Goal: Task Accomplishment & Management: Use online tool/utility

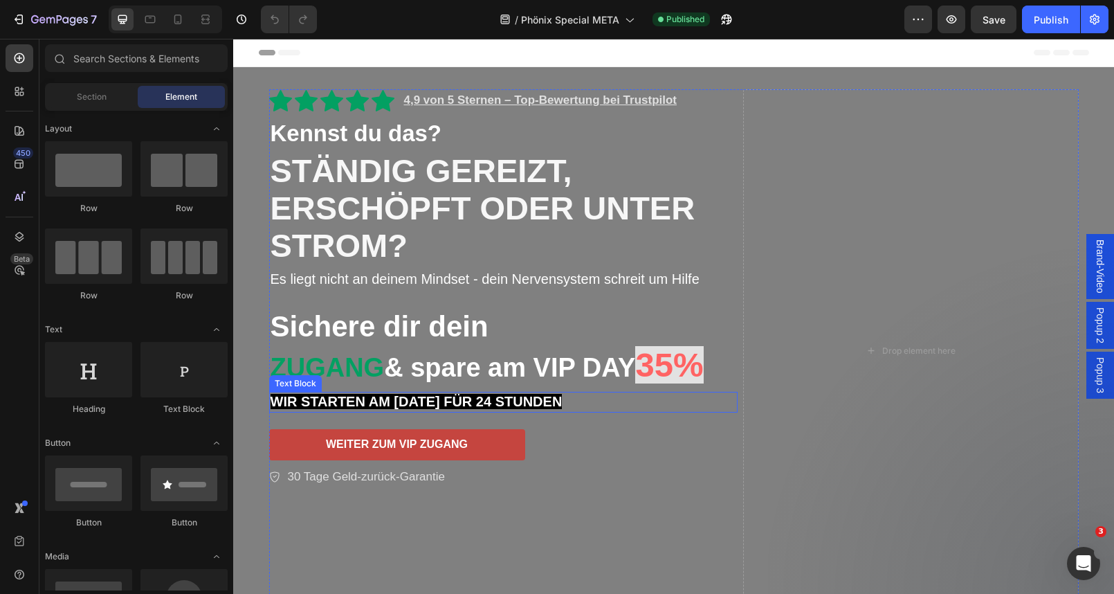
click at [377, 401] on strong "WIR STARTEN AM 28.08.2025 FÜR 24 STUNDEN" at bounding box center [416, 401] width 292 height 15
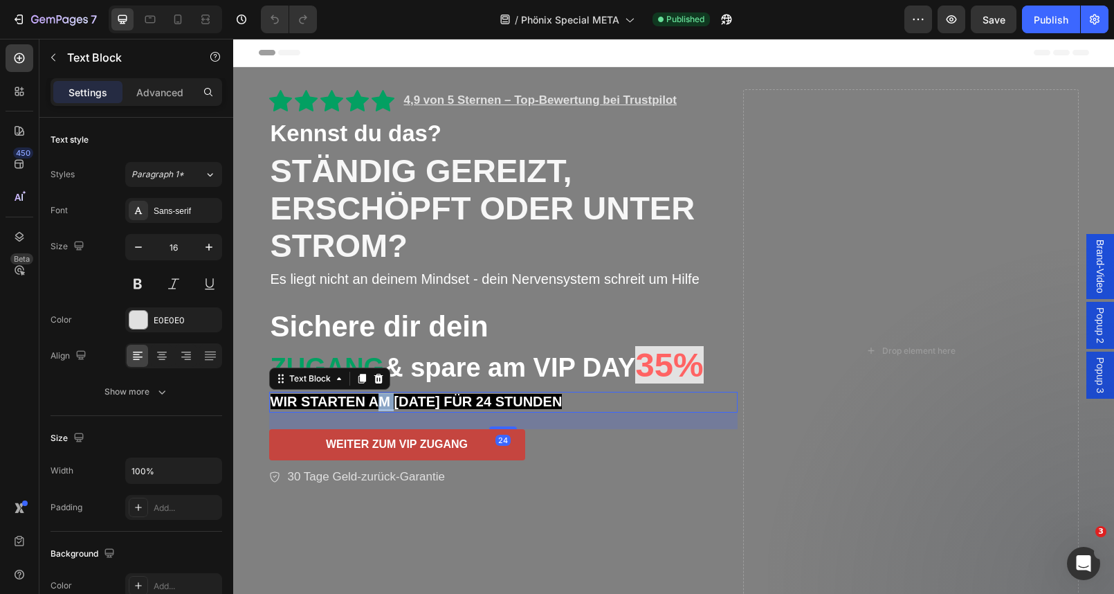
click at [377, 401] on strong "WIR STARTEN AM 28.08.2025 FÜR 24 STUNDEN" at bounding box center [416, 401] width 292 height 15
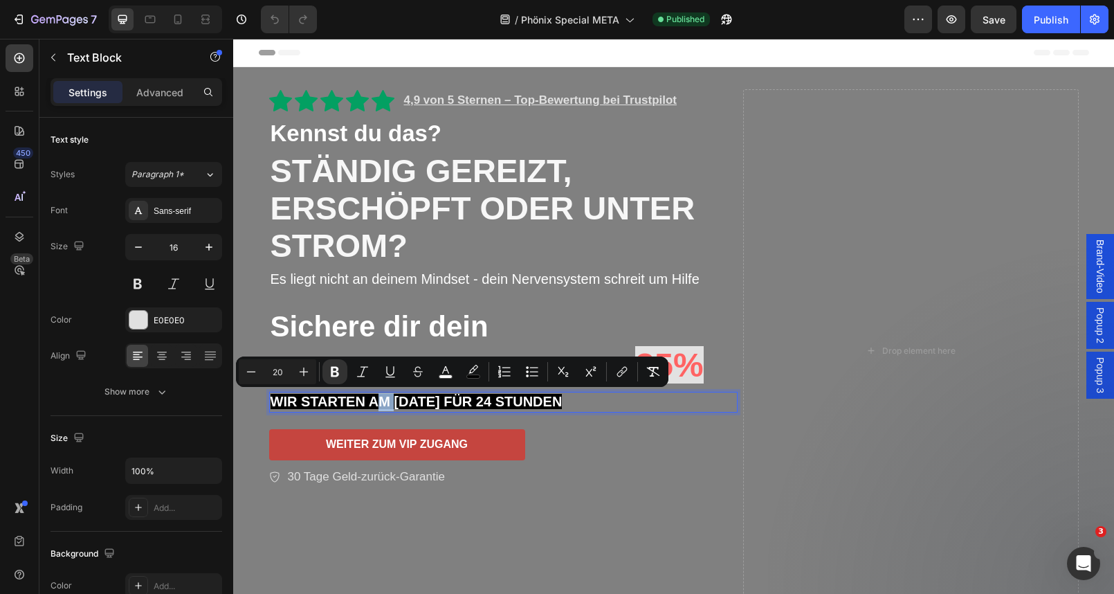
click at [374, 400] on strong "WIR STARTEN AM 28.08.2025 FÜR 24 STUNDEN" at bounding box center [416, 401] width 292 height 15
drag, startPoint x: 374, startPoint y: 400, endPoint x: 588, endPoint y: 409, distance: 214.0
click at [588, 409] on p "WIR STARTEN AM 28.08.2025 FÜR 24 STUNDEN" at bounding box center [503, 402] width 466 height 18
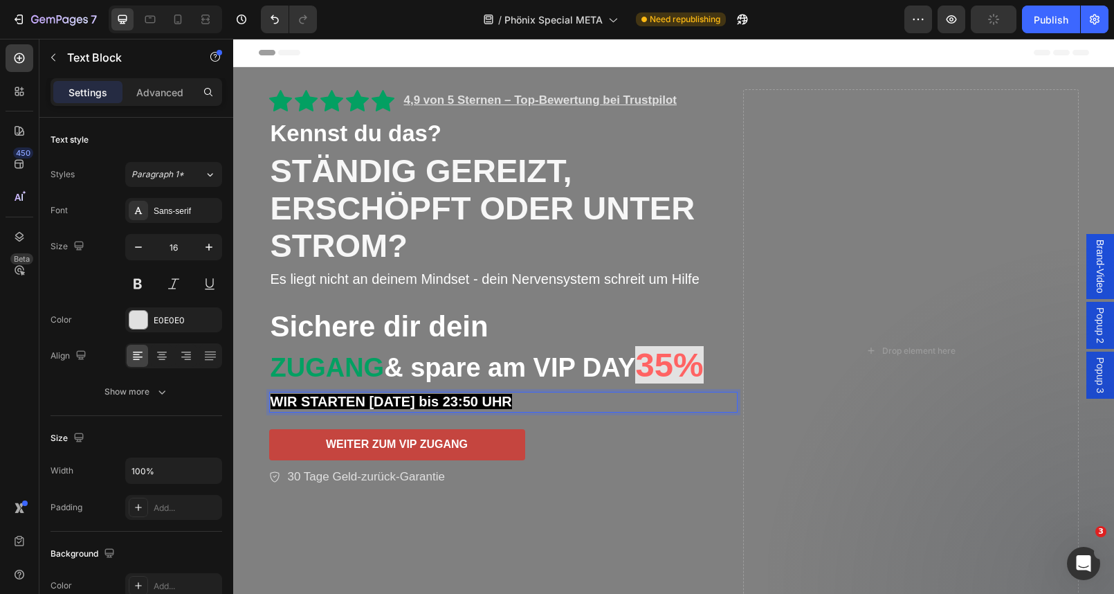
click at [374, 401] on strong "WIR STARTEN HEUTE bis 23:50 UHR" at bounding box center [390, 401] width 241 height 15
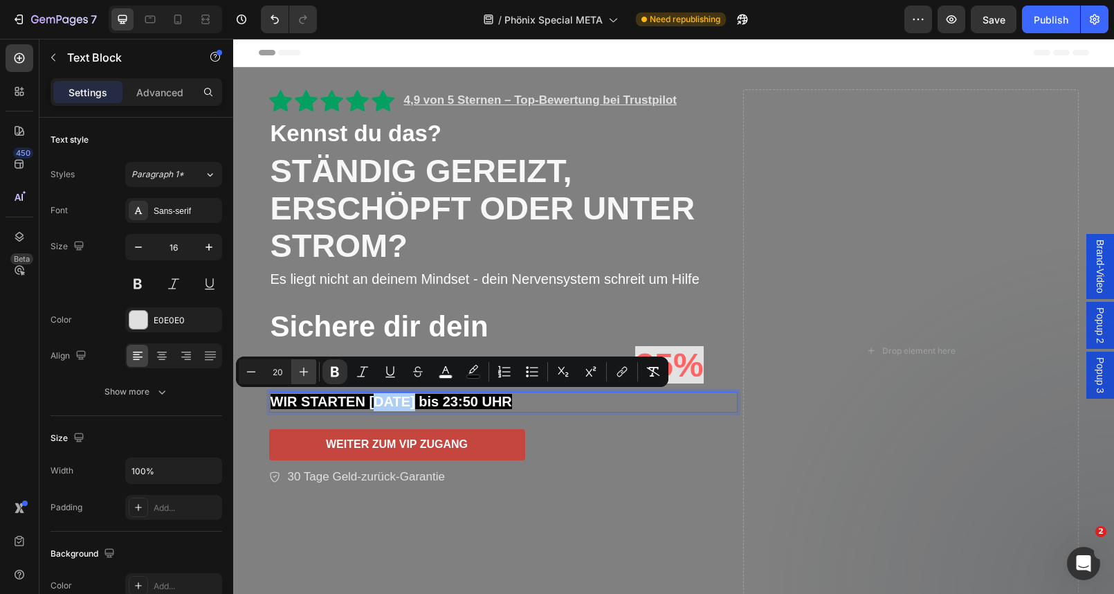
click at [300, 371] on icon "Editor contextual toolbar" at bounding box center [304, 371] width 9 height 9
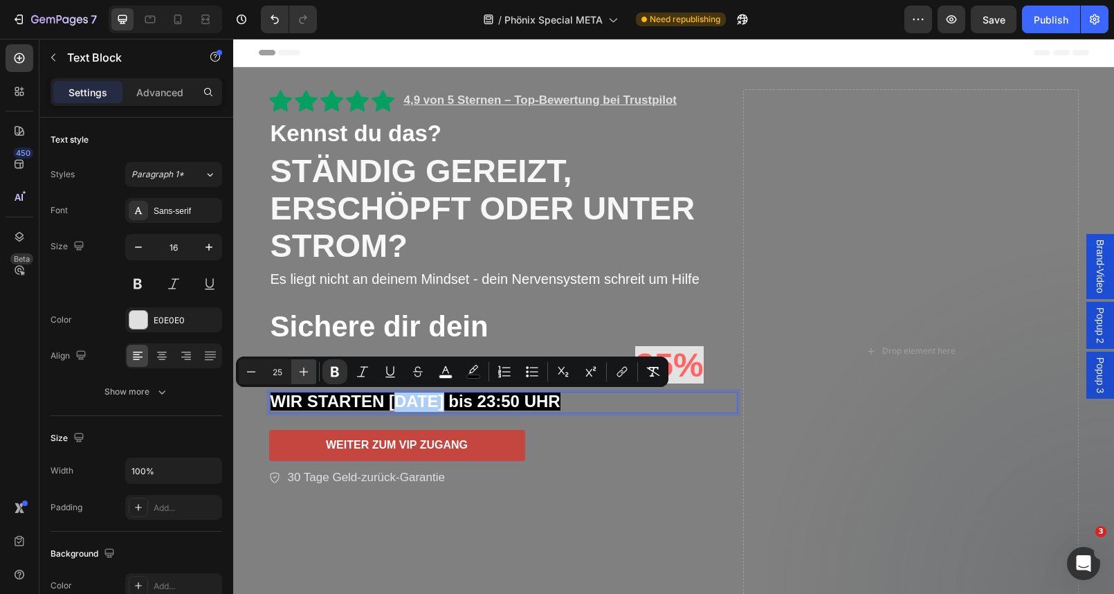
click at [300, 371] on icon "Editor contextual toolbar" at bounding box center [304, 371] width 9 height 9
type input "27"
click at [181, 21] on icon at bounding box center [178, 20] width 8 height 10
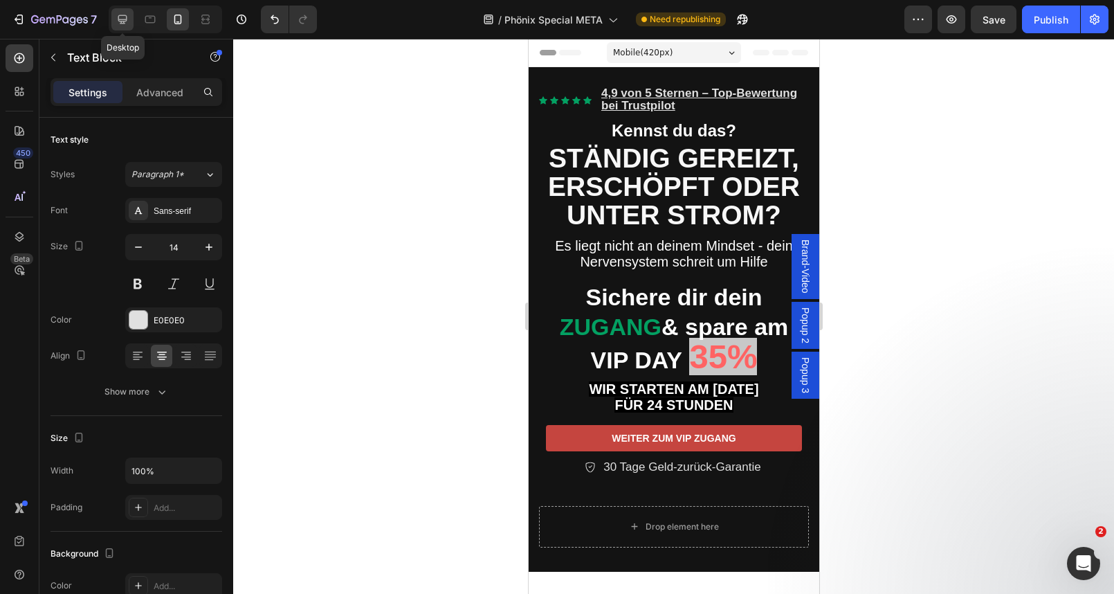
click at [120, 22] on icon at bounding box center [123, 19] width 14 height 14
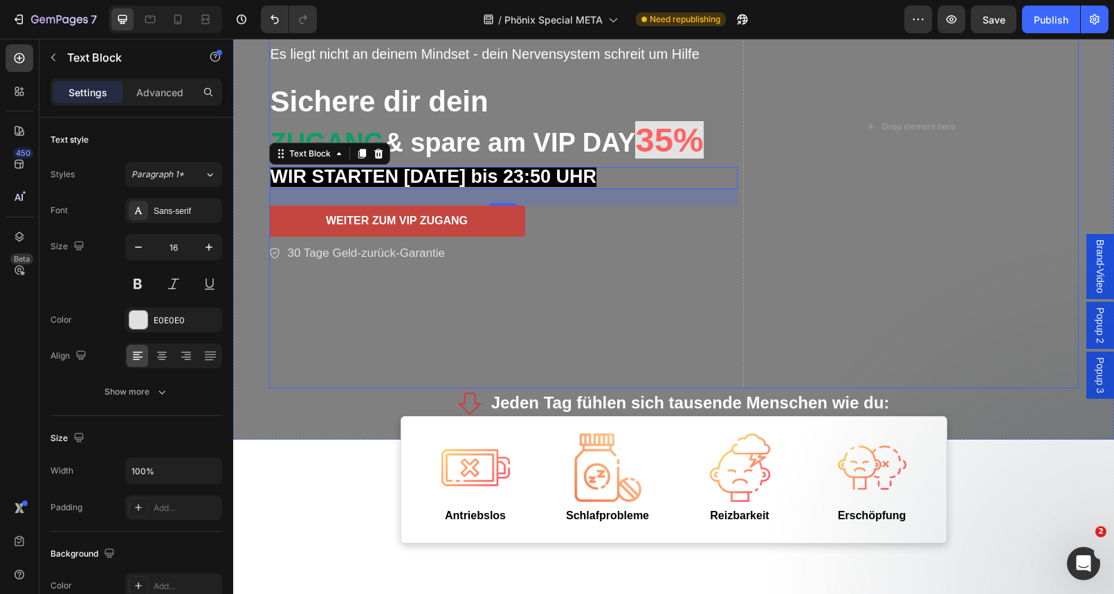
scroll to position [109, 0]
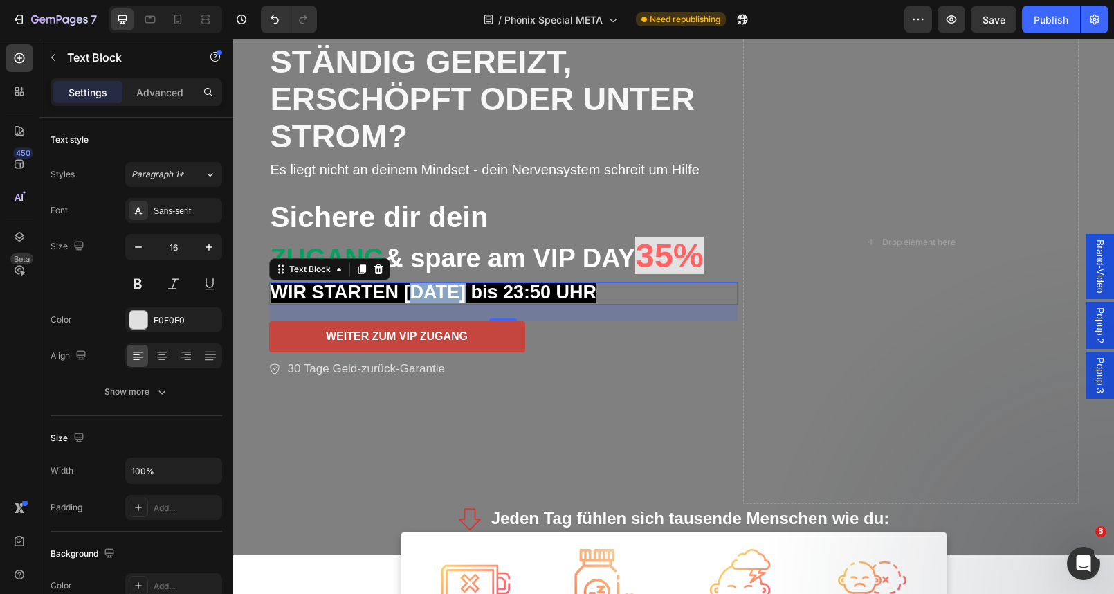
click at [447, 282] on strong "WIR STARTEN HEUTE bis 23:50 UHR" at bounding box center [433, 292] width 327 height 21
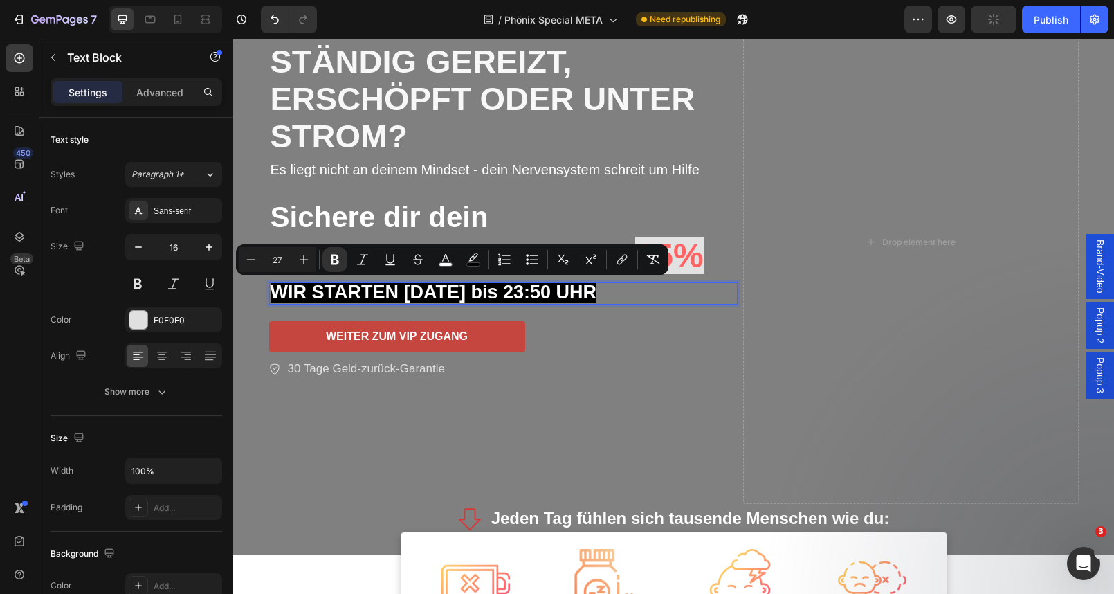
click at [495, 292] on strong "WIR STARTEN HEUTE bis 23:50 UHR" at bounding box center [433, 292] width 327 height 21
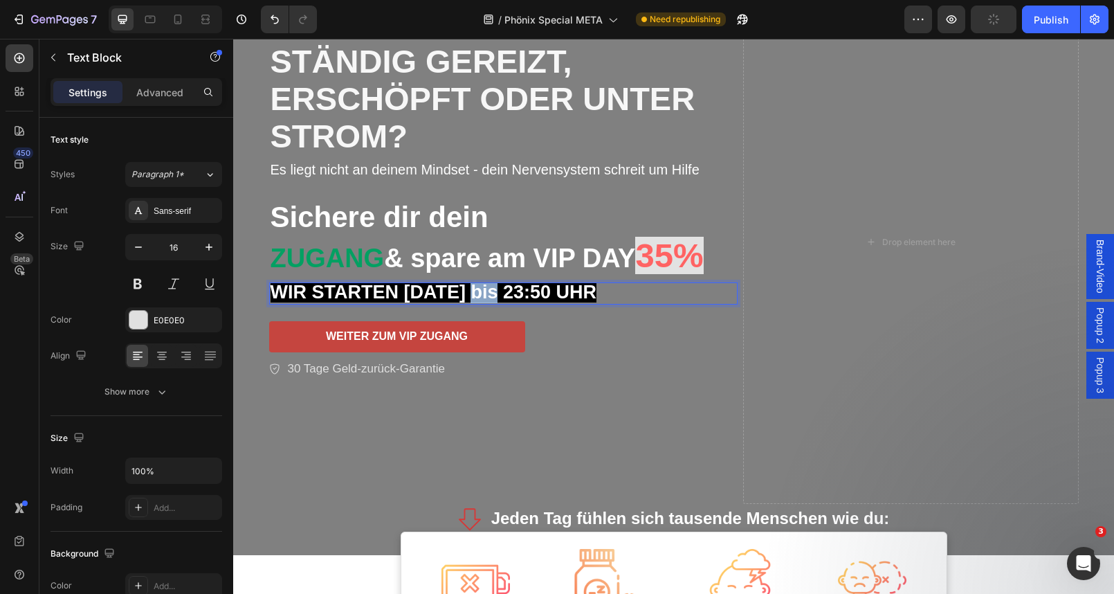
click at [495, 292] on strong "WIR STARTEN HEUTE bis 23:50 UHR" at bounding box center [433, 292] width 327 height 21
click at [489, 286] on strong "WIR STARTEN HEUTE BIS 23:50 UHR" at bounding box center [435, 292] width 331 height 21
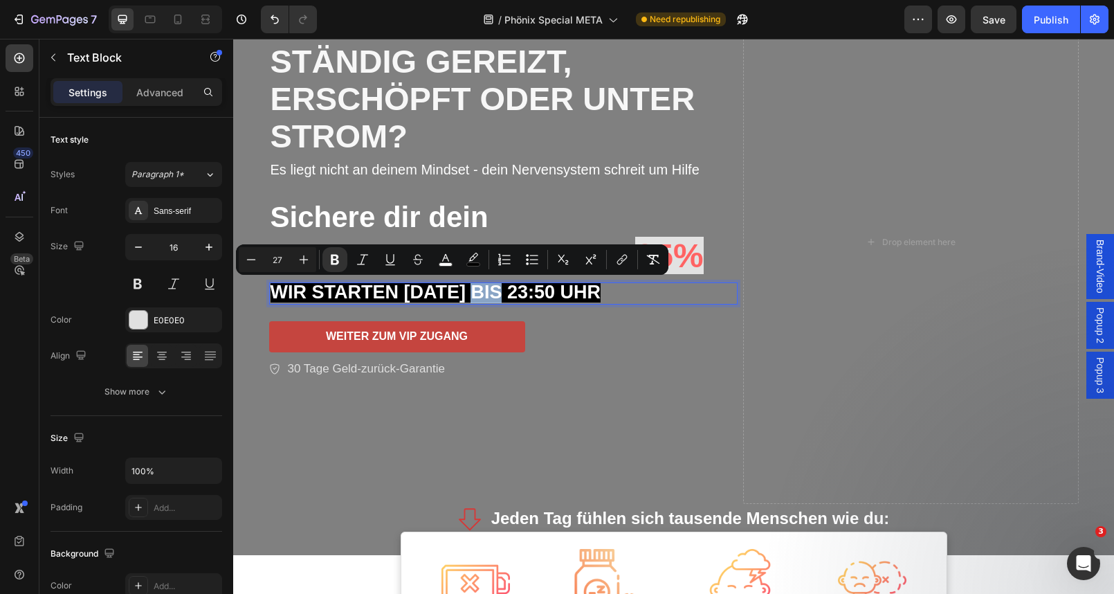
copy strong "WIR STARTEN HEUTE BIS 23:50 UHR"
click at [177, 17] on icon at bounding box center [178, 19] width 14 height 14
type input "14"
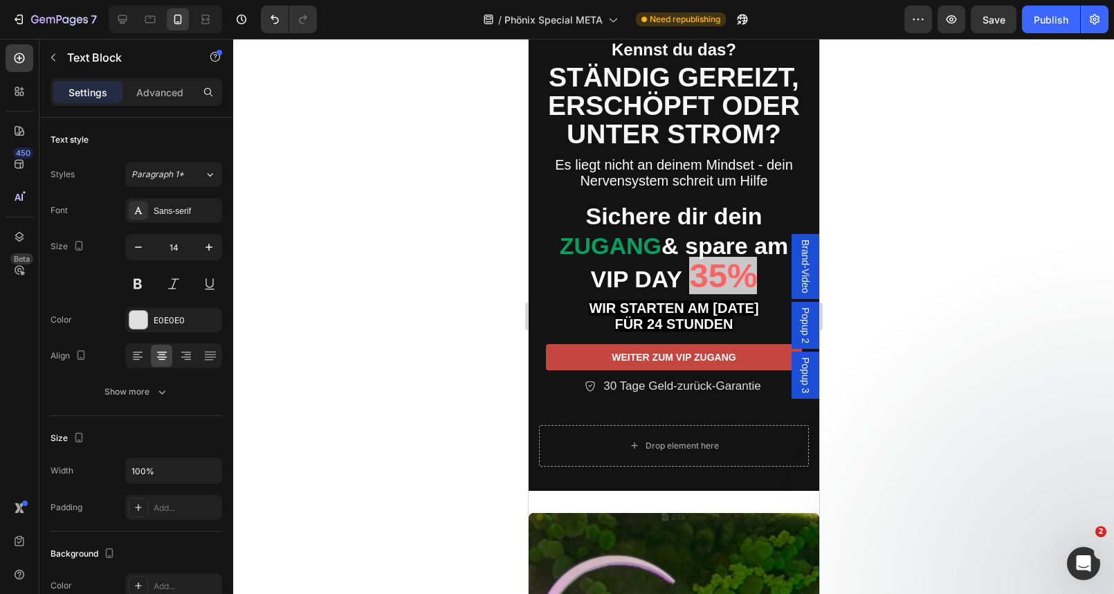
scroll to position [61, 0]
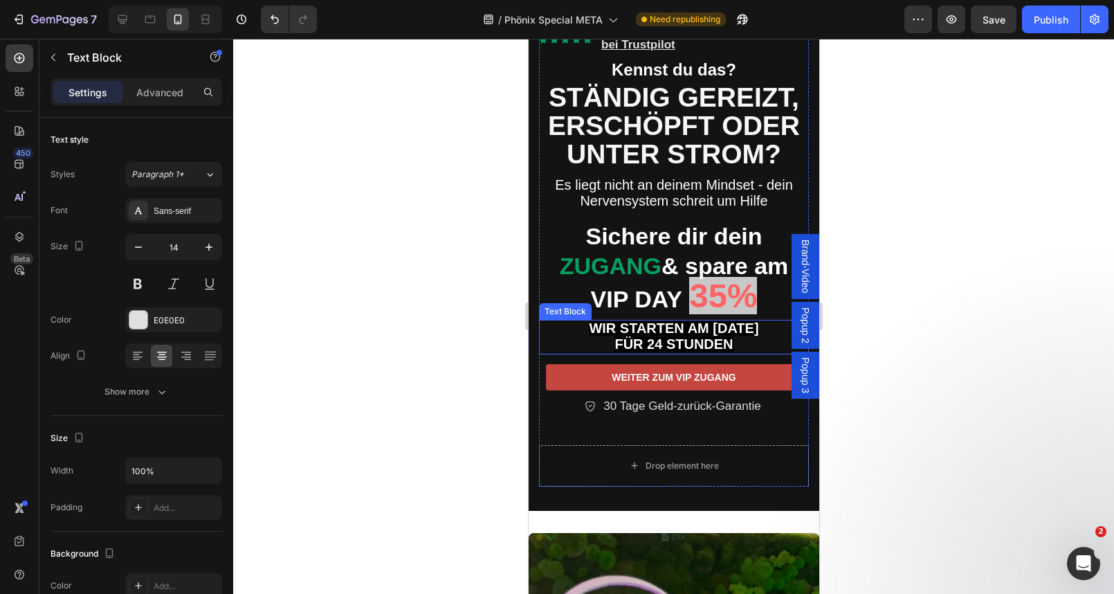
click at [666, 336] on strong "FÜR 24 STUNDEN" at bounding box center [673, 343] width 118 height 15
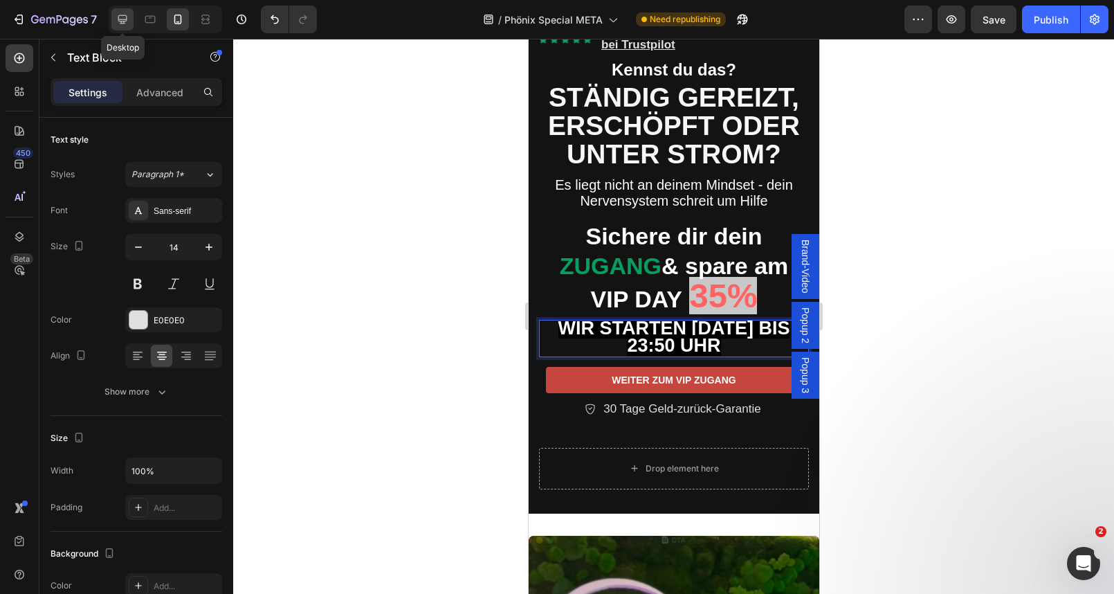
click at [120, 17] on icon at bounding box center [123, 19] width 14 height 14
type input "16"
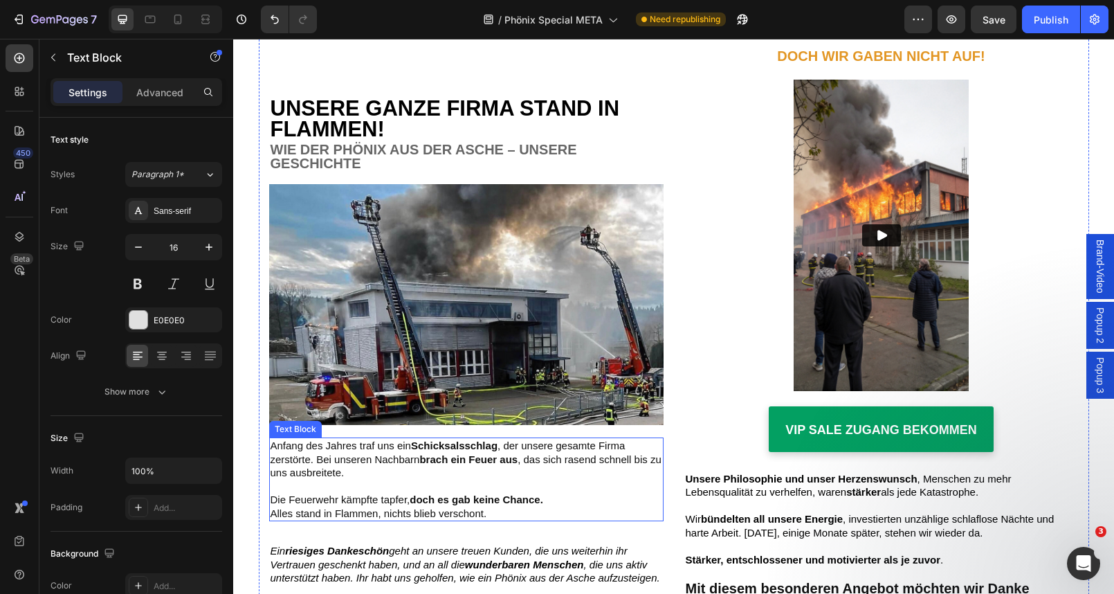
scroll to position [5280, 0]
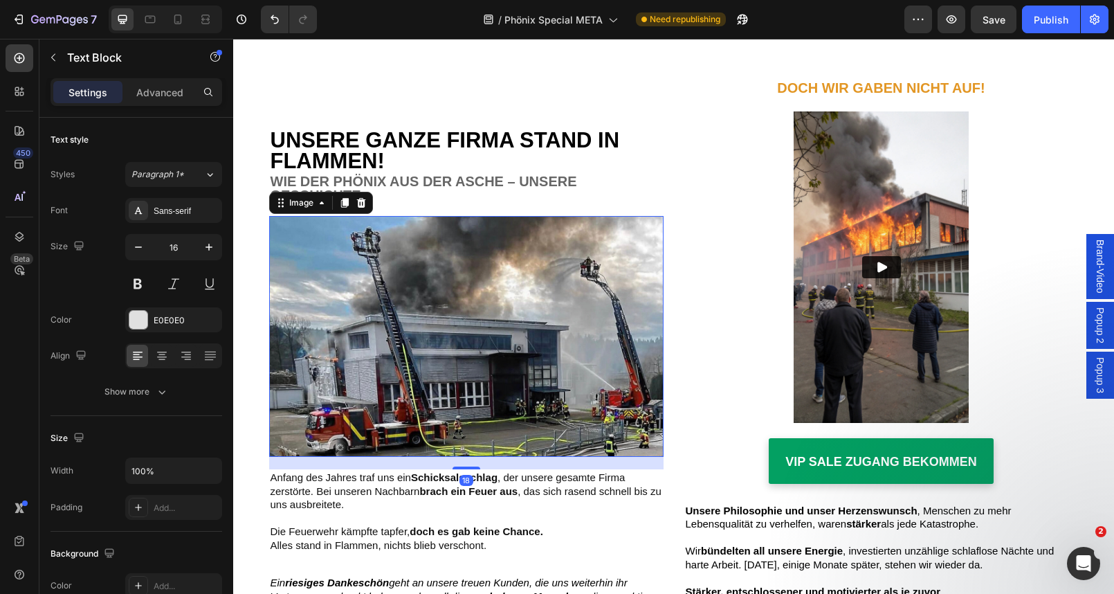
click at [418, 340] on img at bounding box center [466, 336] width 394 height 241
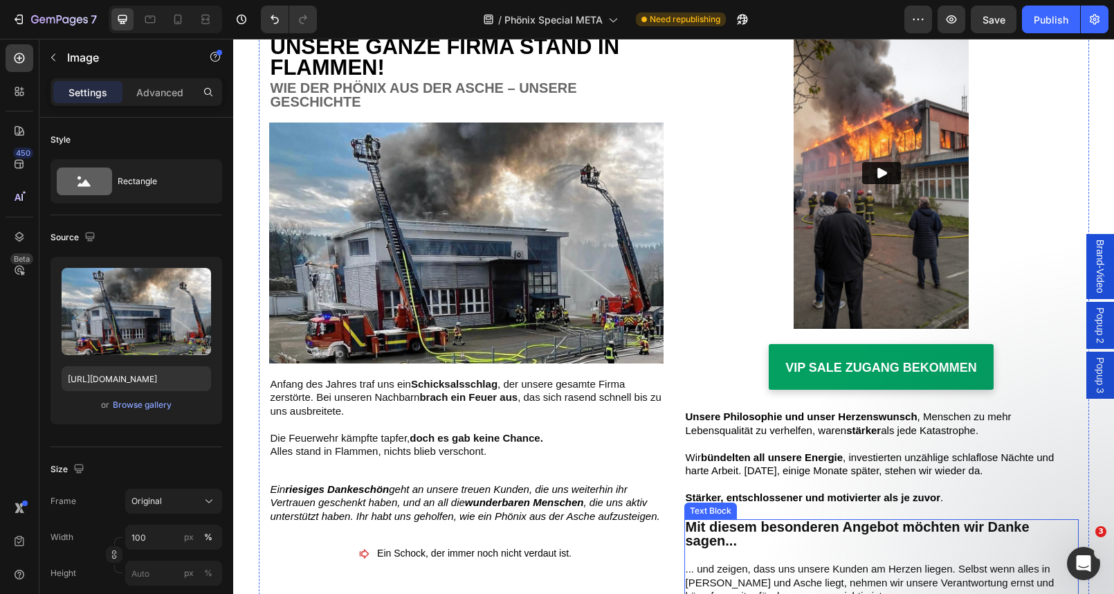
scroll to position [4913, 0]
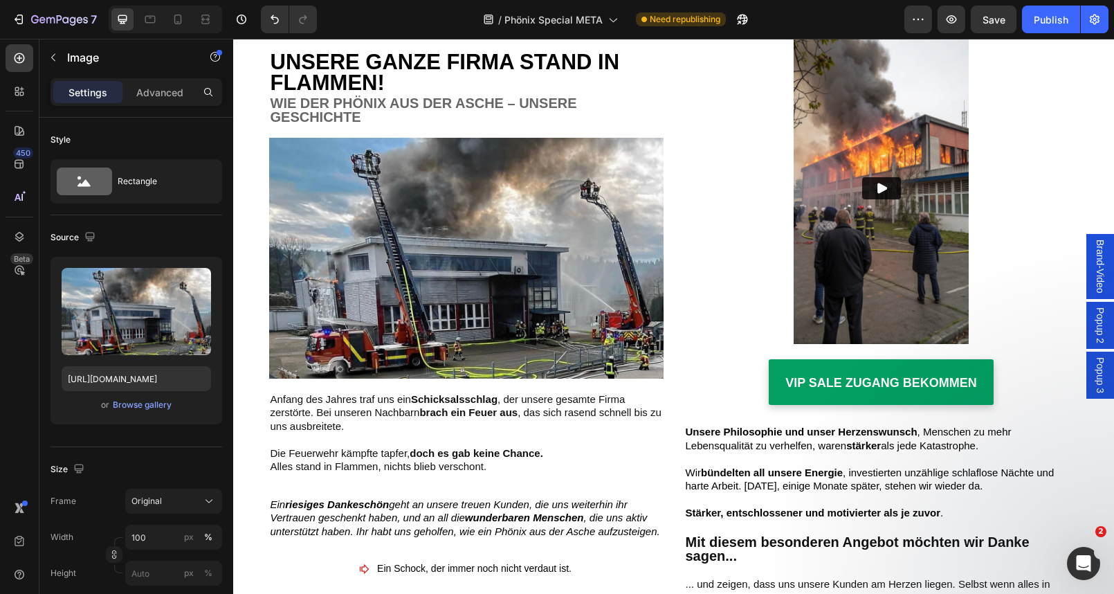
click at [387, 270] on img at bounding box center [466, 258] width 394 height 241
click at [371, 239] on img at bounding box center [466, 258] width 394 height 241
click at [147, 380] on input "https://cdn.shopify.com/s/files/1/0669/6252/2376/files/gempages_562494415130592…" at bounding box center [136, 378] width 149 height 25
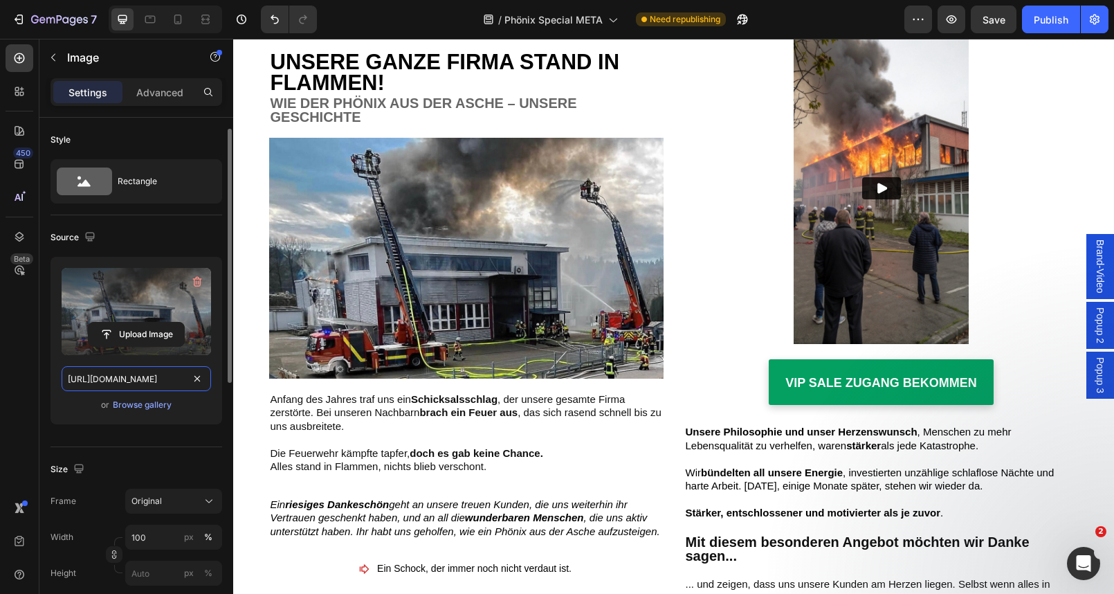
scroll to position [18, 0]
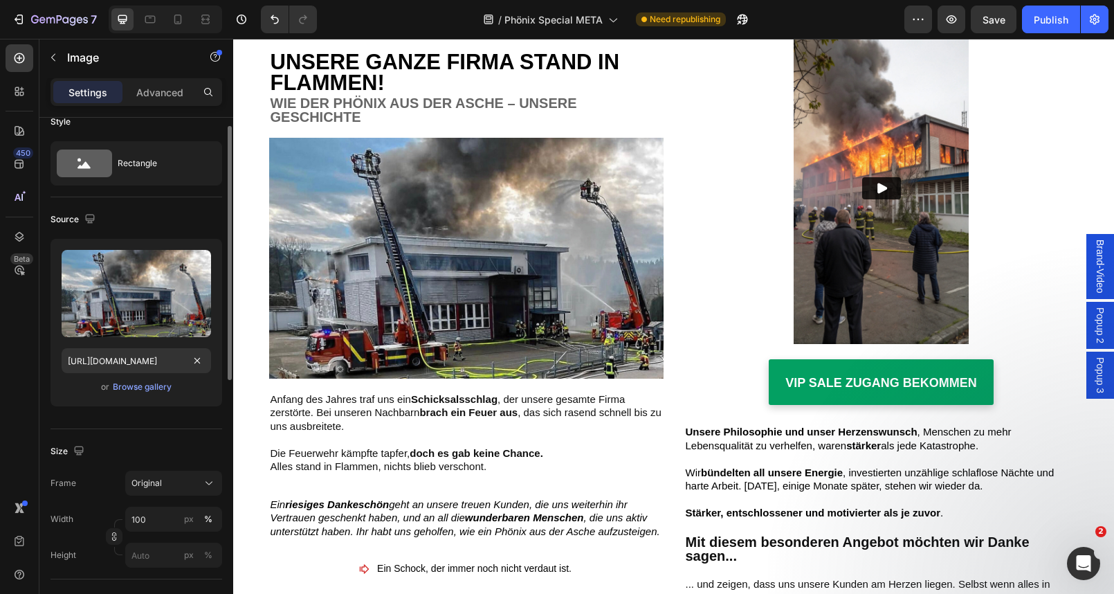
click at [384, 250] on img at bounding box center [466, 258] width 394 height 241
click at [376, 247] on img at bounding box center [466, 258] width 394 height 241
click at [374, 223] on img at bounding box center [466, 258] width 394 height 241
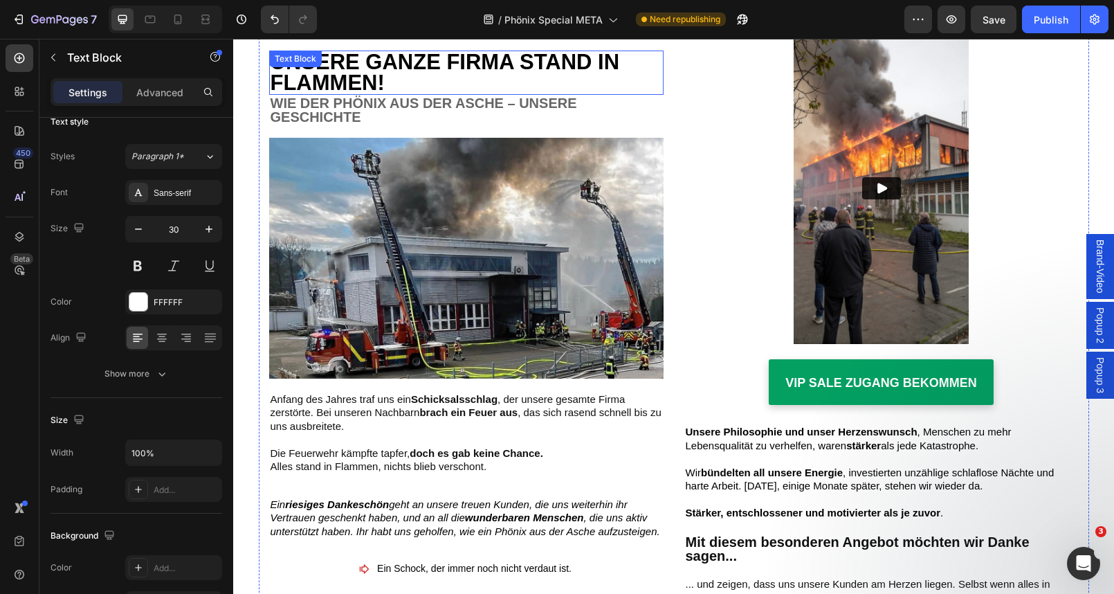
click at [393, 71] on strong "Unsere ganze Firma stand in Flammen!" at bounding box center [444, 72] width 349 height 45
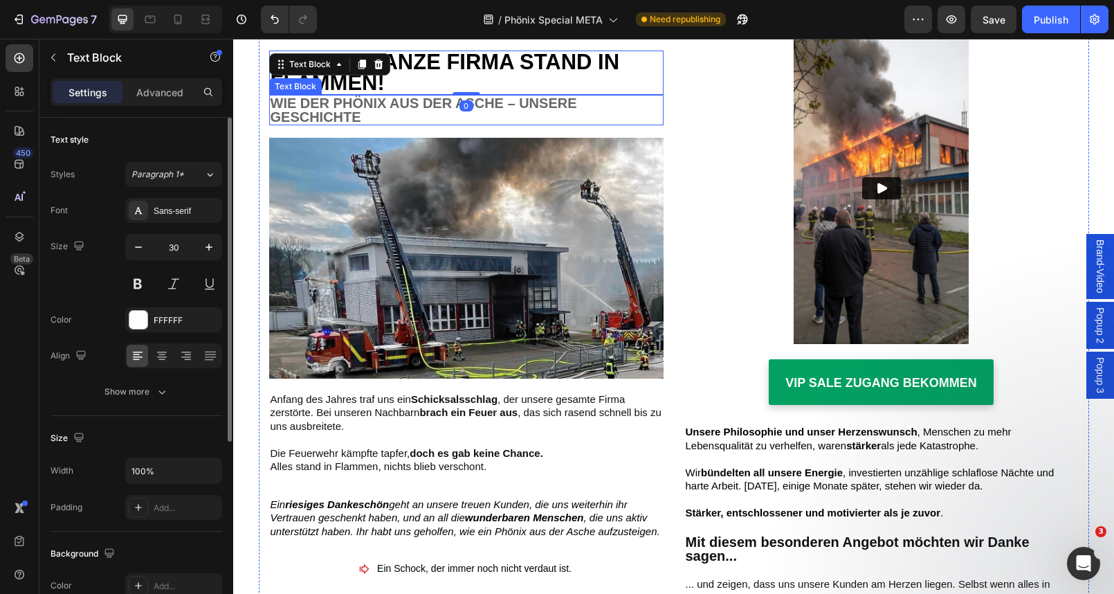
click at [391, 96] on strong "Wie der Phönix aus der Asche – unsere Geschichte" at bounding box center [423, 109] width 306 height 29
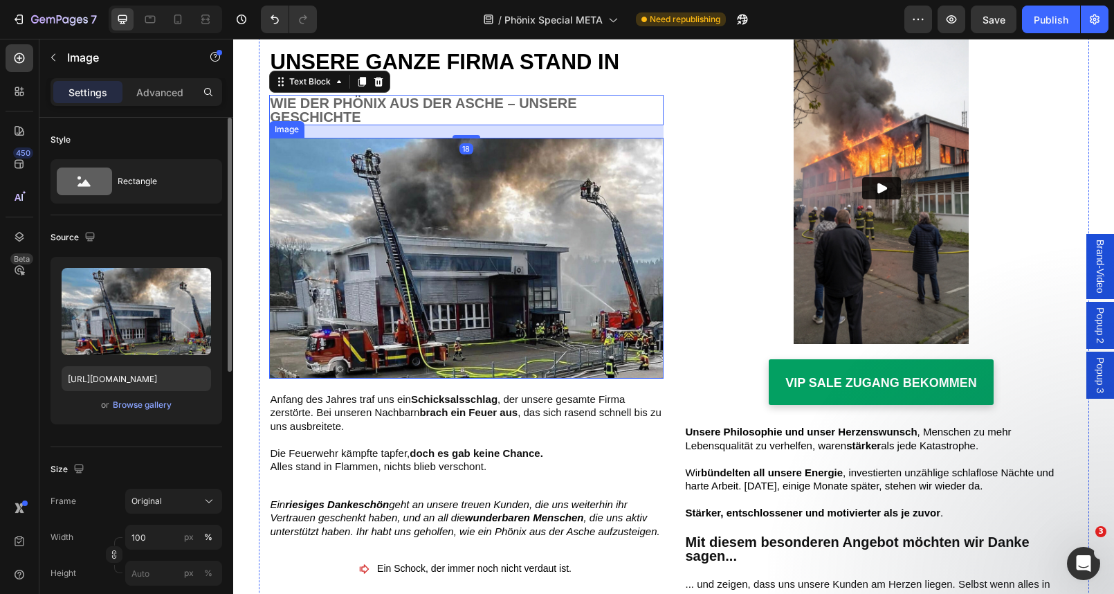
click at [375, 181] on img at bounding box center [466, 258] width 394 height 241
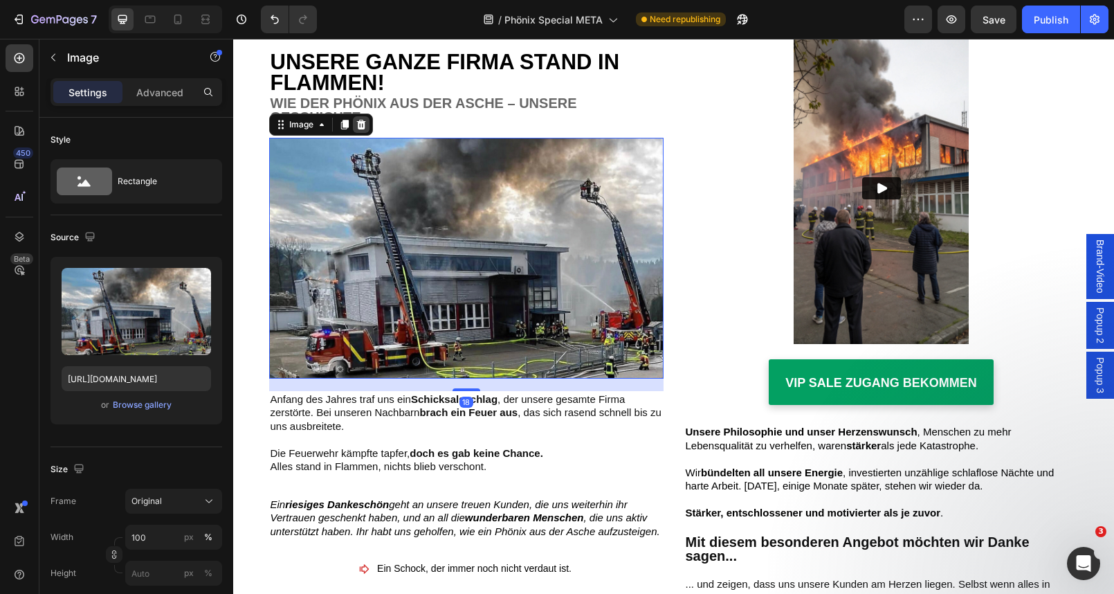
click at [367, 129] on div at bounding box center [361, 124] width 17 height 17
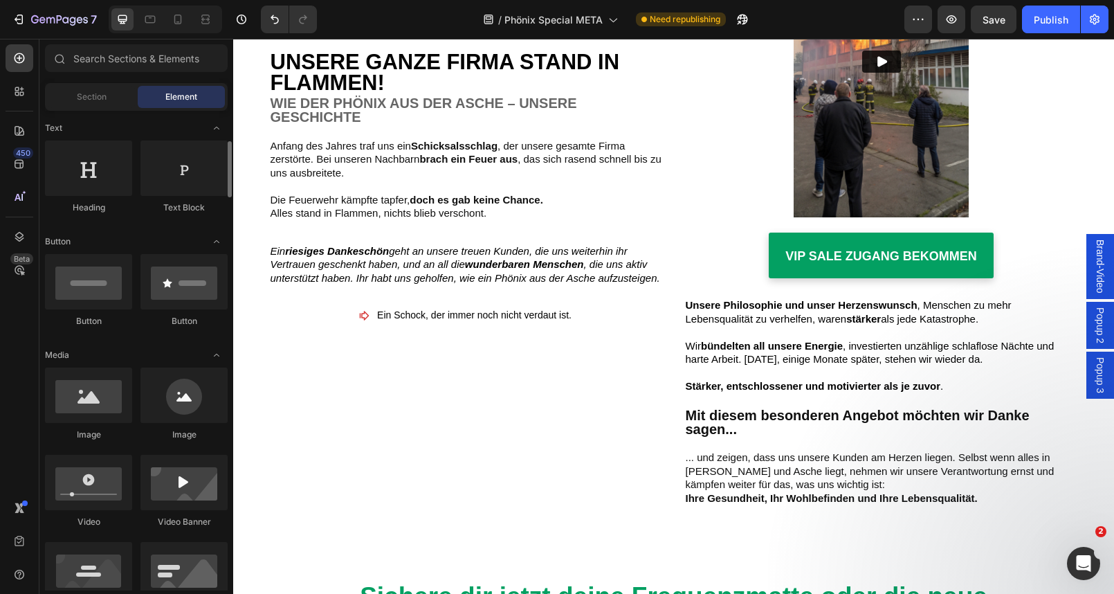
scroll to position [208, 0]
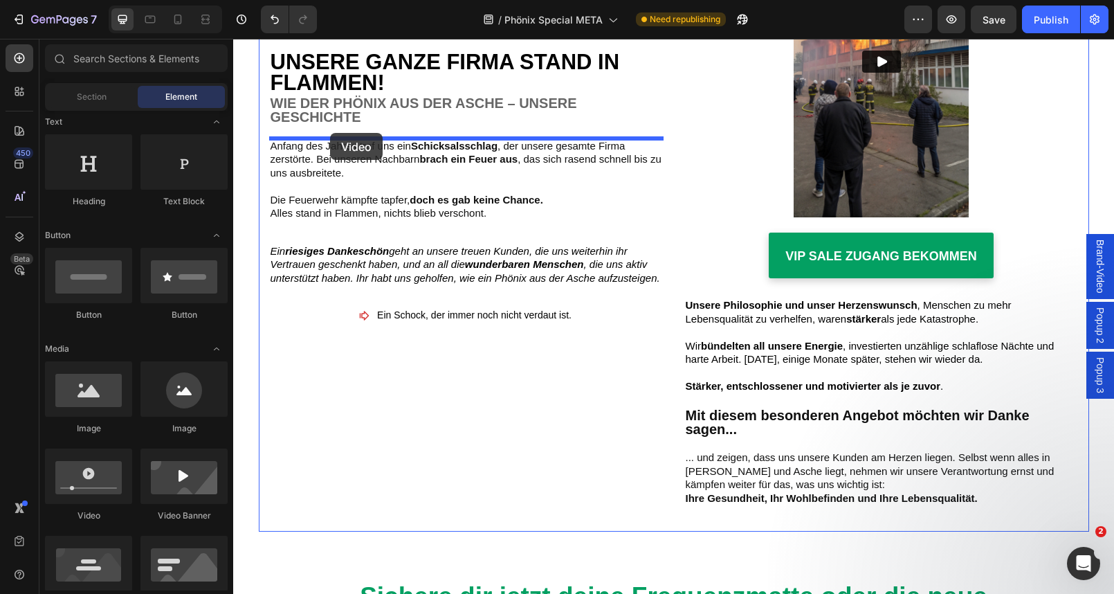
drag, startPoint x: 317, startPoint y: 517, endPoint x: 330, endPoint y: 133, distance: 384.2
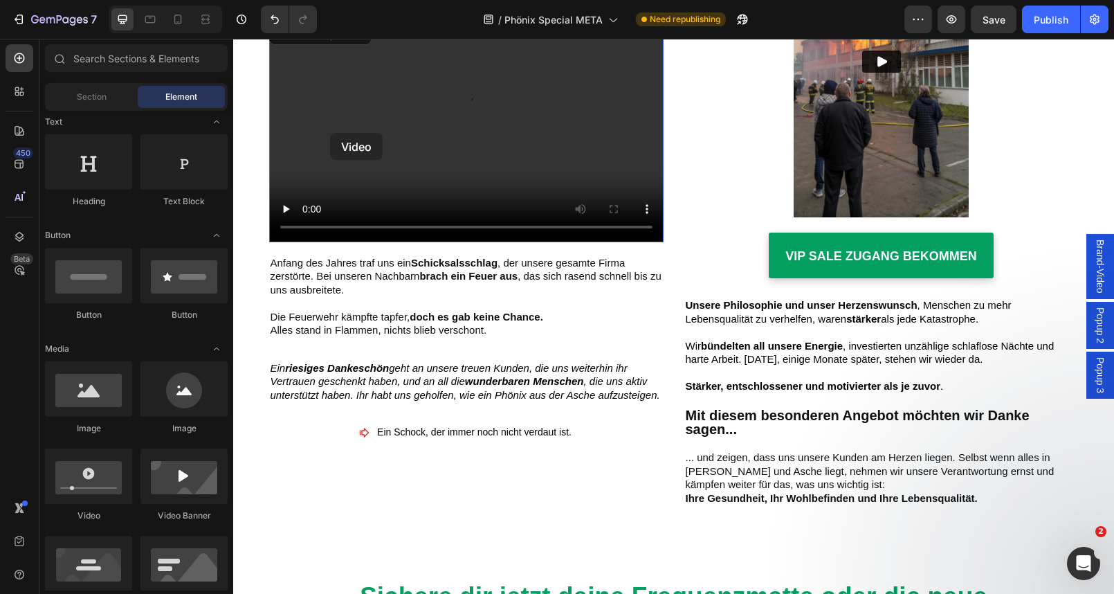
scroll to position [4922, 0]
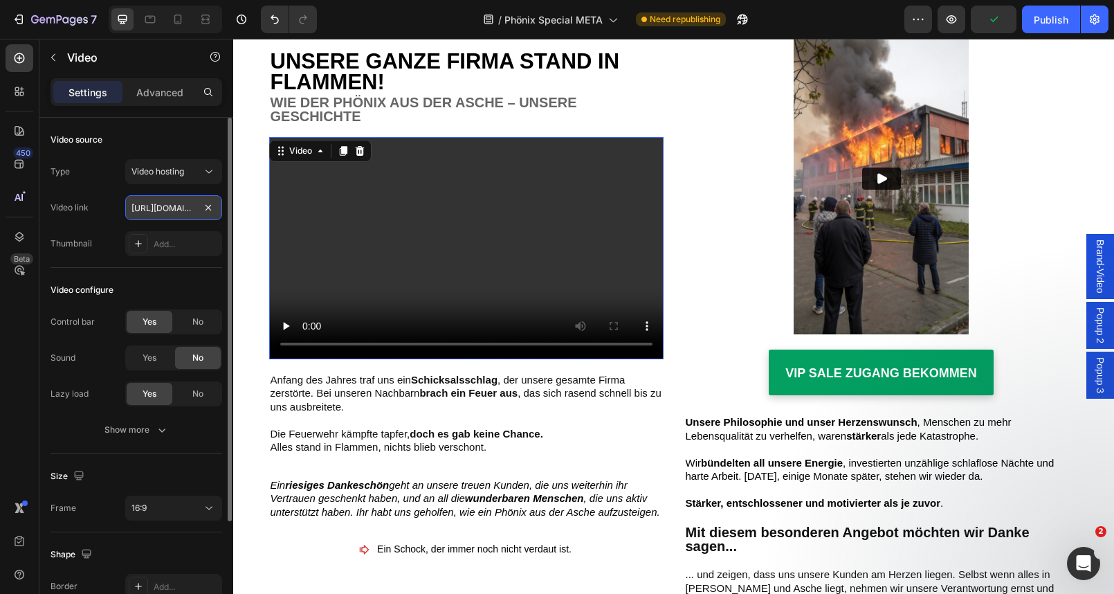
click at [185, 210] on input "https://cdn.shopify.com/videos/c/o/v/2cd3deb506b54b009063f7270ab5cf2e.mp4" at bounding box center [173, 207] width 97 height 25
click at [152, 244] on div "Add..." at bounding box center [173, 243] width 97 height 25
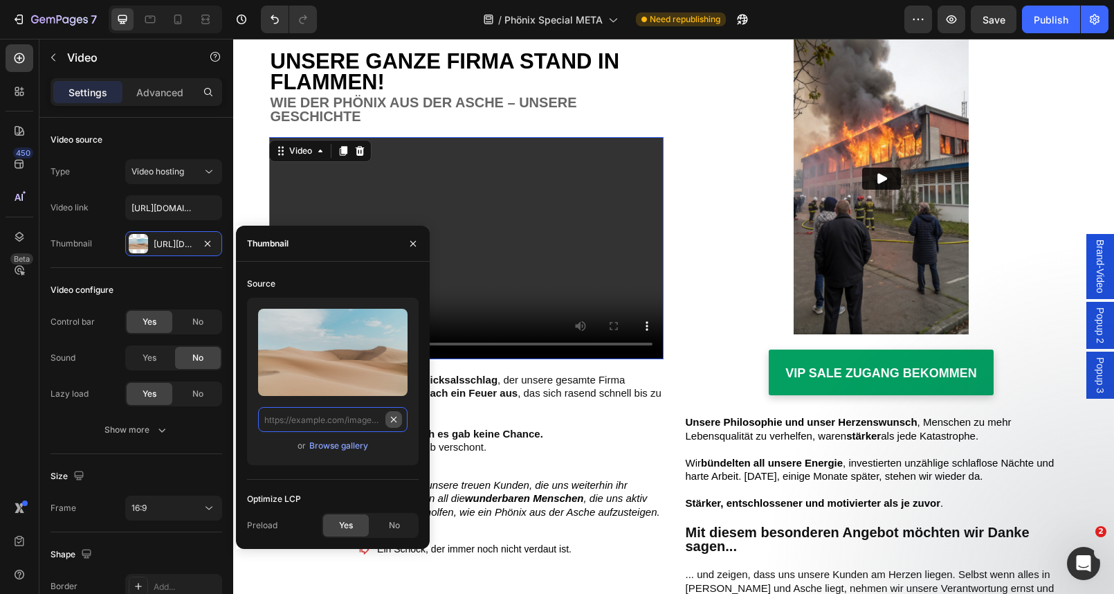
scroll to position [0, 0]
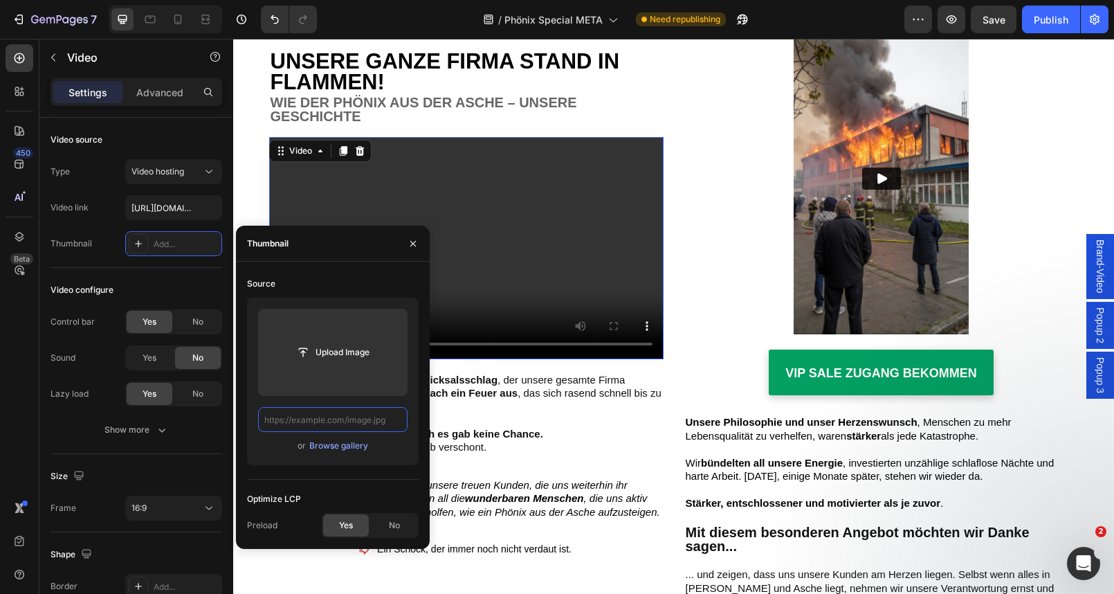
click at [369, 424] on input "text" at bounding box center [332, 419] width 149 height 25
paste input "https://cdn.shopify.com/s/files/1/0669/6252/2376/files/gempages_562494415130592…"
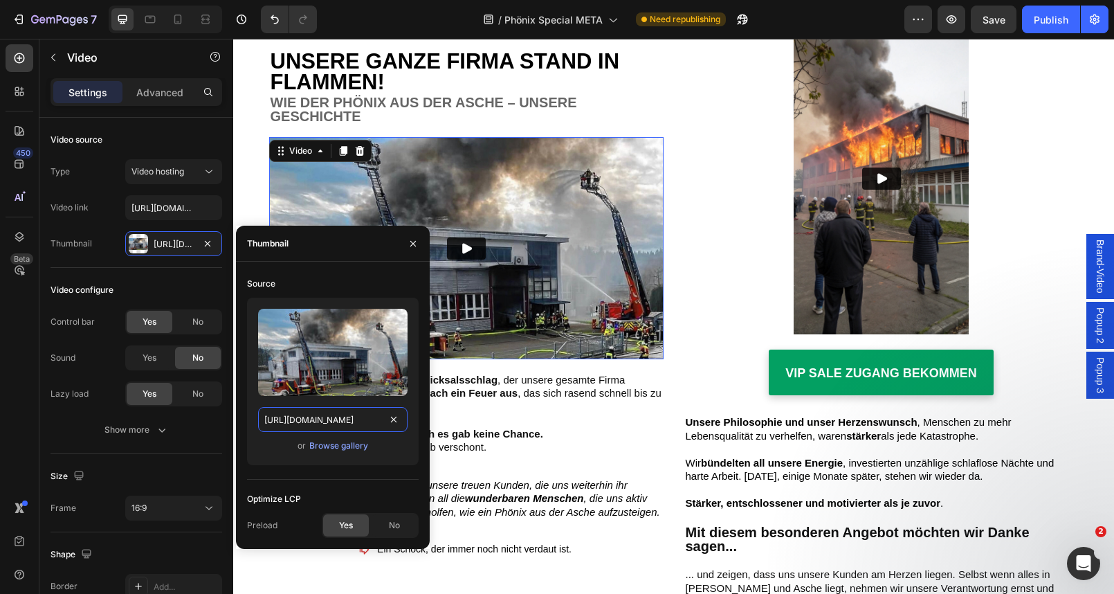
type input "https://cdn.shopify.com/s/files/1/0669/6252/2376/files/gempages_562494415130592…"
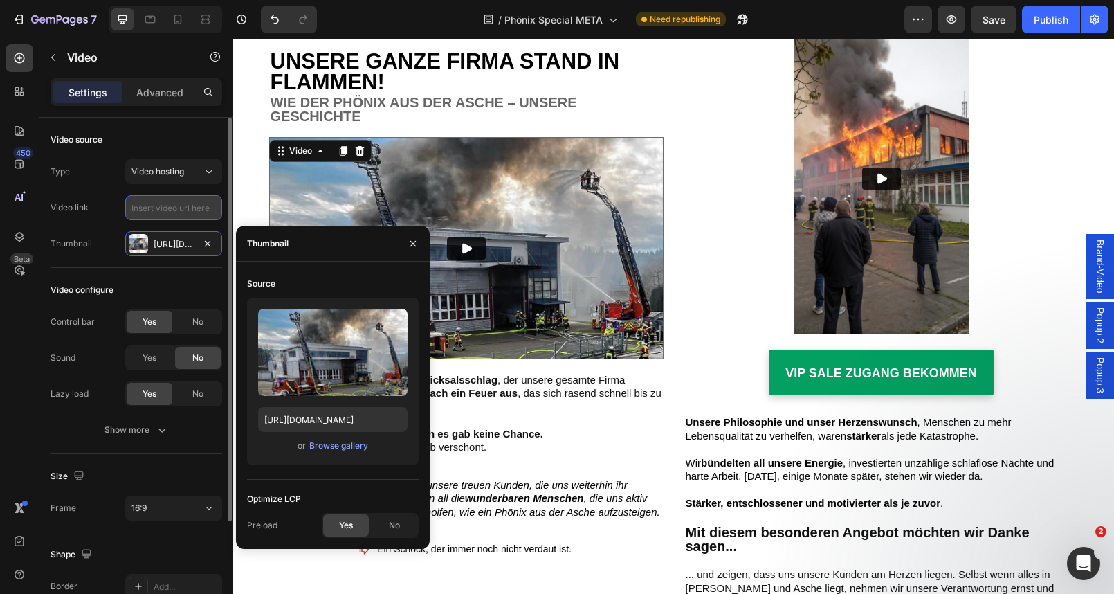
paste input "https://cdn.shopify.com/videos/c/o/v/d6849baeae9a4512a9358172cb963807.mp4"
type input "https://cdn.shopify.com/videos/c/o/v/d6849baeae9a4512a9358172cb963807.mp4"
click at [172, 291] on div "Video configure" at bounding box center [137, 290] width 172 height 22
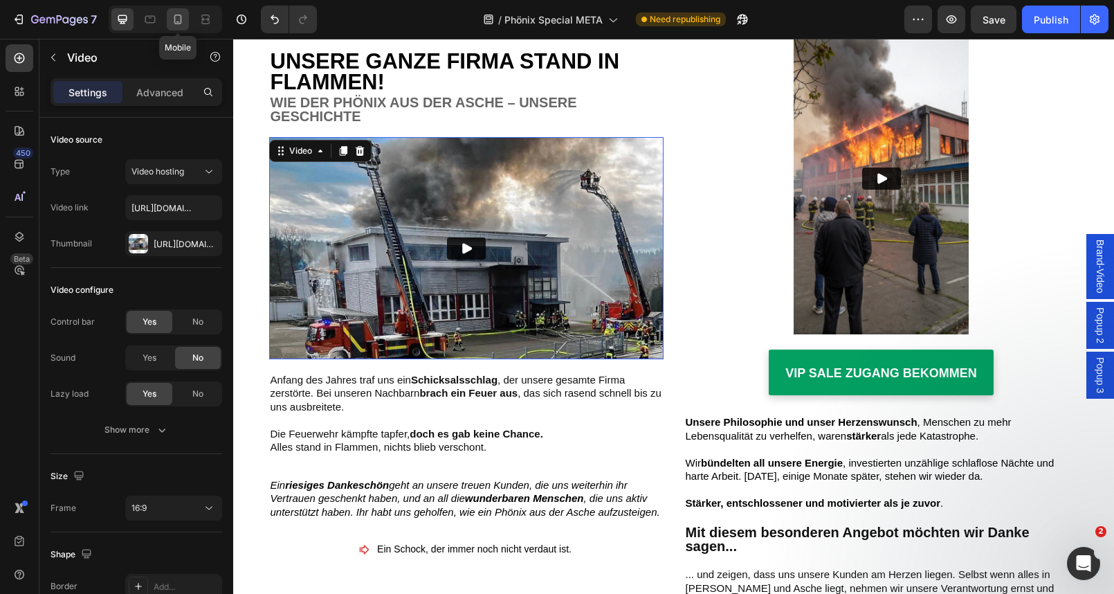
click at [177, 15] on icon at bounding box center [178, 20] width 8 height 10
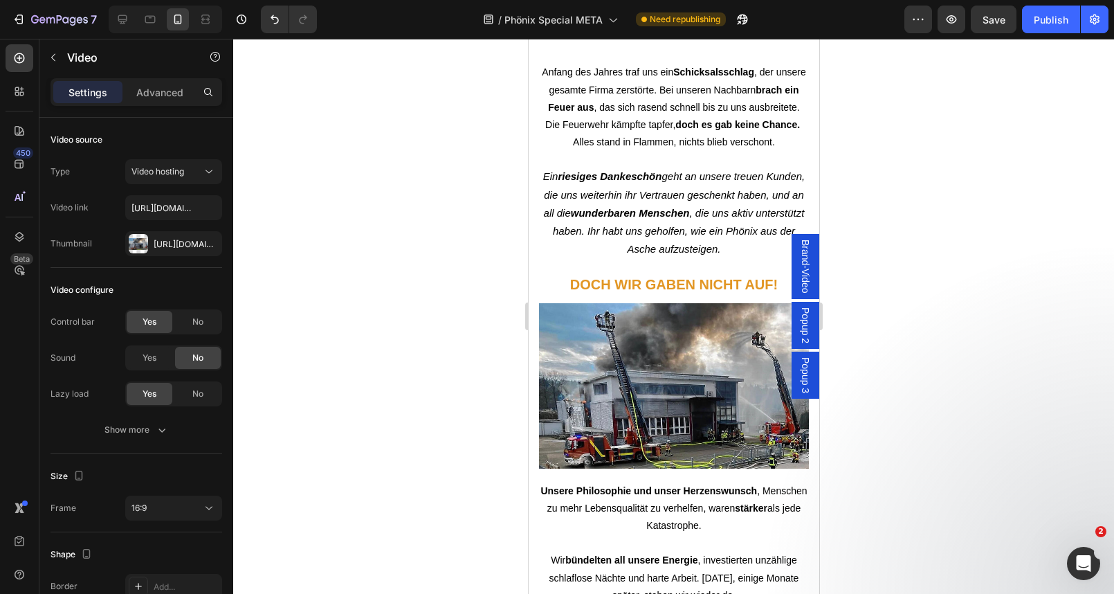
scroll to position [4785, 0]
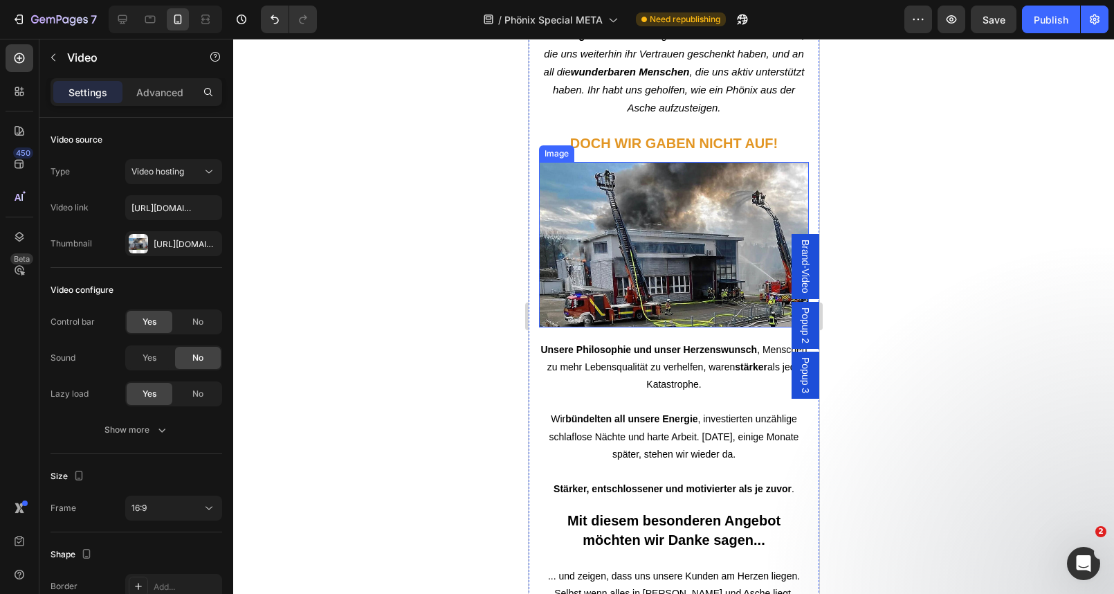
click at [641, 229] on img at bounding box center [673, 244] width 270 height 165
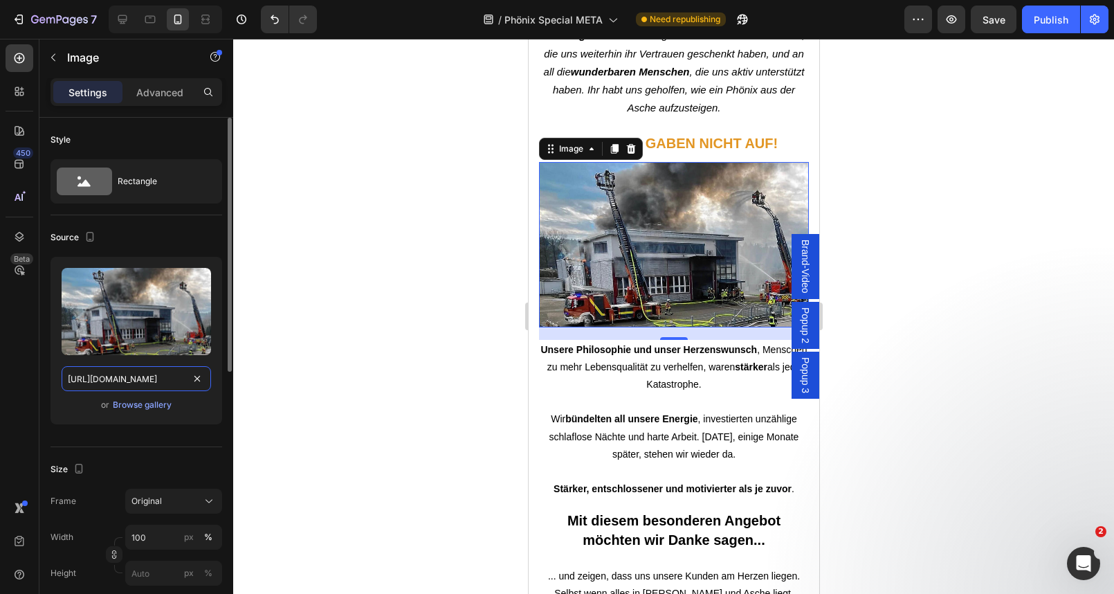
click at [141, 380] on input "https://cdn.shopify.com/s/files/1/0669/6252/2376/files/gempages_562494415130592…" at bounding box center [136, 378] width 149 height 25
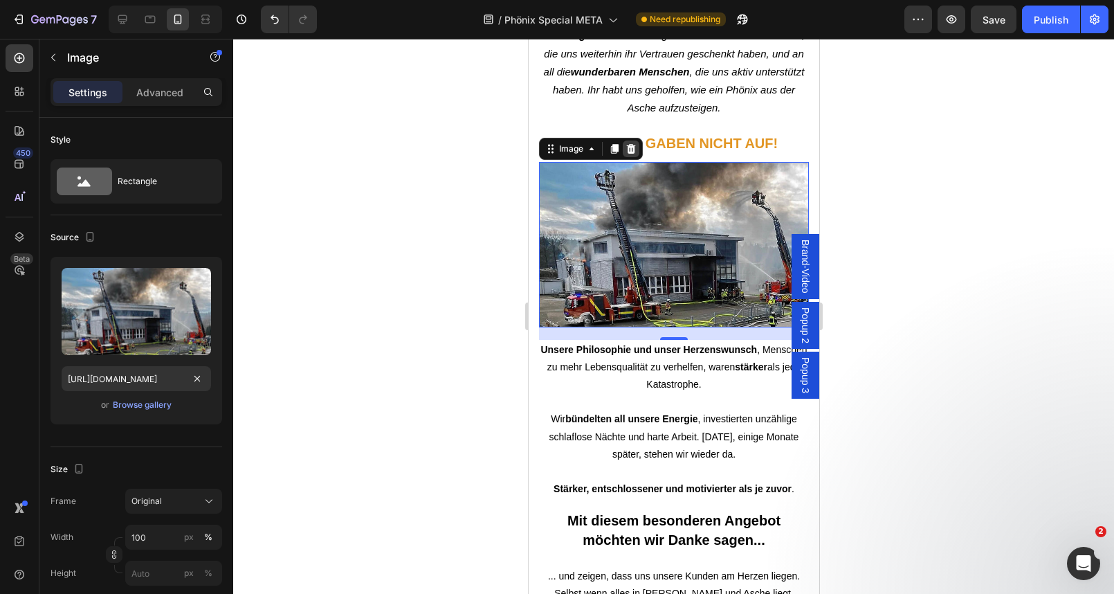
click at [631, 143] on icon at bounding box center [630, 148] width 11 height 11
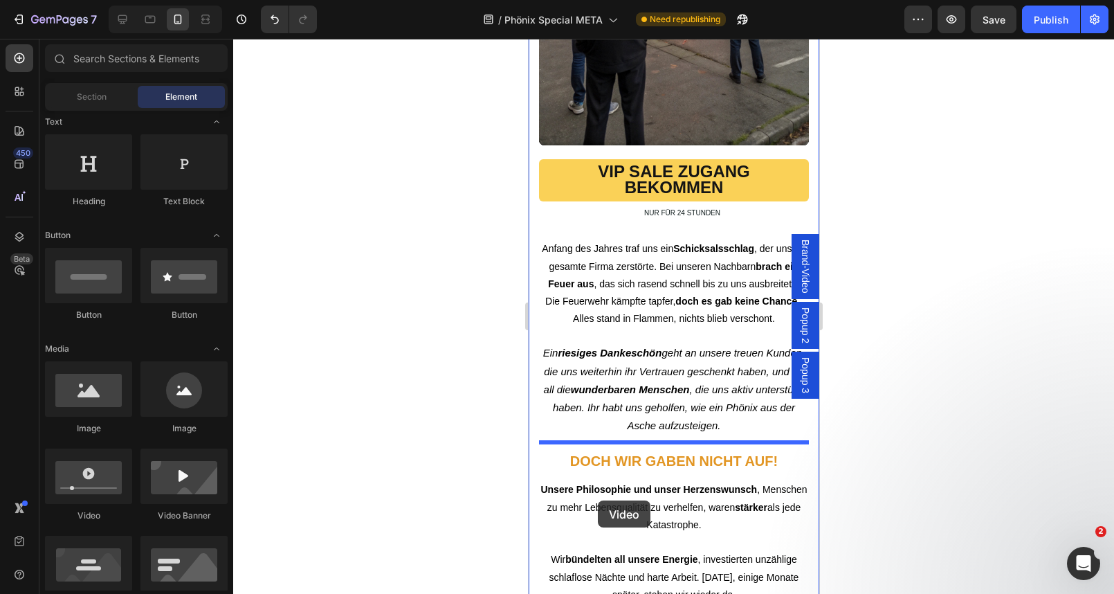
scroll to position [4482, 0]
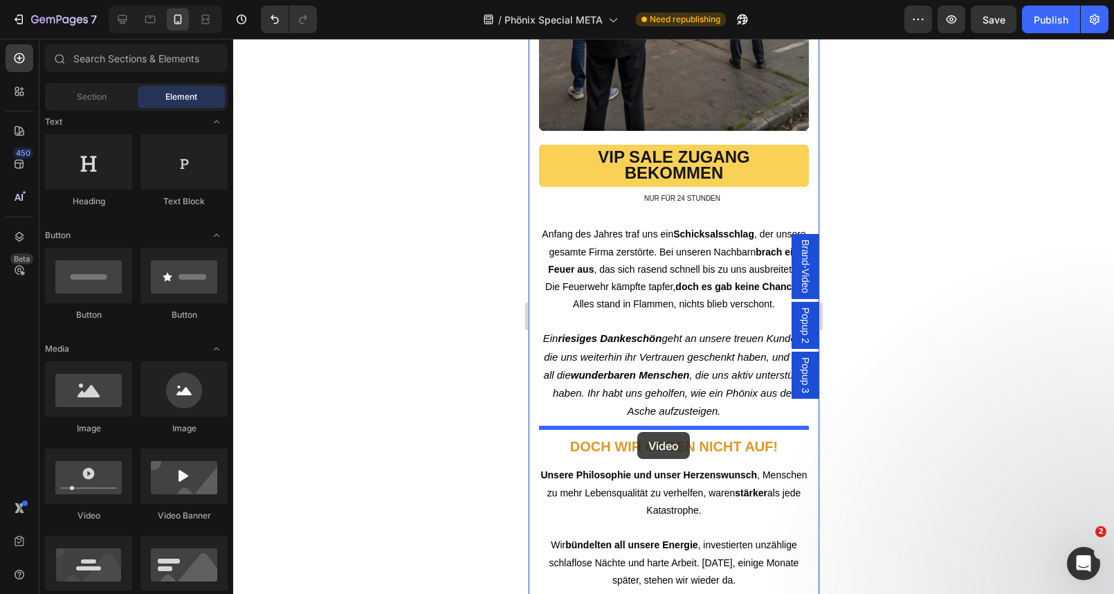
drag, startPoint x: 610, startPoint y: 528, endPoint x: 636, endPoint y: 432, distance: 99.7
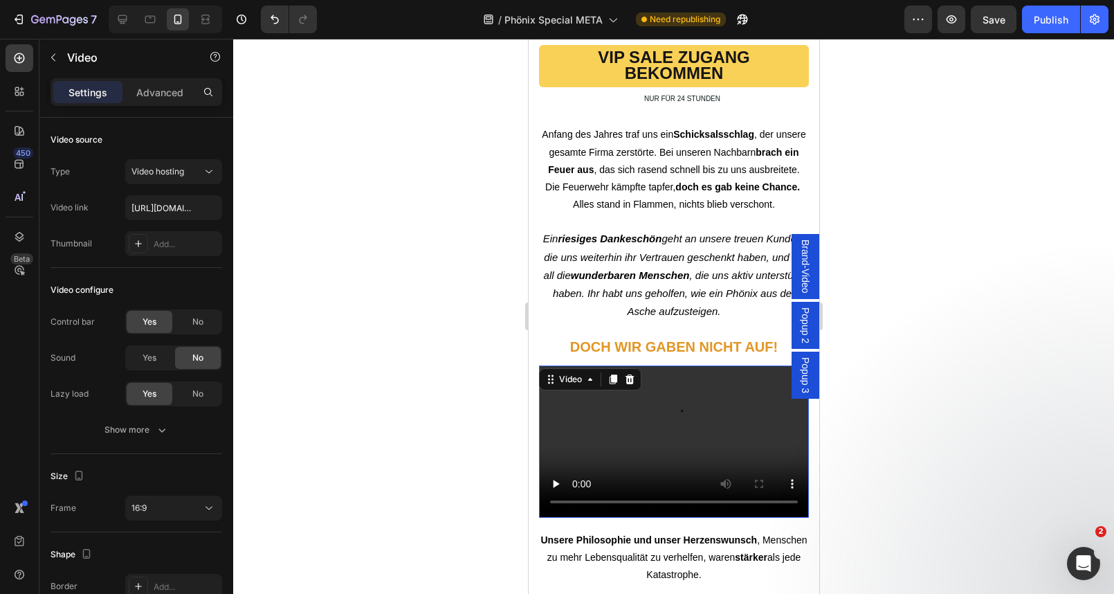
scroll to position [4587, 0]
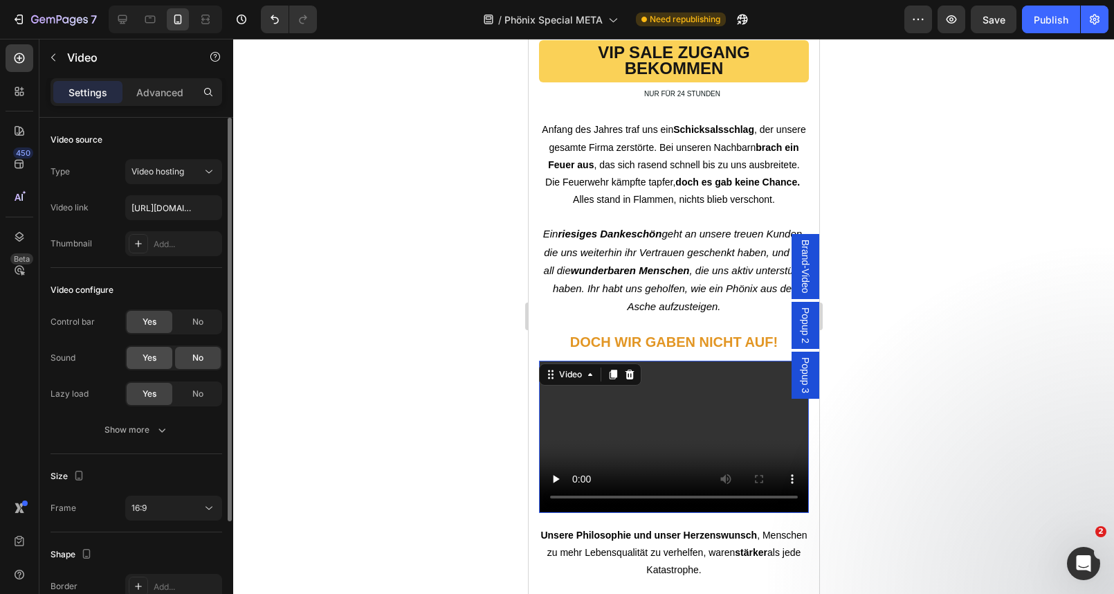
click at [156, 360] on span "Yes" at bounding box center [150, 357] width 14 height 12
click at [170, 238] on div "Add..." at bounding box center [186, 244] width 65 height 12
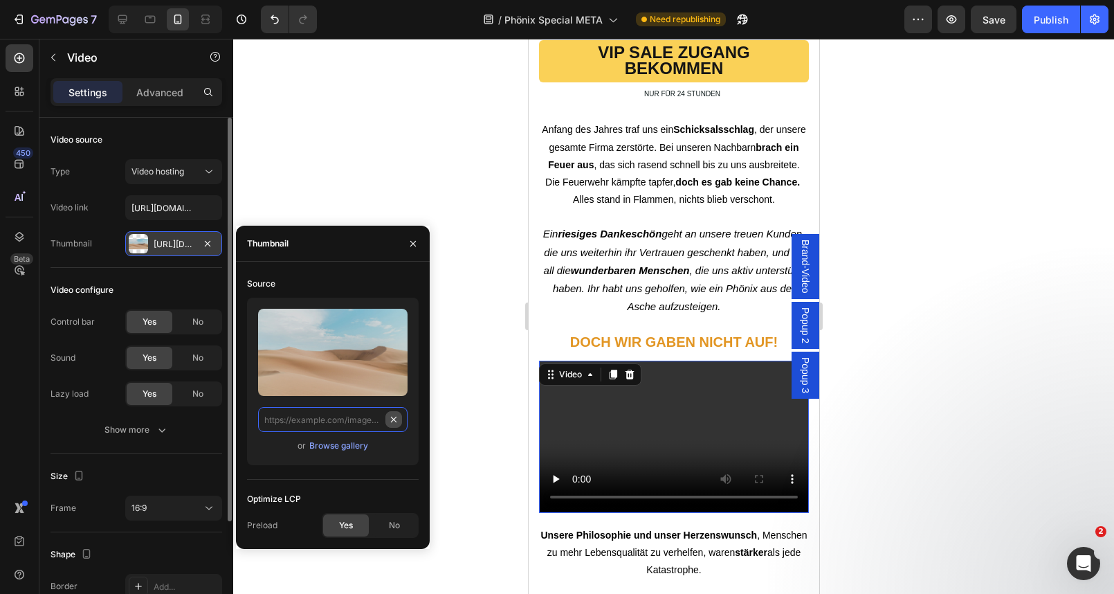
scroll to position [0, 0]
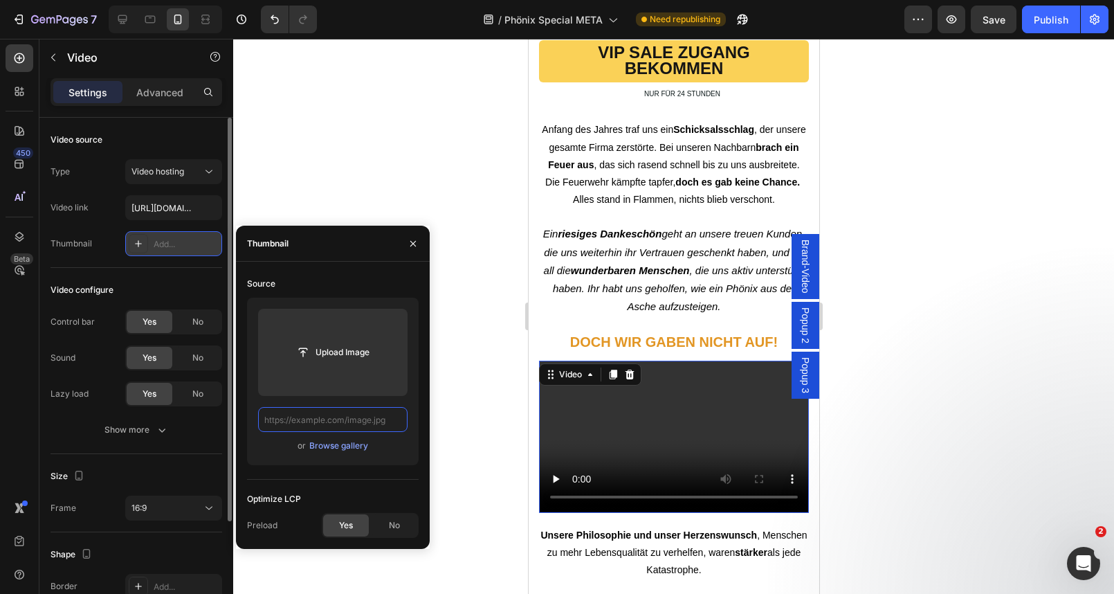
paste input "https://cdn.shopify.com/s/files/1/0669/6252/2376/files/gempages_562494415130592…"
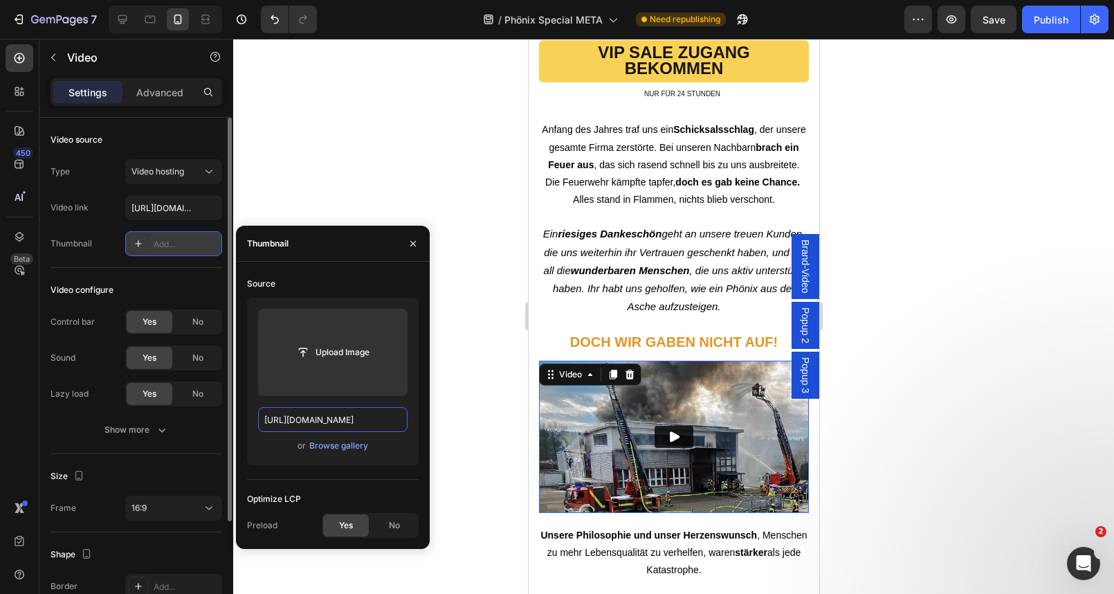
scroll to position [0, 425]
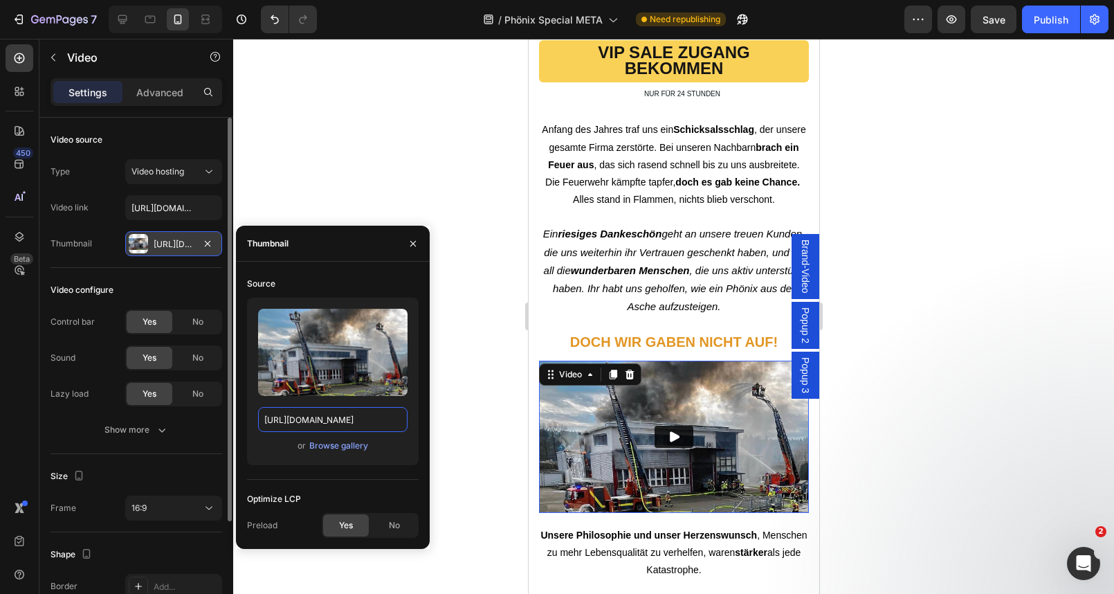
type input "https://cdn.shopify.com/s/files/1/0669/6252/2376/files/gempages_562494415130592…"
click at [347, 464] on div "Upload Image https://cdn.shopify.com/s/files/1/0669/6252/2376/files/gempages_56…" at bounding box center [333, 380] width 172 height 167
click at [419, 246] on button "button" at bounding box center [413, 243] width 22 height 22
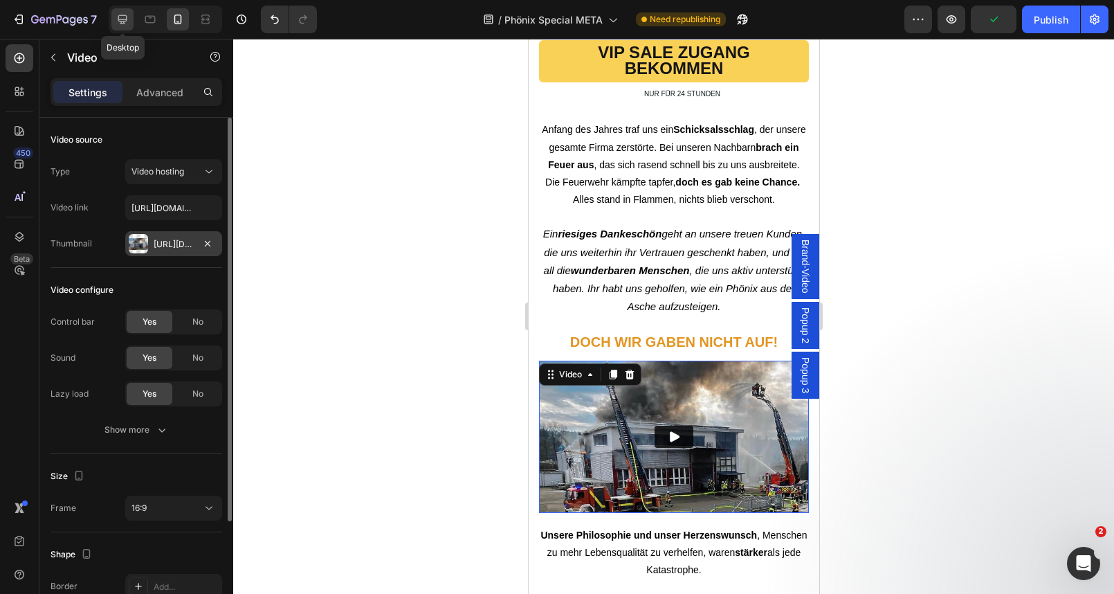
click at [121, 29] on div at bounding box center [122, 19] width 22 height 22
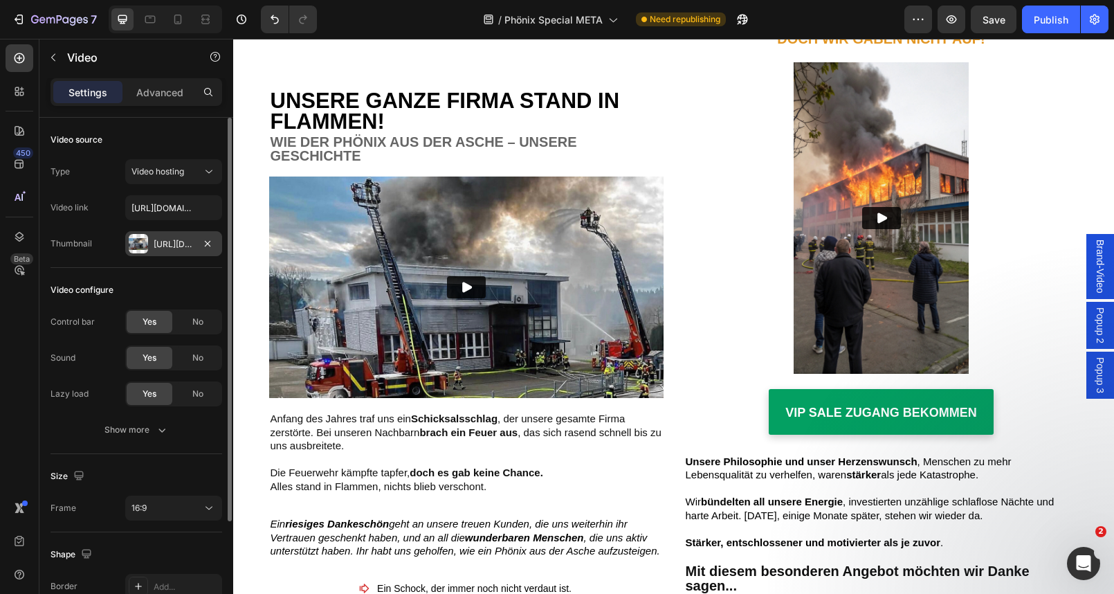
scroll to position [5238, 0]
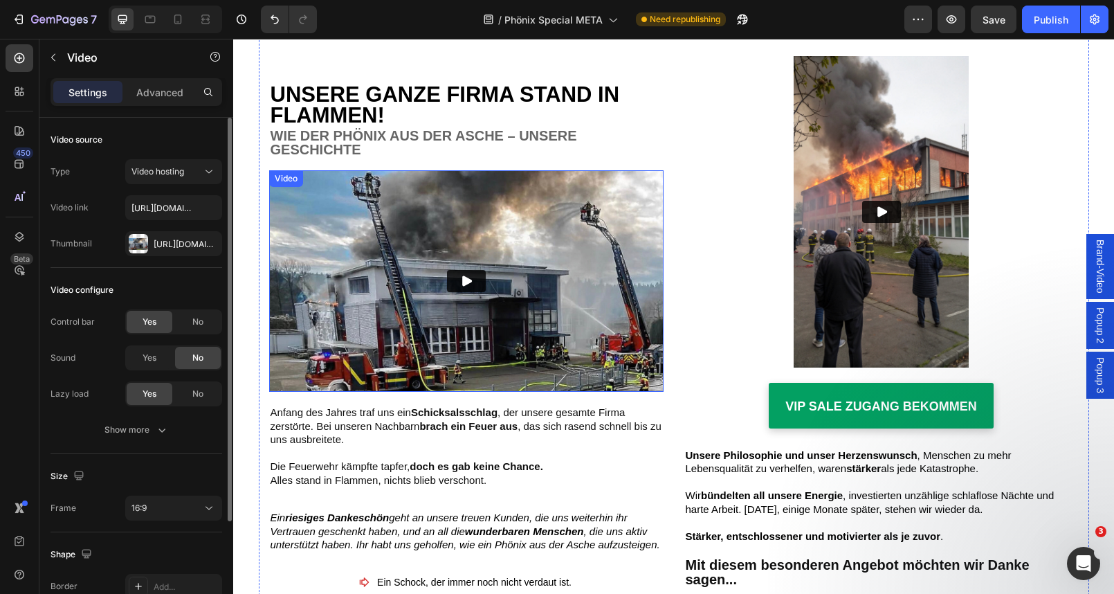
click at [361, 223] on img at bounding box center [466, 281] width 394 height 222
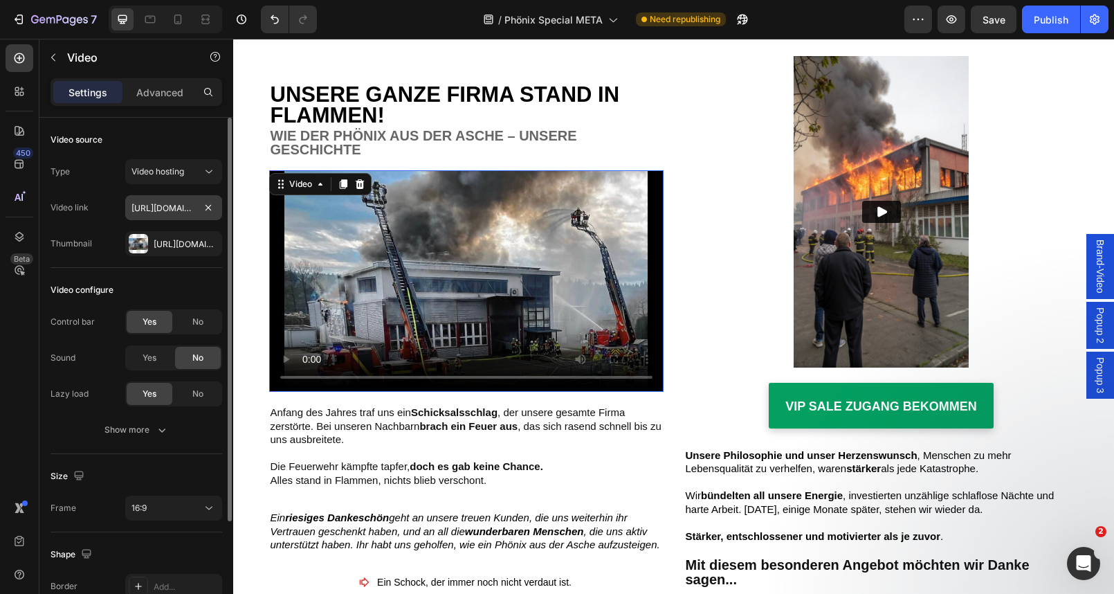
click at [174, 208] on input "https://cdn.shopify.com/videos/c/o/v/d6849baeae9a4512a9358172cb963807.mp4" at bounding box center [173, 207] width 97 height 25
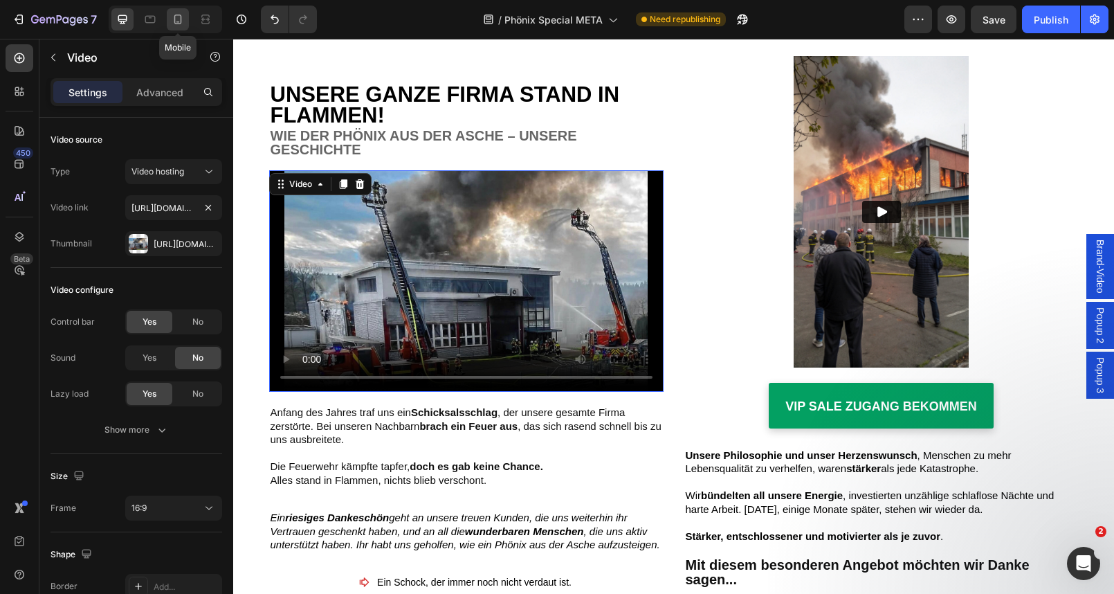
click at [176, 28] on div at bounding box center [178, 19] width 22 height 22
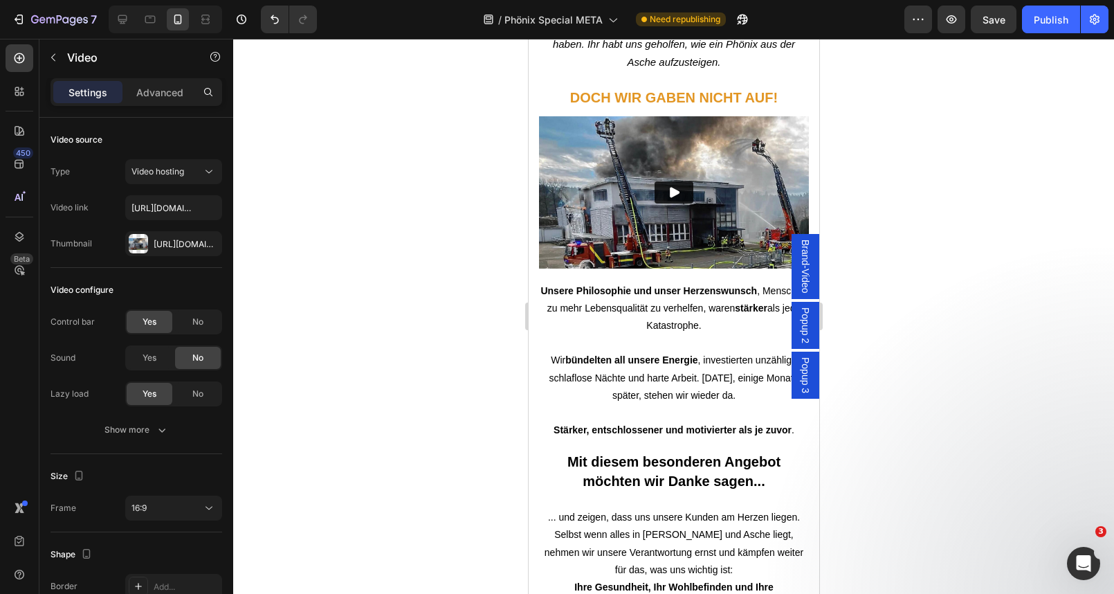
scroll to position [5046, 0]
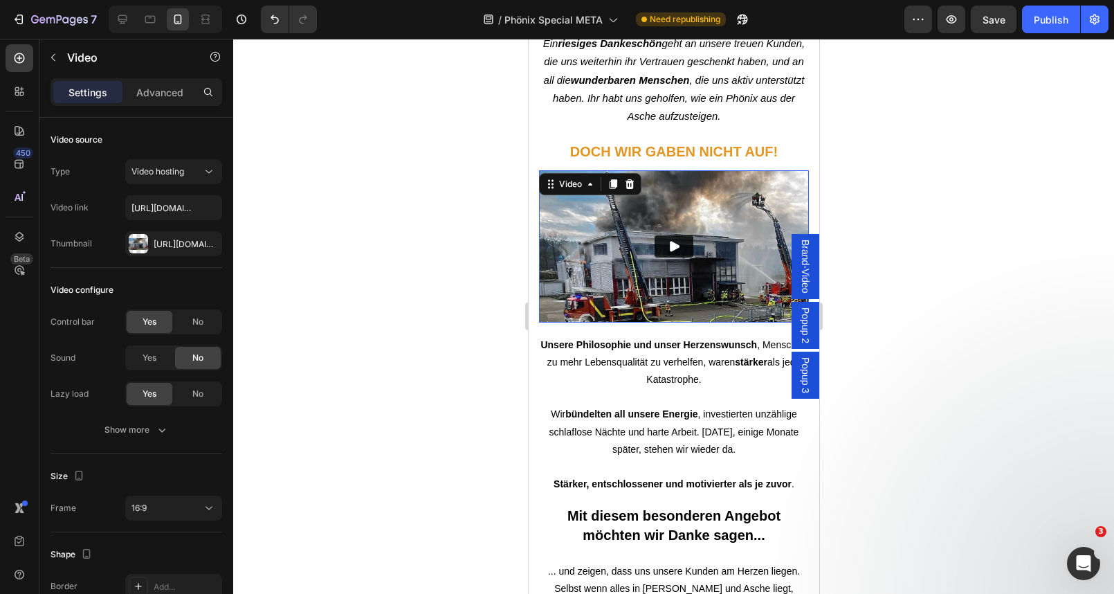
click at [600, 248] on img at bounding box center [673, 246] width 270 height 152
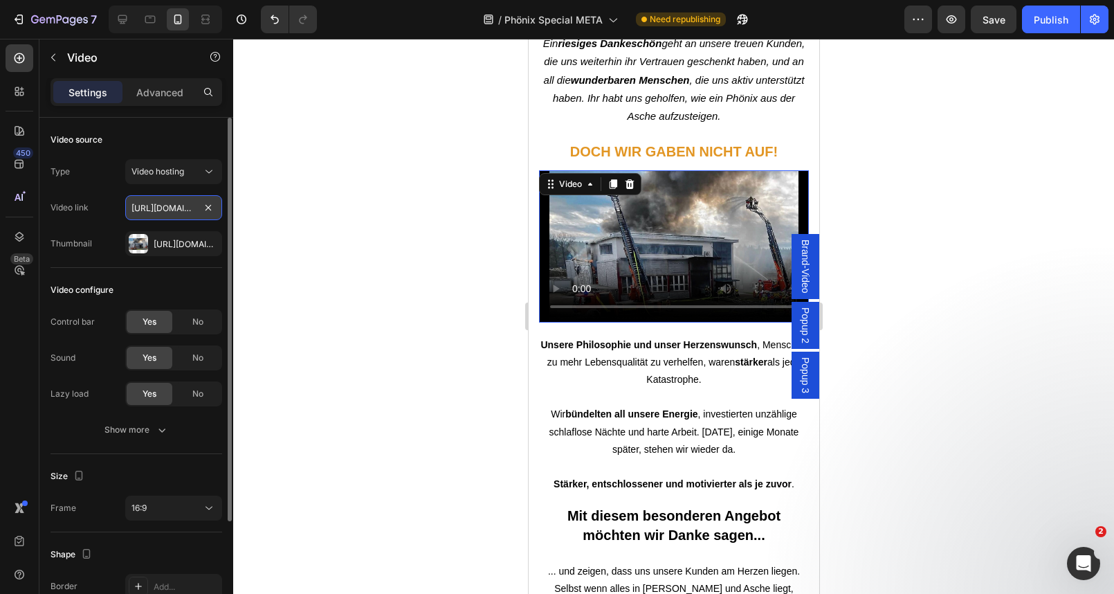
click at [169, 212] on input "https://cdn.shopify.com/videos/c/o/v/2cd3deb506b54b009063f7270ab5cf2e.mp4" at bounding box center [173, 207] width 97 height 25
paste input "https://cdn.shopify.com/videos/c/o/v/d6849baeae9a4512a9358172cb963807.mp4"
type input "https://cdn.shopify.com/videos/c/o/v/d6849baeae9a4512a9358172cb963807.mp4"
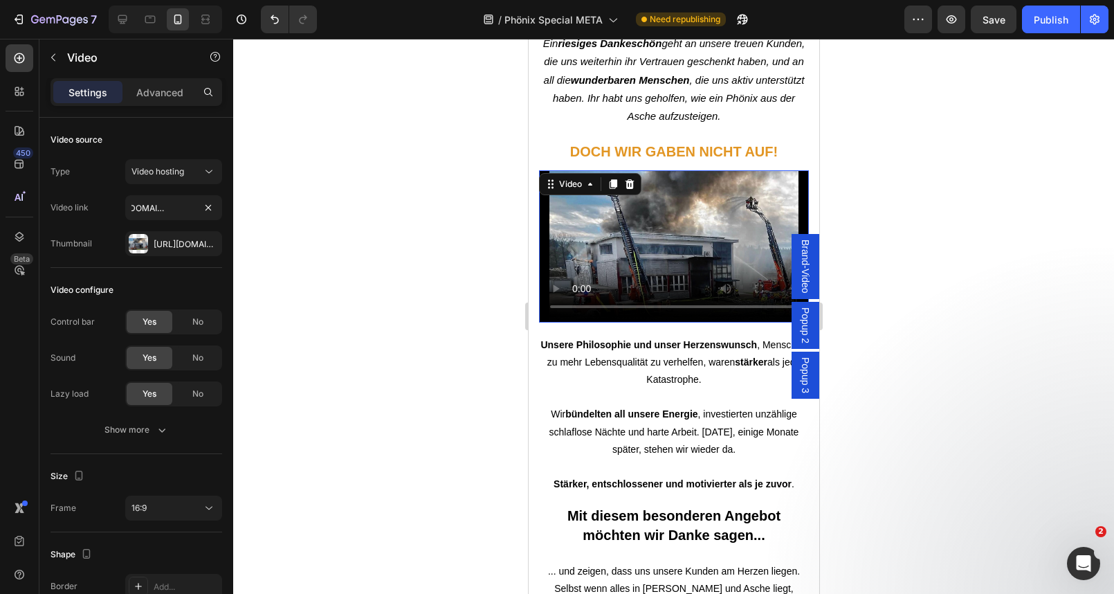
scroll to position [0, 0]
click at [267, 214] on div at bounding box center [673, 316] width 881 height 555
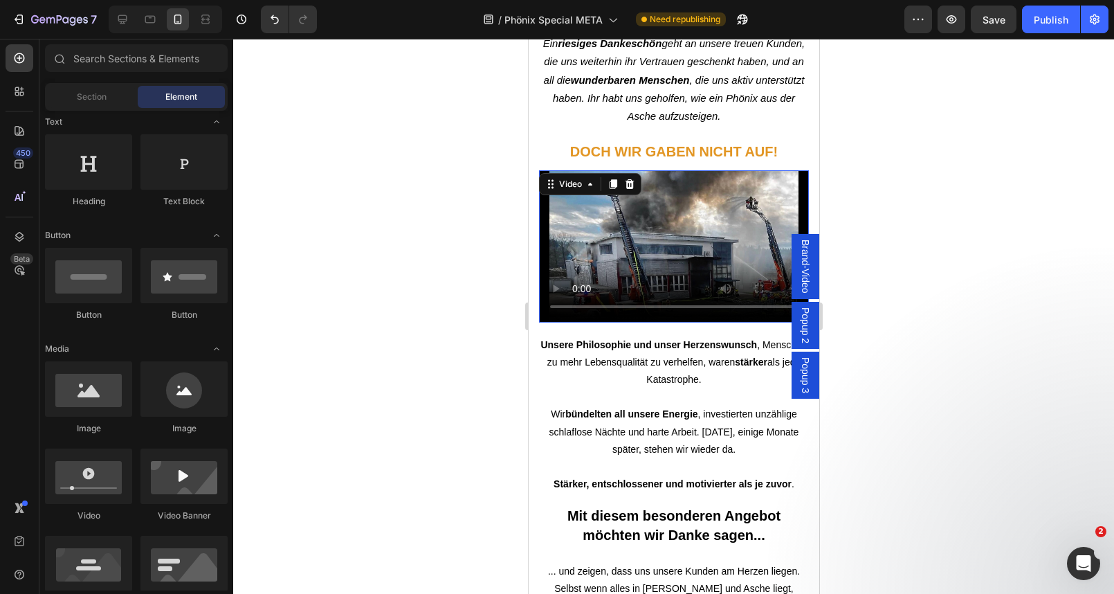
click at [603, 231] on video at bounding box center [673, 246] width 270 height 152
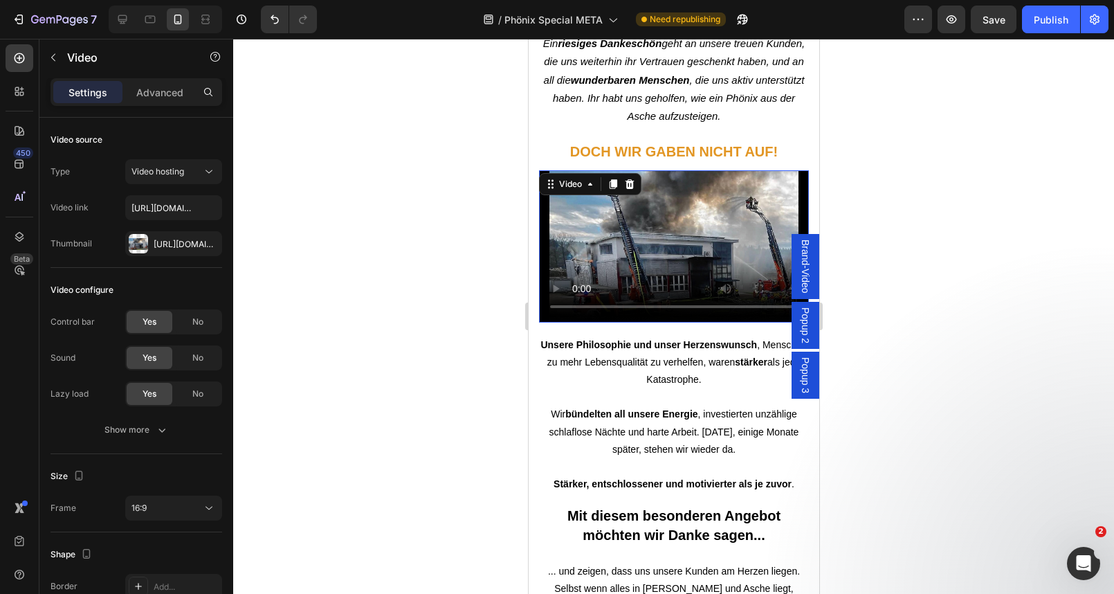
click at [570, 205] on video at bounding box center [673, 246] width 270 height 152
click at [124, 24] on icon at bounding box center [123, 19] width 14 height 14
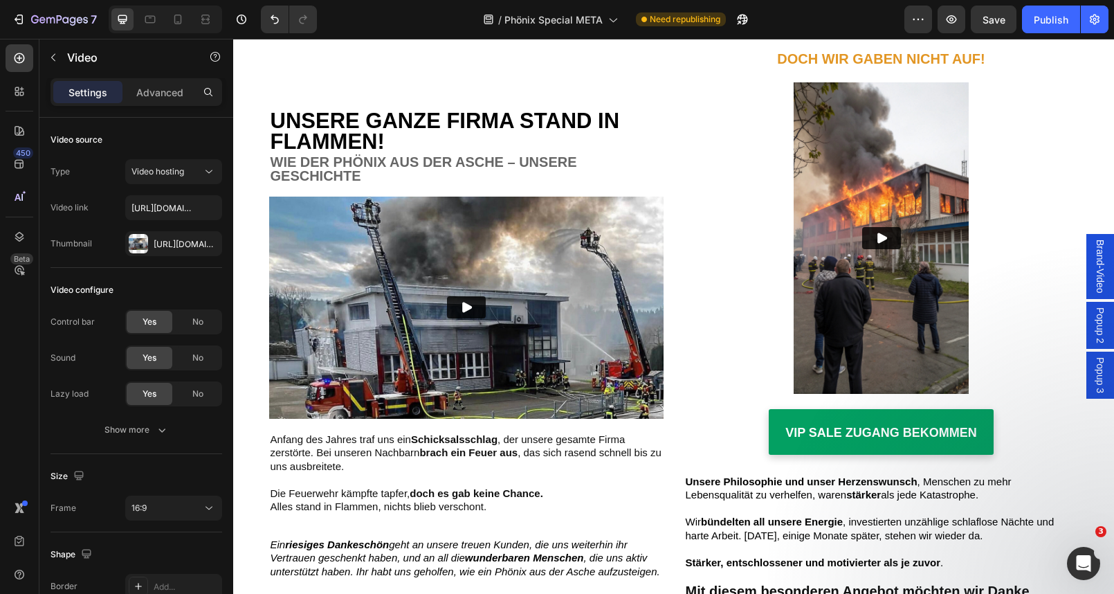
scroll to position [5310, 0]
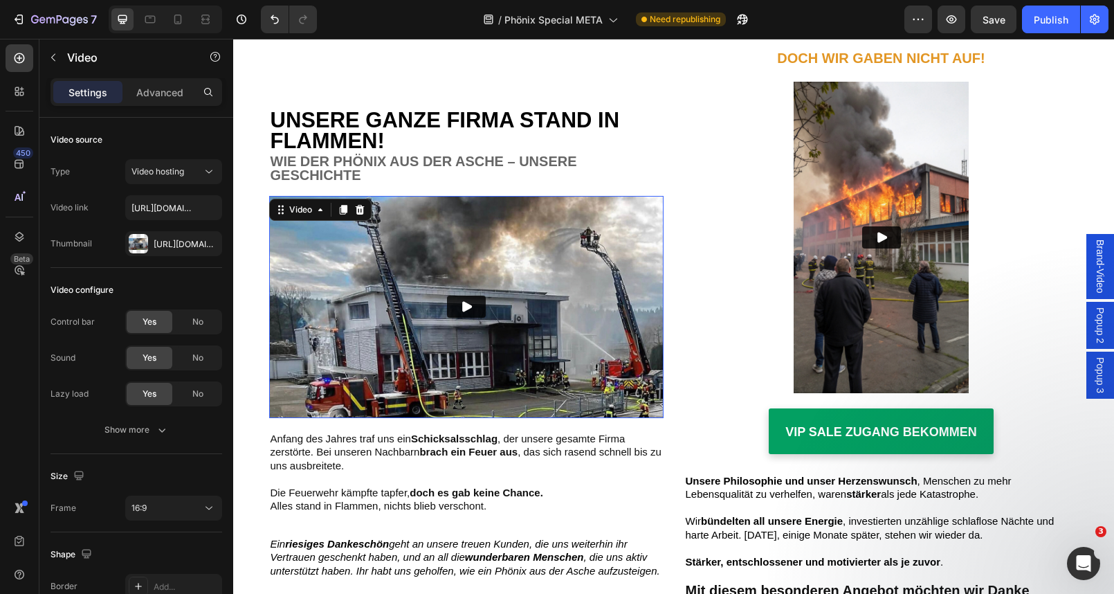
click at [323, 230] on img at bounding box center [466, 307] width 394 height 222
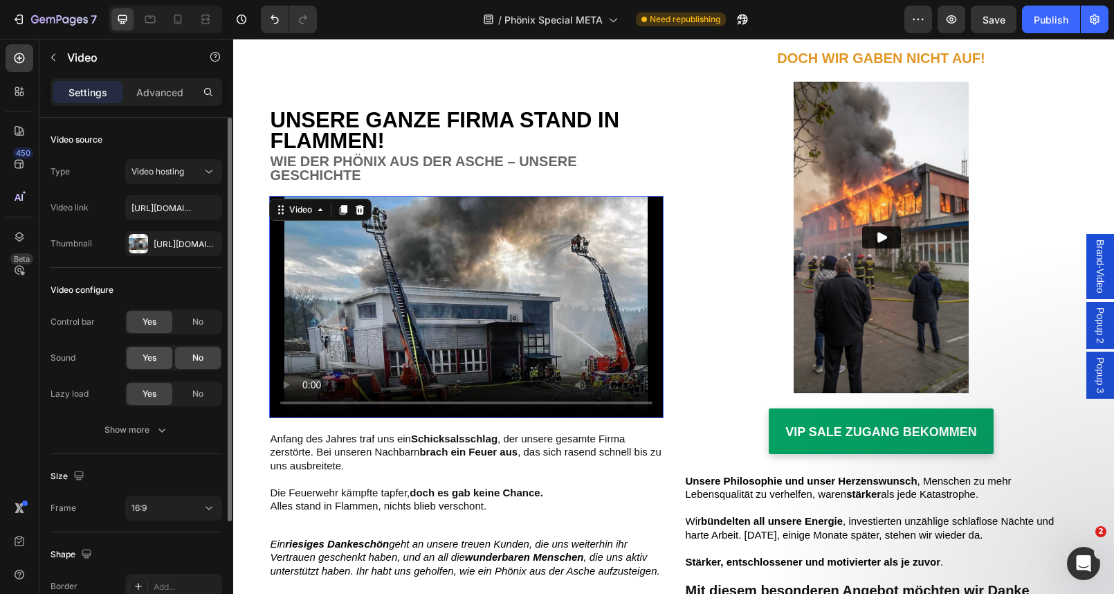
click at [145, 355] on span "Yes" at bounding box center [150, 357] width 14 height 12
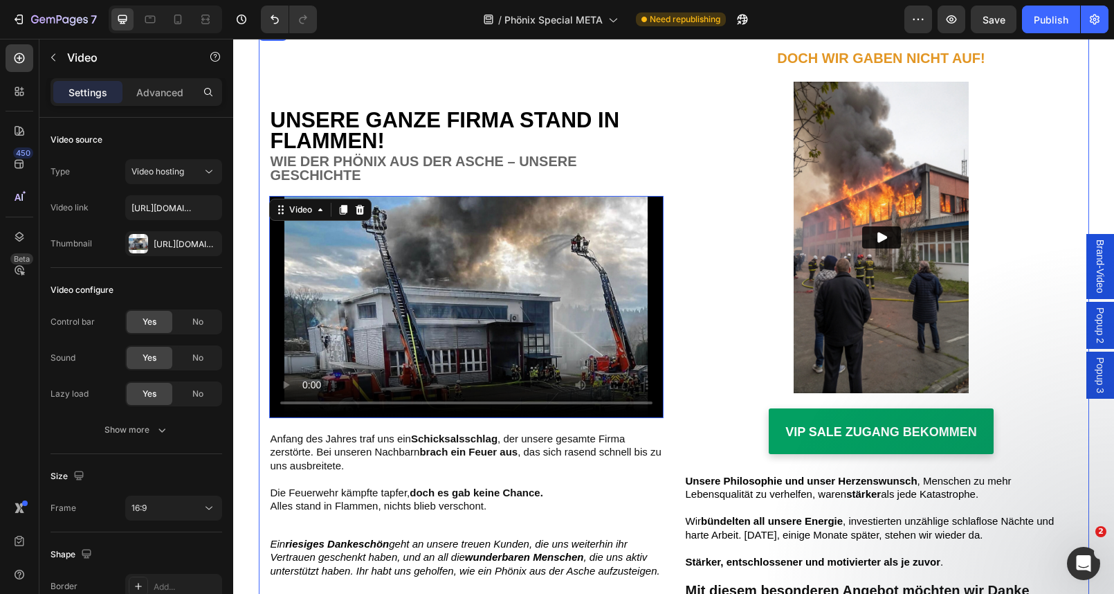
scroll to position [5318, 0]
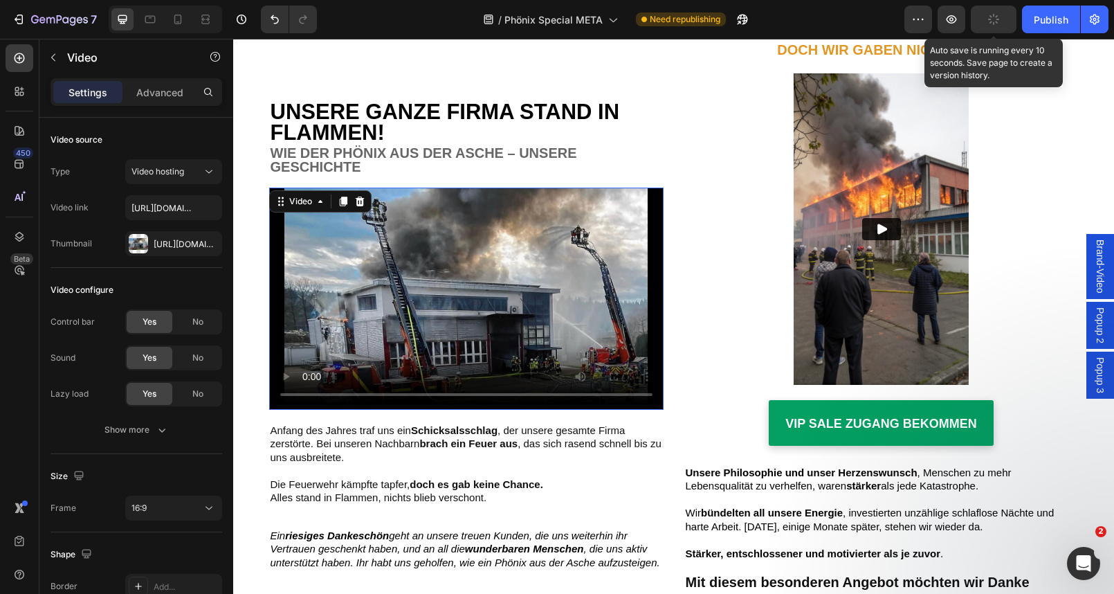
click at [1002, 21] on button "button" at bounding box center [994, 20] width 46 height 28
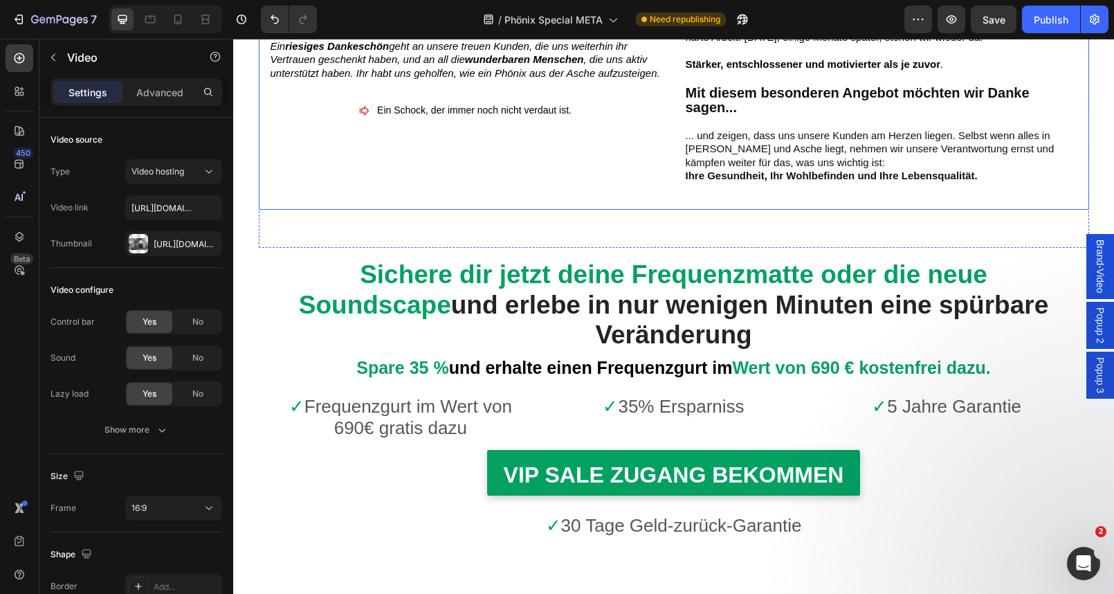
scroll to position [5817, 0]
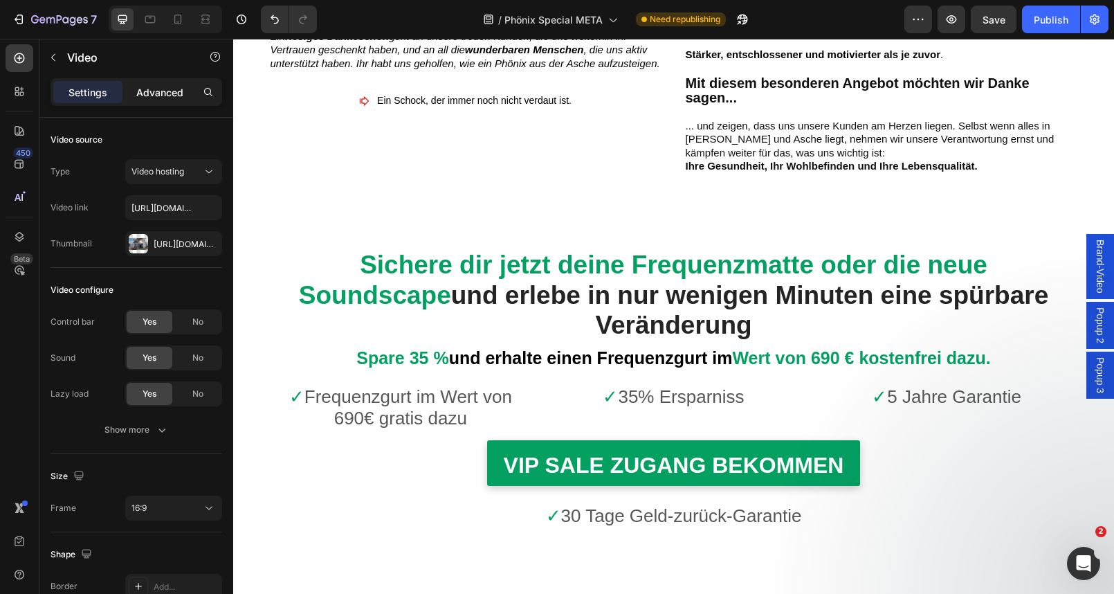
click at [152, 89] on p "Advanced" at bounding box center [159, 92] width 47 height 15
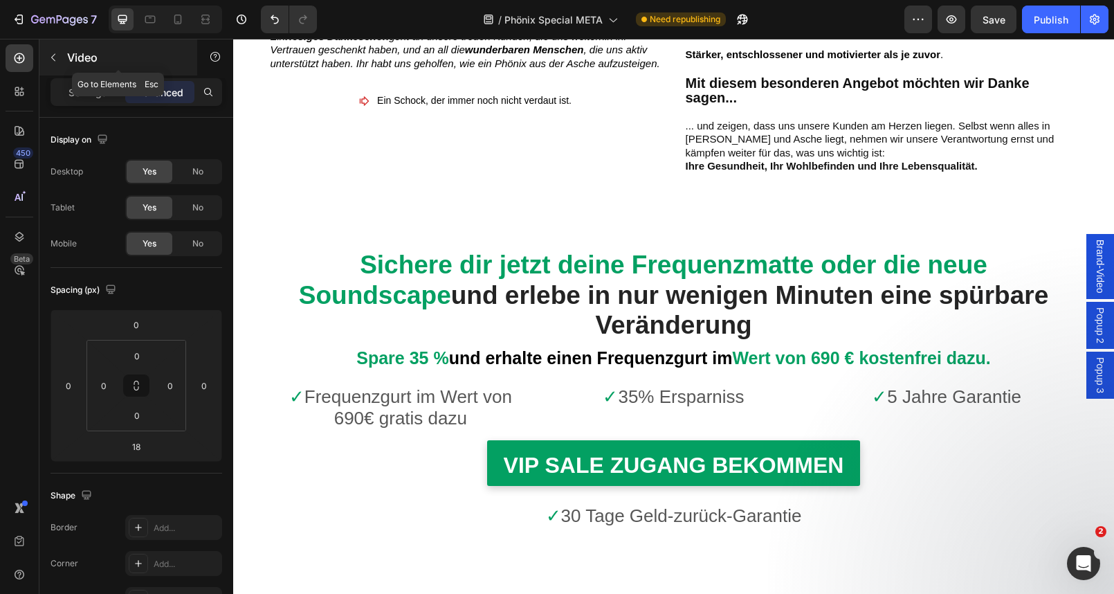
click at [56, 60] on icon "button" at bounding box center [53, 57] width 11 height 11
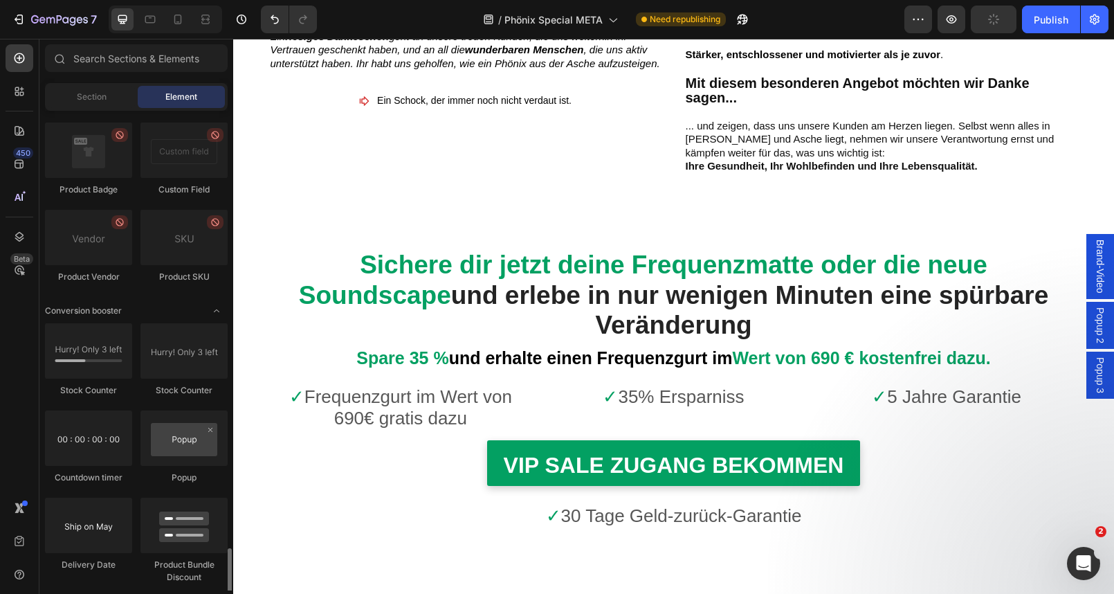
scroll to position [2688, 0]
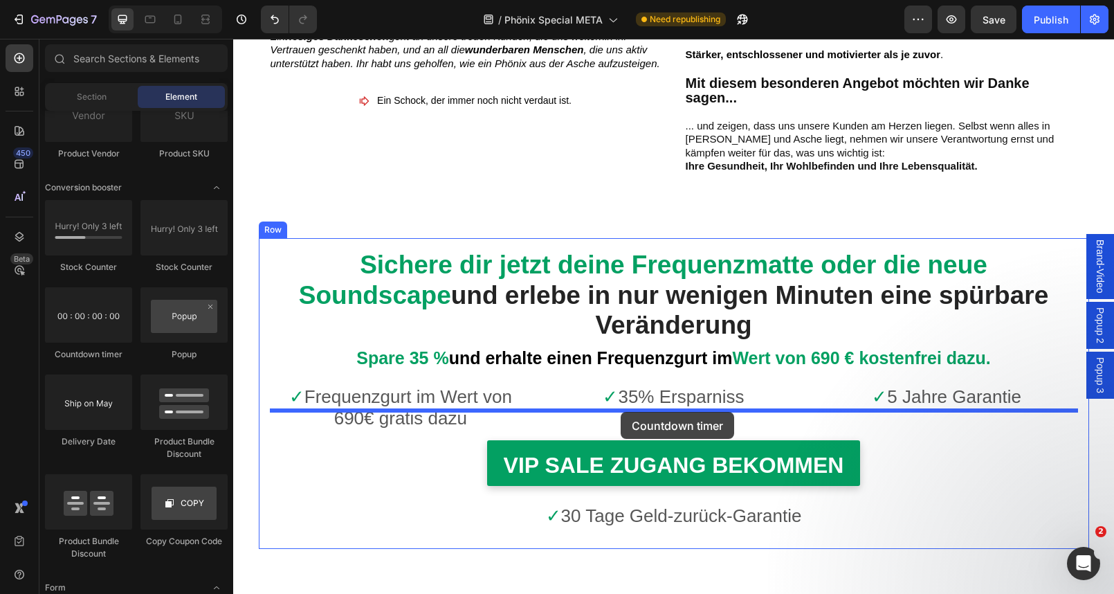
drag, startPoint x: 318, startPoint y: 365, endPoint x: 621, endPoint y: 412, distance: 306.6
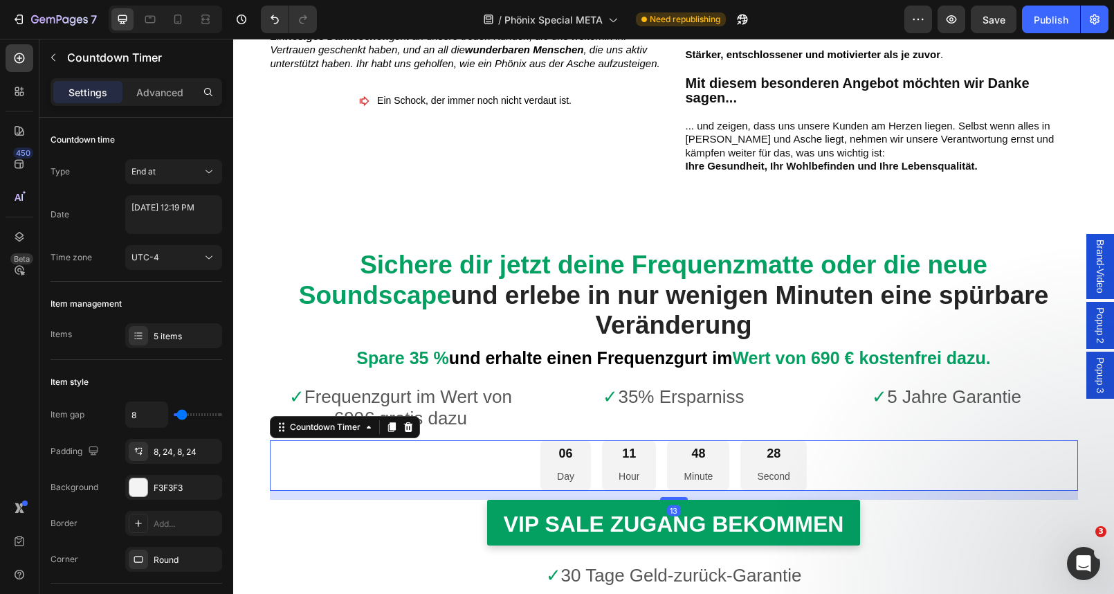
click at [563, 440] on div "06 Day" at bounding box center [565, 465] width 51 height 51
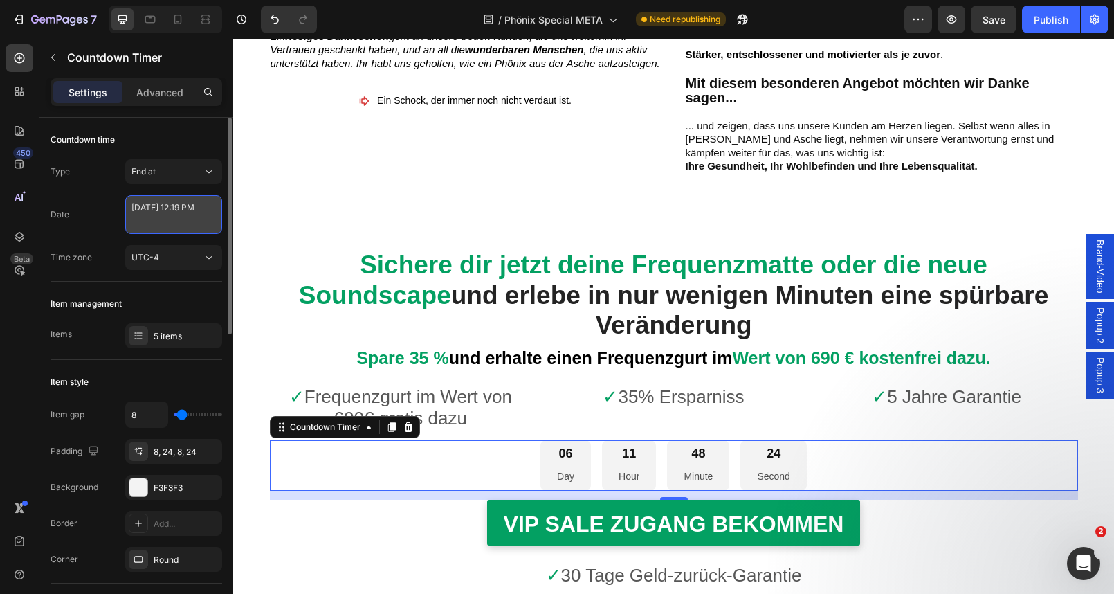
select select "19"
select select "false"
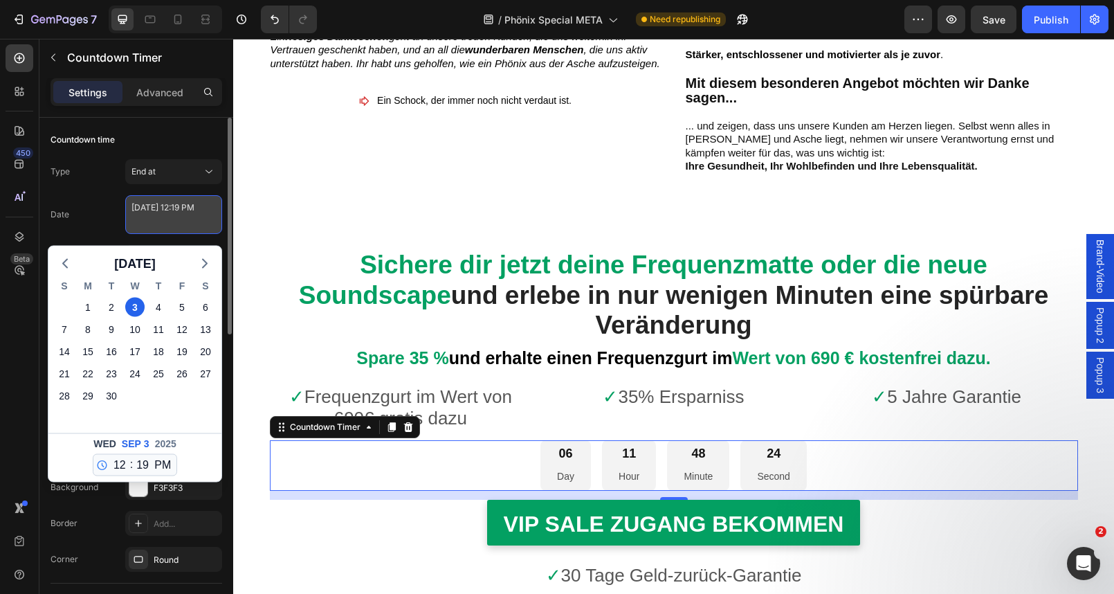
click at [175, 209] on textarea "[DATE] 12:19 PM" at bounding box center [173, 214] width 97 height 39
click at [64, 266] on icon "button" at bounding box center [65, 263] width 17 height 17
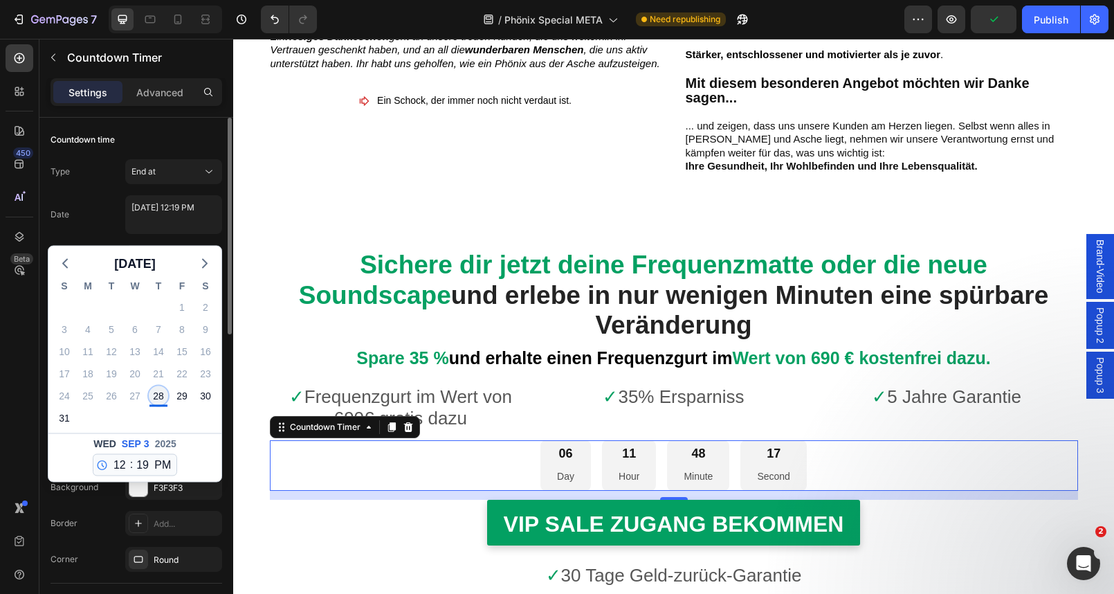
click at [158, 398] on div "28" at bounding box center [158, 395] width 19 height 19
type textarea "[DATE] 12:19 PM"
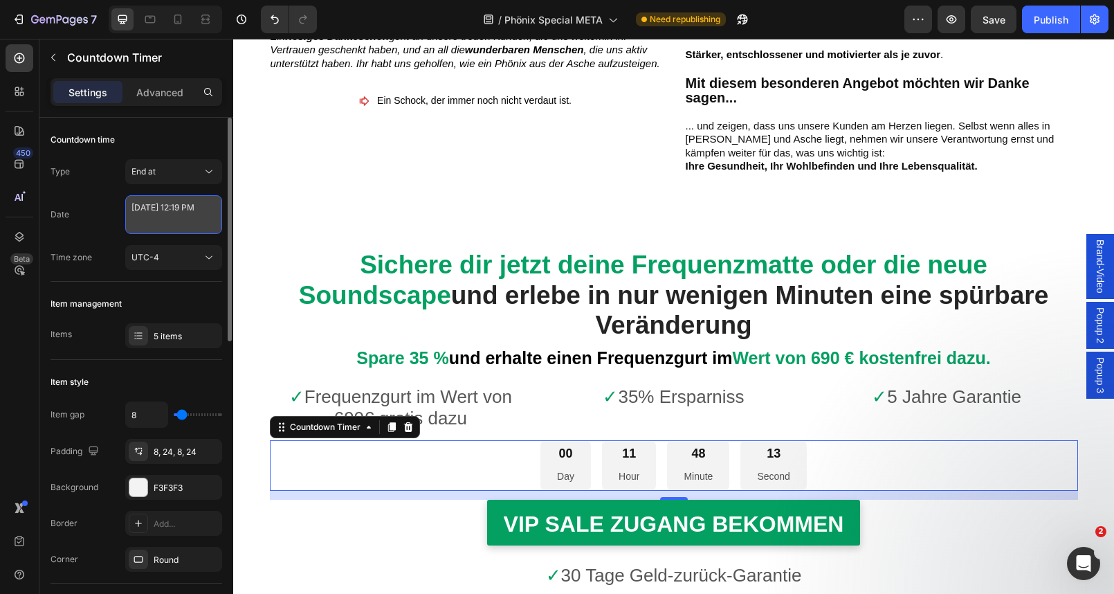
select select "19"
select select "false"
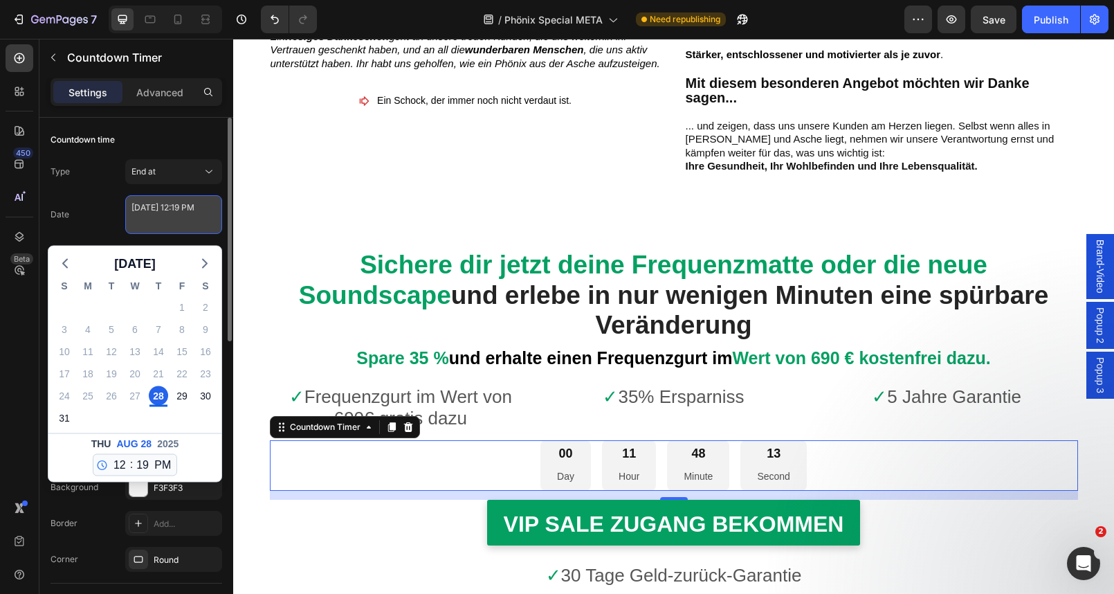
click at [178, 219] on textarea "[DATE] 12:19 PM" at bounding box center [173, 214] width 97 height 39
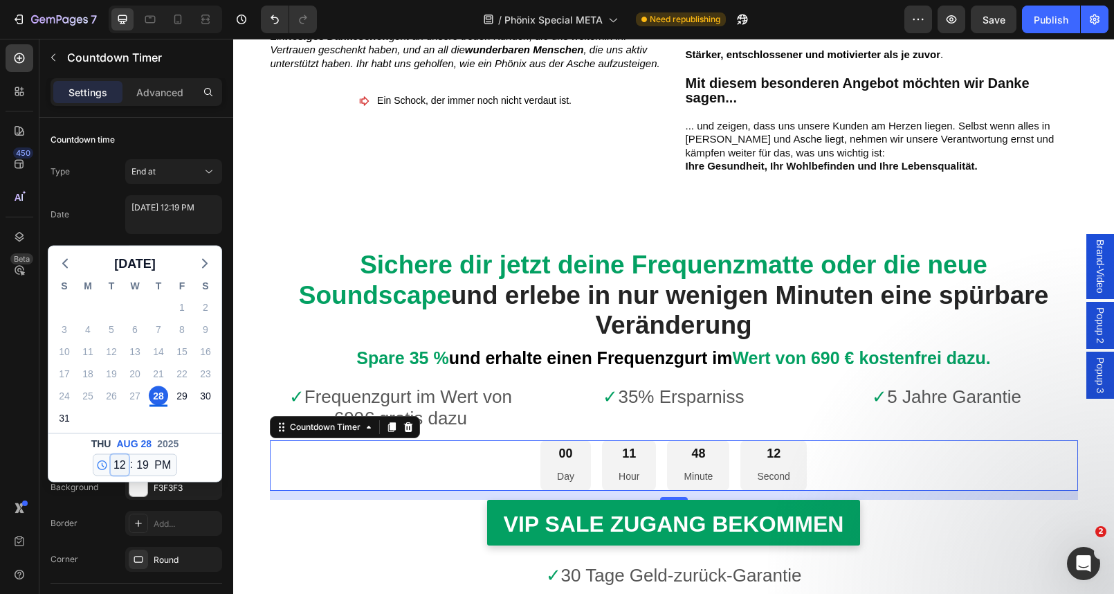
click at [120, 466] on select "12 1 2 3 4 5 6 7 8 9 10 11" at bounding box center [120, 465] width 18 height 21
select select "23"
type textarea "August 28 2025 11:19 PM"
click at [142, 466] on select "00 01 02 03 04 05 06 07 08 09 10 11 12 13 14 15 16 17 18 19 20 21 22 23 24 25 2…" at bounding box center [143, 465] width 18 height 21
select select "59"
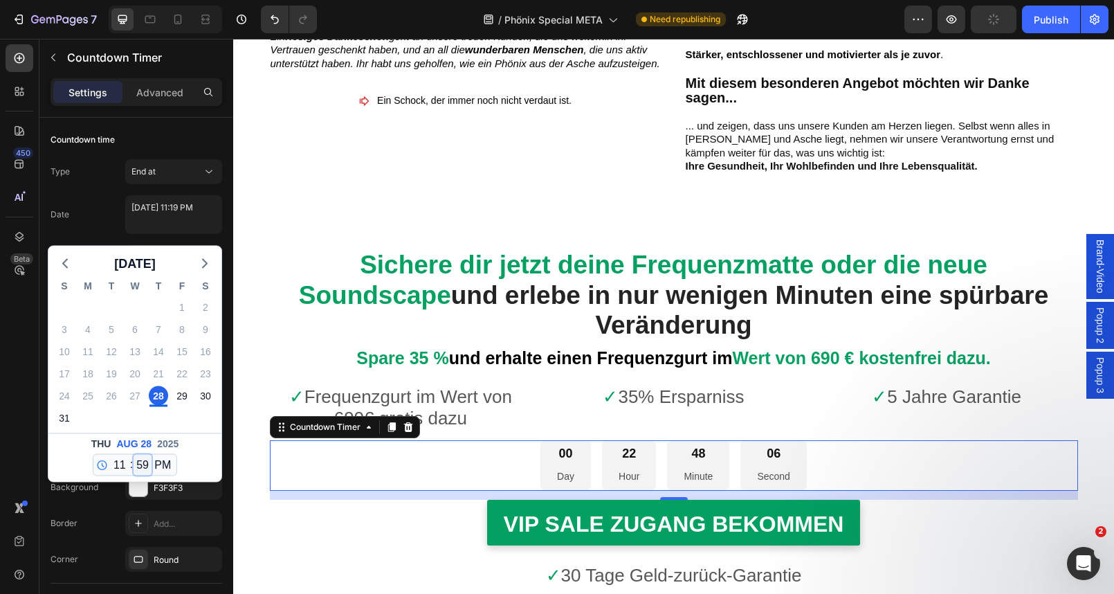
type textarea "[DATE] 11:59 PM"
click at [196, 470] on div "[DATE] 12 1 2 3 4 5 6 7 8 9 10 11 : 00 01 02 03 04 05 06 07 08 09 10 11 12 13 1…" at bounding box center [134, 457] width 173 height 48
click at [20, 427] on div "450 Beta" at bounding box center [20, 269] width 28 height 450
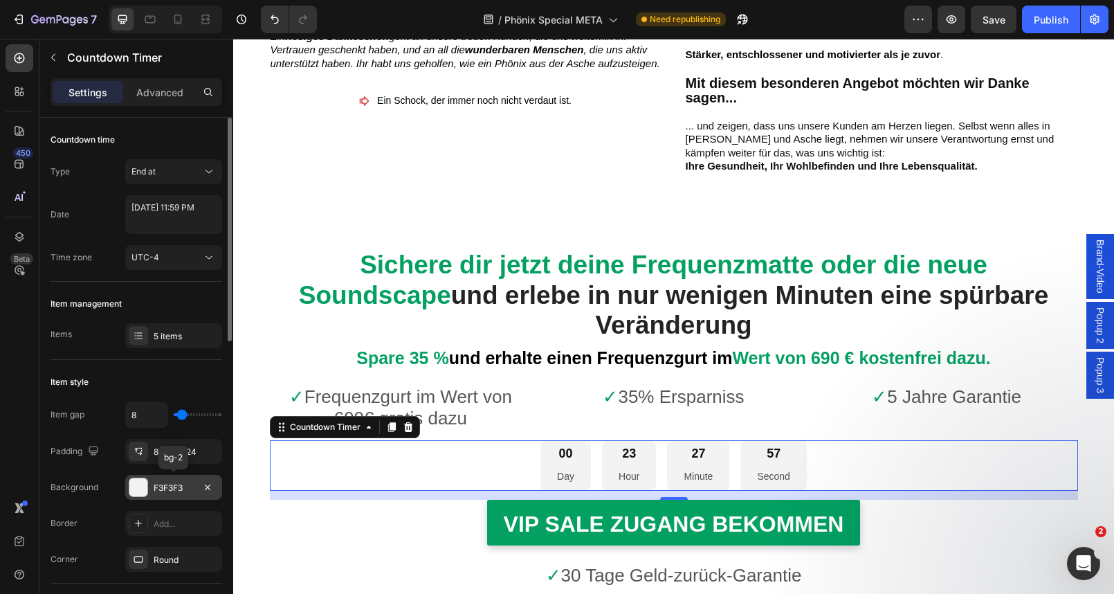
click at [138, 488] on div at bounding box center [138, 487] width 18 height 18
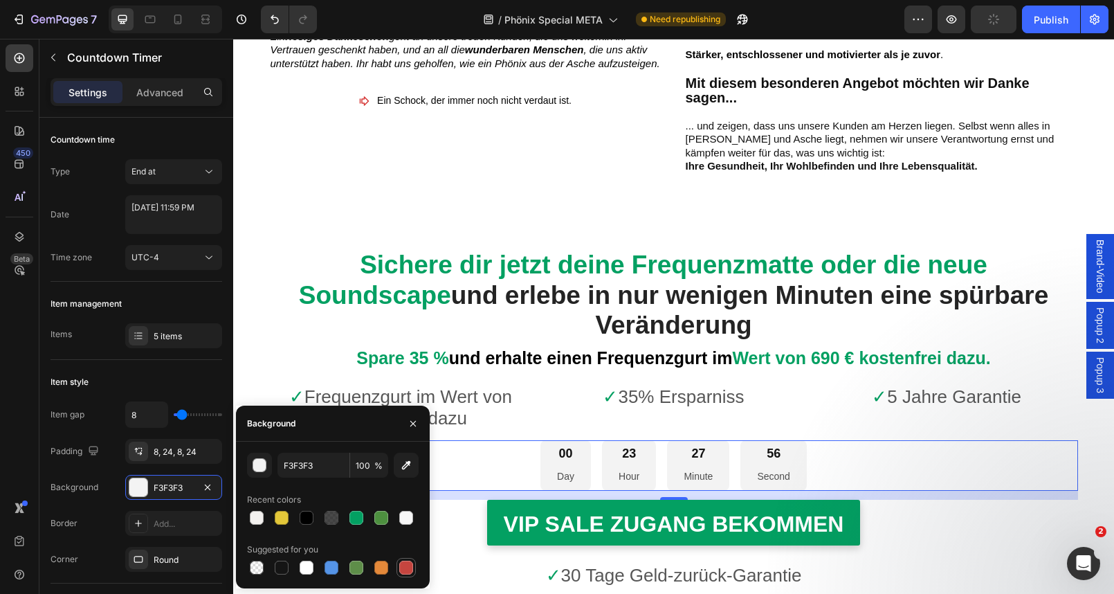
click at [405, 565] on div at bounding box center [406, 567] width 14 height 14
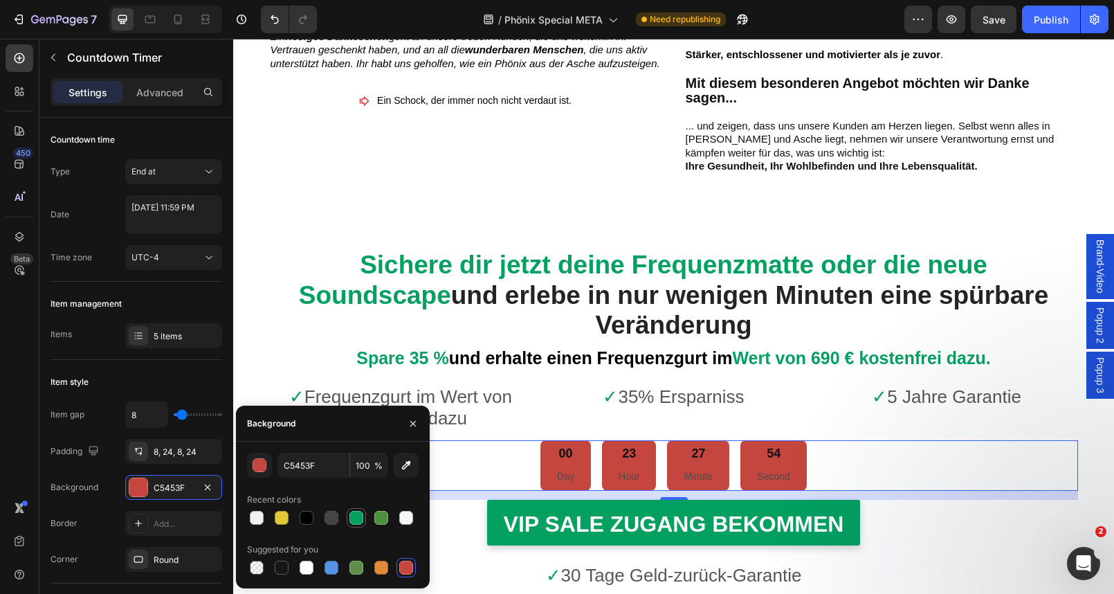
click at [361, 519] on div at bounding box center [356, 518] width 14 height 14
type input "03A062"
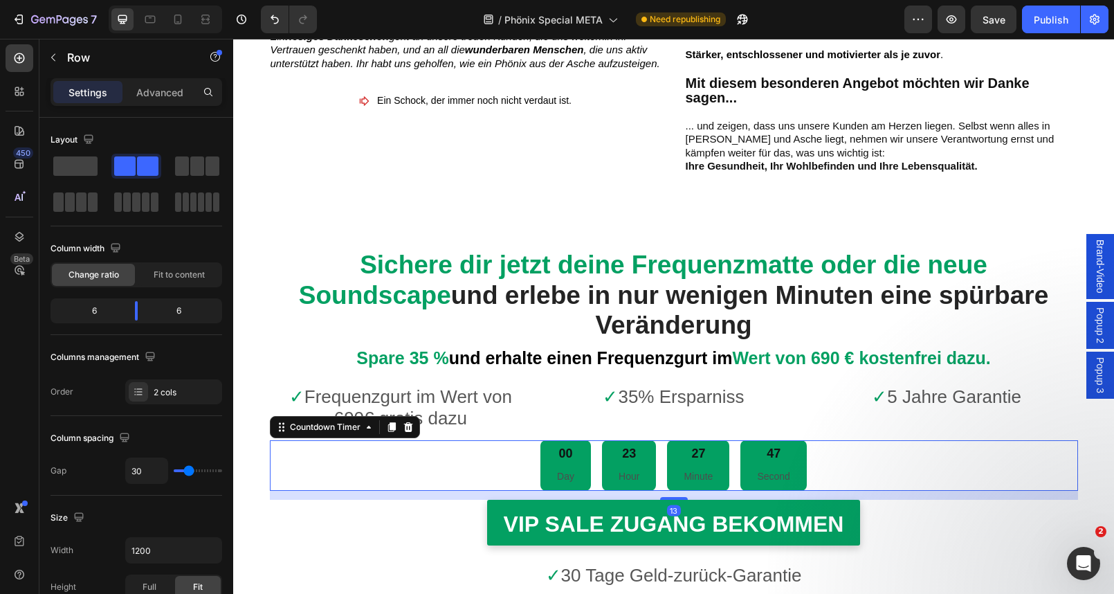
click at [511, 440] on div "00 Day 23 Hour 27 Minute 47 Second" at bounding box center [674, 465] width 808 height 51
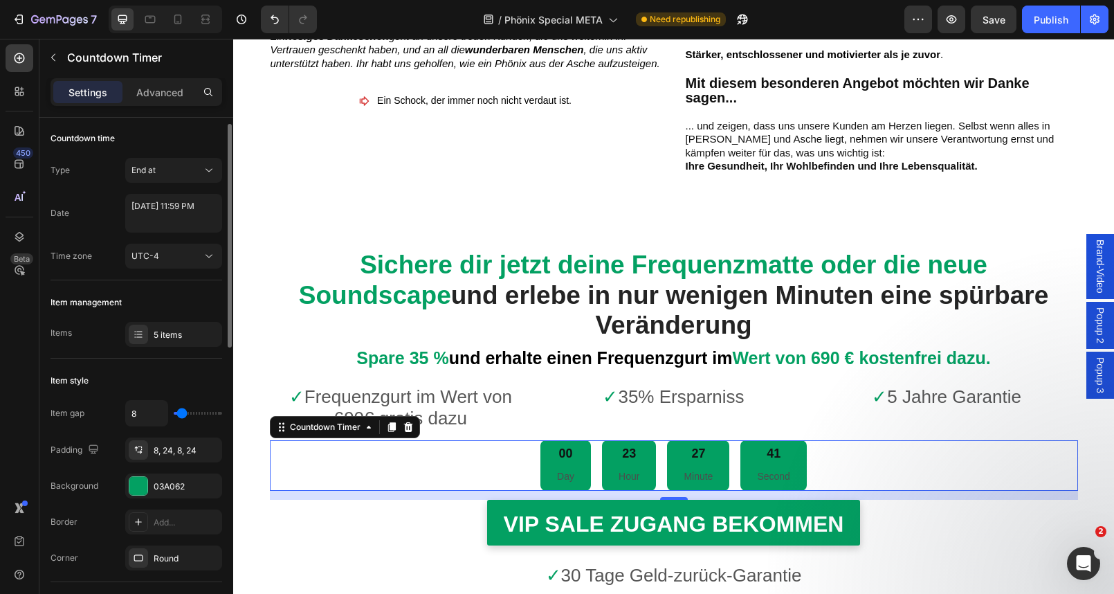
scroll to position [0, 0]
click at [167, 338] on div "5 items" at bounding box center [186, 336] width 65 height 12
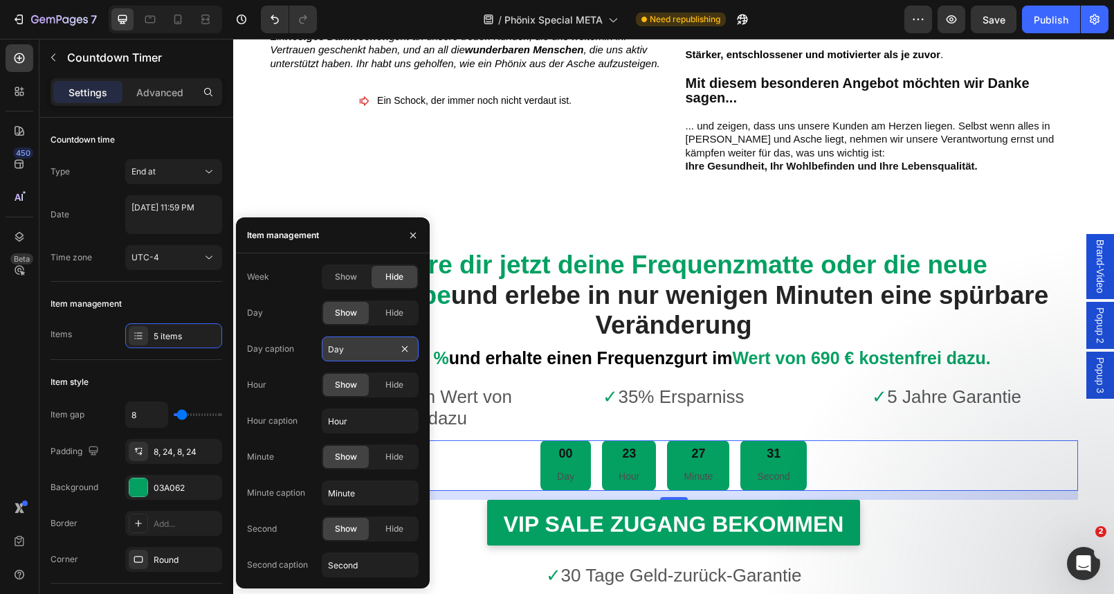
click at [336, 343] on input "Day" at bounding box center [370, 348] width 97 height 25
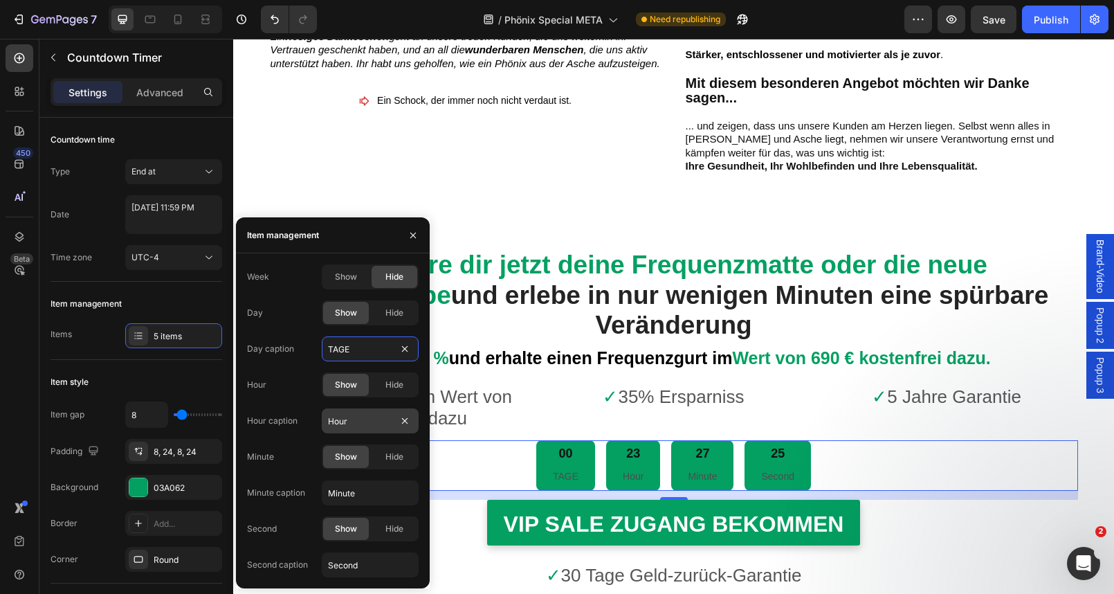
type input "TAGE"
click at [357, 425] on input "Hour" at bounding box center [370, 420] width 97 height 25
type input "STD"
click at [364, 497] on input "Minute" at bounding box center [370, 492] width 97 height 25
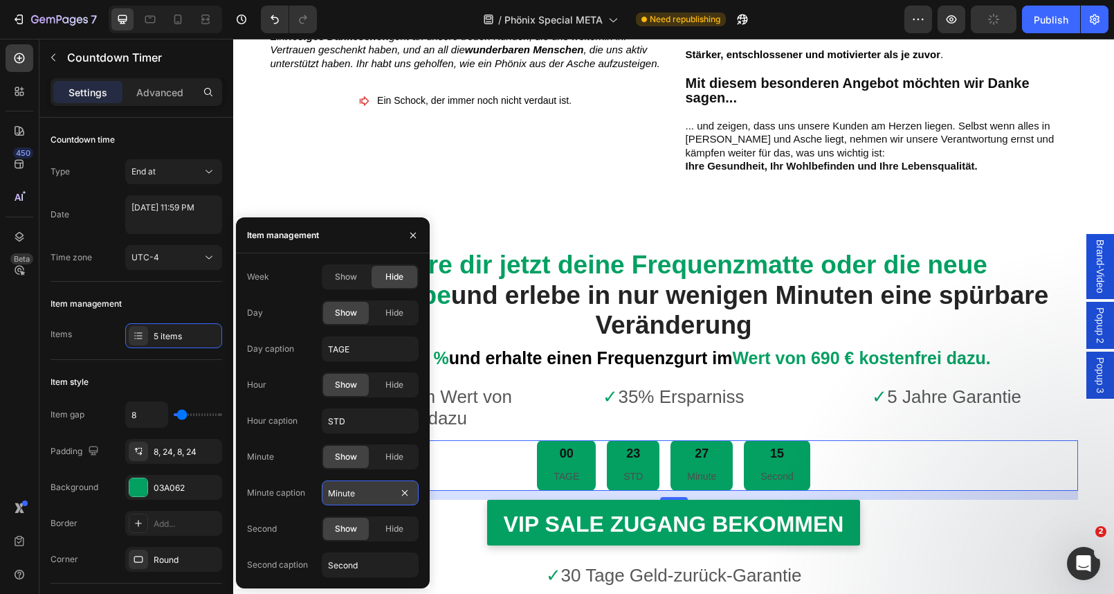
click at [364, 497] on input "Minute" at bounding box center [370, 492] width 97 height 25
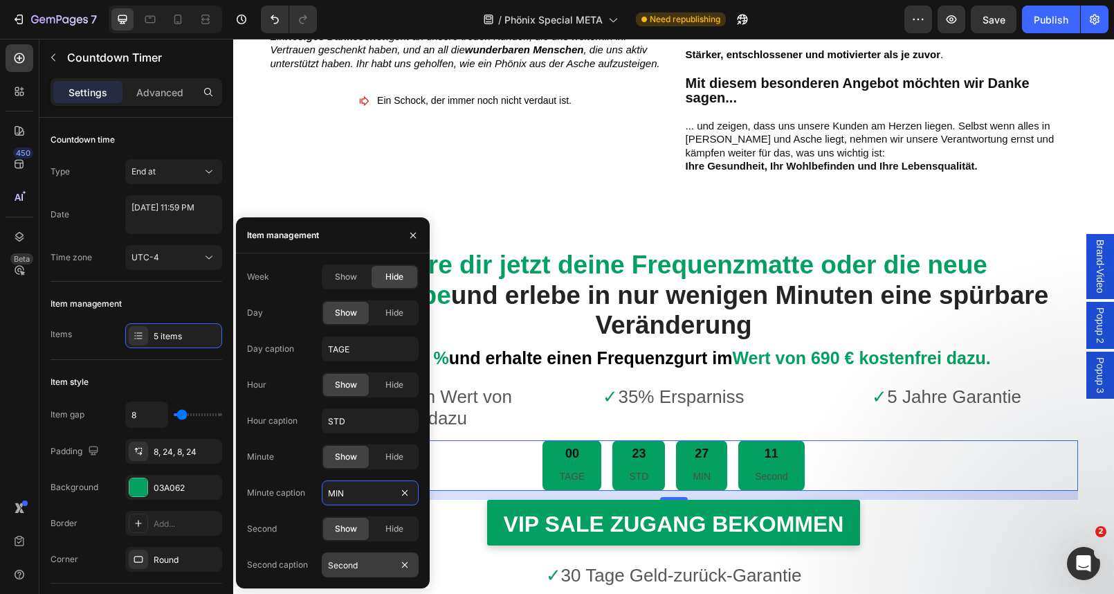
type input "MIN"
click at [360, 562] on input "Second" at bounding box center [370, 564] width 97 height 25
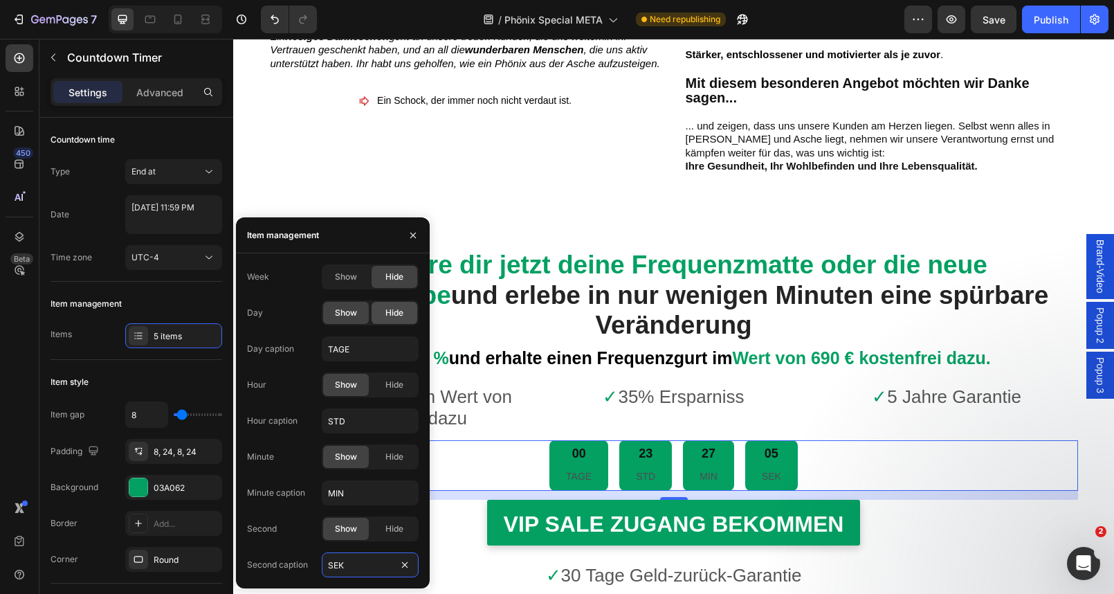
type input "SEK"
click at [398, 313] on span "Hide" at bounding box center [394, 312] width 18 height 12
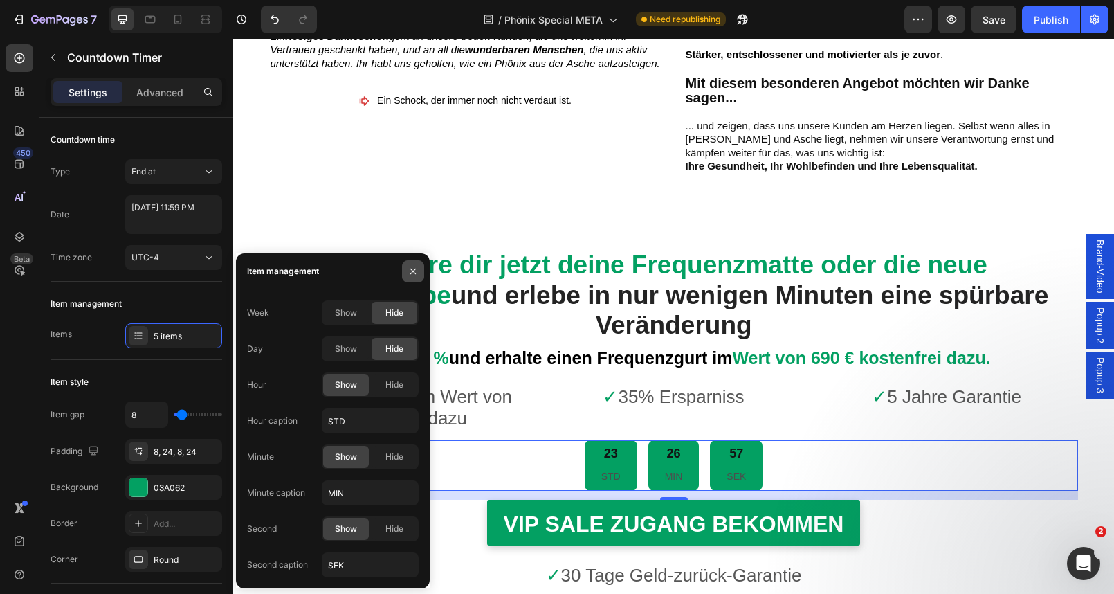
click at [413, 269] on icon "button" at bounding box center [412, 271] width 11 height 11
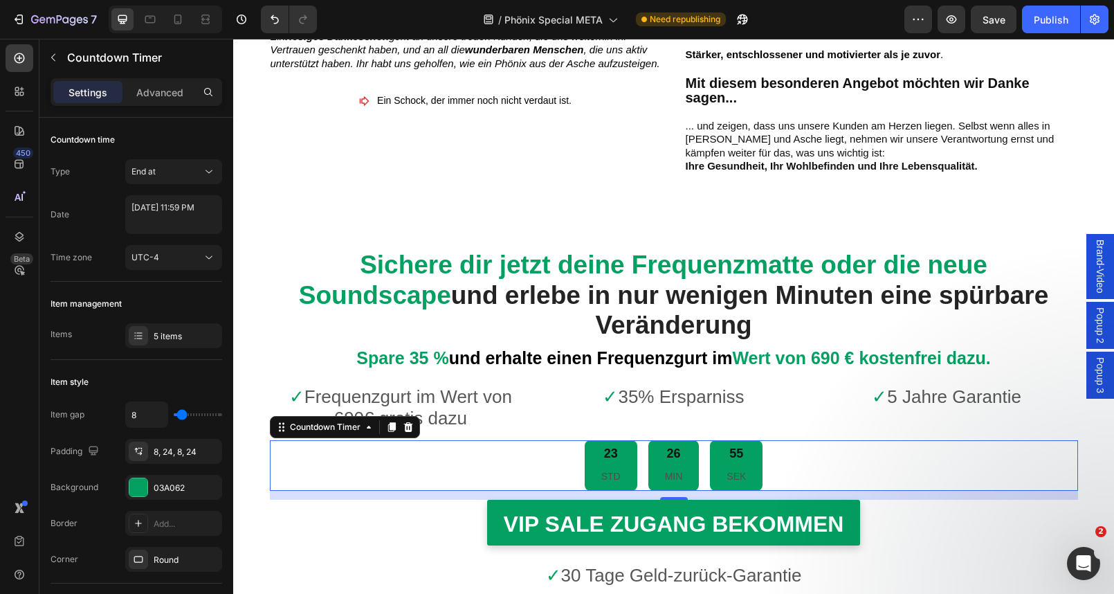
click at [612, 468] on p "STD" at bounding box center [610, 476] width 19 height 17
click at [165, 95] on p "Advanced" at bounding box center [159, 92] width 47 height 15
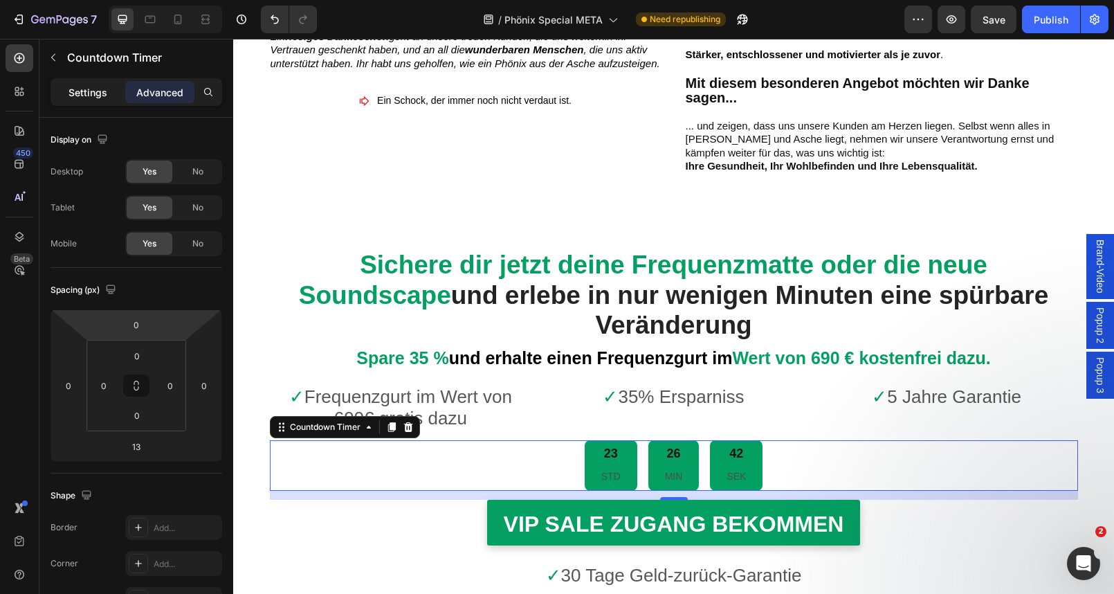
click at [83, 91] on p "Settings" at bounding box center [87, 92] width 39 height 15
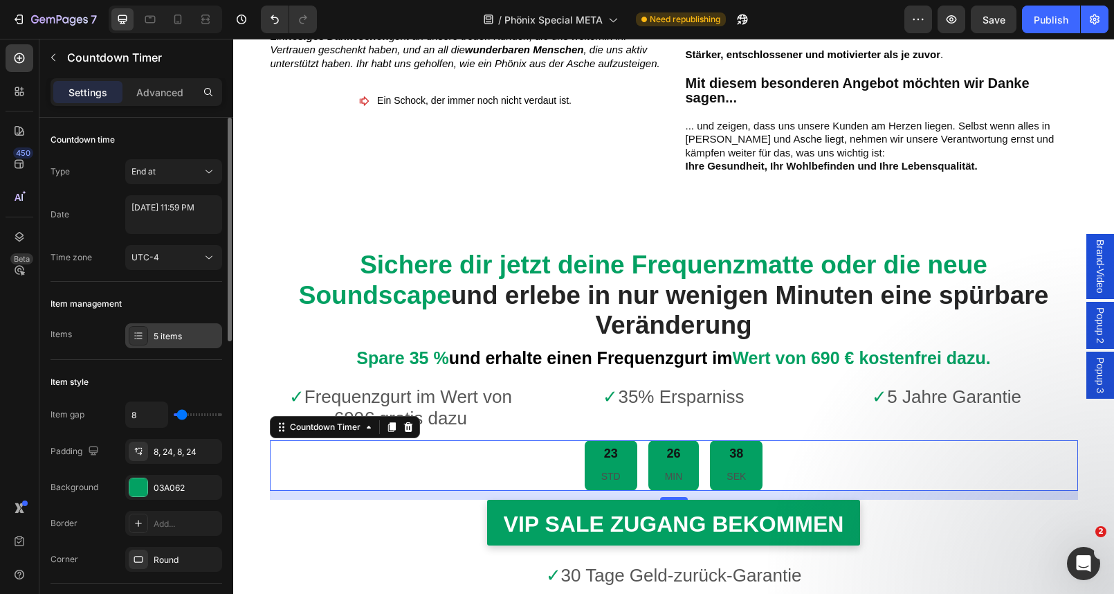
click at [140, 340] on icon at bounding box center [138, 335] width 11 height 11
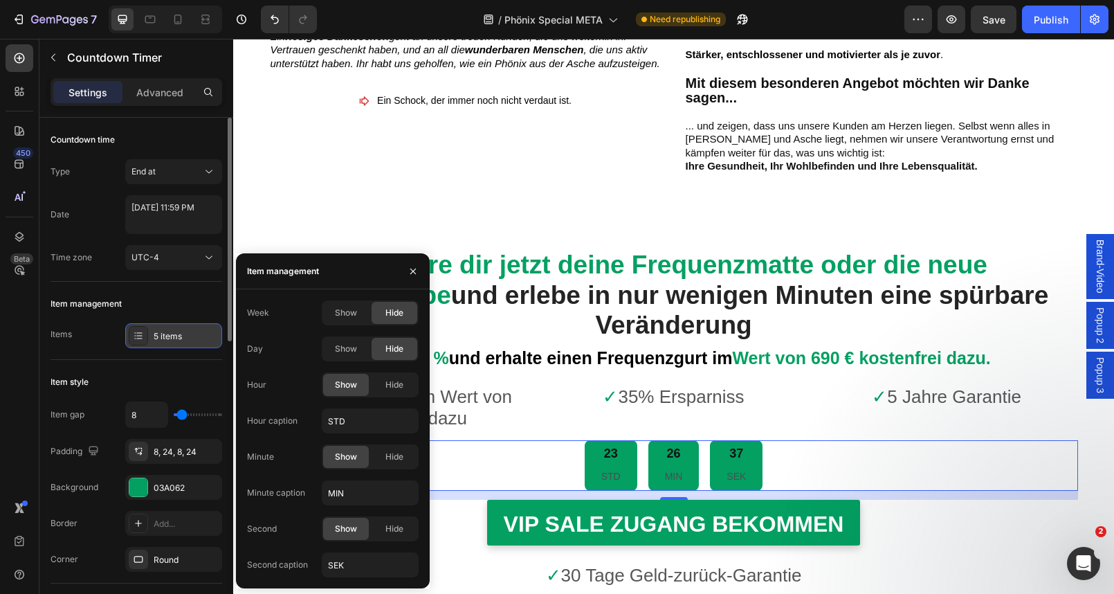
click at [140, 340] on icon at bounding box center [138, 335] width 11 height 11
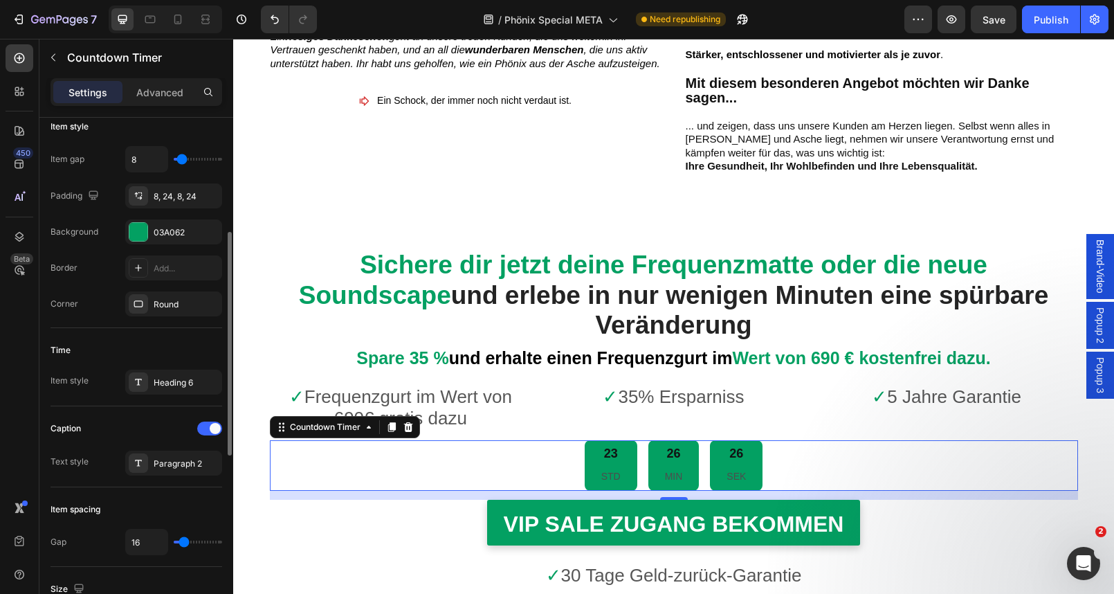
scroll to position [262, 0]
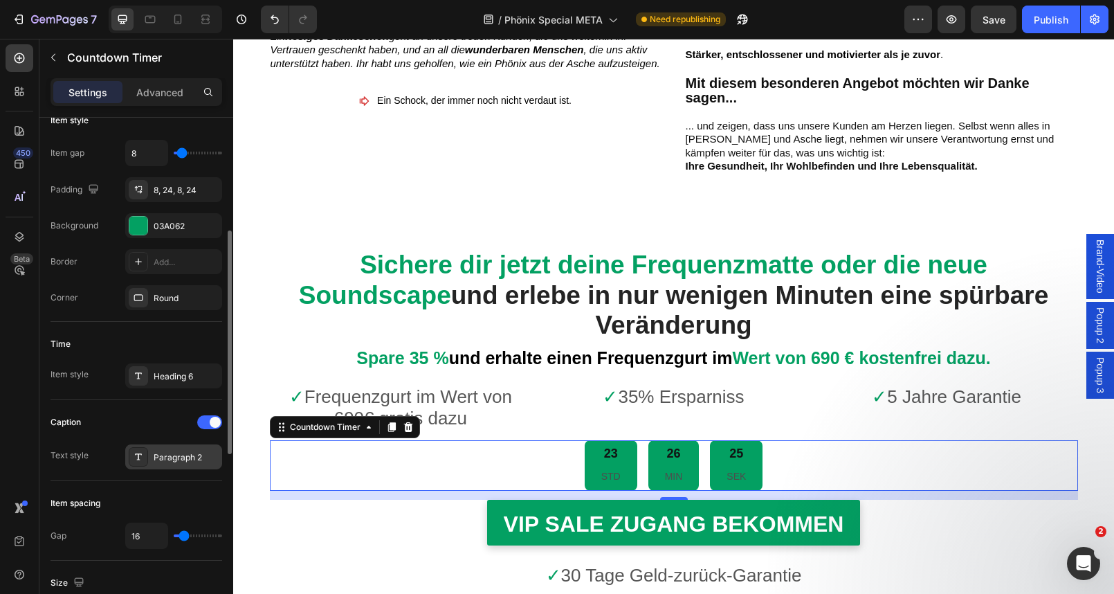
click at [178, 458] on div "Paragraph 2" at bounding box center [186, 457] width 65 height 12
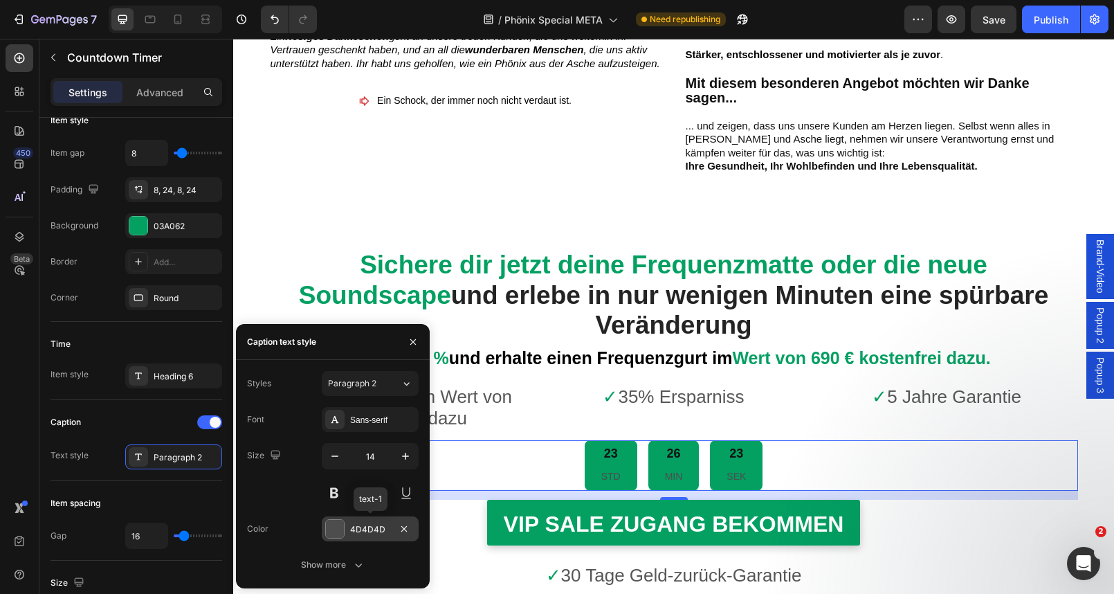
click at [335, 535] on div at bounding box center [335, 529] width 18 height 18
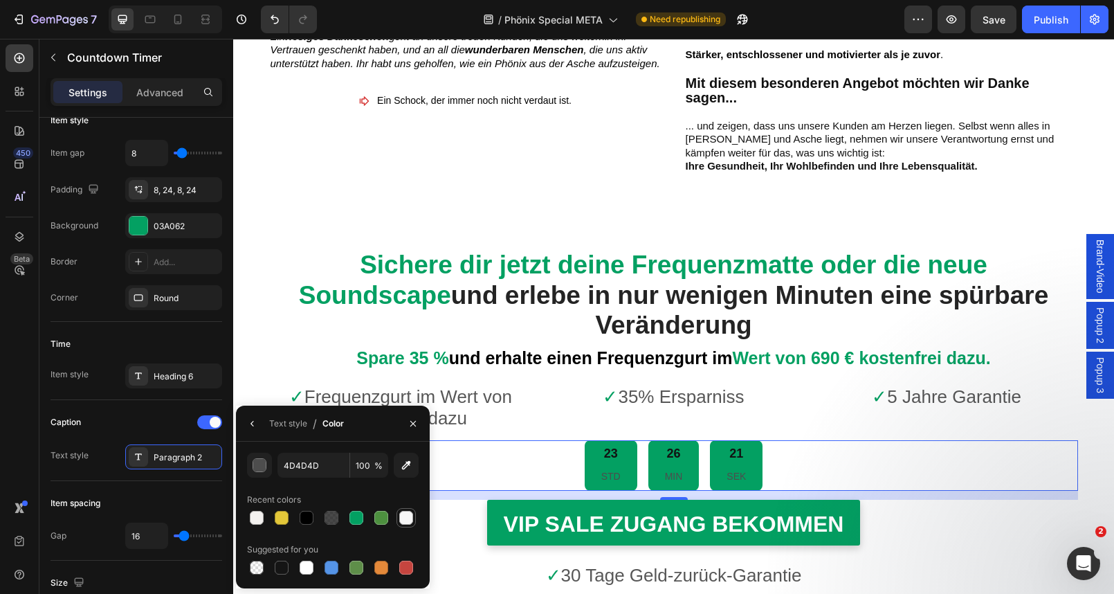
click at [413, 521] on div at bounding box center [406, 517] width 17 height 17
type input "F6F6F6"
click at [149, 380] on div "Heading 6" at bounding box center [173, 375] width 97 height 25
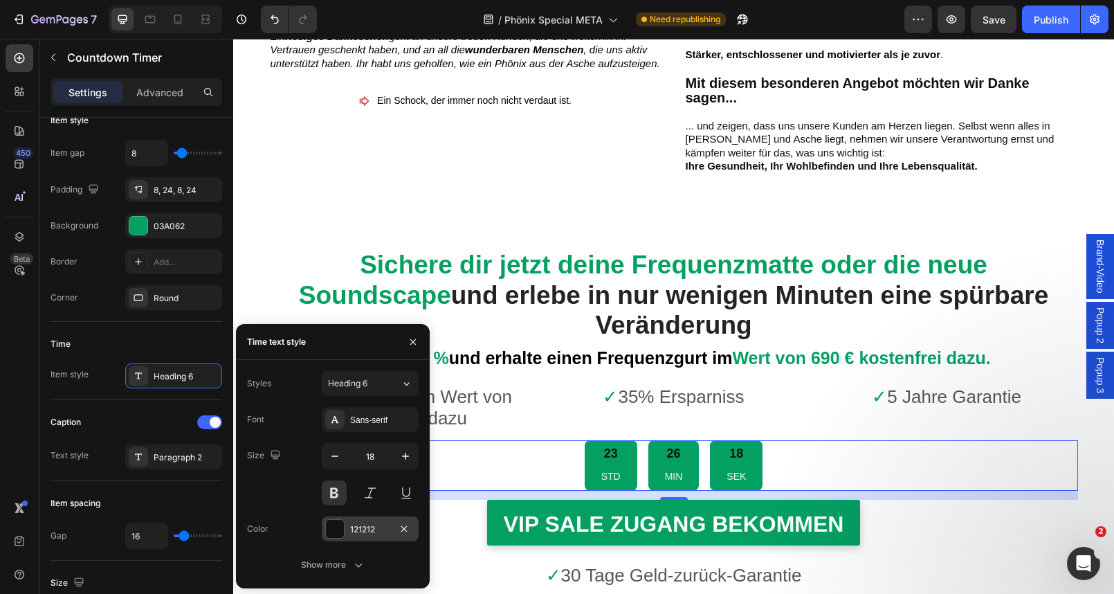
click at [329, 525] on div at bounding box center [335, 529] width 18 height 18
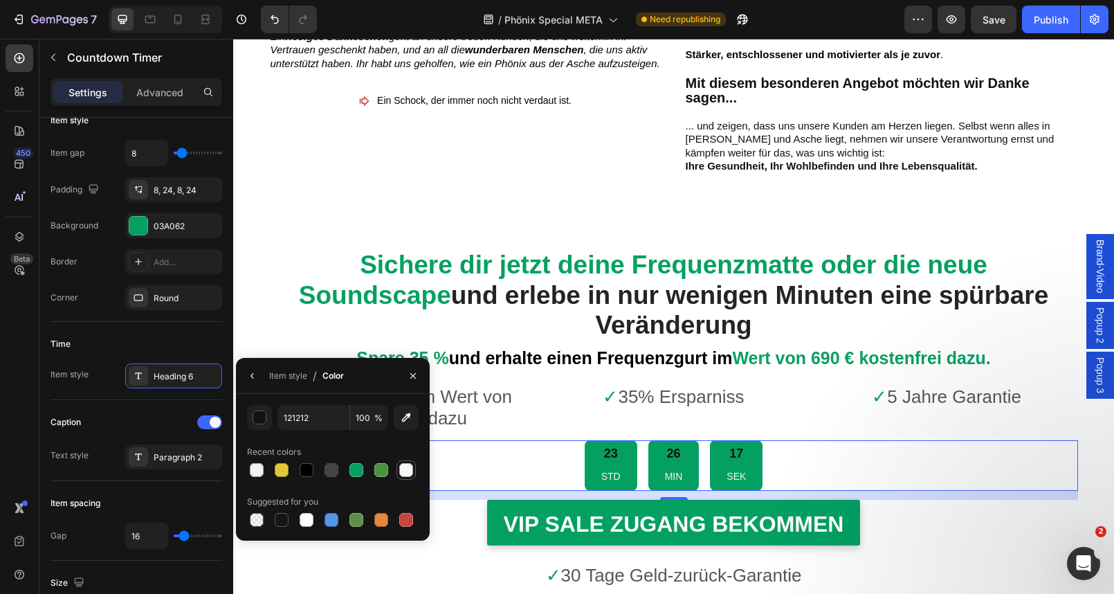
click at [405, 471] on div at bounding box center [406, 470] width 14 height 14
type input "F6F6F6"
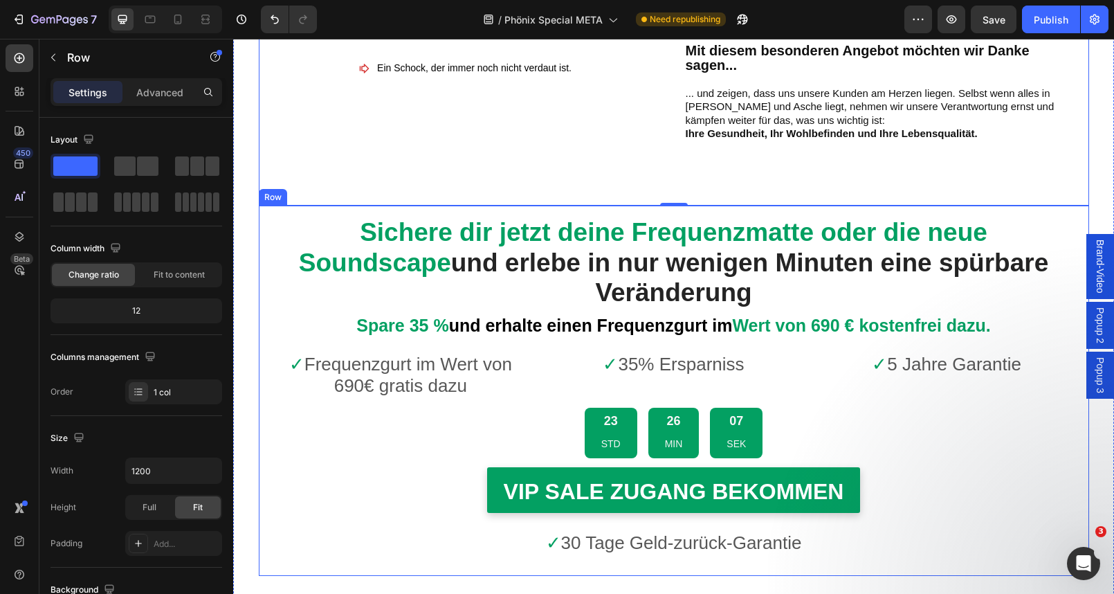
scroll to position [5837, 0]
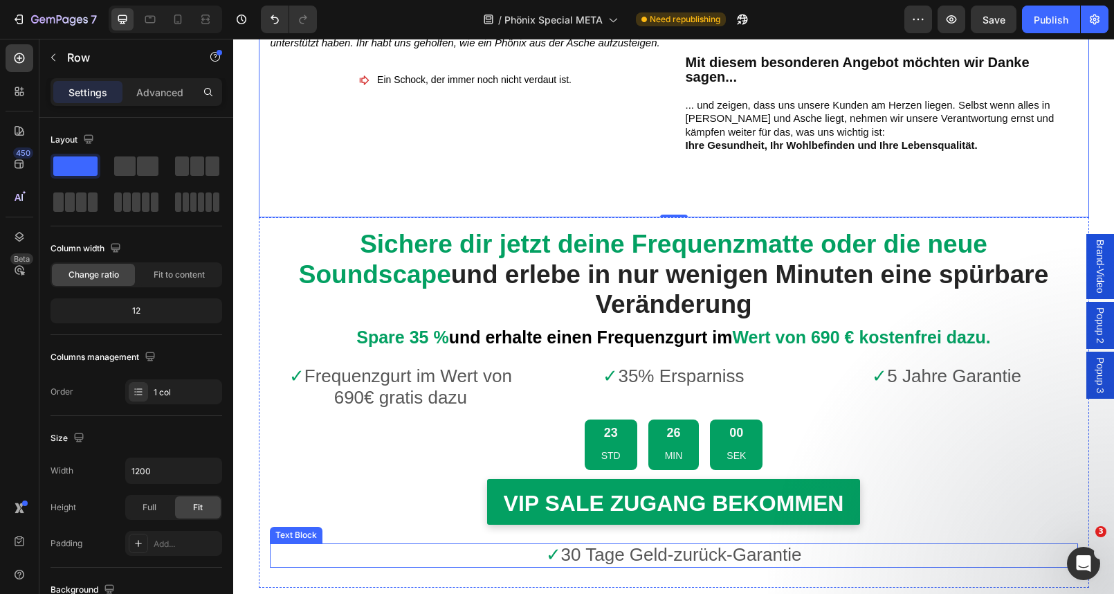
click at [609, 544] on span "30 Tage Geld-zurück-Garantie" at bounding box center [681, 554] width 241 height 21
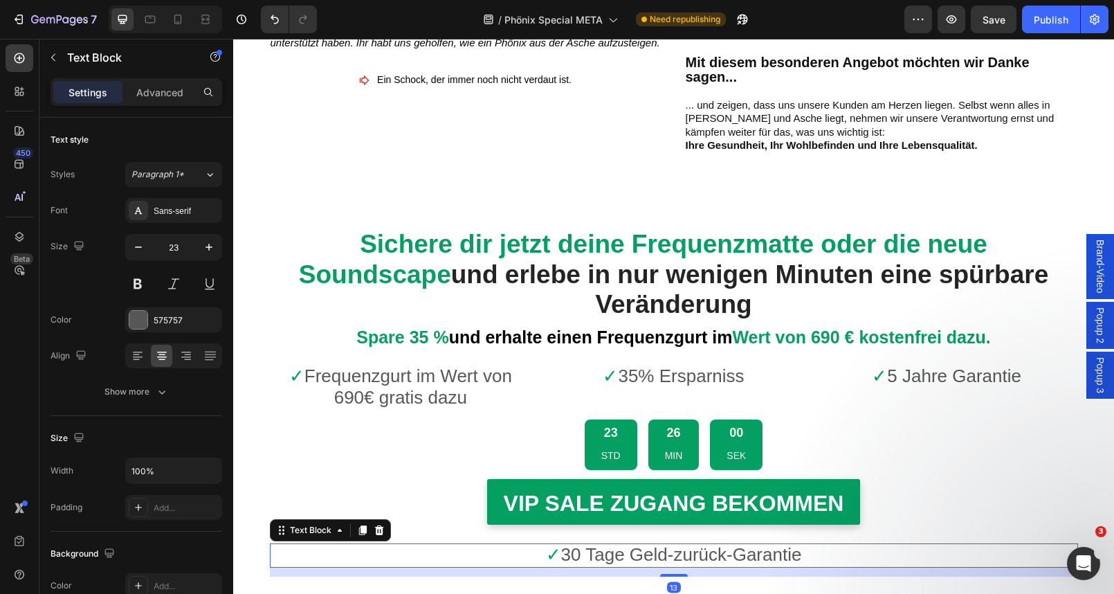
click at [609, 544] on span "30 Tage Geld-zurück-Garantie" at bounding box center [681, 554] width 241 height 21
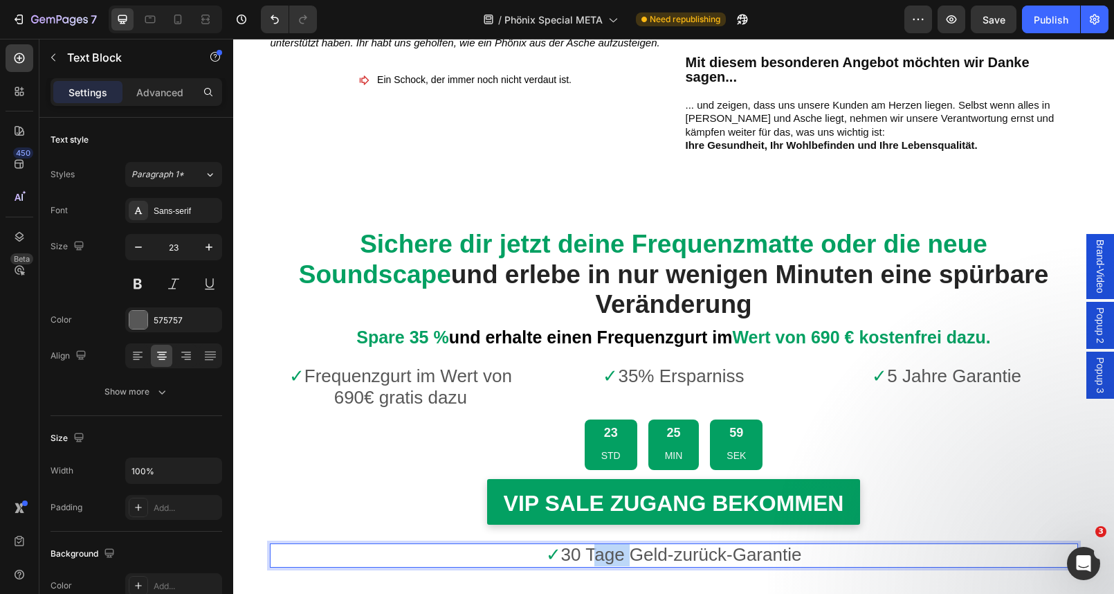
click at [609, 544] on span "30 Tage Geld-zurück-Garantie" at bounding box center [681, 554] width 241 height 21
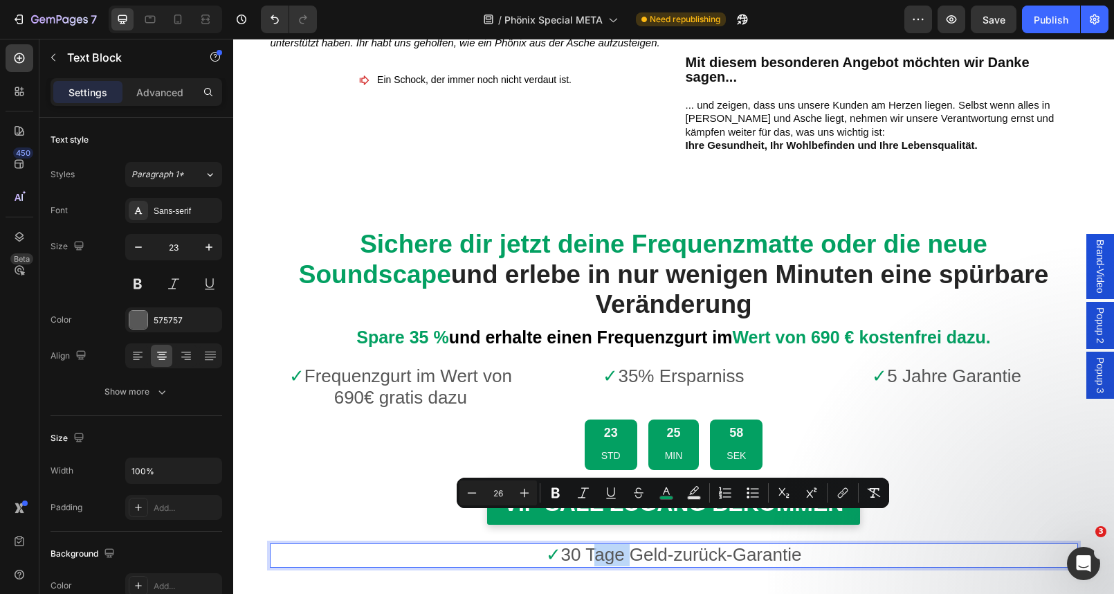
click at [578, 544] on span "30 Tage Geld-zurück-Garantie" at bounding box center [681, 554] width 241 height 21
click at [563, 544] on span "30 Tage Geld-zurück-Garantie" at bounding box center [681, 554] width 241 height 21
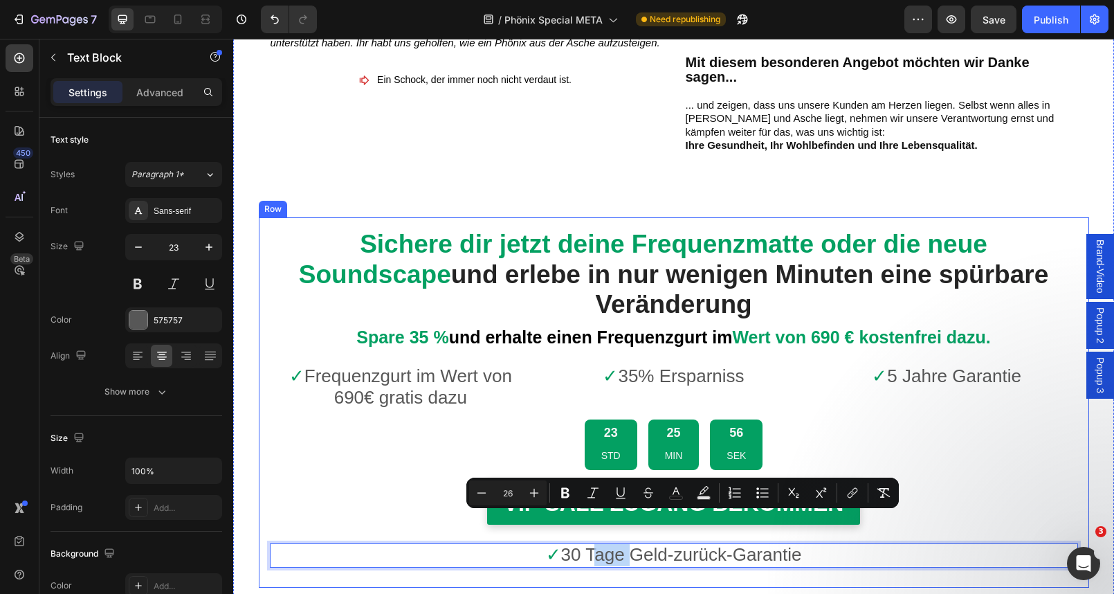
drag, startPoint x: 563, startPoint y: 526, endPoint x: 825, endPoint y: 540, distance: 262.6
click at [825, 540] on div "Sichere dir jetzt deine Frequenzmatte oder die neue Soundscape und erlebe in nu…" at bounding box center [674, 402] width 808 height 348
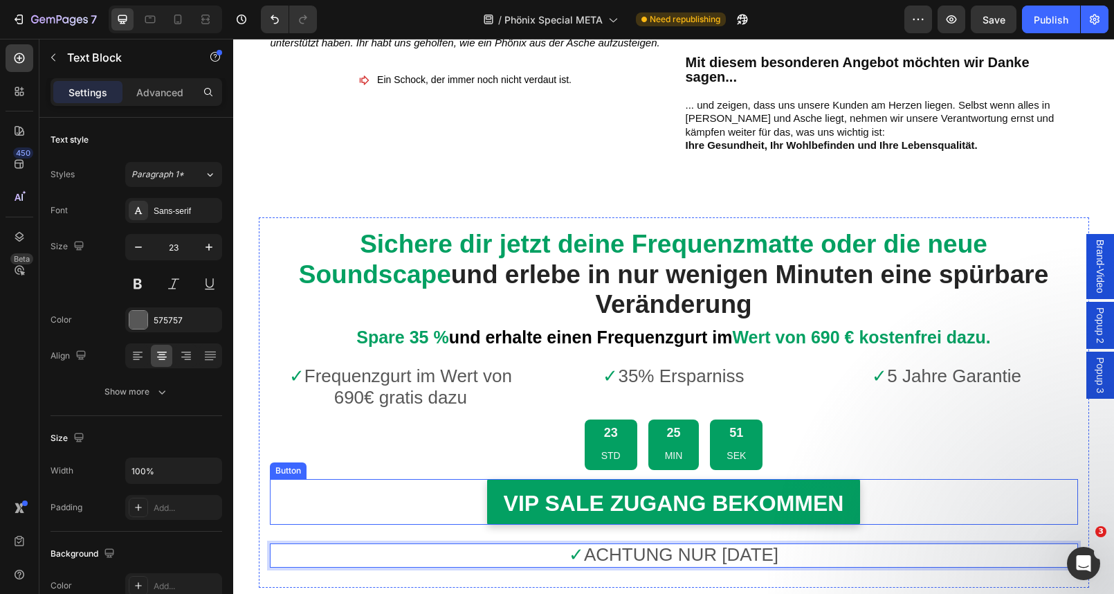
click at [1006, 490] on div "VIP SALE ZUGANG BEKOMMEN Button" at bounding box center [674, 502] width 808 height 46
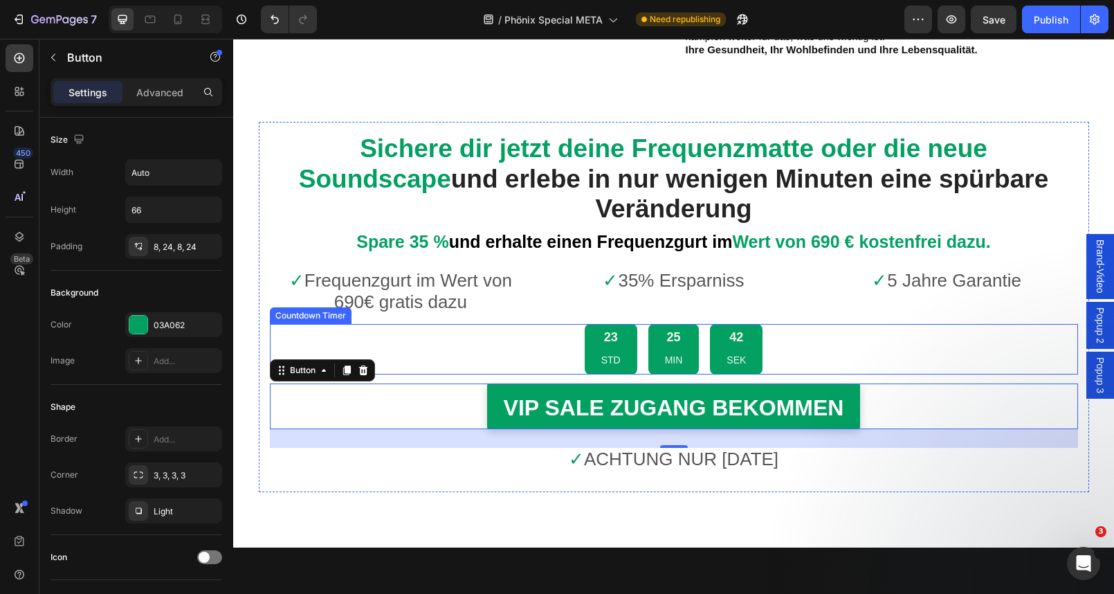
scroll to position [5913, 0]
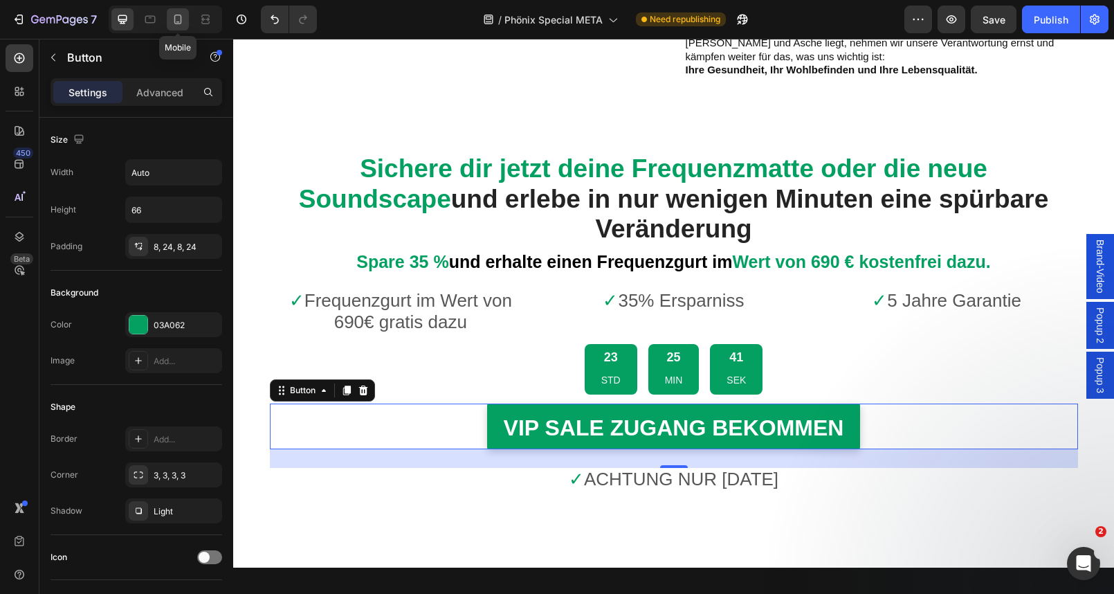
click at [183, 19] on icon at bounding box center [178, 19] width 14 height 14
type input "14"
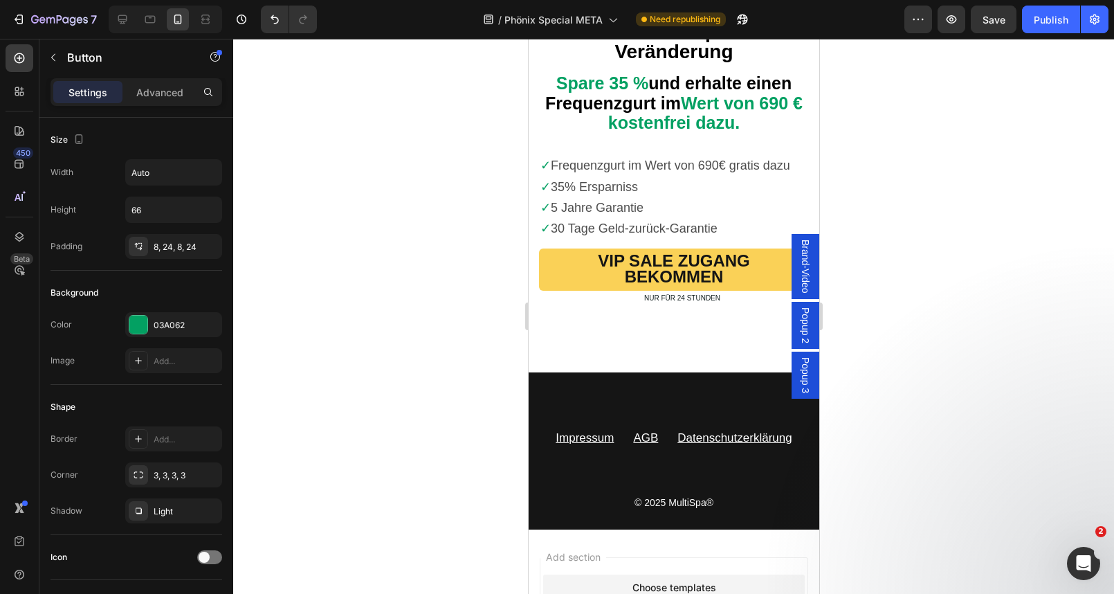
scroll to position [8899, 0]
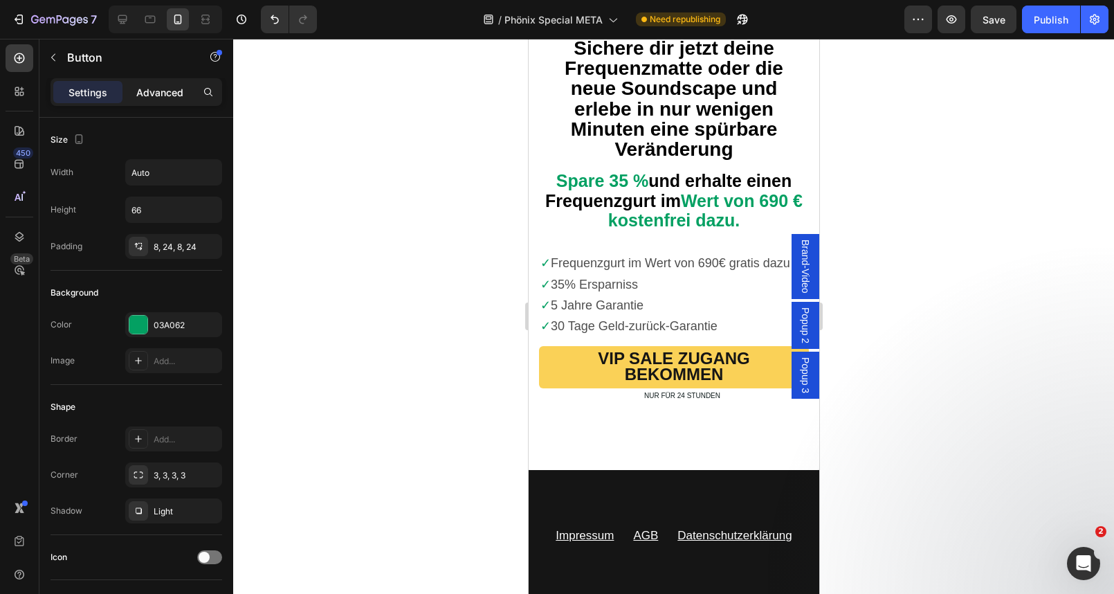
click at [167, 98] on p "Advanced" at bounding box center [159, 92] width 47 height 15
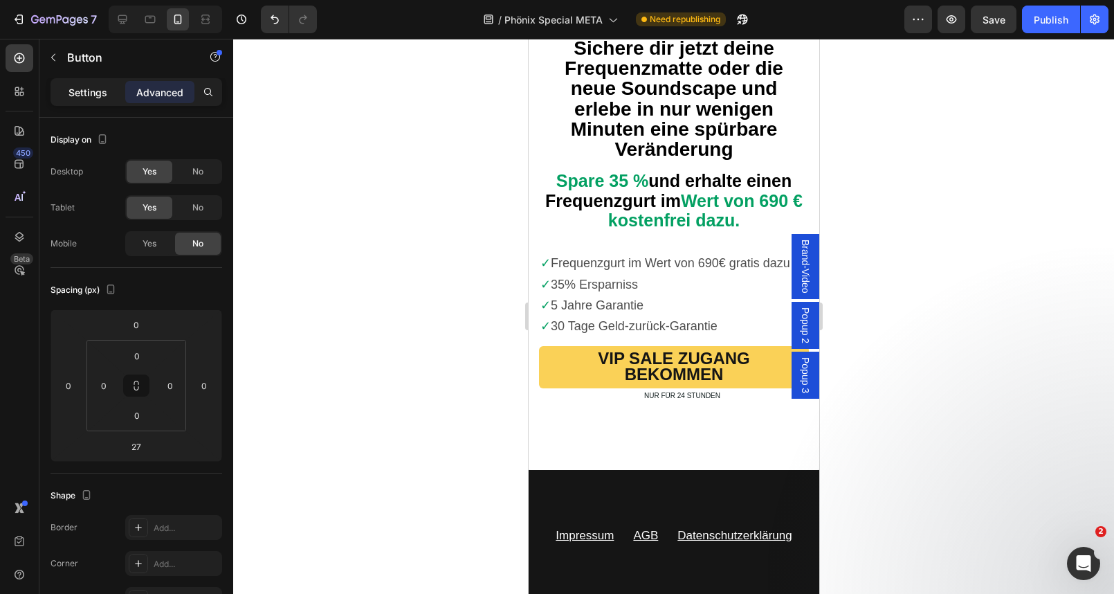
click at [91, 93] on p "Settings" at bounding box center [87, 92] width 39 height 15
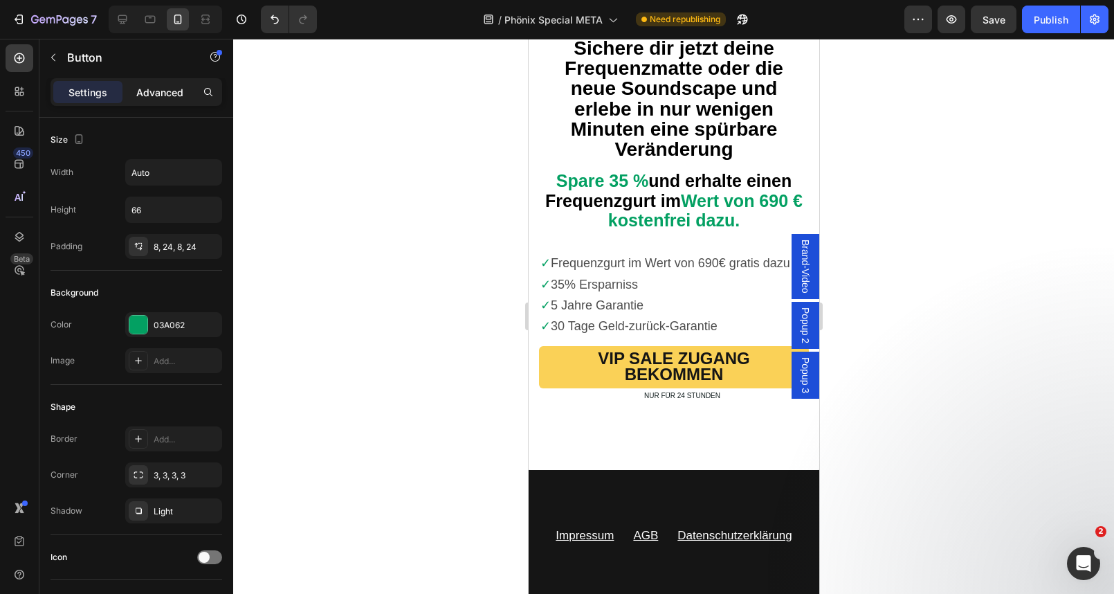
click at [157, 100] on div "Advanced" at bounding box center [159, 92] width 69 height 22
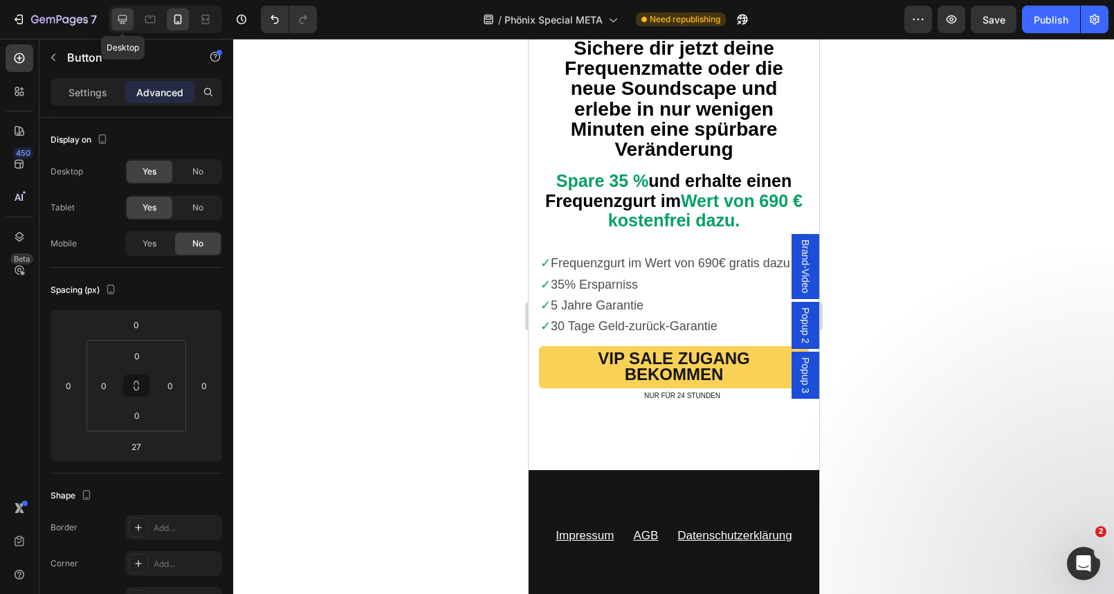
click at [127, 24] on icon at bounding box center [123, 19] width 14 height 14
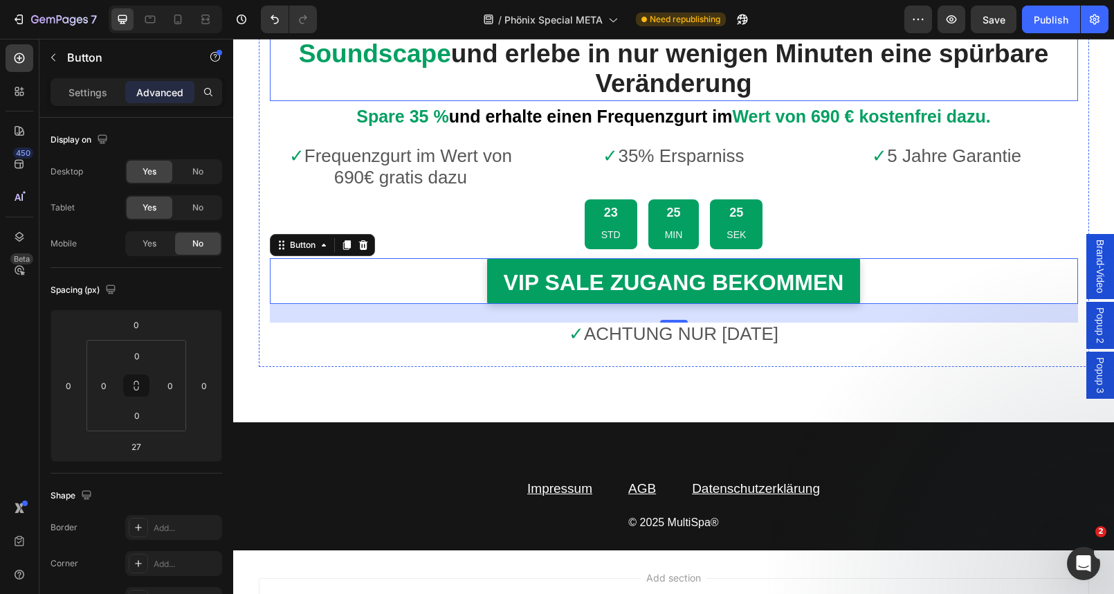
scroll to position [9864, 0]
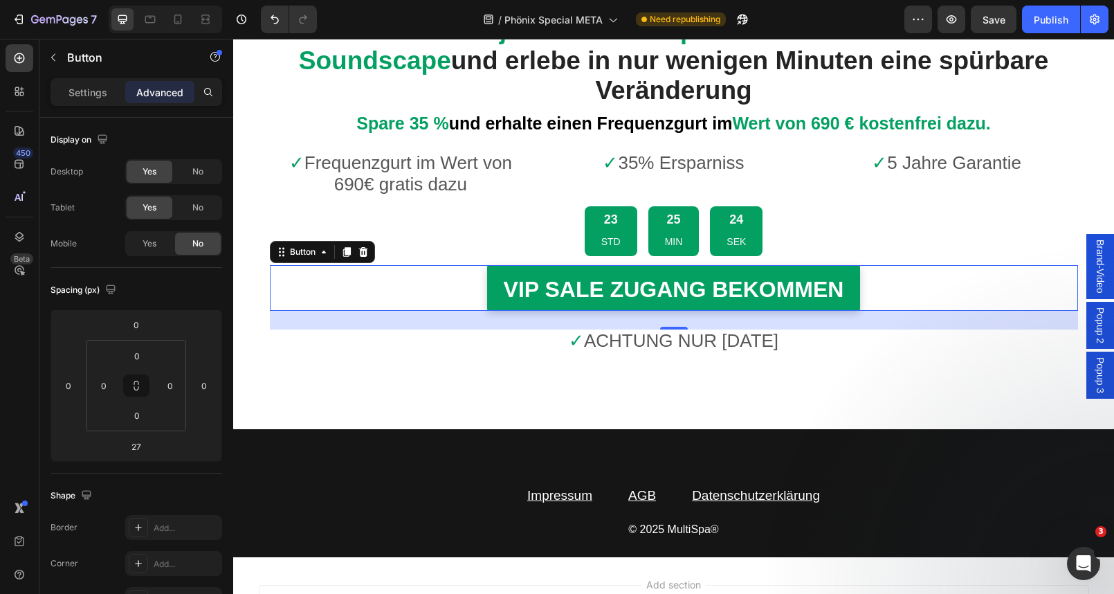
click at [448, 265] on div "VIP SALE ZUGANG BEKOMMEN Button 27" at bounding box center [674, 288] width 808 height 46
click at [154, 243] on span "Yes" at bounding box center [150, 243] width 14 height 12
click at [192, 243] on span "No" at bounding box center [197, 243] width 11 height 12
click at [534, 206] on div "23 STD 25 MIN 21 SEK" at bounding box center [674, 231] width 808 height 51
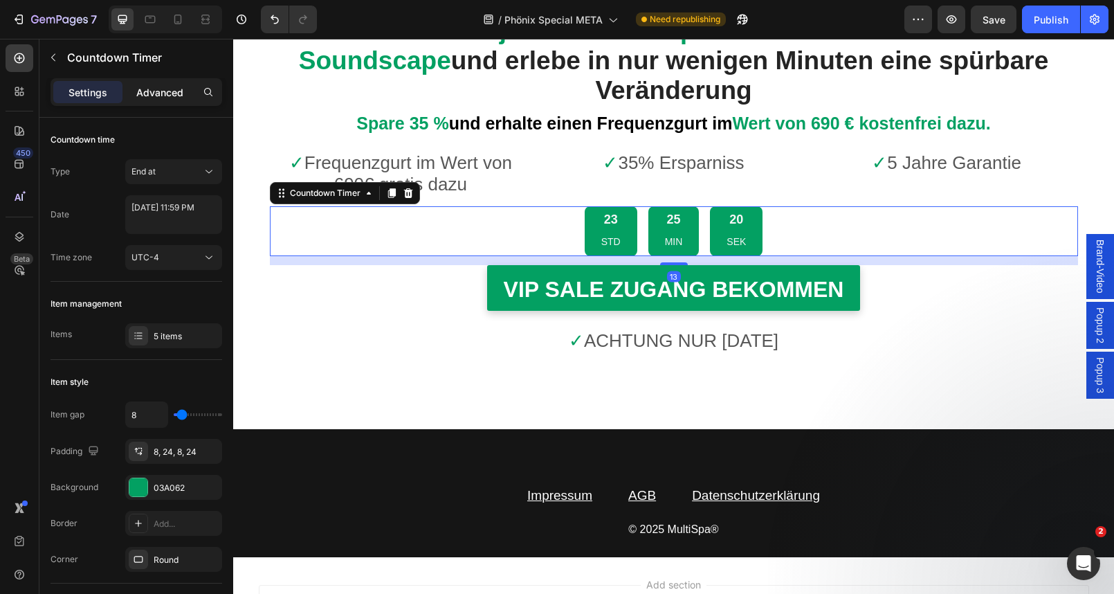
click at [162, 94] on p "Advanced" at bounding box center [159, 92] width 47 height 15
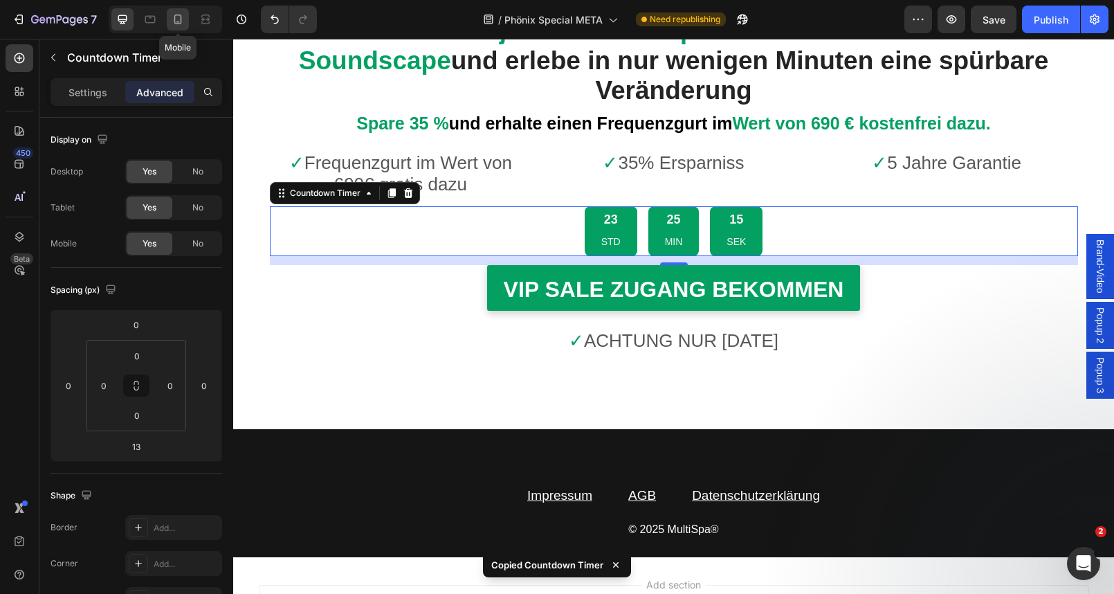
click at [174, 16] on icon at bounding box center [178, 19] width 14 height 14
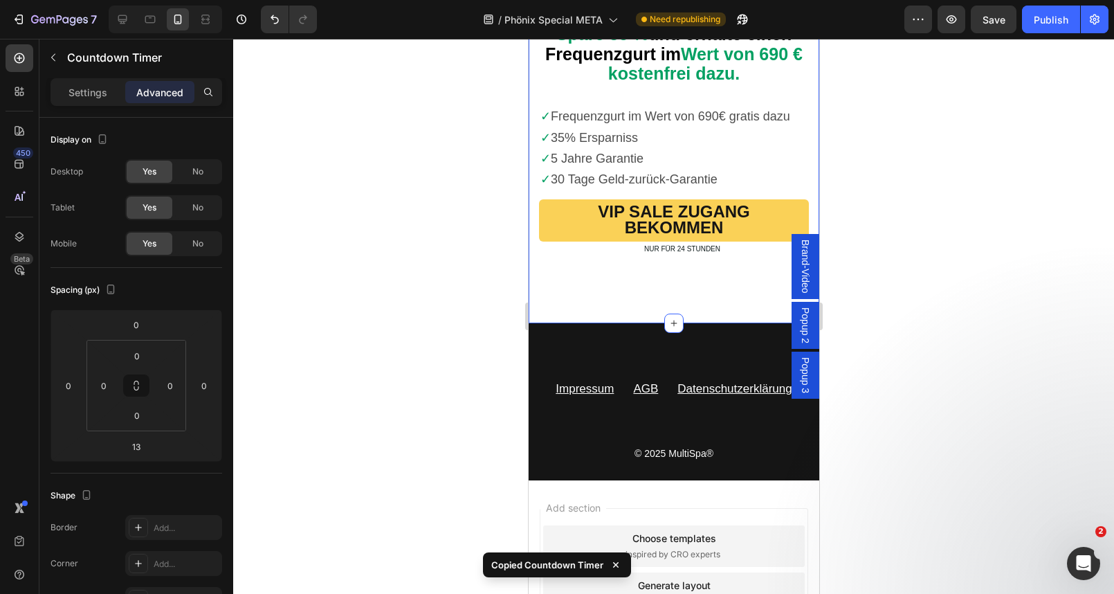
scroll to position [8917, 0]
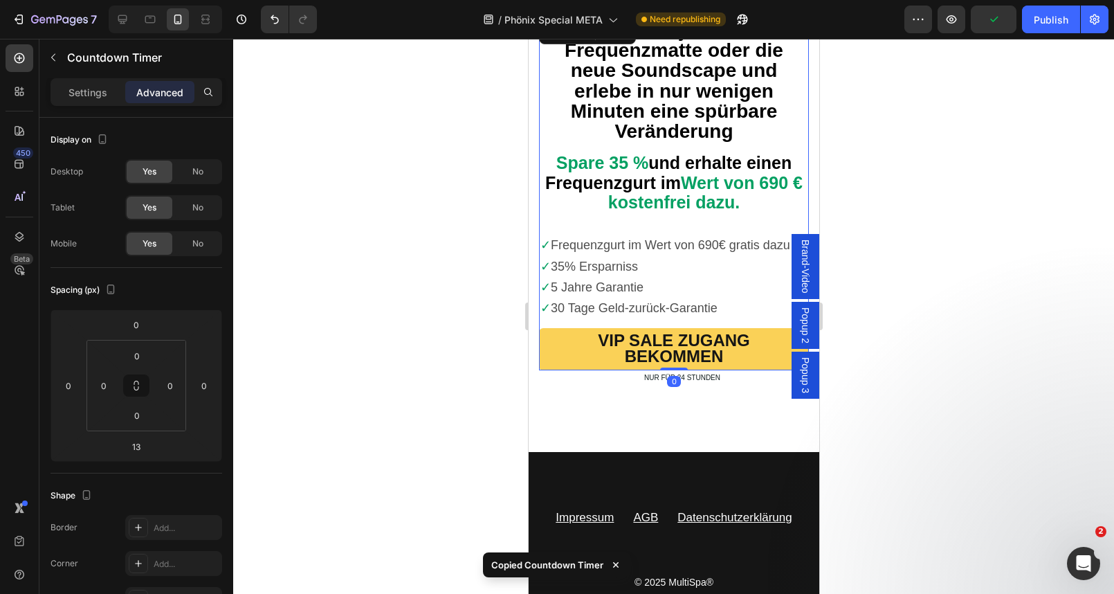
click at [653, 323] on div "Sichere dir jetzt deine Frequenzmatte oder die neue Soundscape und erlebe in nu…" at bounding box center [673, 194] width 270 height 351
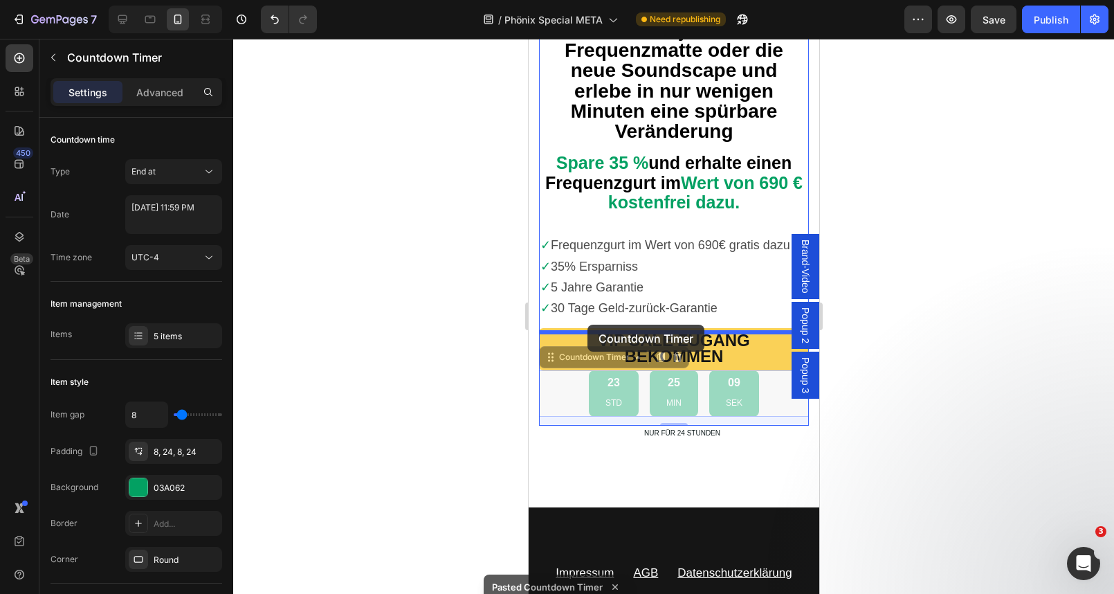
drag, startPoint x: 551, startPoint y: 362, endPoint x: 587, endPoint y: 324, distance: 51.9
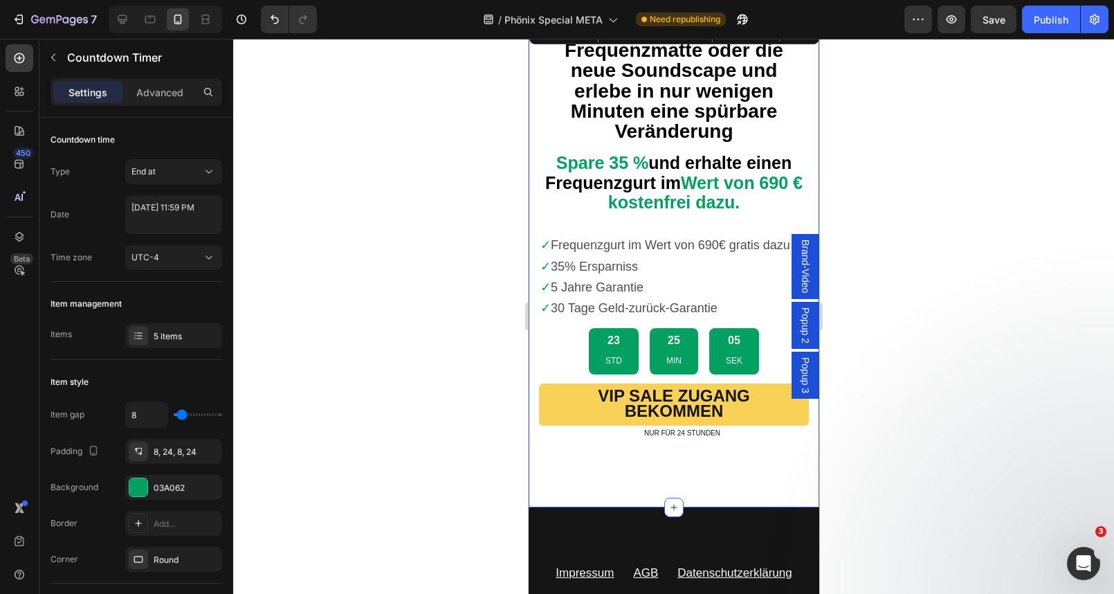
click at [560, 459] on div "Sichere dir jetzt deine Frequenzmatte oder die neue Soundscape und erlebe in nu…" at bounding box center [673, 238] width 270 height 439
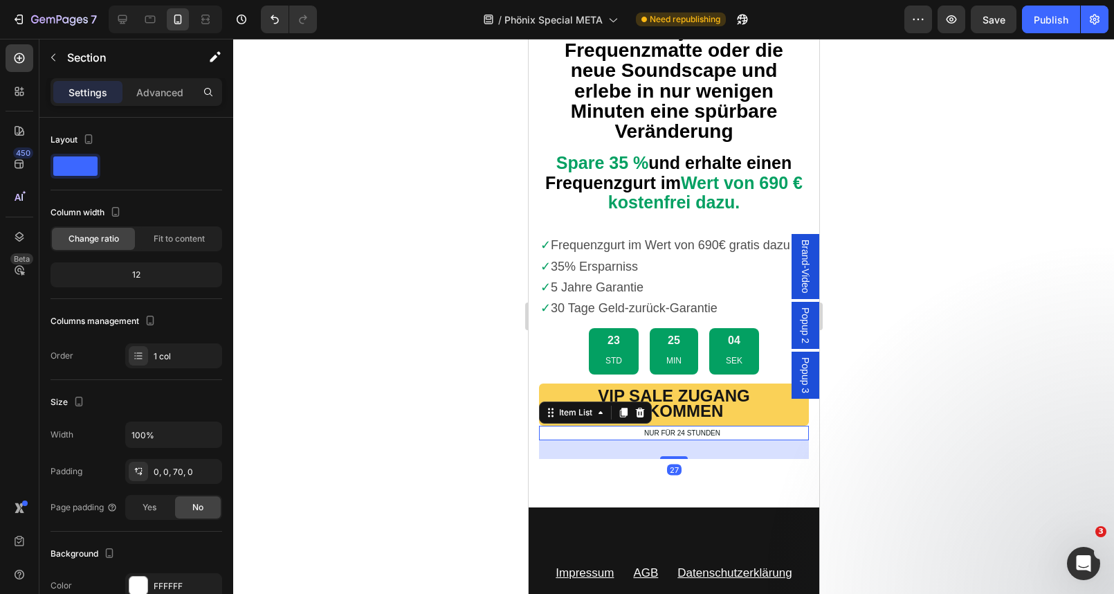
click at [666, 437] on span "NUR FÜR 24 STUNDEN" at bounding box center [681, 433] width 76 height 8
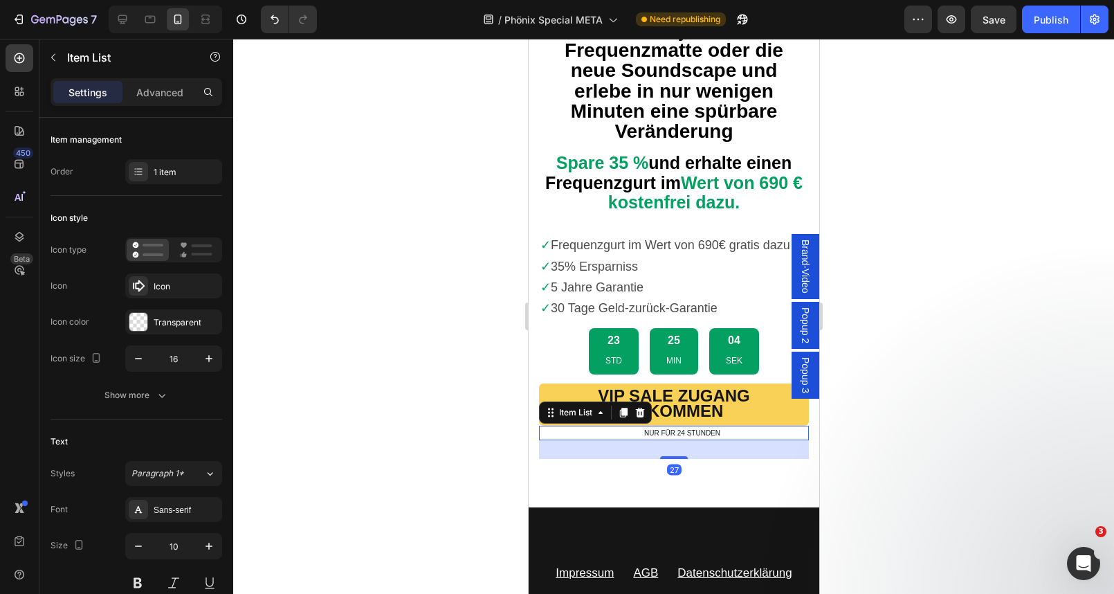
click at [666, 437] on span "NUR FÜR 24 STUNDEN" at bounding box center [681, 433] width 76 height 8
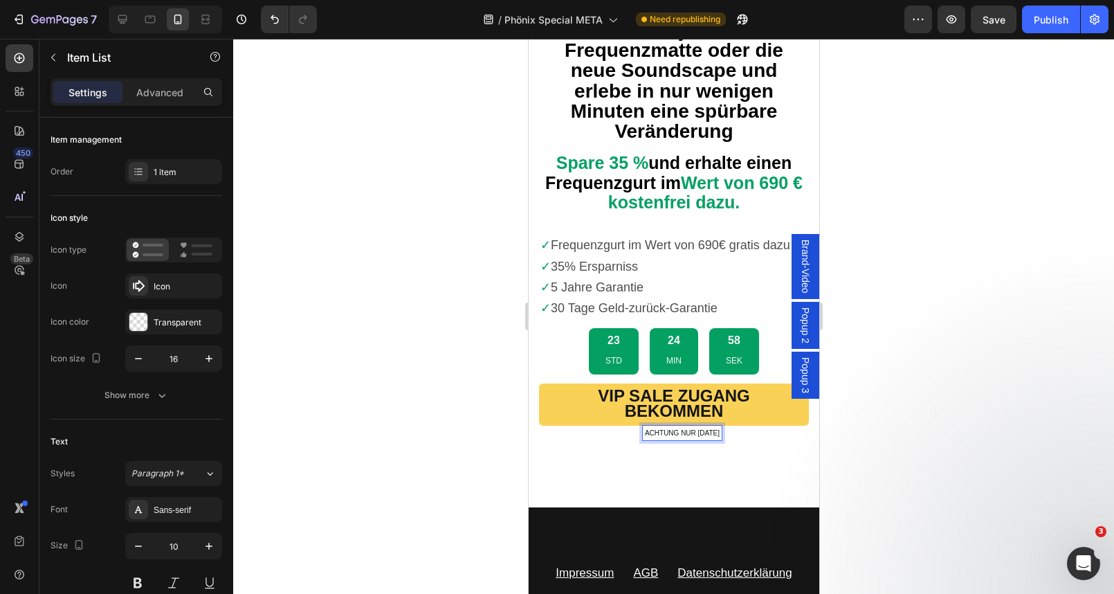
click at [702, 433] on span "ACHTUNG NUR HEUTE" at bounding box center [681, 433] width 75 height 8
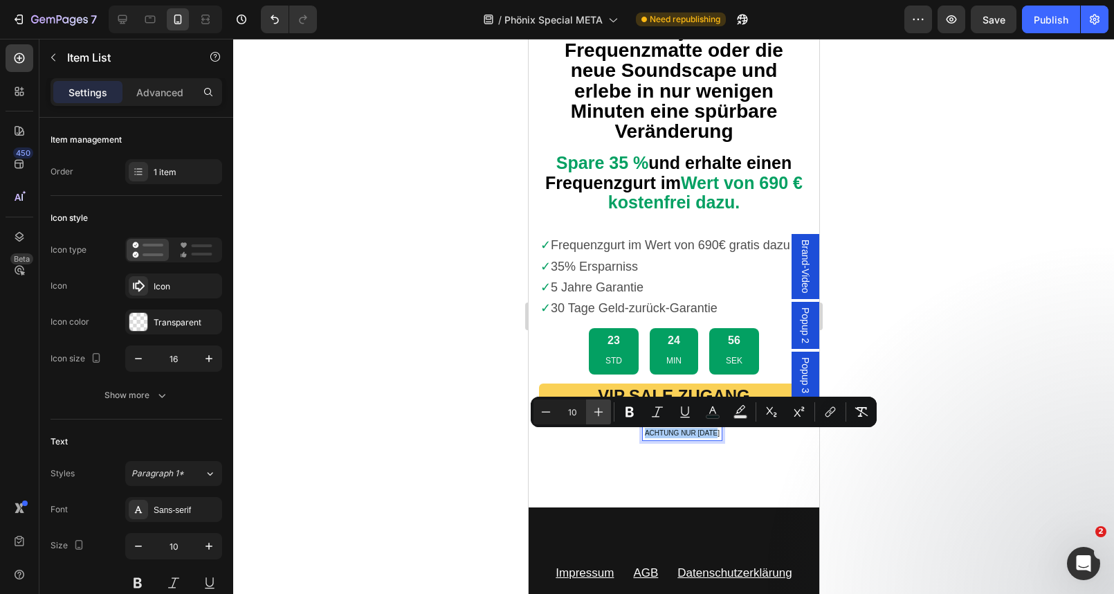
click at [594, 416] on icon "Editor contextual toolbar" at bounding box center [598, 412] width 14 height 14
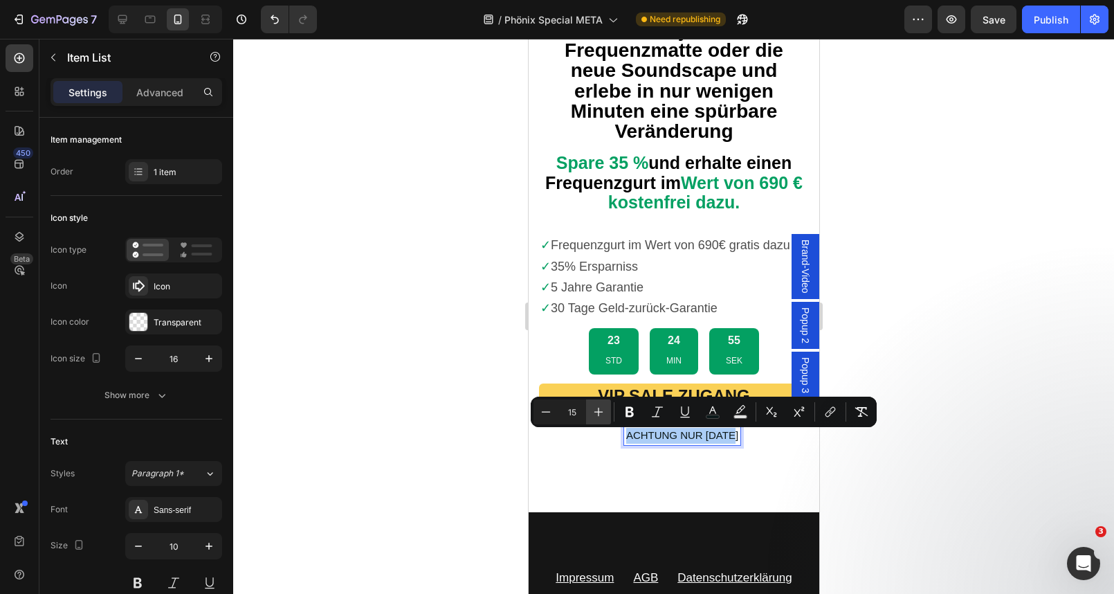
click at [594, 416] on icon "Editor contextual toolbar" at bounding box center [598, 412] width 14 height 14
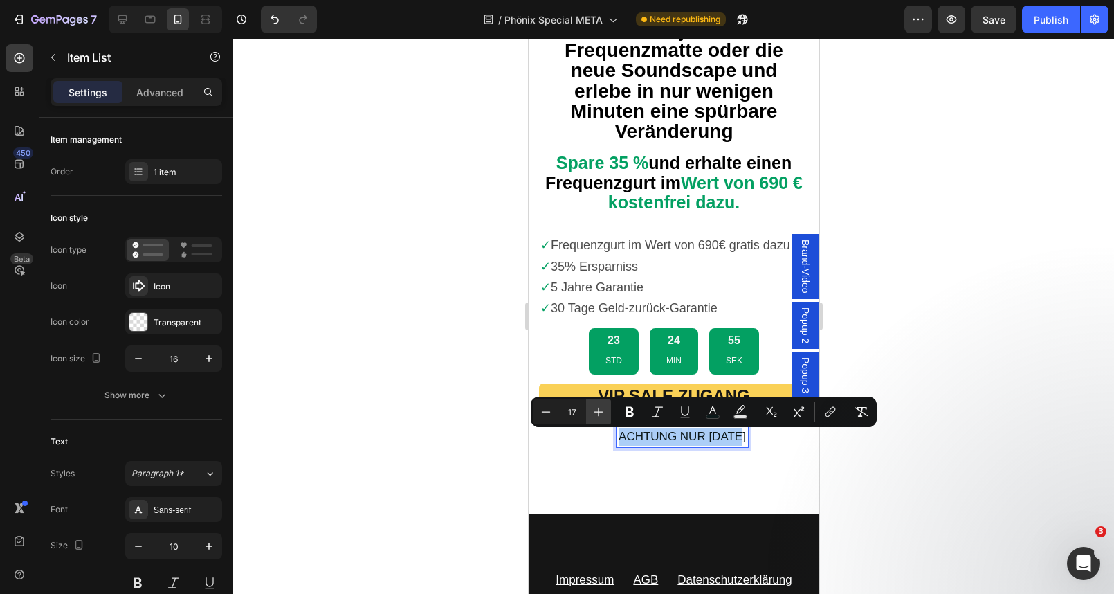
click at [594, 416] on icon "Editor contextual toolbar" at bounding box center [598, 412] width 14 height 14
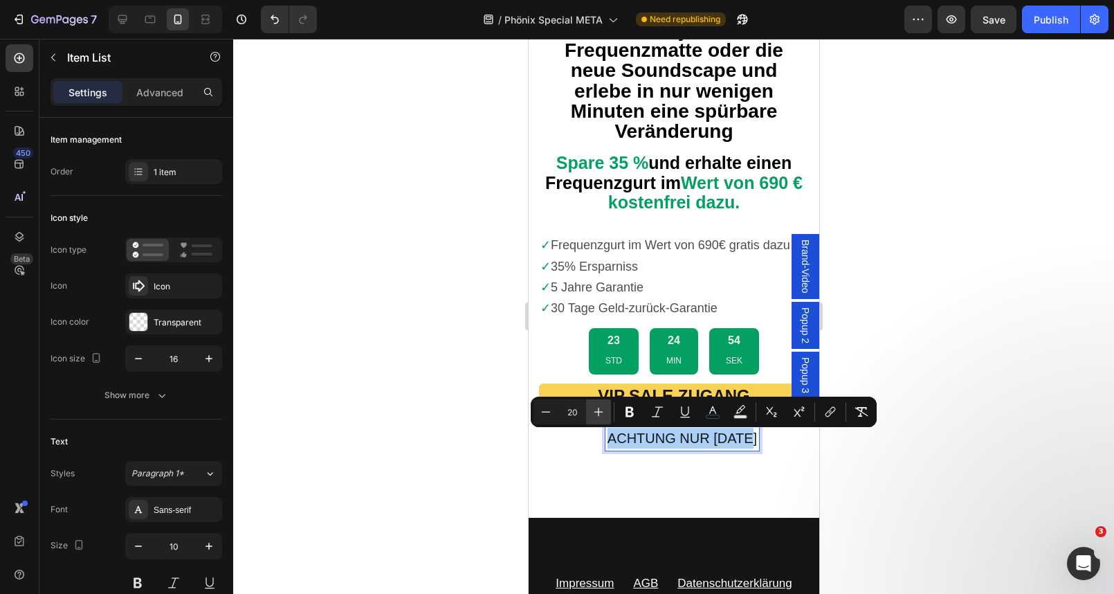
click at [594, 416] on icon "Editor contextual toolbar" at bounding box center [598, 412] width 14 height 14
type input "21"
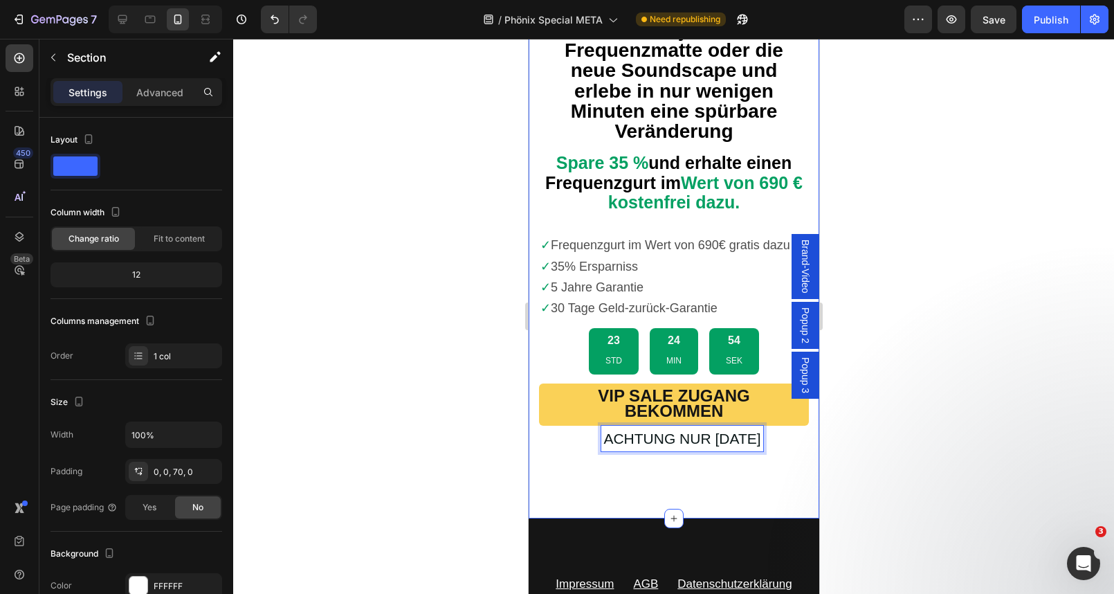
click at [534, 492] on div "Sichere dir jetzt deine Frequenzmatte oder die neue Soundscape und erlebe in nu…" at bounding box center [673, 268] width 291 height 499
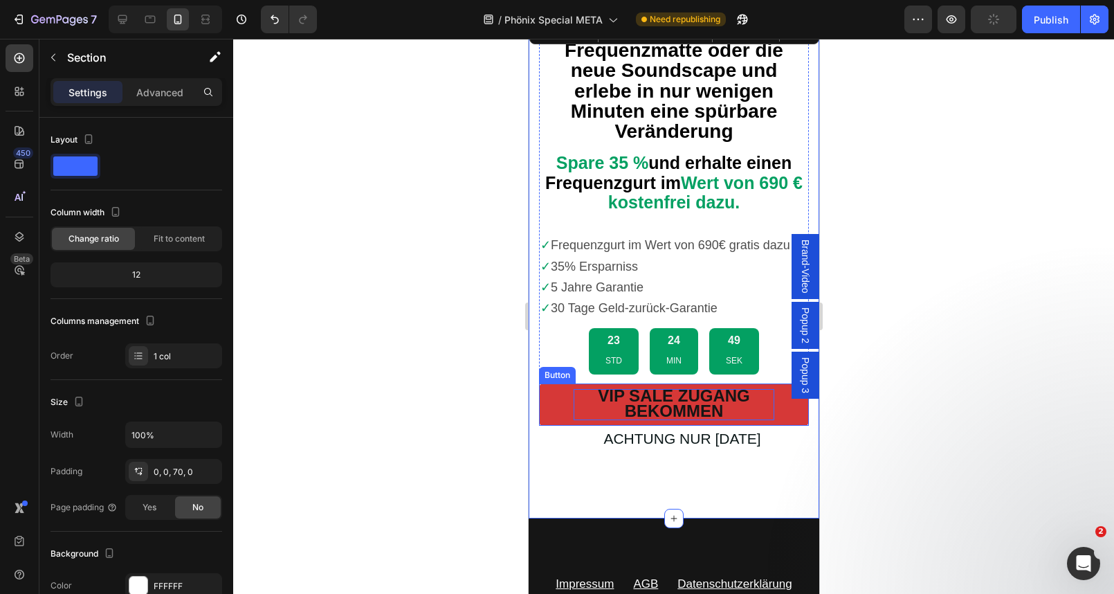
click at [656, 414] on strong "VIP SALE ZUGANG BEKOMMEN" at bounding box center [673, 403] width 152 height 35
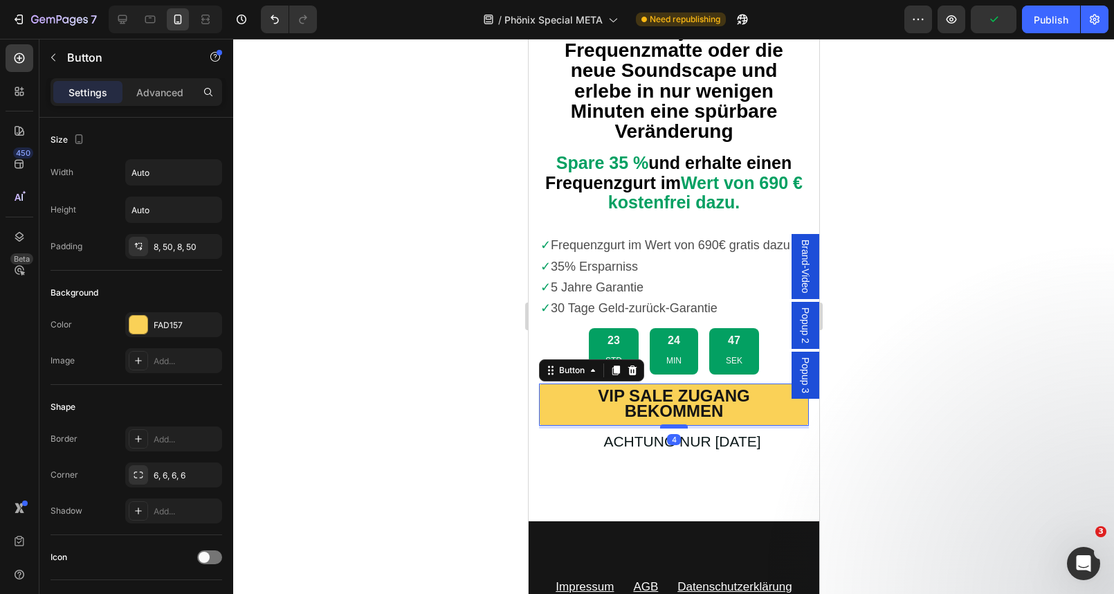
click at [681, 428] on div at bounding box center [673, 426] width 28 height 4
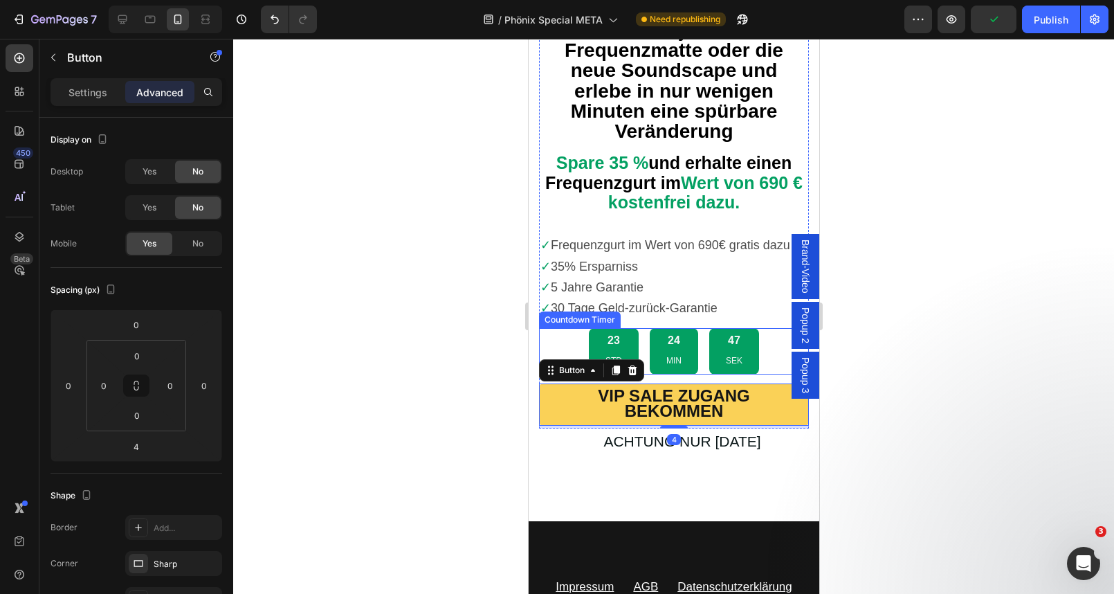
click at [680, 358] on p "MIN" at bounding box center [673, 361] width 15 height 15
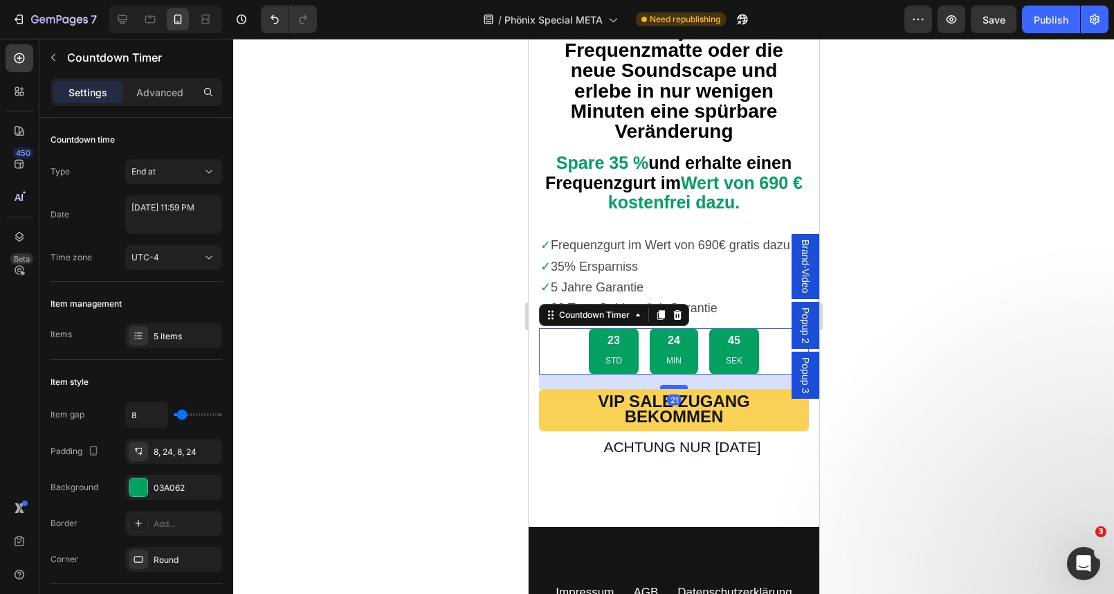
click at [677, 389] on div at bounding box center [673, 387] width 28 height 4
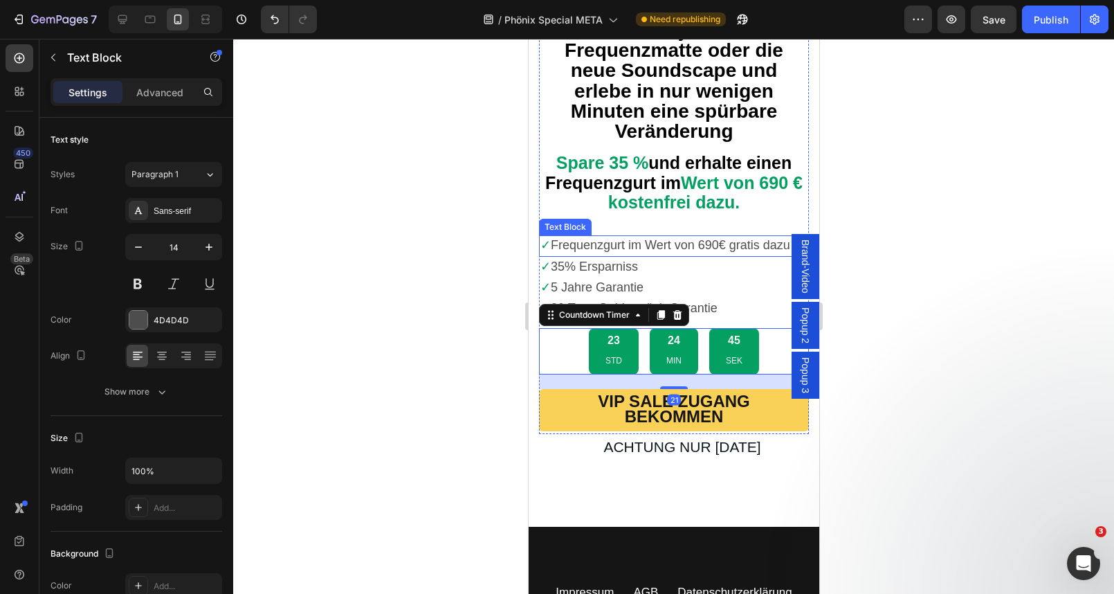
click at [751, 247] on span "Frequenzgurt im Wert von 690€ gratis dazu" at bounding box center [669, 245] width 239 height 14
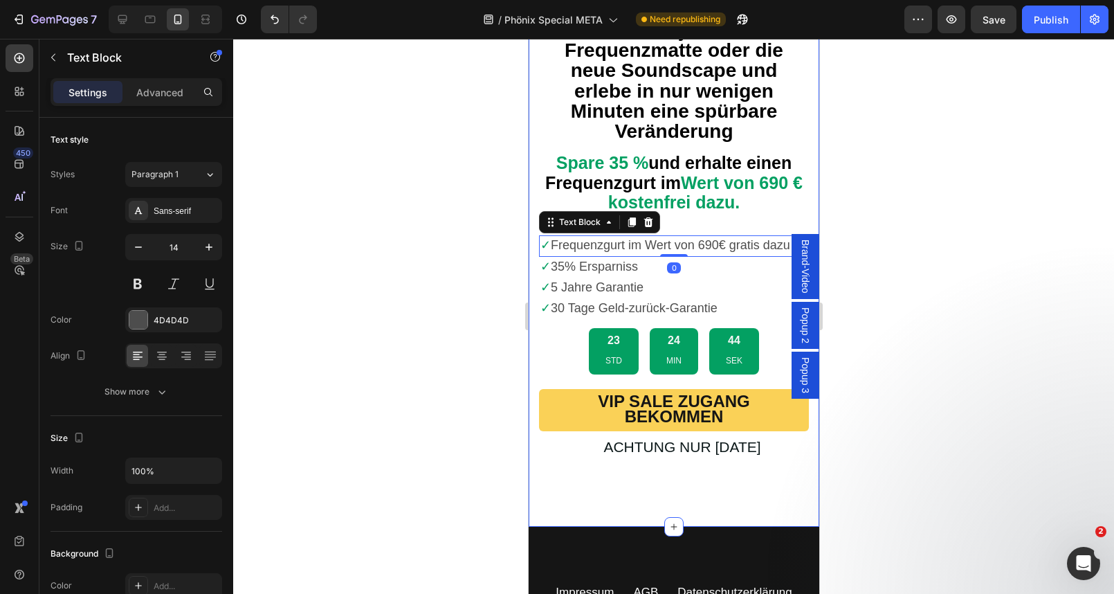
click at [468, 334] on div at bounding box center [673, 316] width 881 height 555
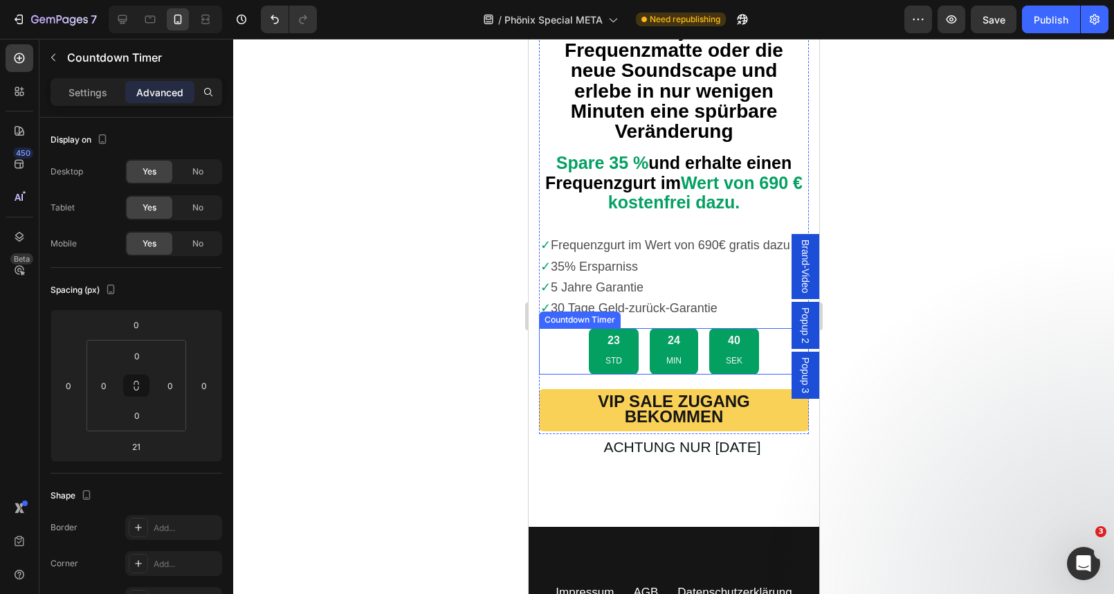
click at [565, 360] on div "23 STD 24 MIN 40 SEK" at bounding box center [673, 351] width 270 height 46
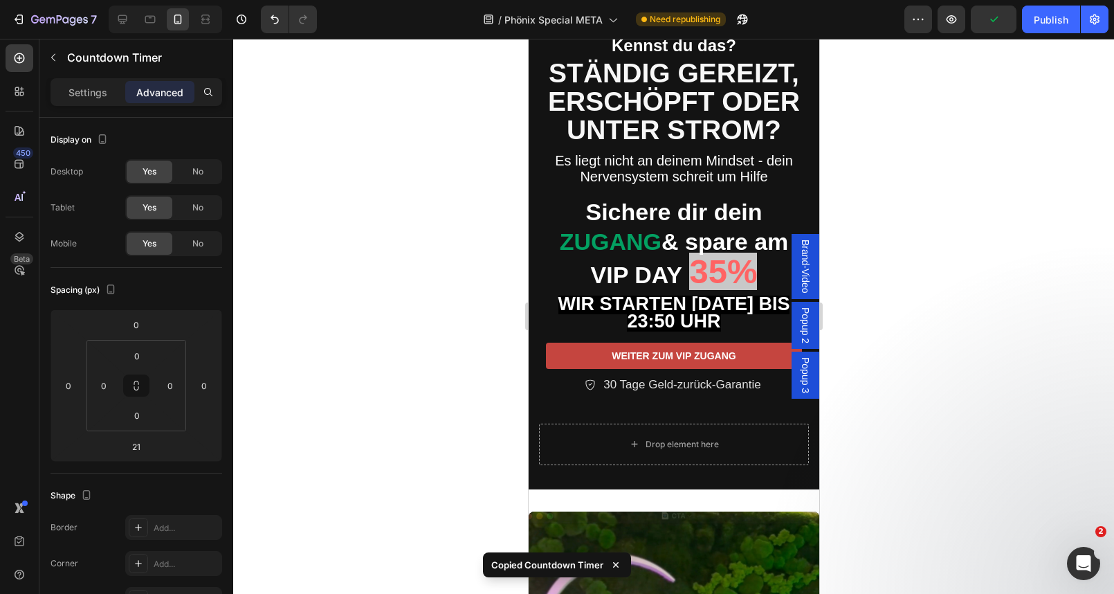
scroll to position [86, 0]
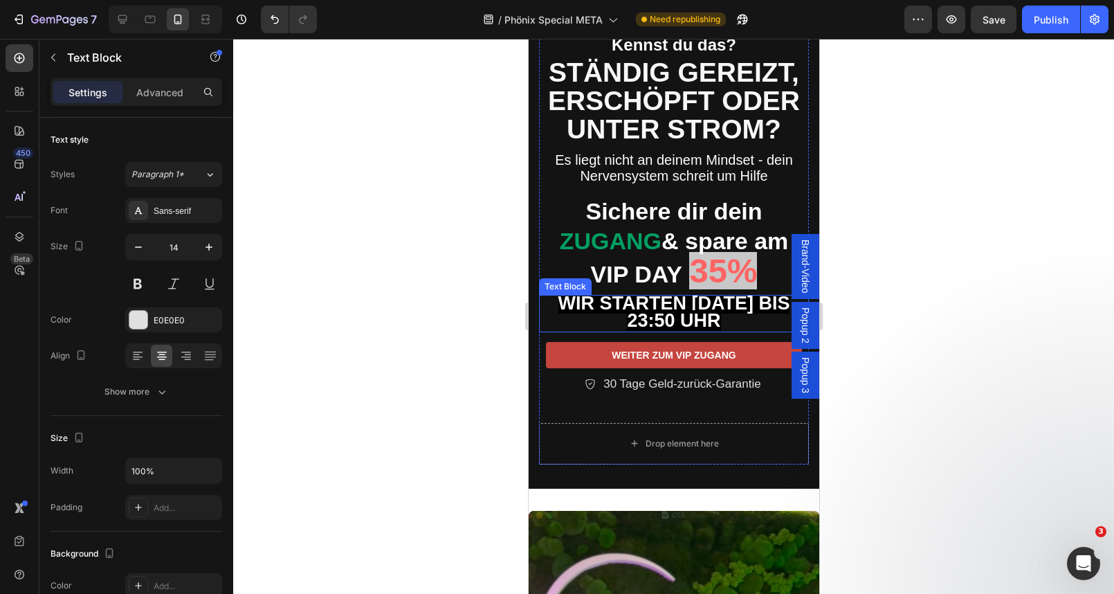
click at [715, 318] on strong "WIR STARTEN HEUTE BIS 23:50 UHR" at bounding box center [674, 312] width 232 height 38
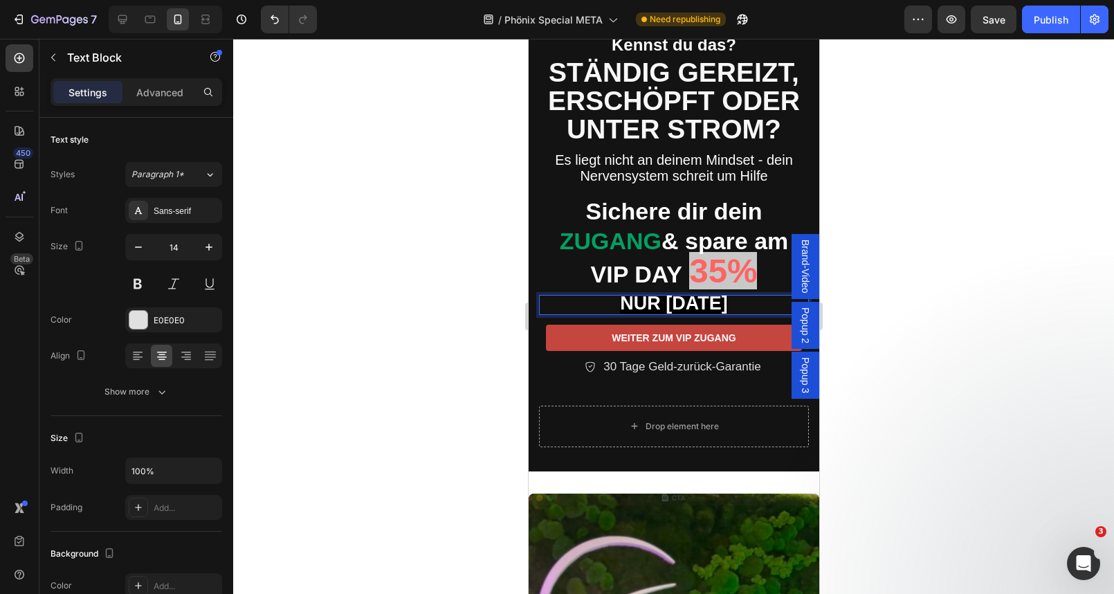
click at [619, 304] on strong "NUR HEUTE" at bounding box center [672, 303] width 107 height 21
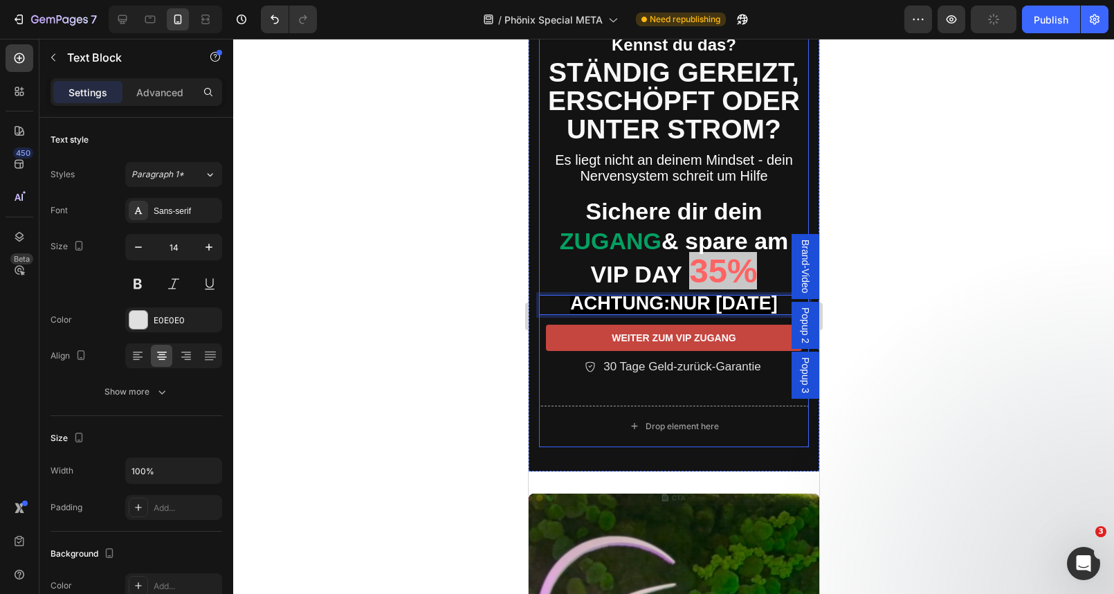
click at [696, 322] on div "Icon Icon Icon Icon Icon Icon List 4,9 von 5 Sternen – Top-Bewertung bei Trustp…" at bounding box center [673, 203] width 270 height 405
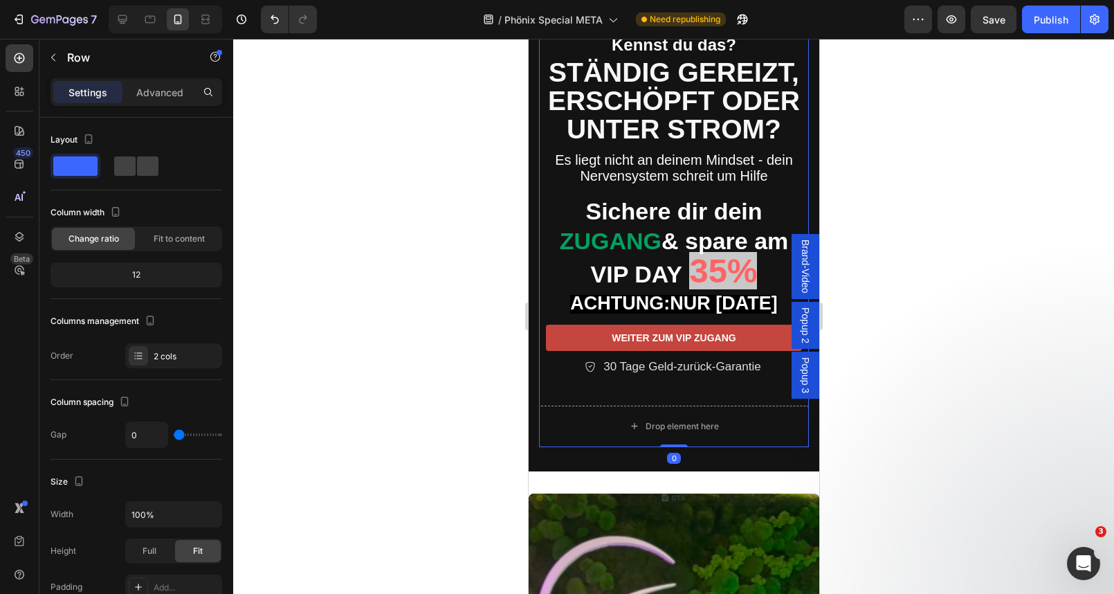
click at [675, 316] on div "Icon Icon Icon Icon Icon Icon List 4,9 von 5 Sternen – Top-Bewertung bei Trustp…" at bounding box center [673, 203] width 270 height 405
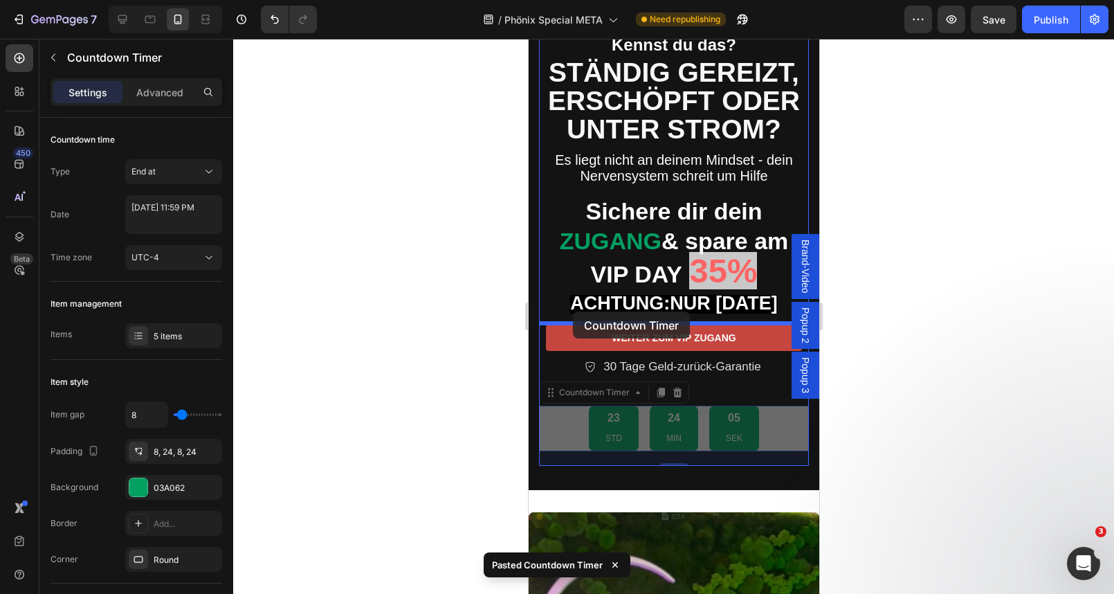
drag, startPoint x: 549, startPoint y: 391, endPoint x: 572, endPoint y: 311, distance: 83.0
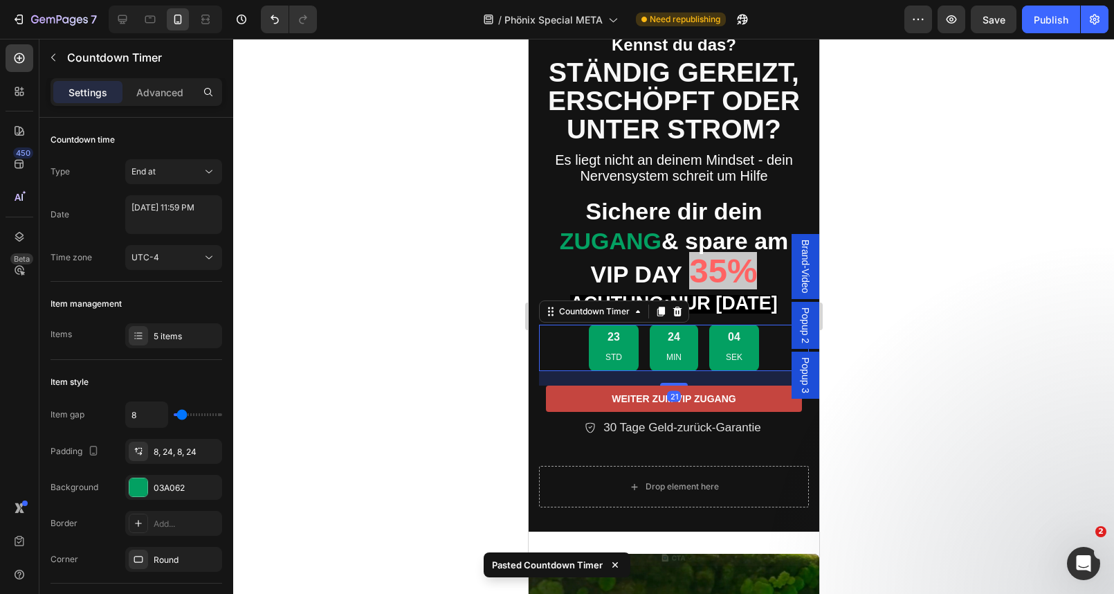
click at [492, 349] on div at bounding box center [673, 316] width 881 height 555
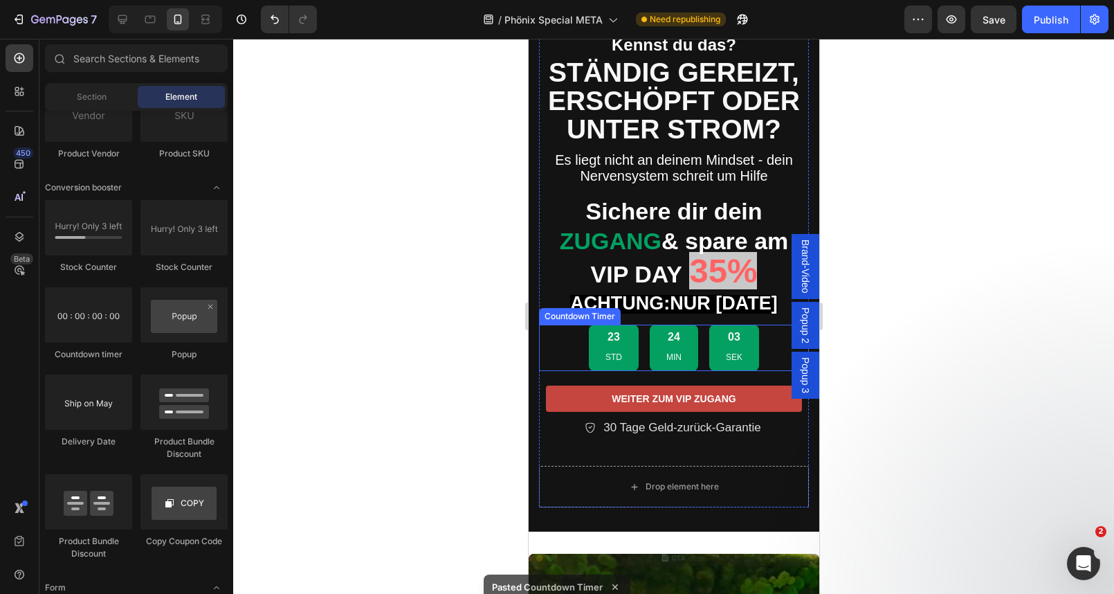
scroll to position [0, 0]
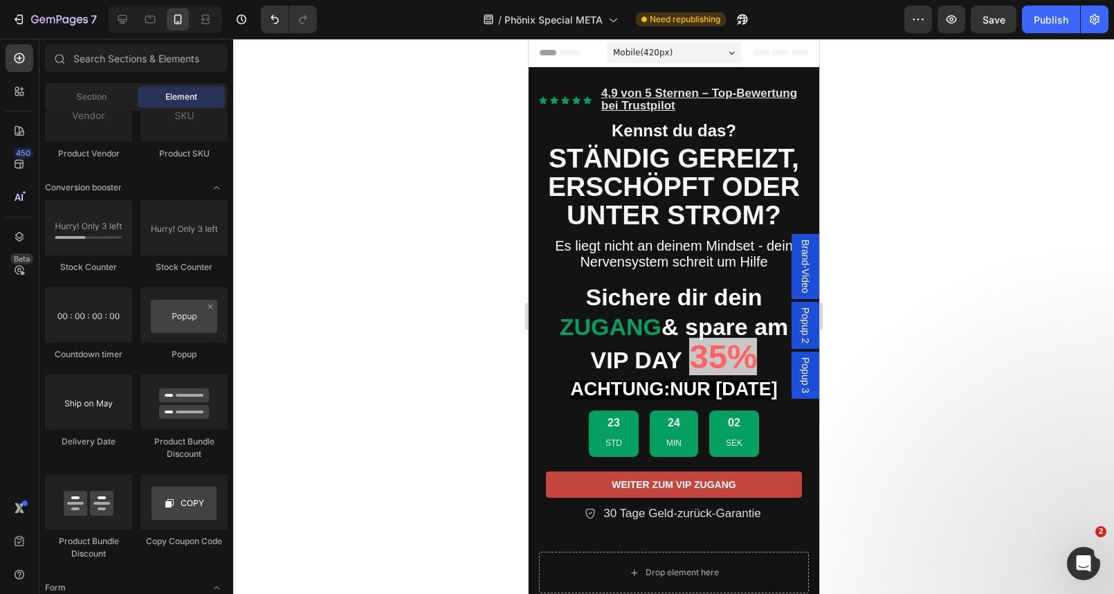
click at [970, 364] on div at bounding box center [673, 316] width 881 height 555
click at [672, 392] on strong "ACHTUNG:NUR HEUTE" at bounding box center [672, 388] width 207 height 21
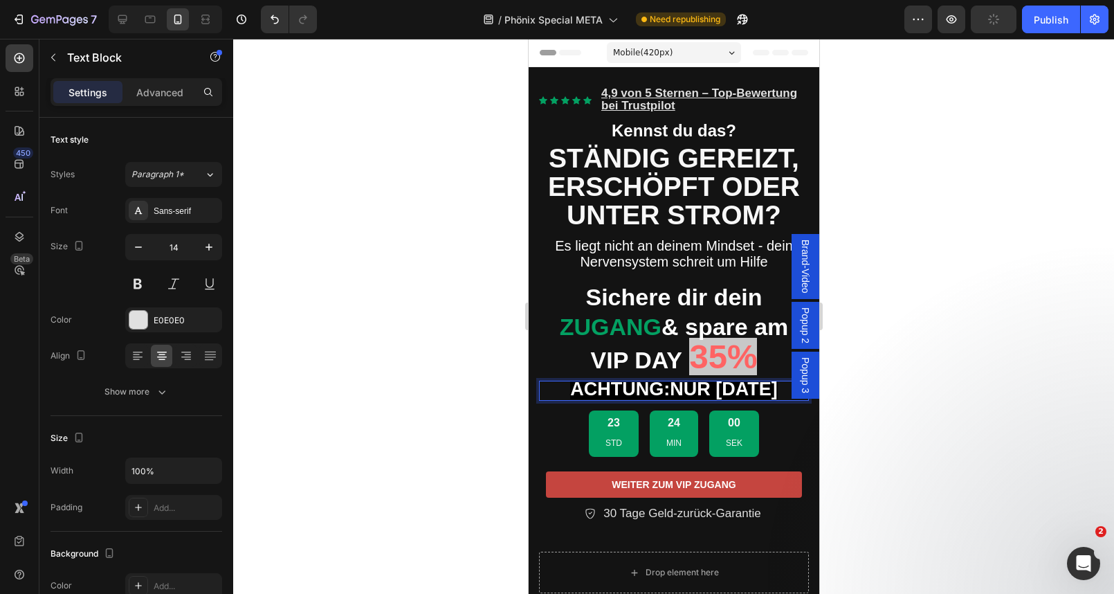
click at [667, 390] on strong "ACHTUNG:NUR HEUTE" at bounding box center [672, 388] width 207 height 21
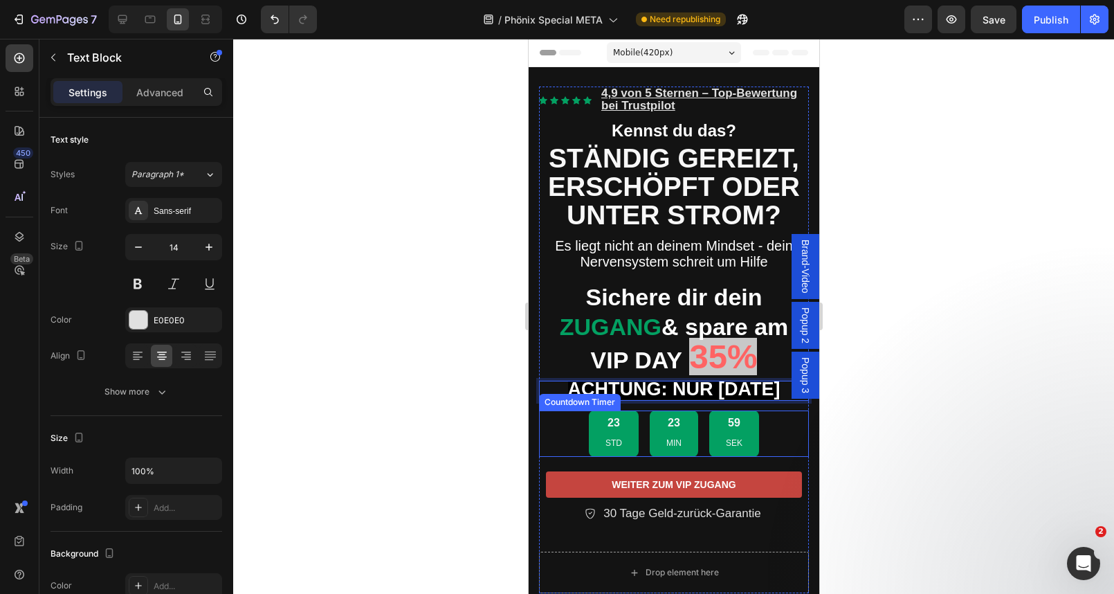
click at [457, 464] on div at bounding box center [673, 316] width 881 height 555
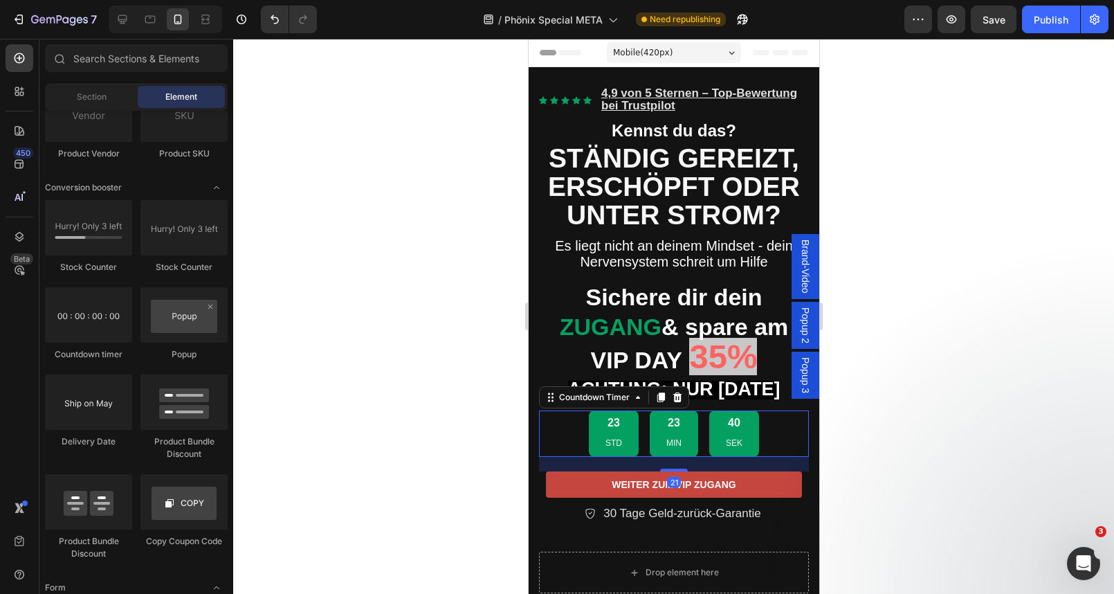
click at [567, 424] on div "23 STD 23 MIN 40 SEK" at bounding box center [673, 433] width 270 height 46
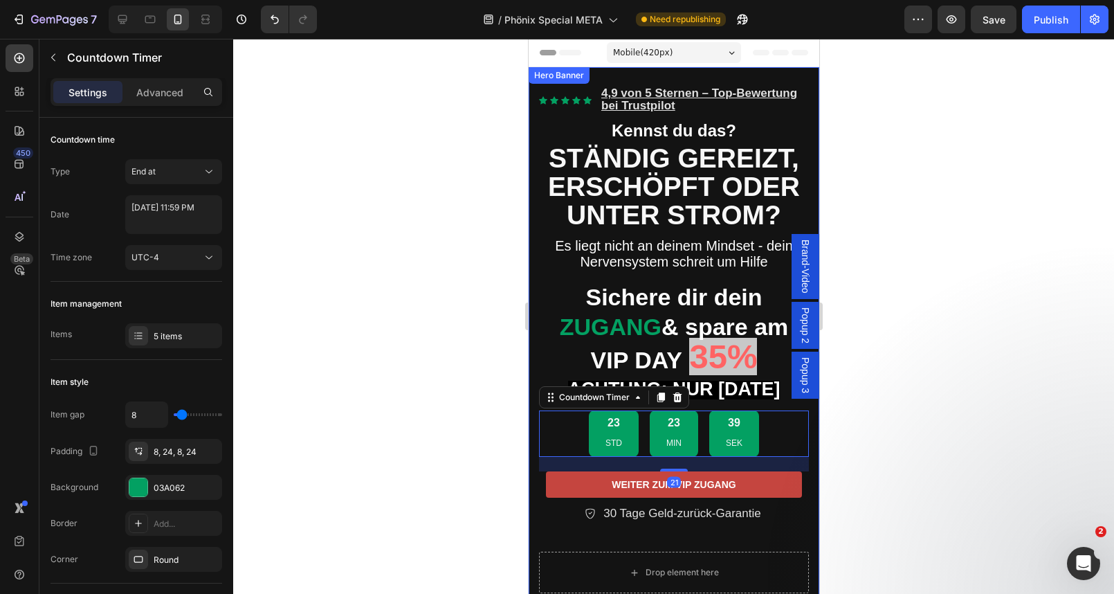
click at [414, 405] on div at bounding box center [673, 316] width 881 height 555
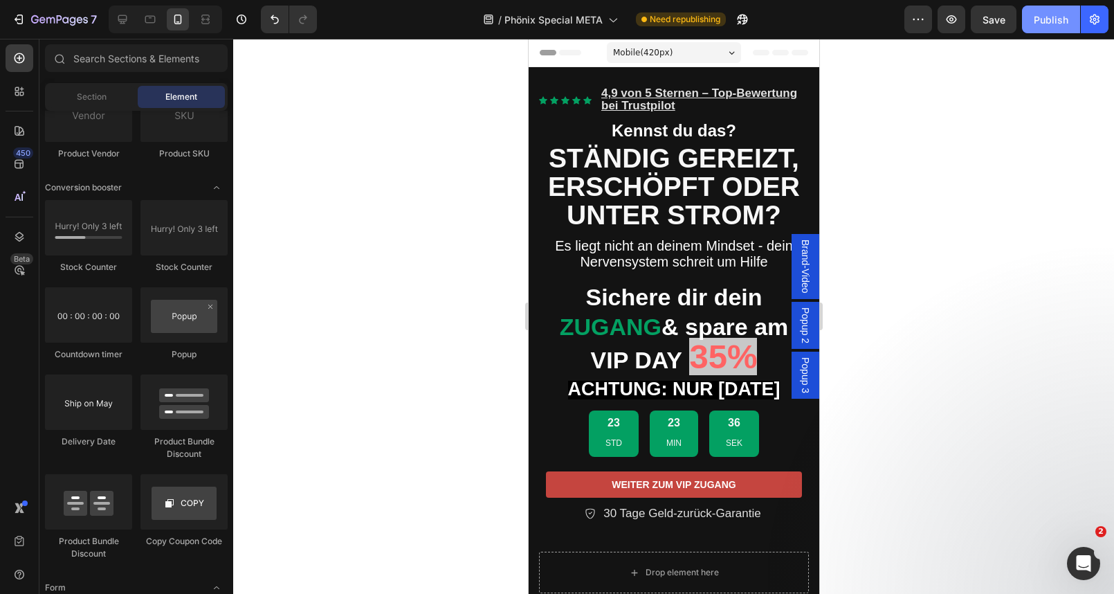
click at [1057, 25] on div "Publish" at bounding box center [1051, 19] width 35 height 15
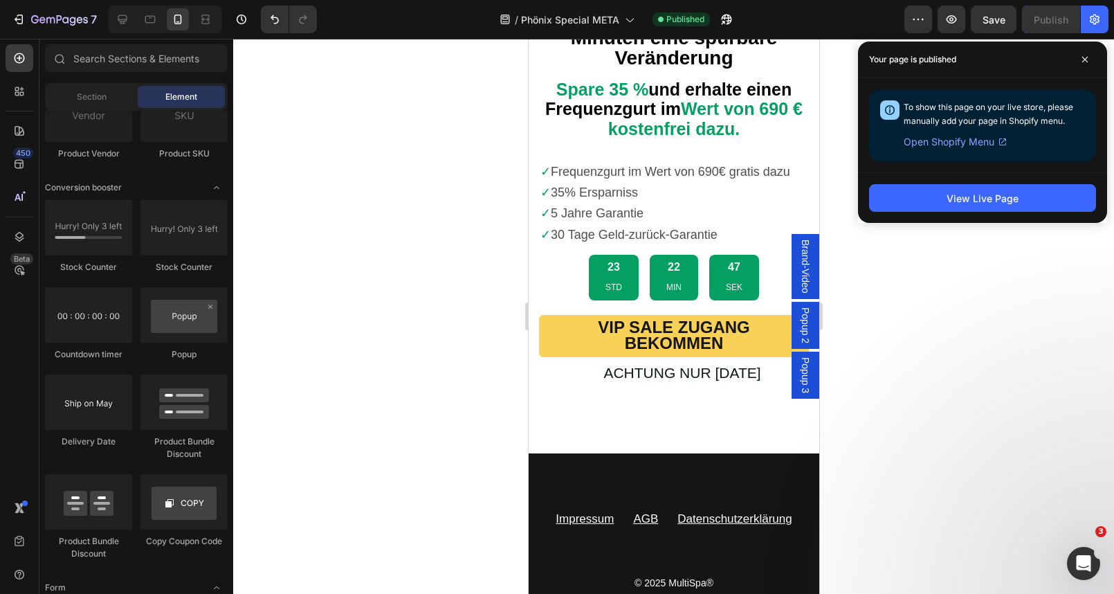
scroll to position [11152, 0]
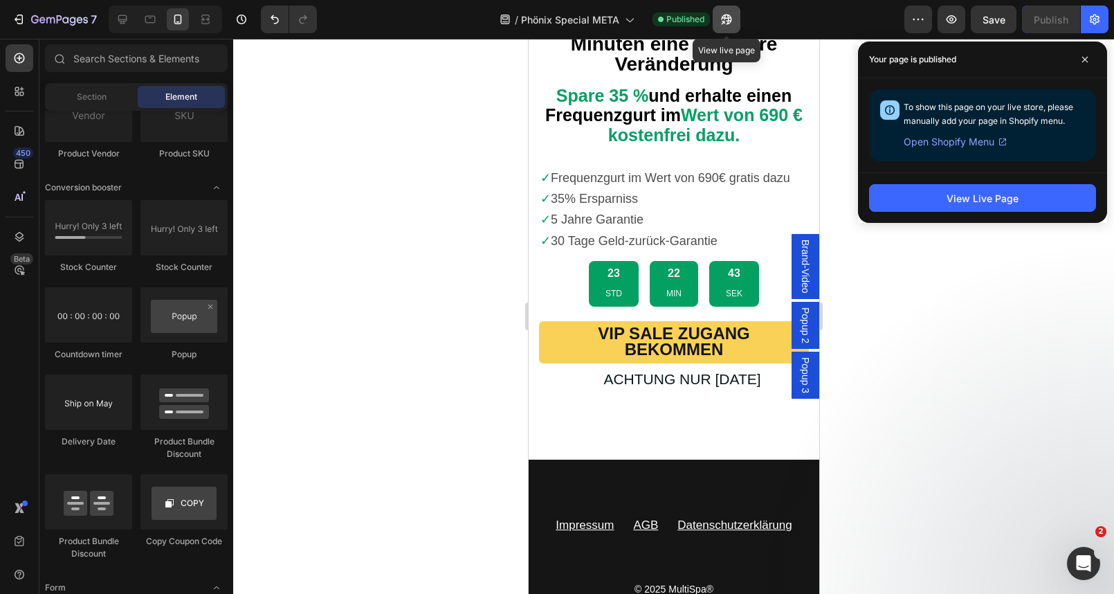
click at [730, 19] on icon "button" at bounding box center [726, 19] width 14 height 14
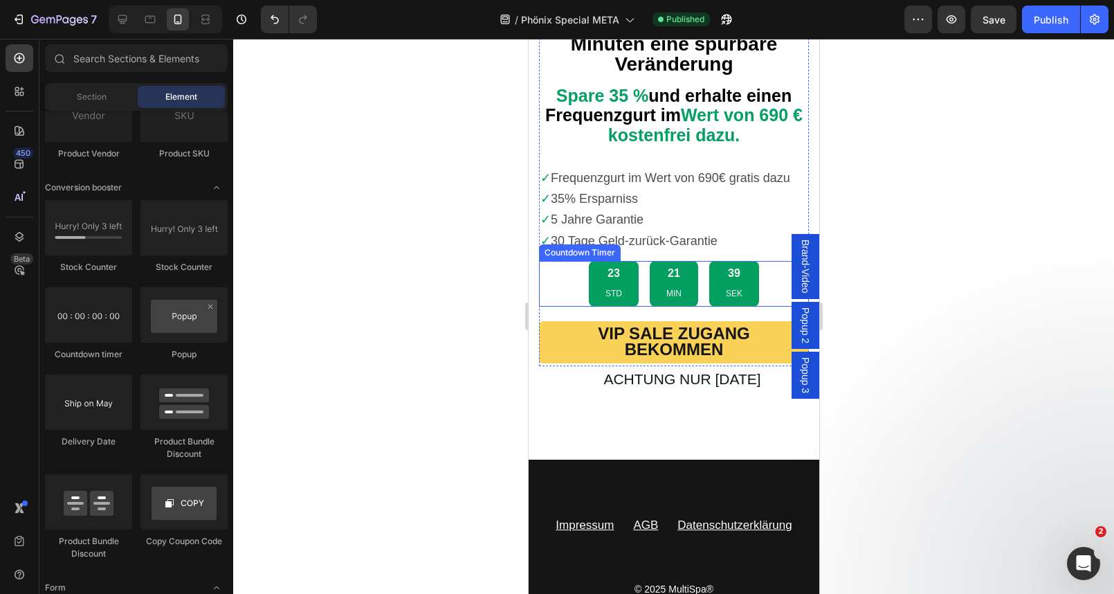
click at [578, 295] on div "23 STD 21 MIN 39 SEK" at bounding box center [673, 284] width 270 height 46
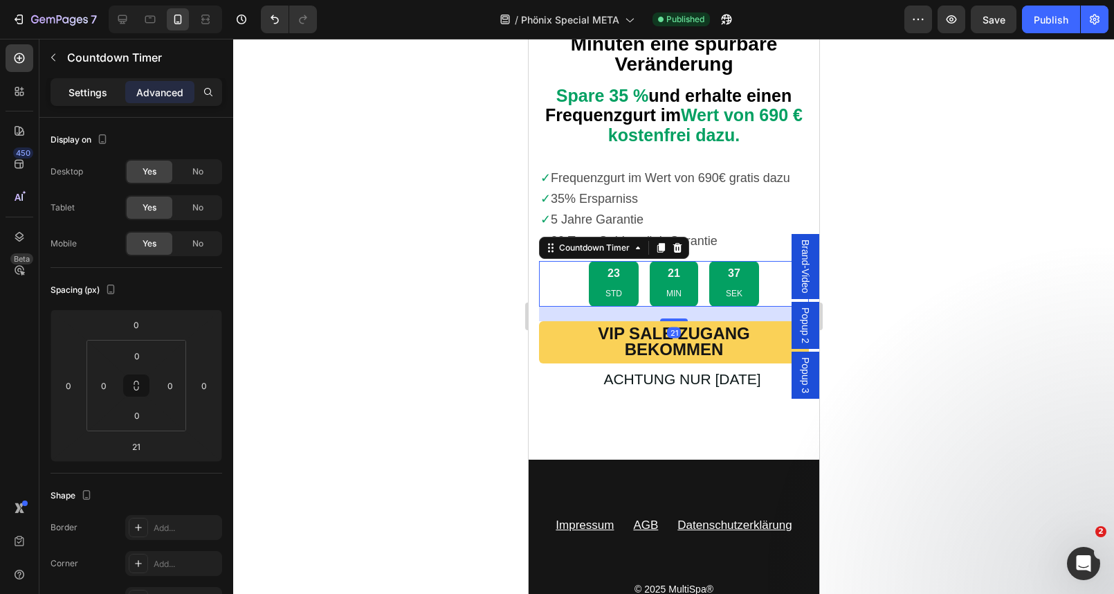
click at [88, 100] on div "Settings" at bounding box center [87, 92] width 69 height 22
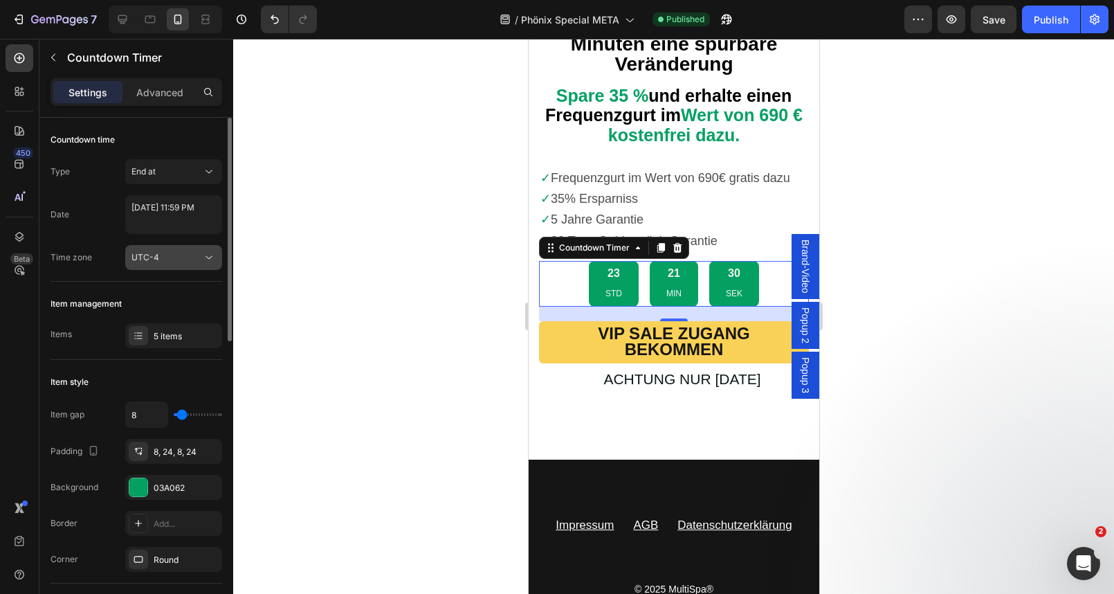
click at [164, 253] on div "UTC-4" at bounding box center [166, 257] width 71 height 12
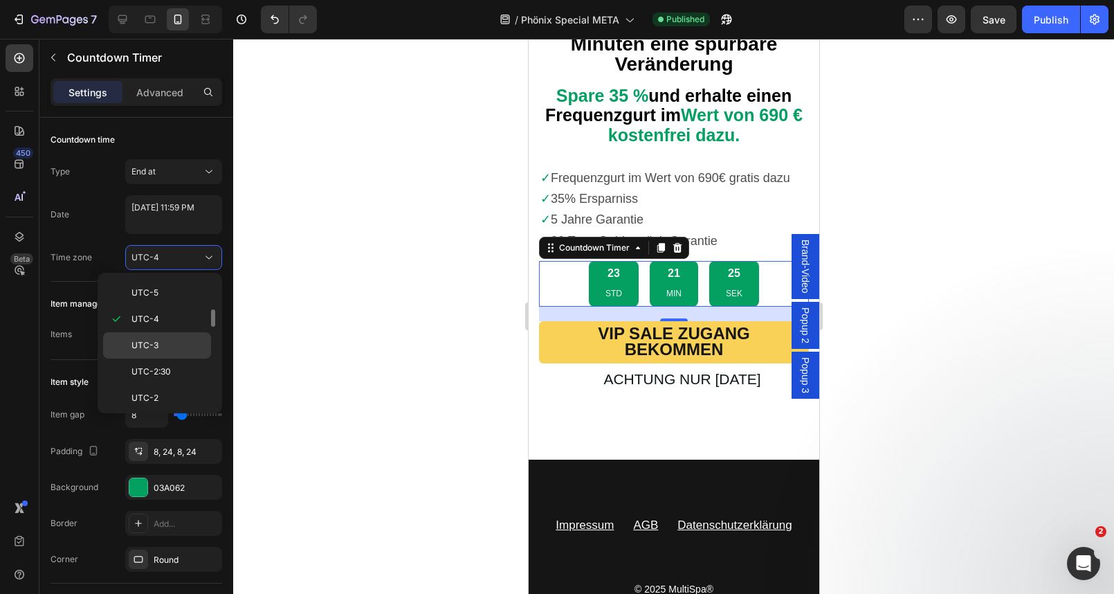
scroll to position [186, 0]
click at [159, 344] on p "UTC-4" at bounding box center [167, 342] width 73 height 12
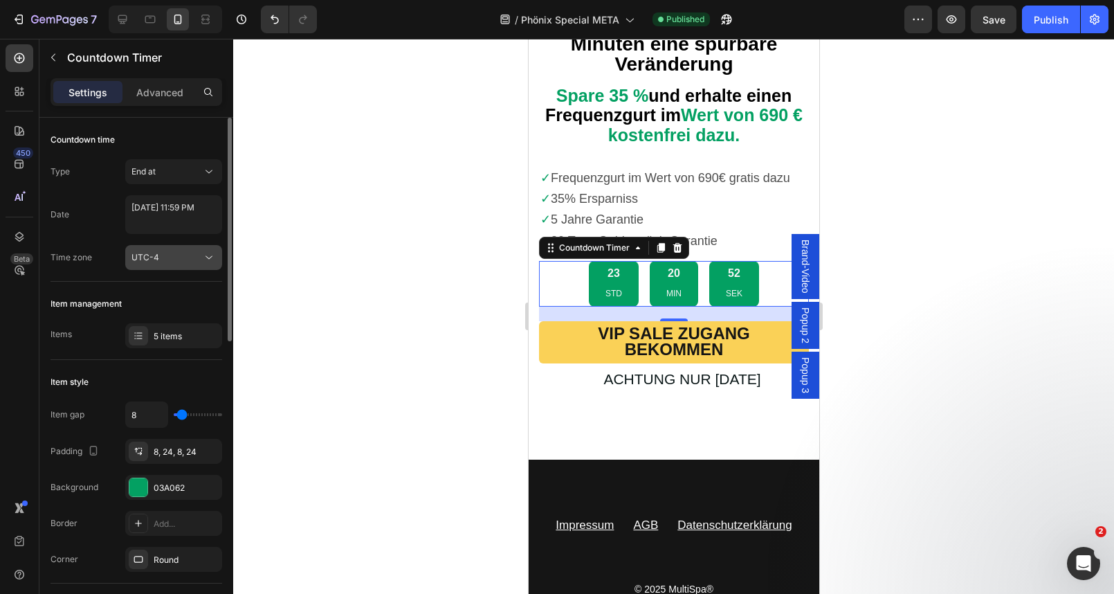
click at [181, 257] on div "UTC-4" at bounding box center [166, 257] width 71 height 12
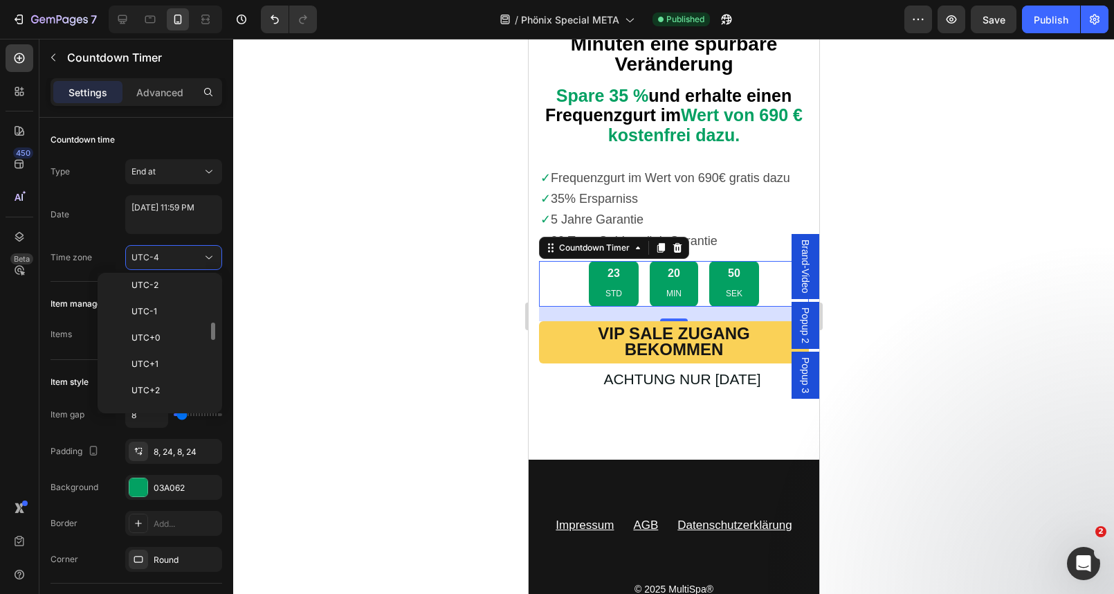
scroll to position [336, 0]
click at [171, 351] on p "UTC+1" at bounding box center [167, 349] width 73 height 12
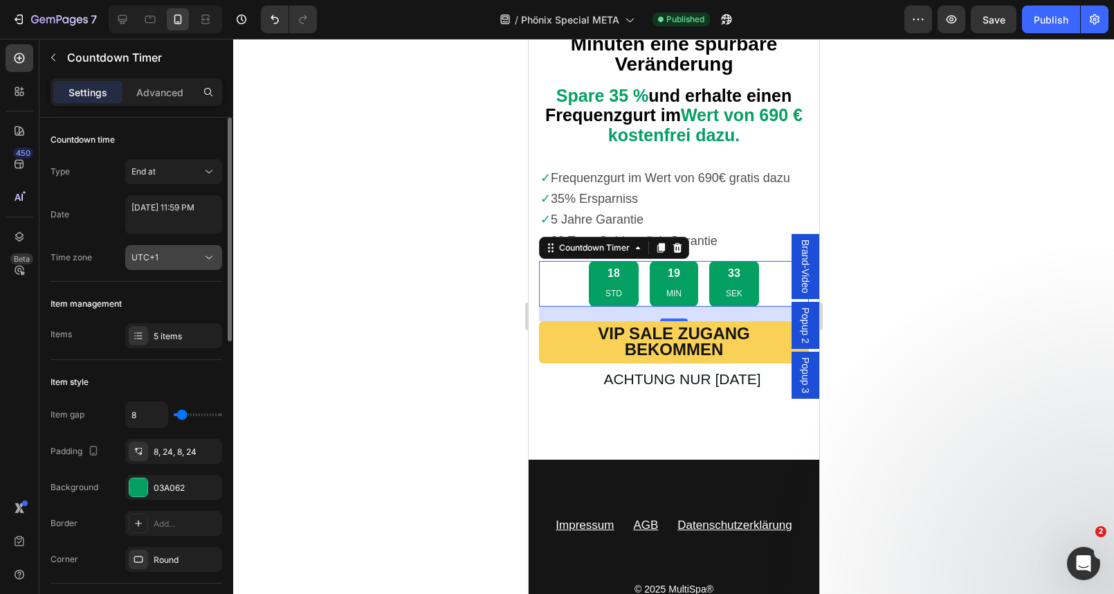
click at [164, 255] on div "UTC+1" at bounding box center [166, 257] width 71 height 12
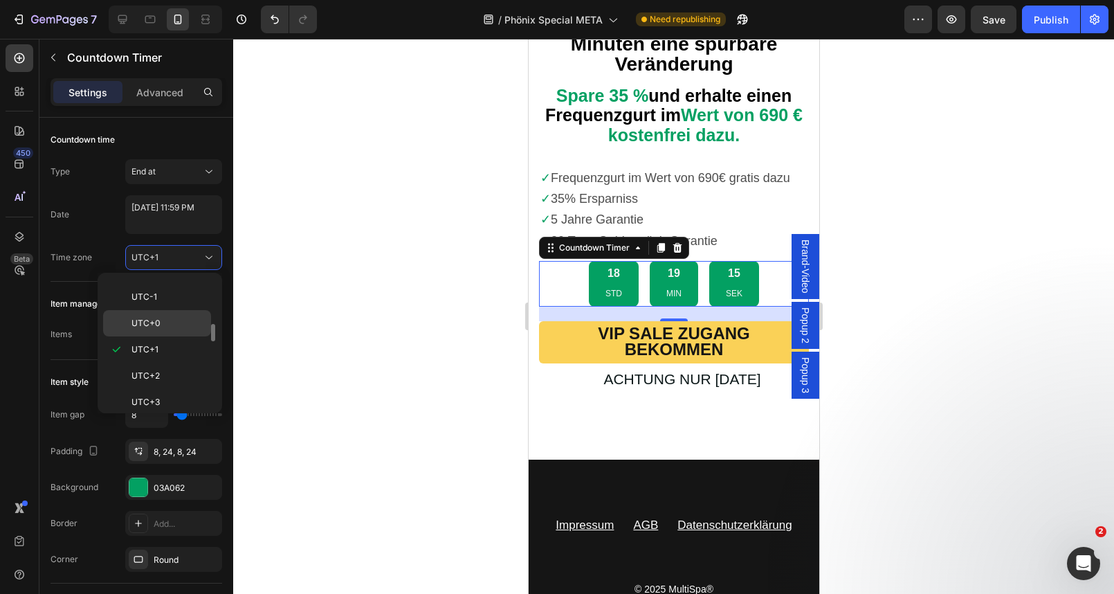
click at [155, 323] on span "UTC+0" at bounding box center [145, 323] width 29 height 12
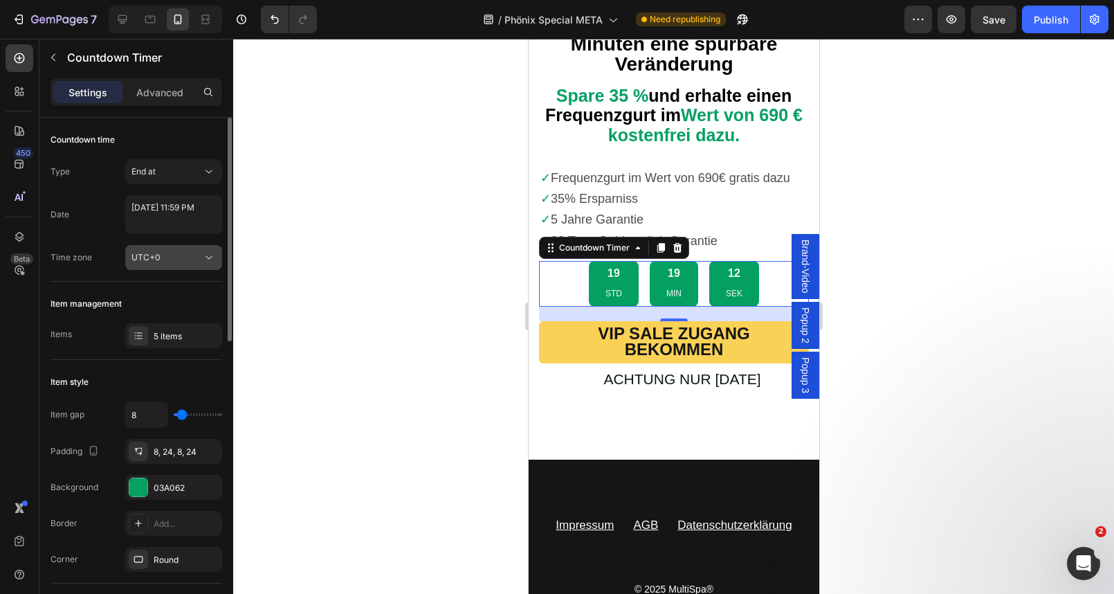
click at [180, 262] on div "UTC+0" at bounding box center [166, 257] width 71 height 12
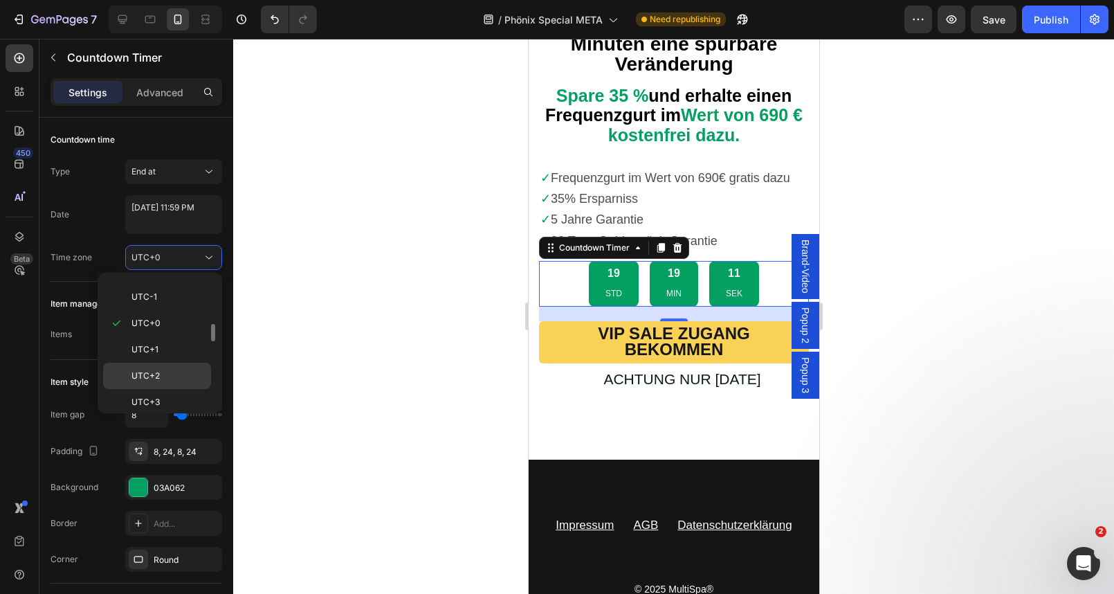
click at [157, 380] on span "UTC+2" at bounding box center [145, 375] width 28 height 12
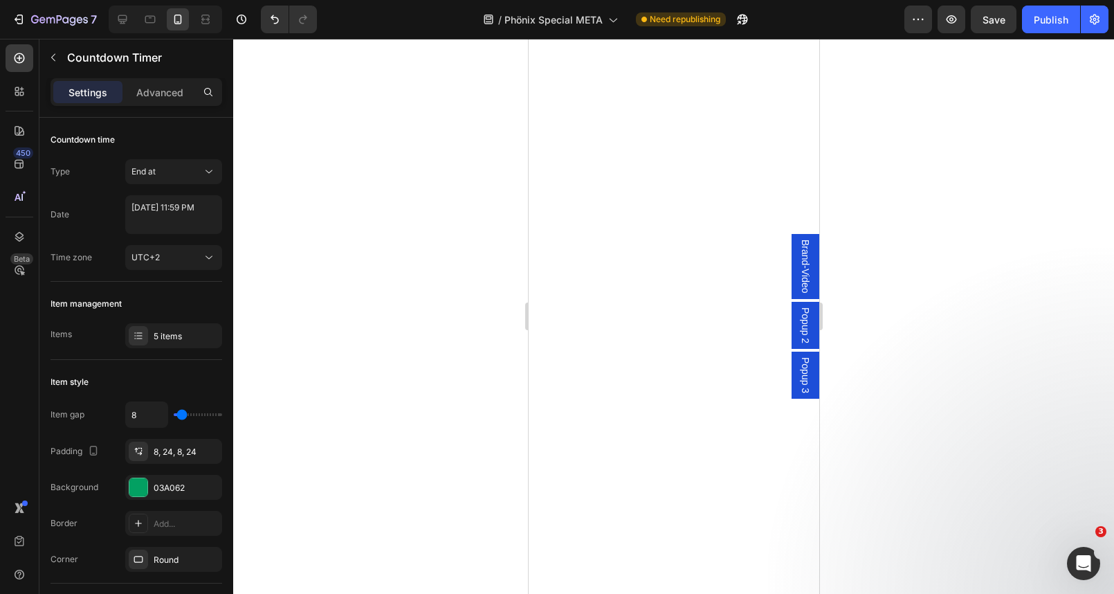
scroll to position [0, 0]
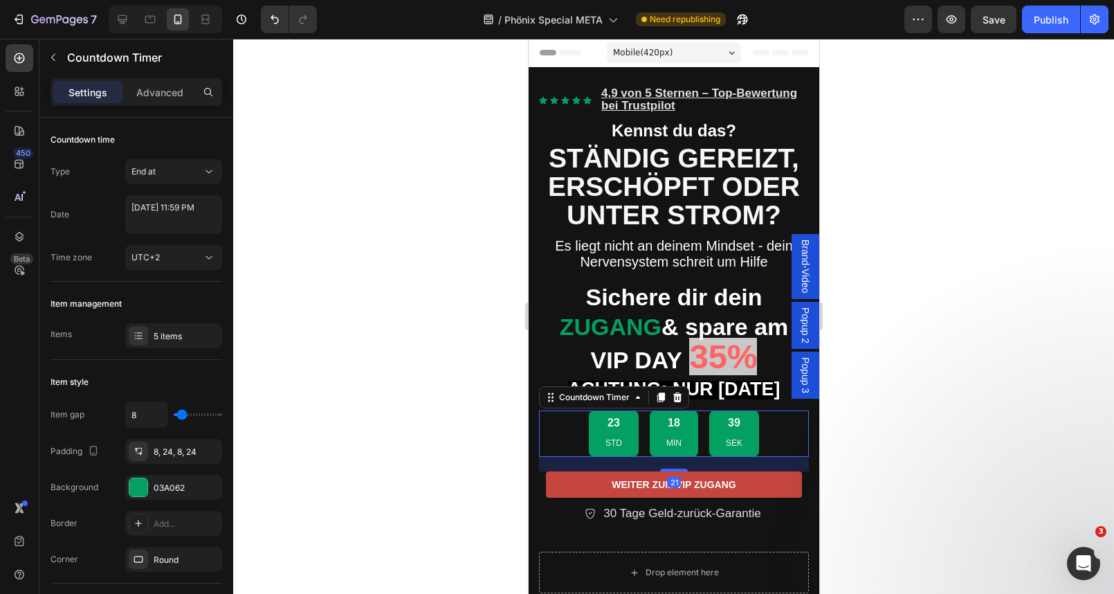
click at [562, 436] on div "23 STD 18 MIN 39 SEK" at bounding box center [673, 433] width 270 height 46
click at [175, 266] on button "UTC-4" at bounding box center [173, 257] width 97 height 25
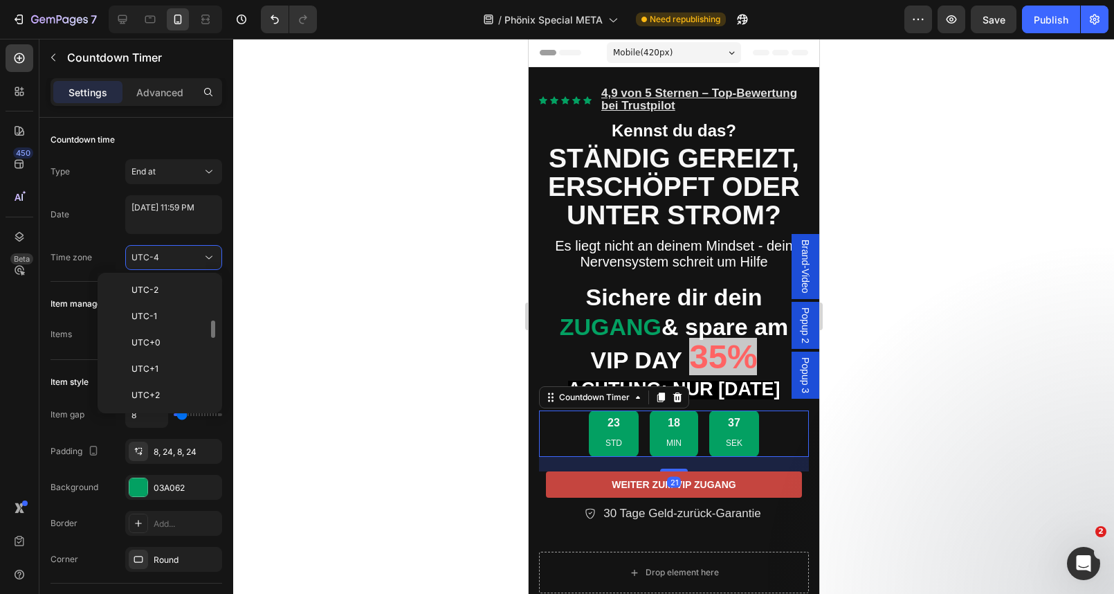
scroll to position [323, 0]
click at [165, 390] on p "UTC+2" at bounding box center [167, 389] width 73 height 12
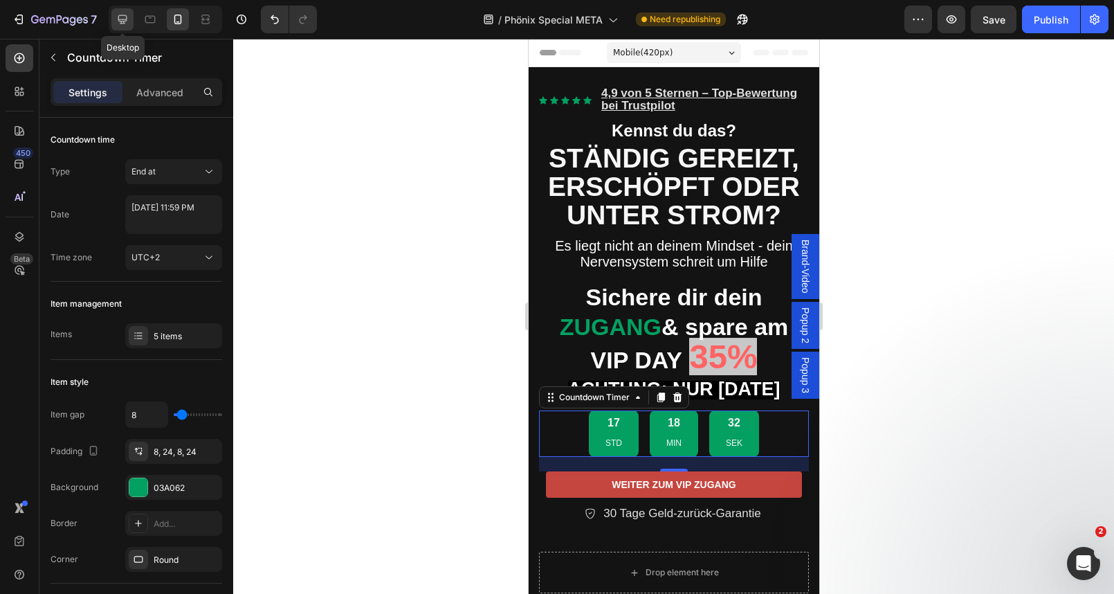
click at [122, 21] on icon at bounding box center [122, 19] width 9 height 9
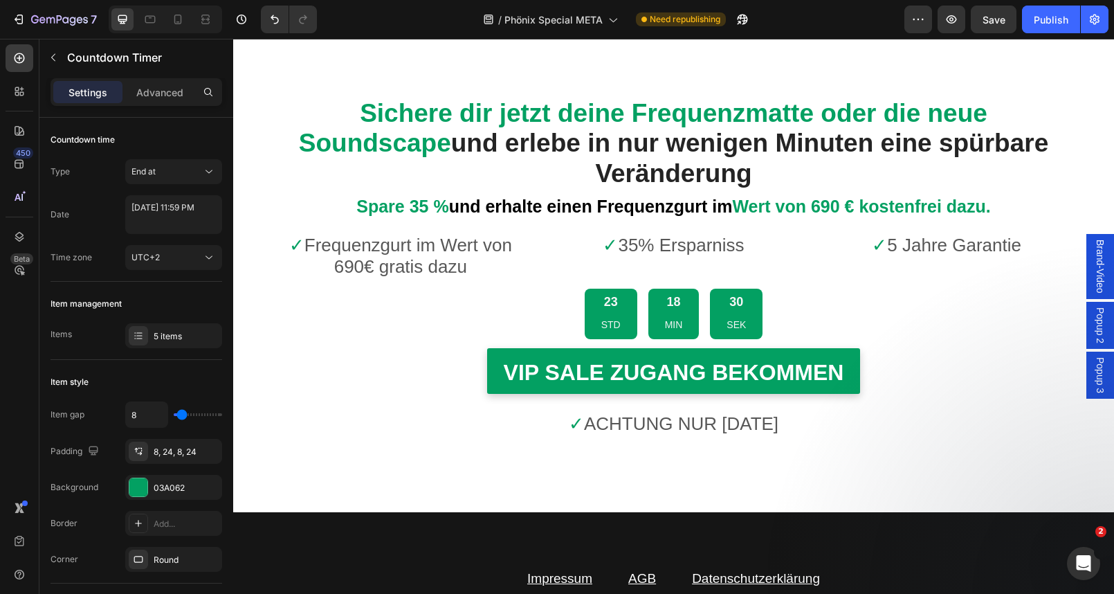
scroll to position [5190, 0]
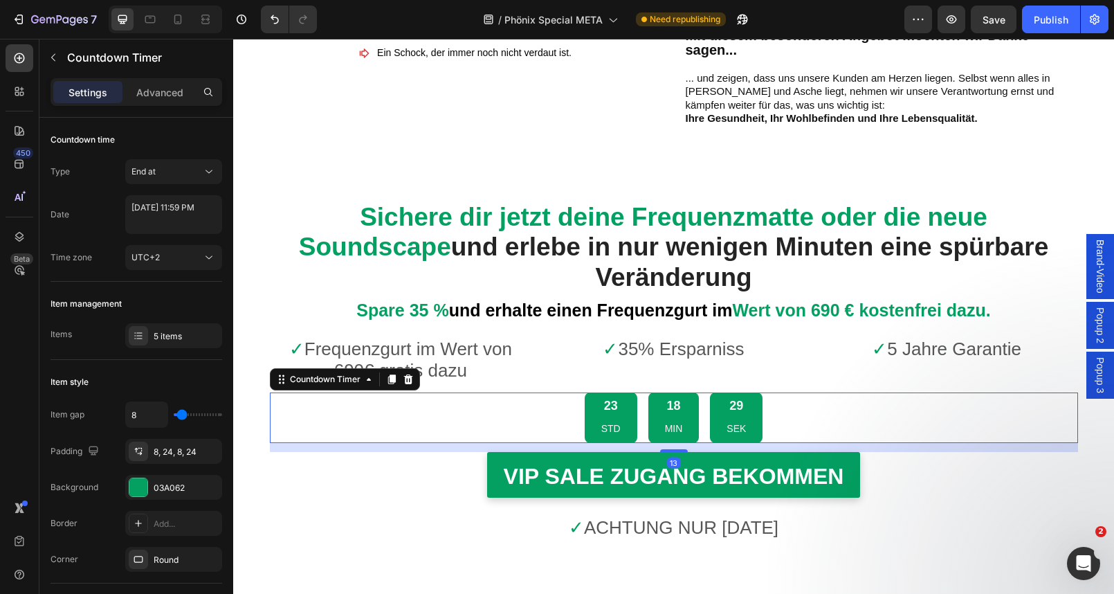
click at [542, 392] on div "23 STD 18 MIN 29 SEK" at bounding box center [674, 417] width 808 height 51
click at [172, 259] on div "UTC-4" at bounding box center [166, 257] width 71 height 12
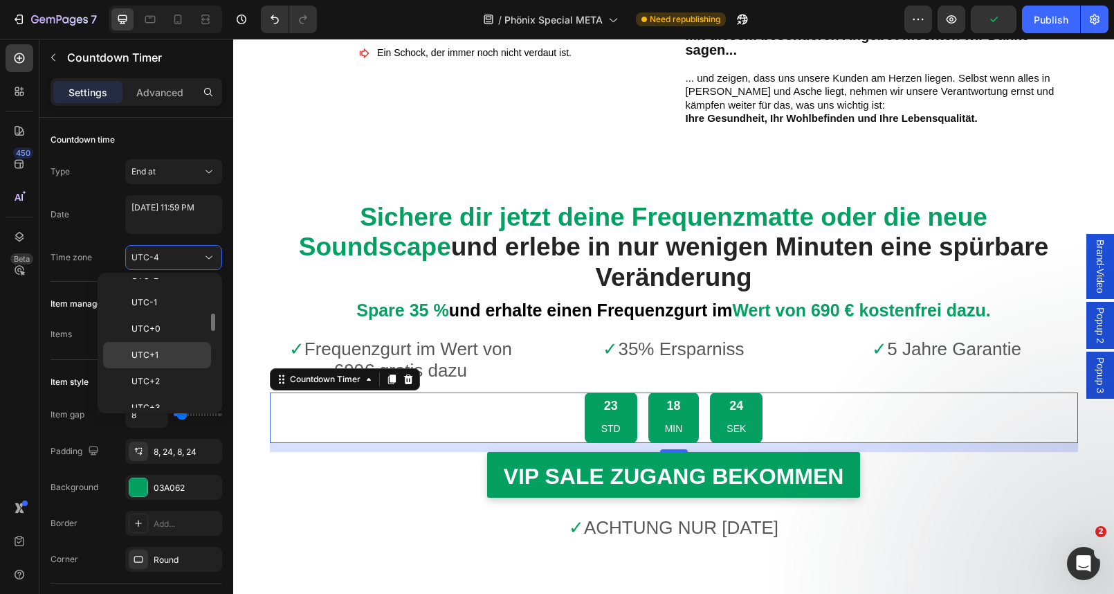
scroll to position [338, 0]
click at [165, 378] on p "UTC+2" at bounding box center [167, 374] width 73 height 12
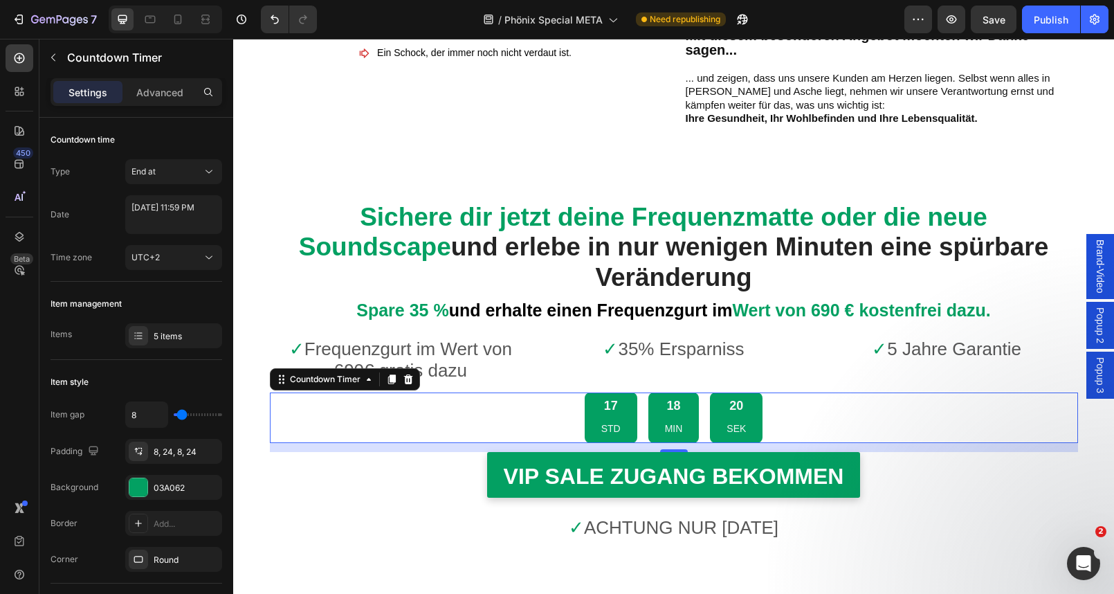
click at [371, 392] on div "17 STD 18 MIN 20 SEK" at bounding box center [674, 417] width 808 height 51
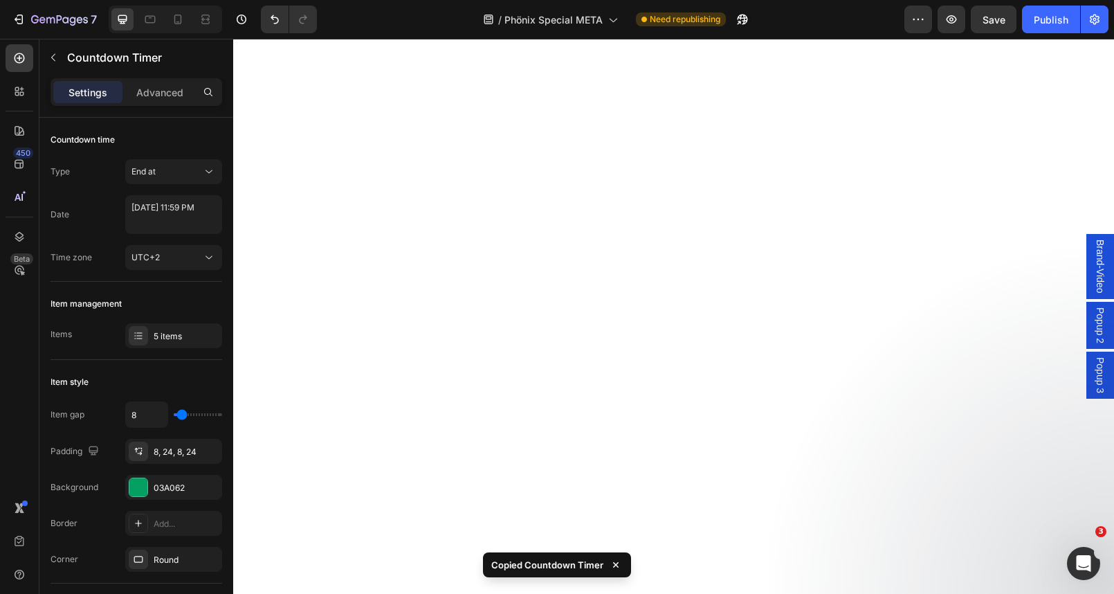
scroll to position [0, 0]
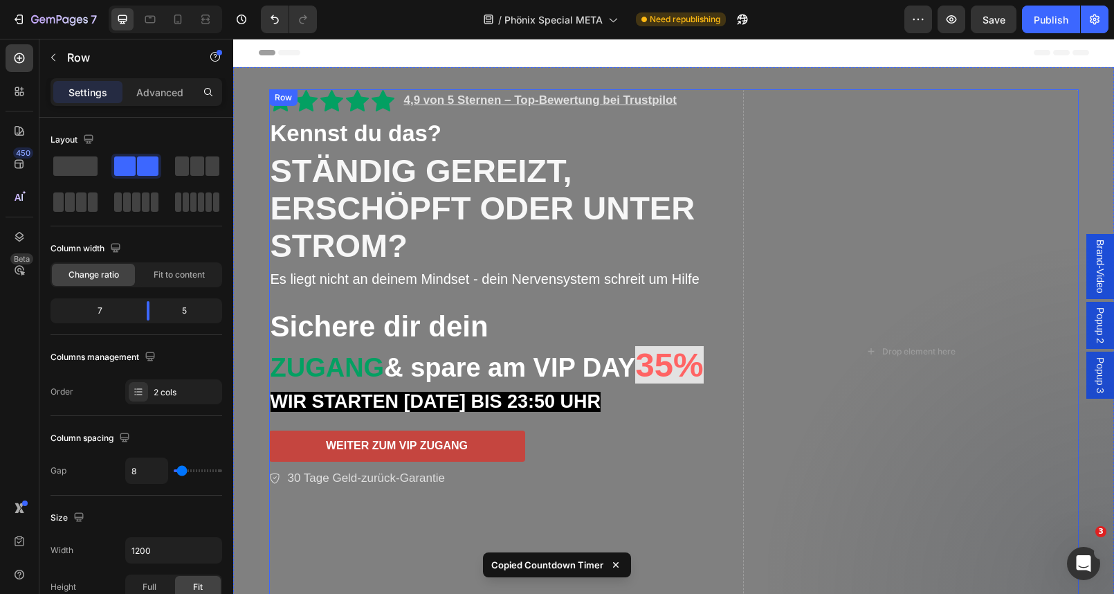
click at [410, 387] on div "Icon Icon Icon Icon Icon Icon List 4,9 von 5 Sternen – Top-Bewertung bei Trustp…" at bounding box center [503, 351] width 469 height 524
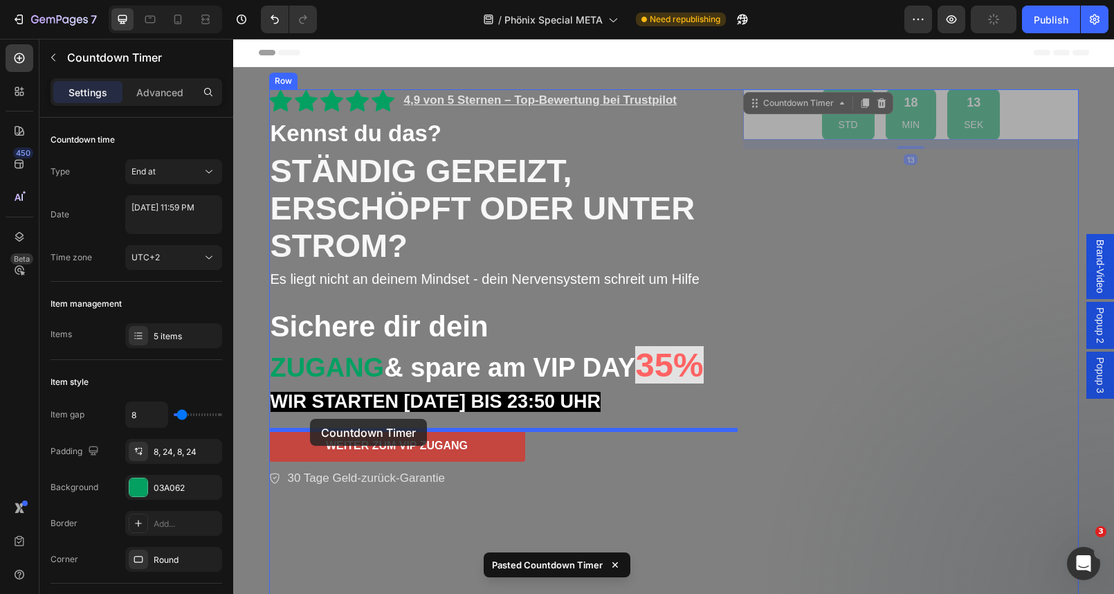
drag, startPoint x: 753, startPoint y: 107, endPoint x: 310, endPoint y: 419, distance: 541.8
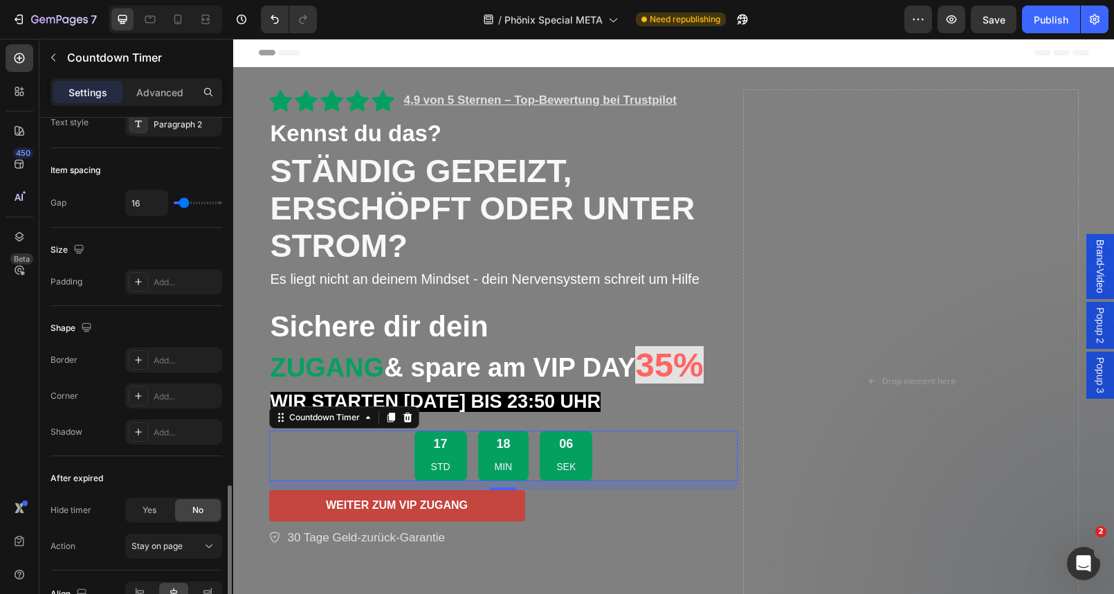
scroll to position [673, 0]
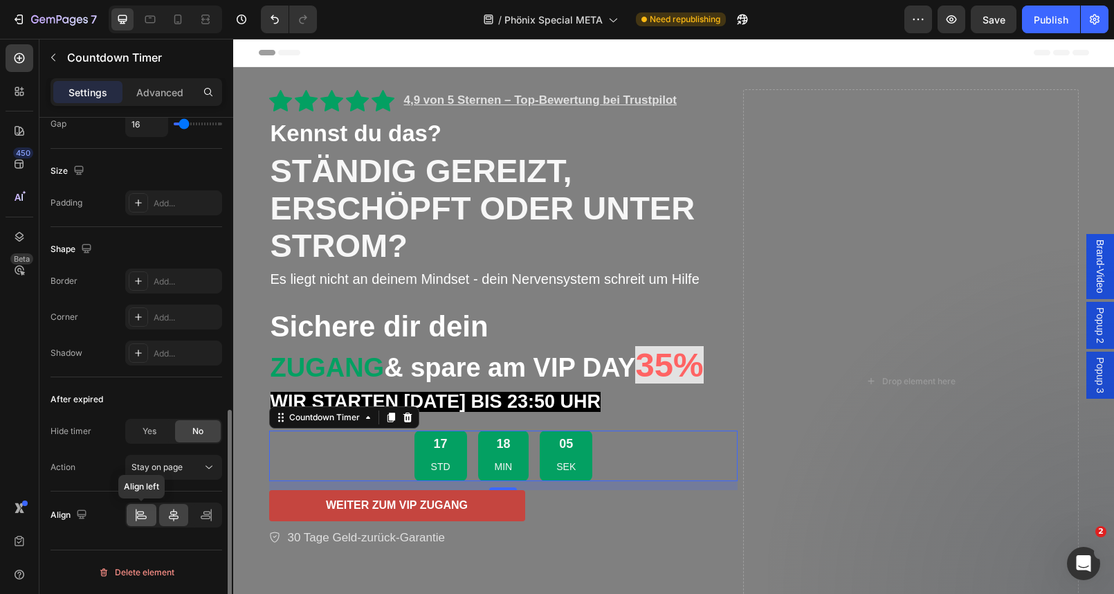
click at [137, 512] on icon at bounding box center [141, 515] width 14 height 14
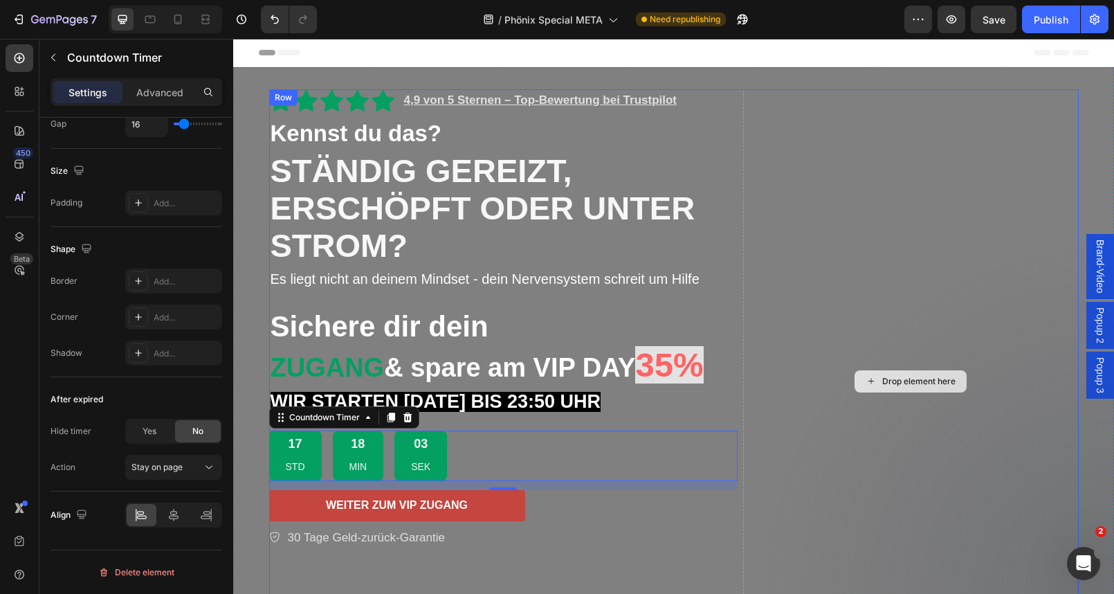
click at [794, 480] on div "Drop element here" at bounding box center [910, 380] width 335 height 583
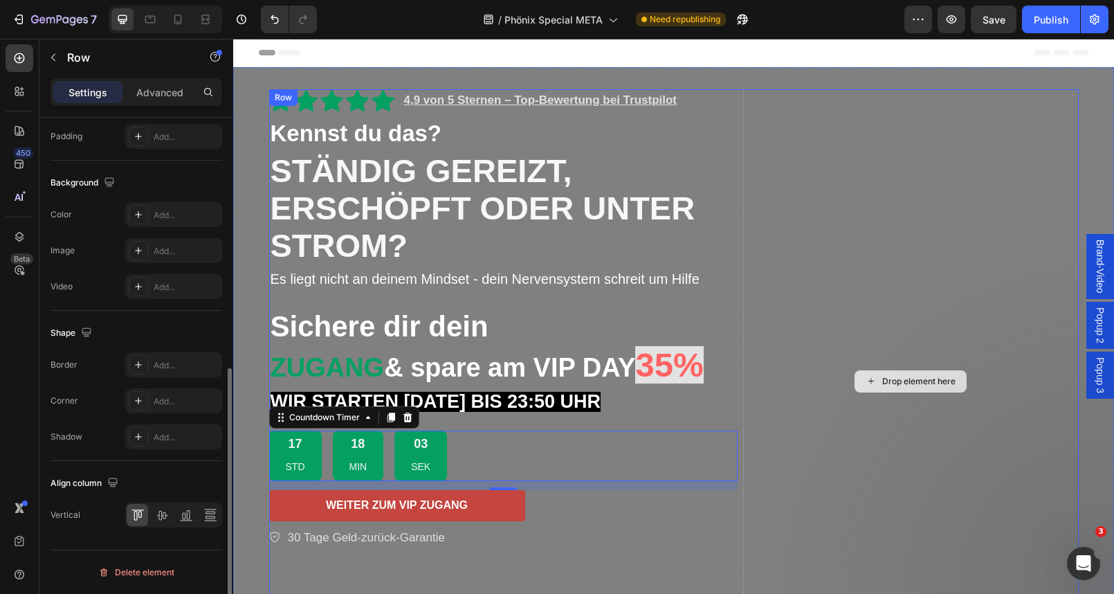
scroll to position [0, 0]
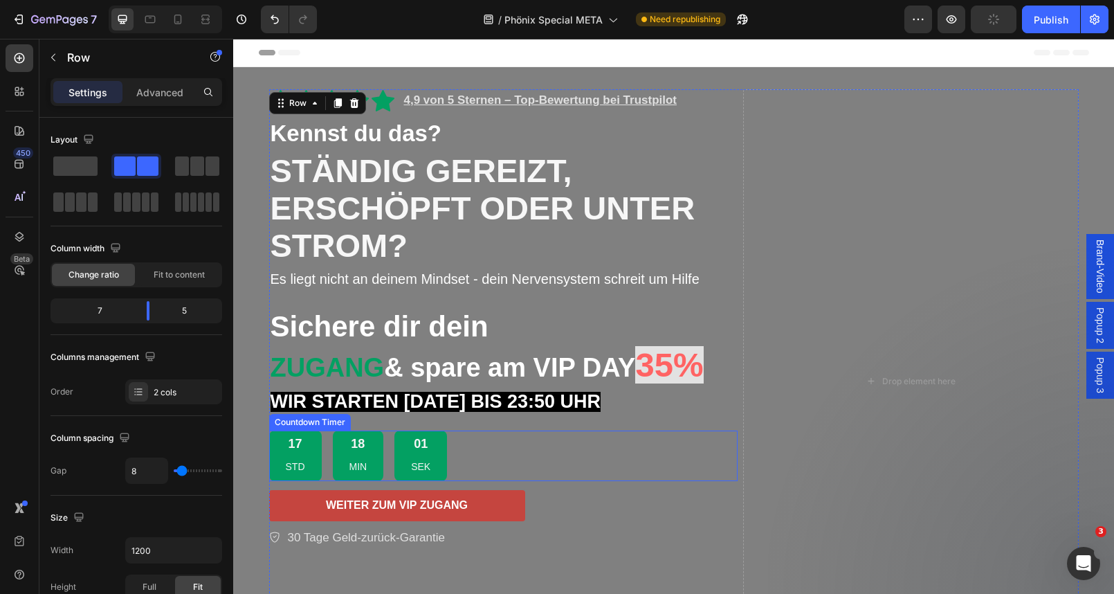
click at [353, 473] on p "MIN" at bounding box center [358, 466] width 18 height 17
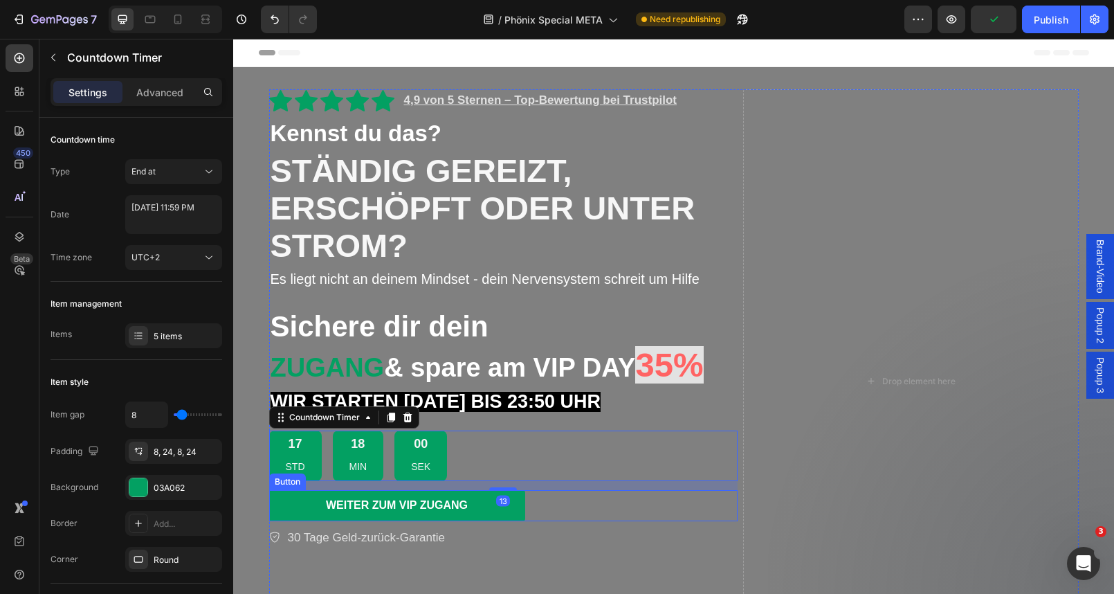
click at [376, 494] on link "WEITER ZUM VIP ZUGANG" at bounding box center [397, 505] width 256 height 31
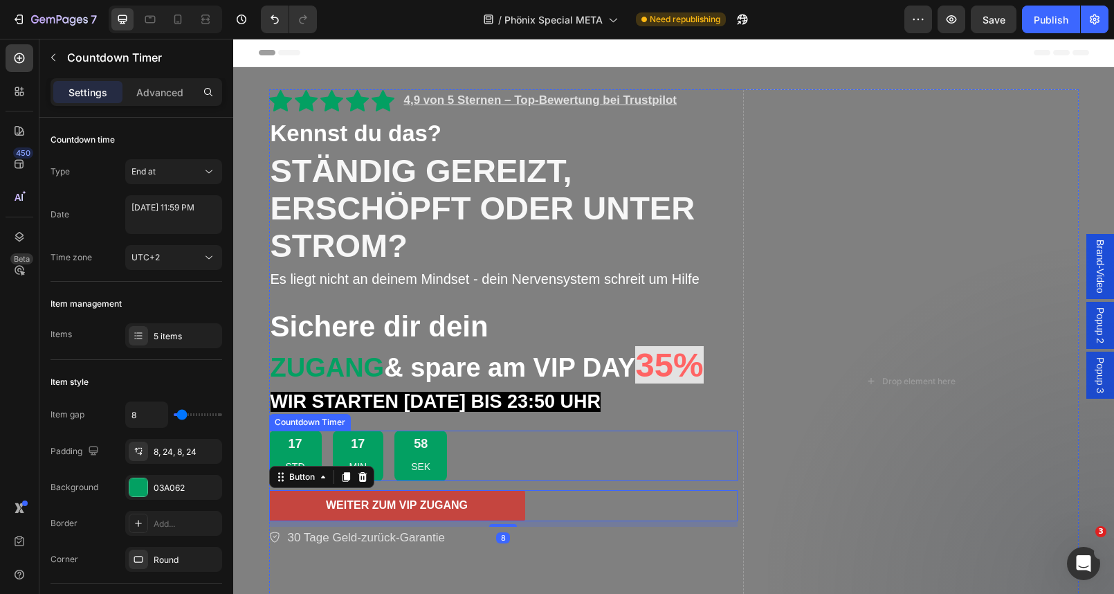
click at [481, 463] on div "17 STD 17 MIN 58 SEK" at bounding box center [503, 455] width 469 height 51
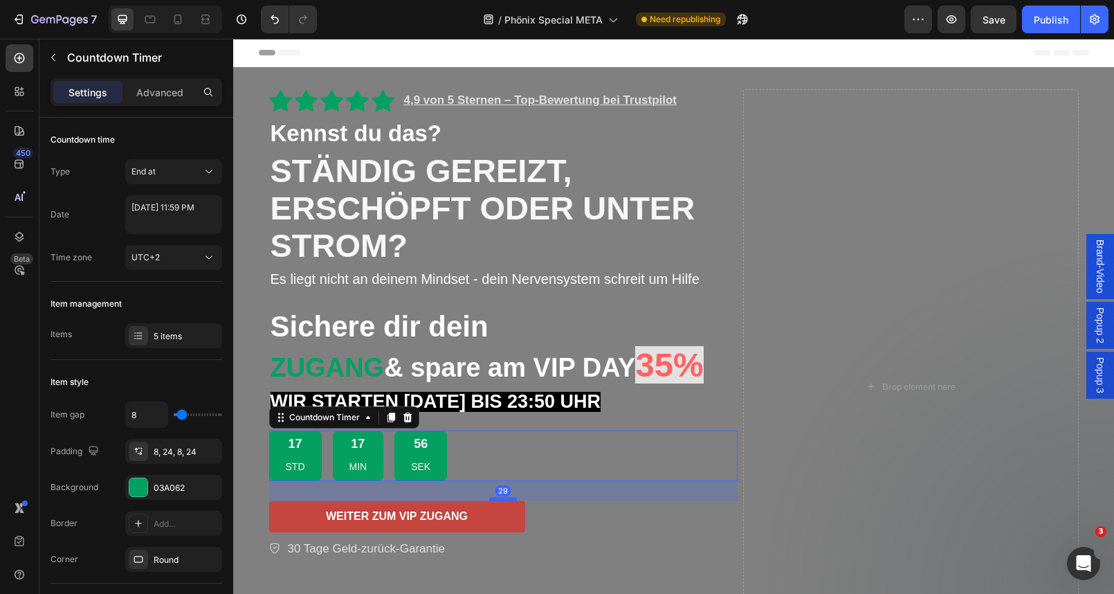
drag, startPoint x: 507, startPoint y: 487, endPoint x: 507, endPoint y: 498, distance: 11.1
click at [507, 498] on div at bounding box center [503, 499] width 28 height 4
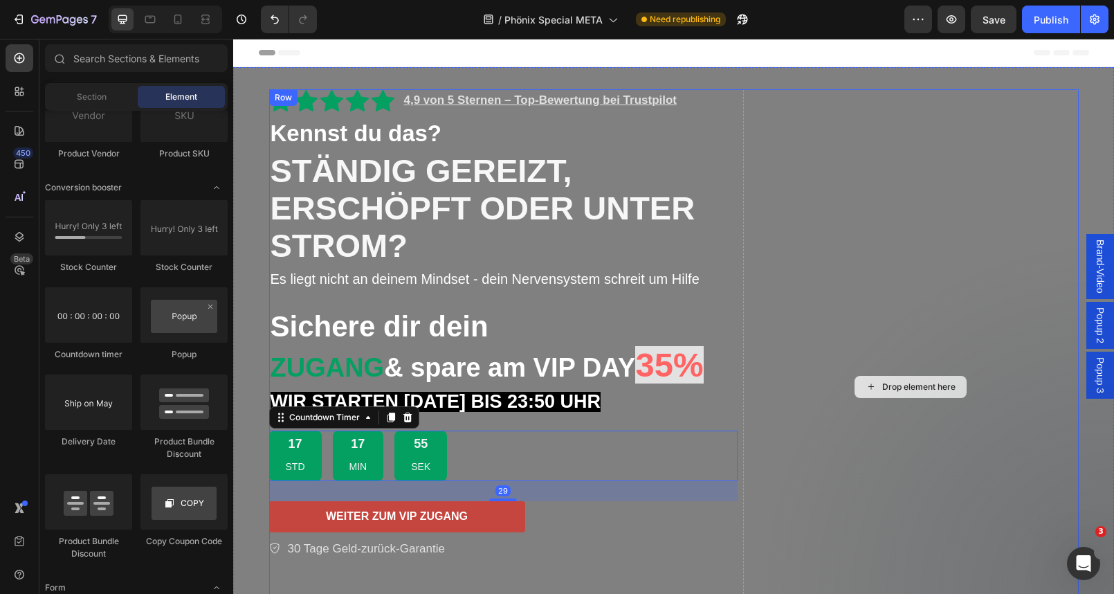
click at [921, 389] on div "Drop element here" at bounding box center [918, 386] width 73 height 11
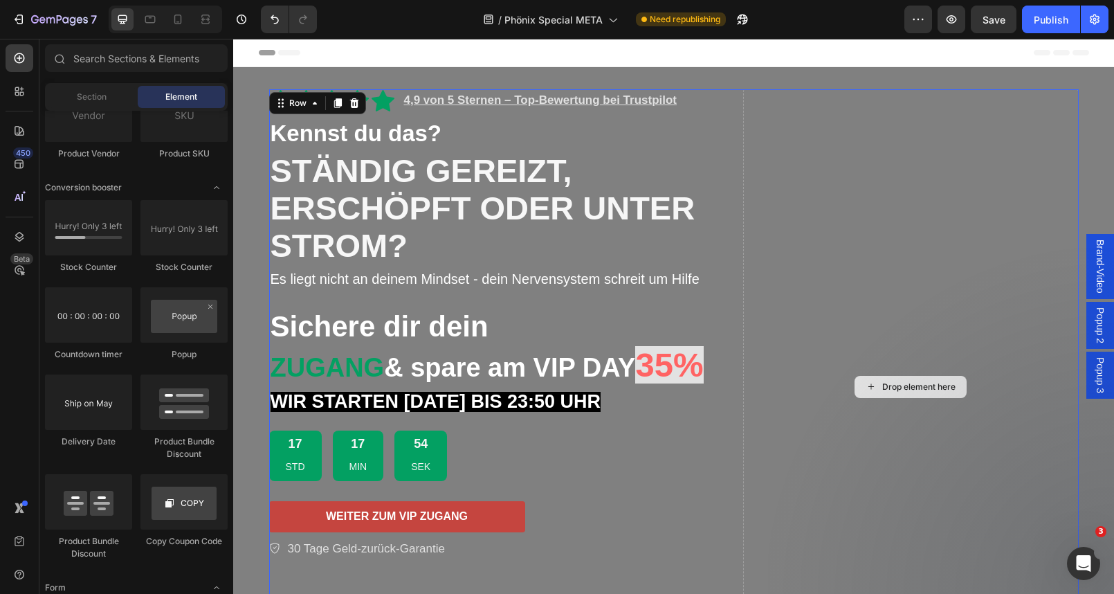
click at [915, 439] on div "Drop element here" at bounding box center [910, 386] width 335 height 594
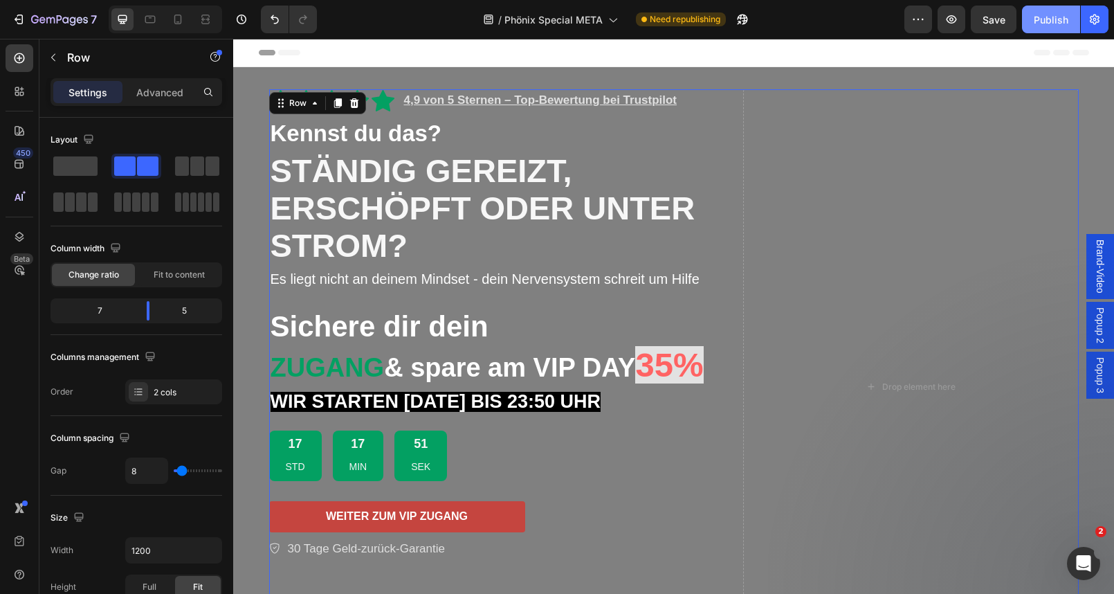
click at [1045, 21] on div "Publish" at bounding box center [1051, 19] width 35 height 15
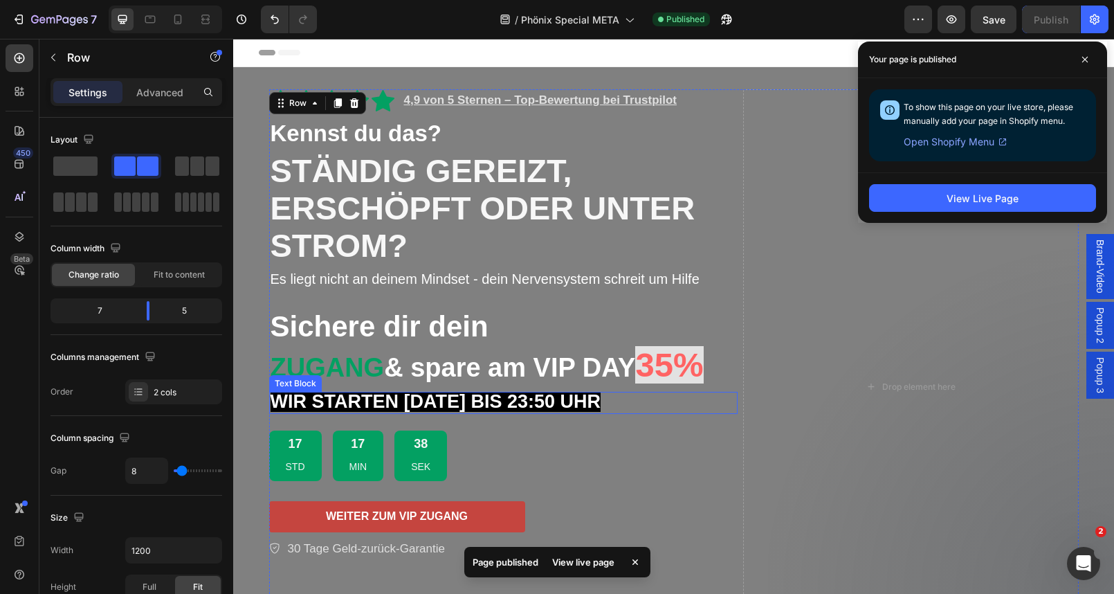
click at [560, 406] on strong "WIR STARTEN HEUTE BIS 23:50 UHR" at bounding box center [435, 401] width 331 height 21
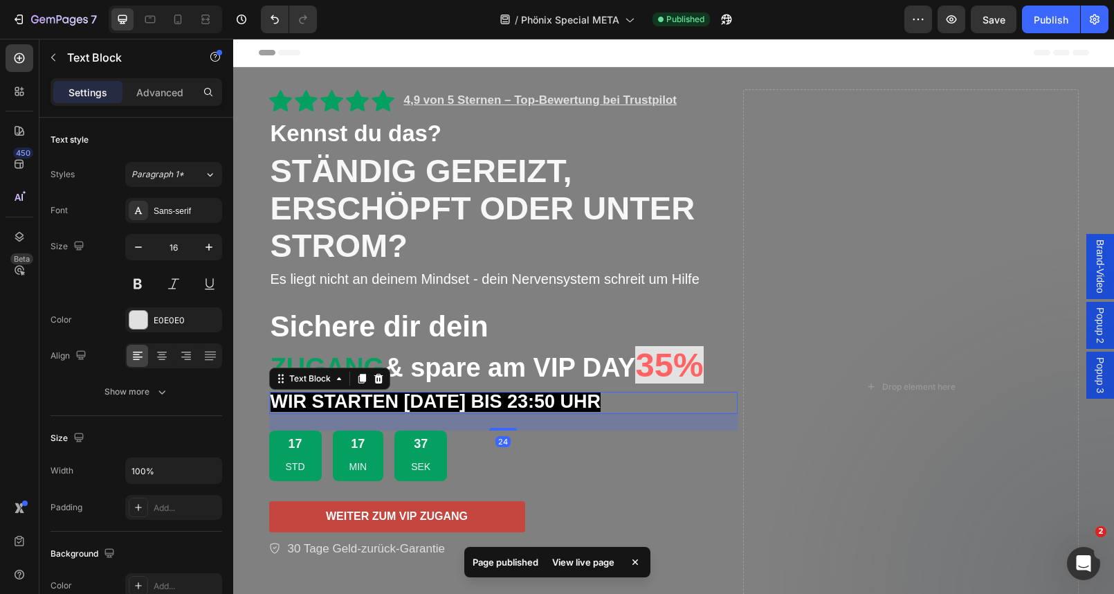
click at [560, 406] on strong "WIR STARTEN HEUTE BIS 23:50 UHR" at bounding box center [435, 401] width 331 height 21
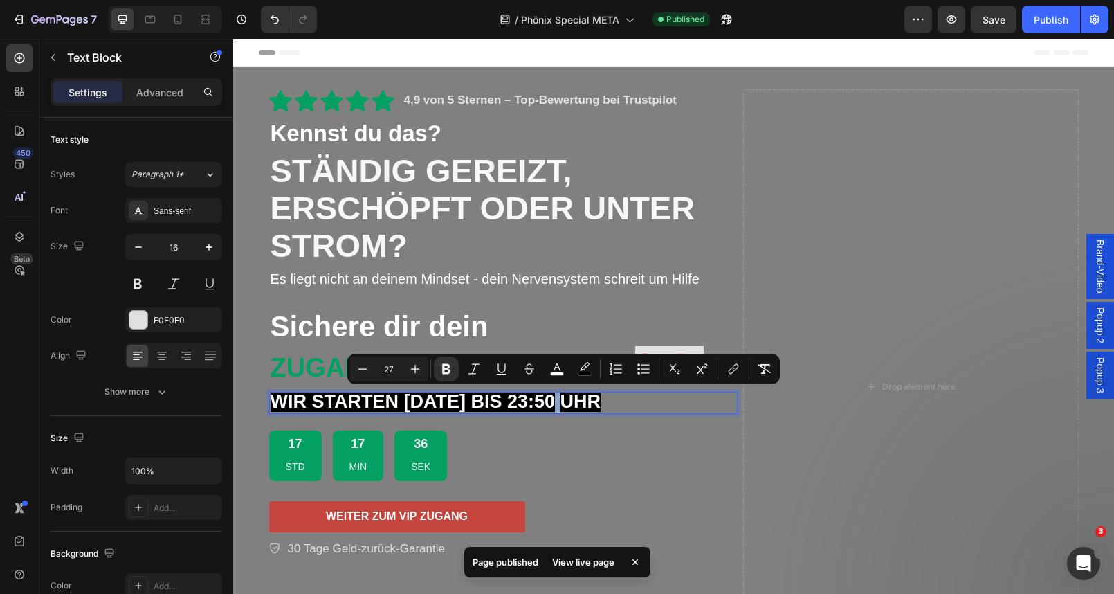
click at [559, 405] on strong "WIR STARTEN HEUTE BIS 23:50 UHR" at bounding box center [435, 401] width 331 height 21
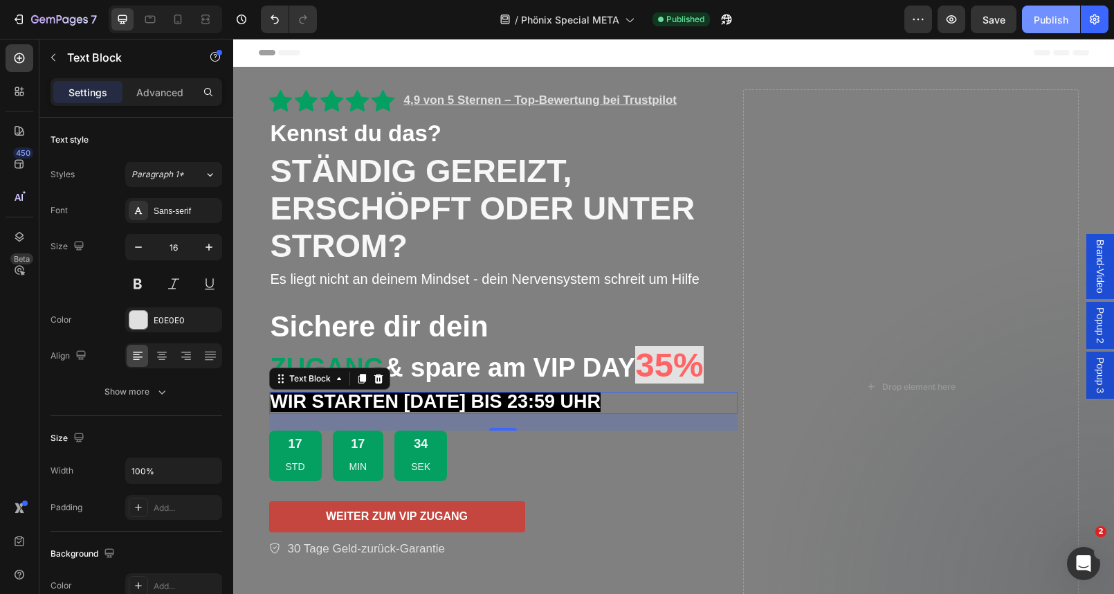
click at [1054, 32] on button "Publish" at bounding box center [1051, 20] width 58 height 28
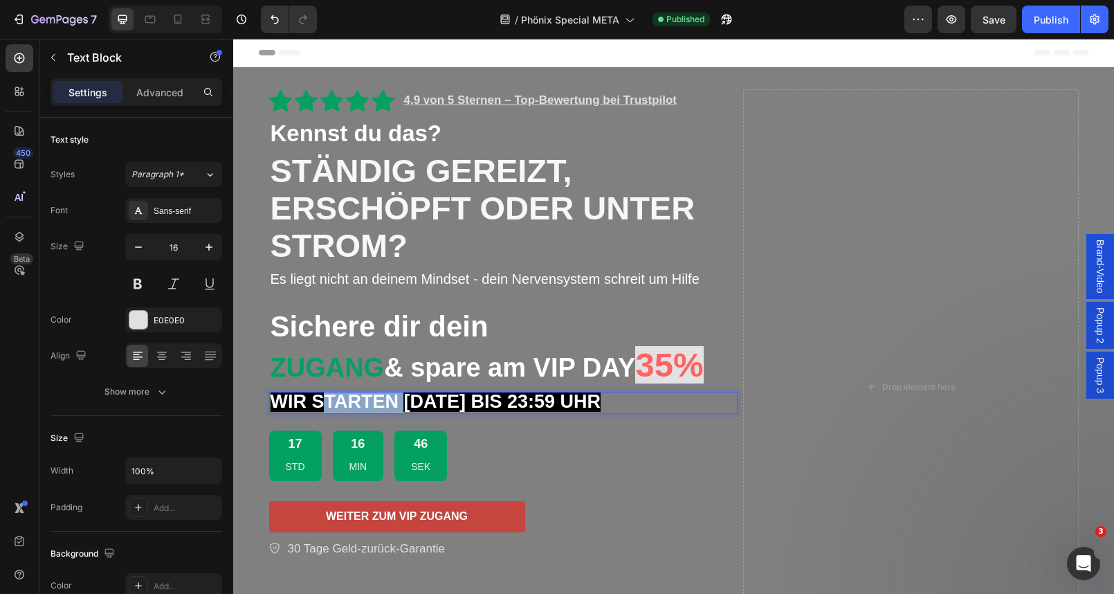
click at [341, 407] on strong "WIR STARTEN HEUTE BIS 23:59 UHR" at bounding box center [435, 401] width 331 height 21
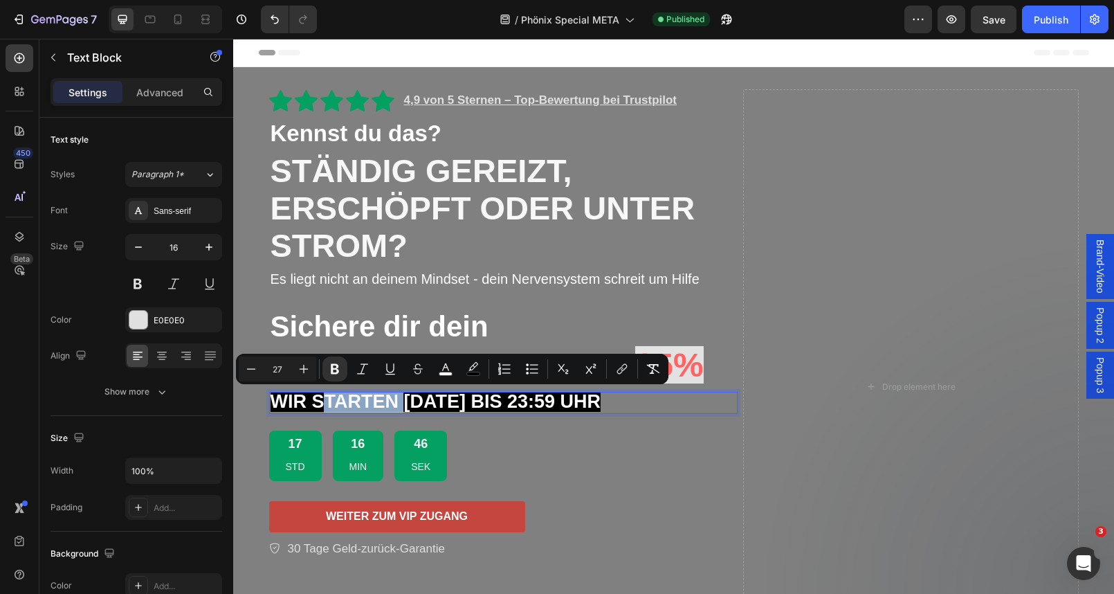
click at [341, 407] on strong "WIR STARTEN HEUTE BIS 23:59 UHR" at bounding box center [435, 401] width 331 height 21
click at [466, 414] on div "Icon Icon Icon Icon Icon Icon List 4,9 von 5 Sternen – Top-Bewertung bei Trustp…" at bounding box center [503, 386] width 469 height 594
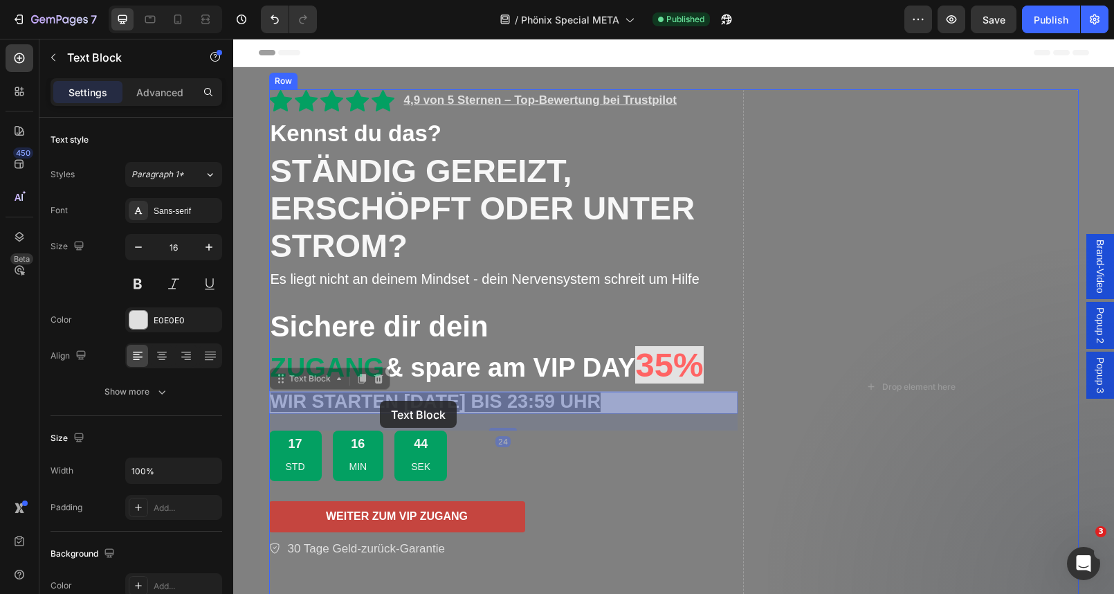
drag, startPoint x: 471, startPoint y: 401, endPoint x: 425, endPoint y: 401, distance: 45.7
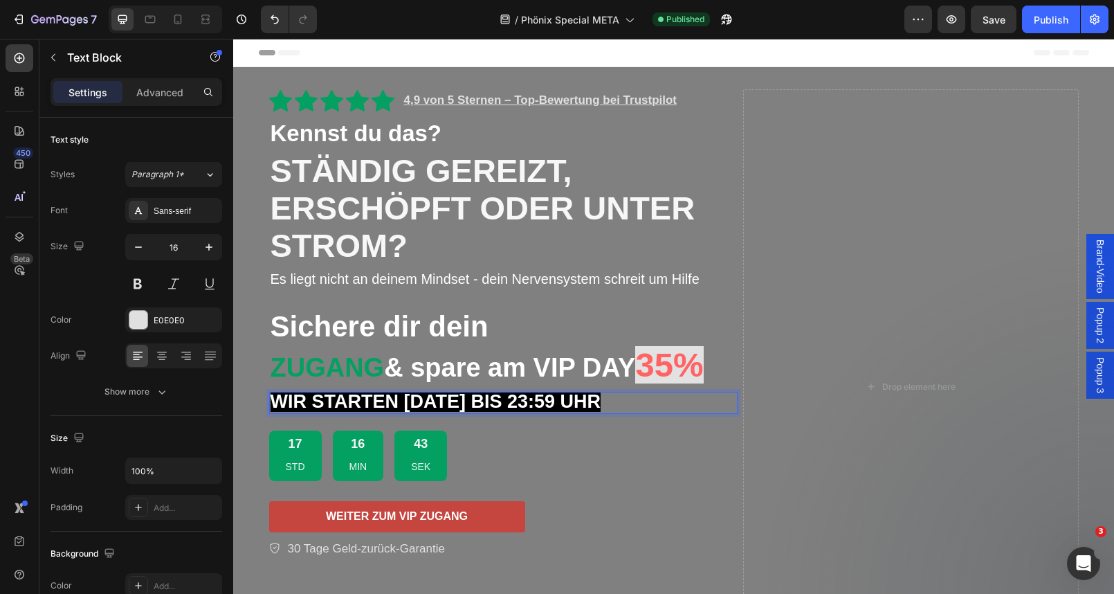
click at [396, 397] on strong "WIR STARTEN HEUTE BIS 23:59 UHR" at bounding box center [435, 401] width 331 height 21
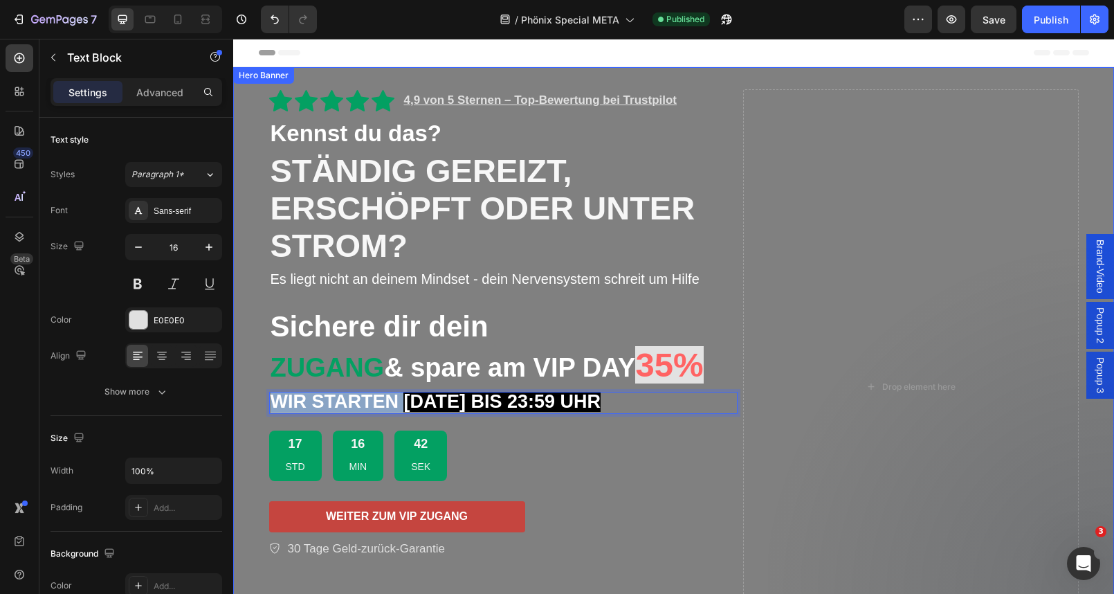
drag, startPoint x: 404, startPoint y: 397, endPoint x: 268, endPoint y: 400, distance: 136.3
click at [268, 400] on div "Icon Icon Icon Icon Icon Icon List 4,9 von 5 Sternen – Top-Bewertung bei Trustp…" at bounding box center [674, 401] width 830 height 668
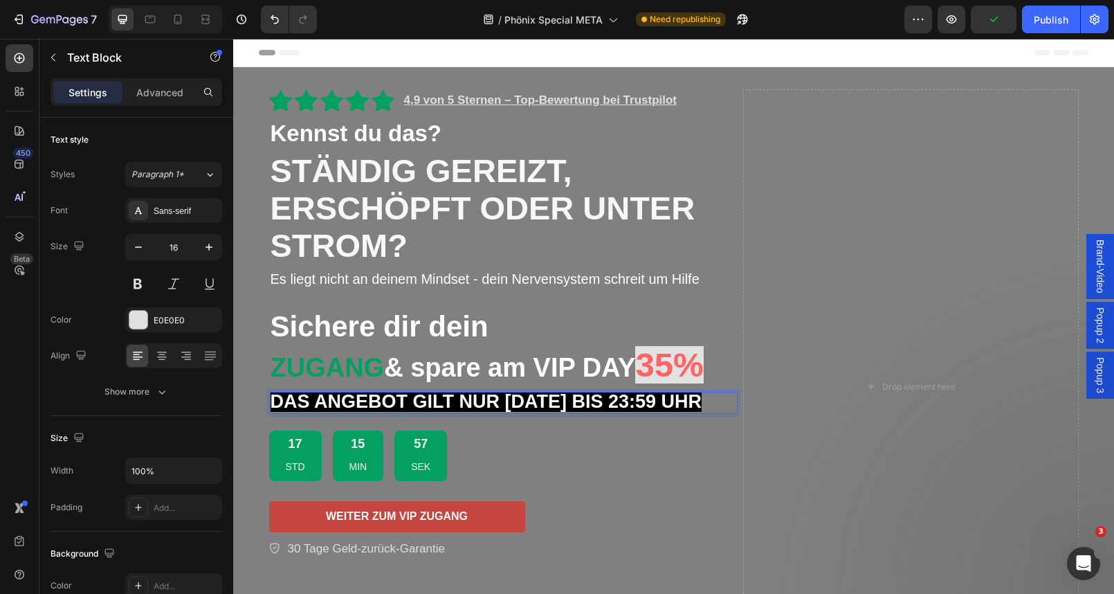
click at [468, 403] on strong "DAS ANGEBOT GILT NUR HEUTE BIS 23:59 UHR" at bounding box center [486, 401] width 432 height 21
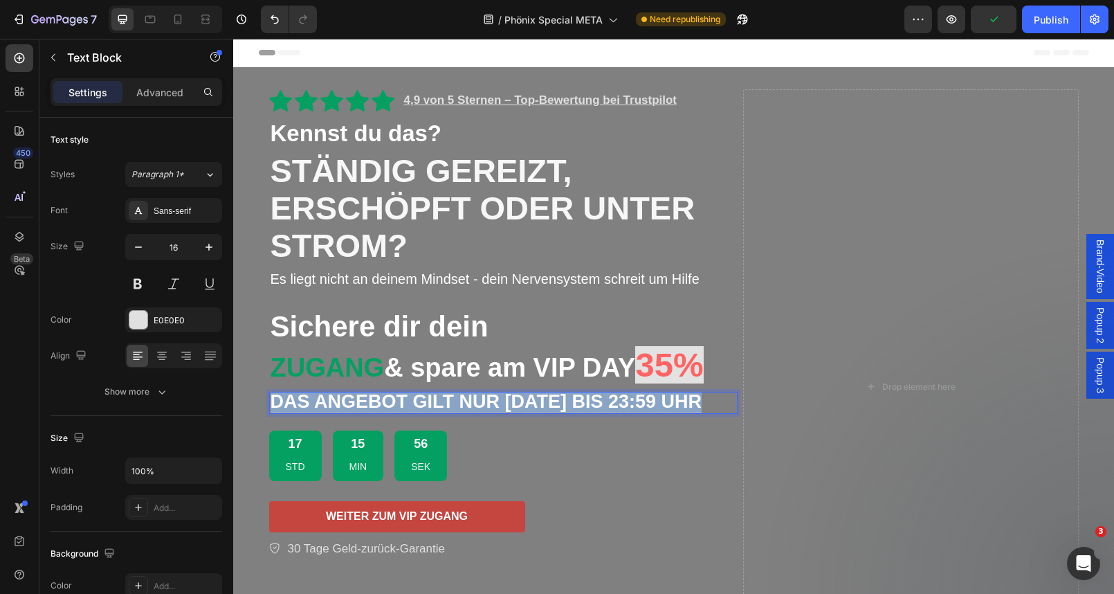
click at [468, 403] on strong "DAS ANGEBOT GILT NUR HEUTE BIS 23:59 UHR" at bounding box center [486, 401] width 432 height 21
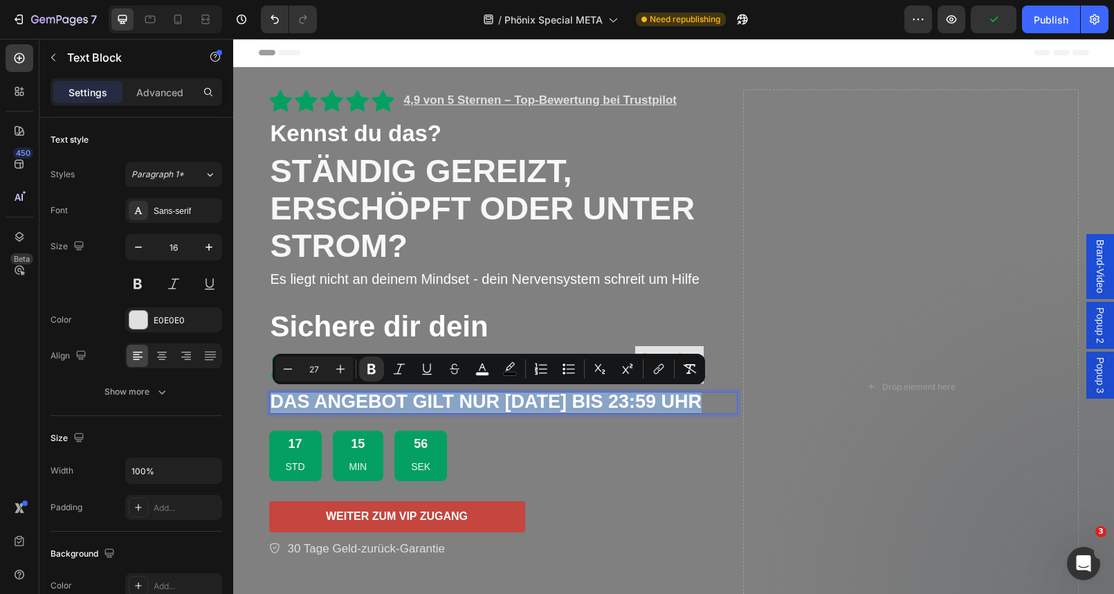
copy strong "DAS ANGEBOT GILT NUR HEUTE BIS 23:59 UHR"
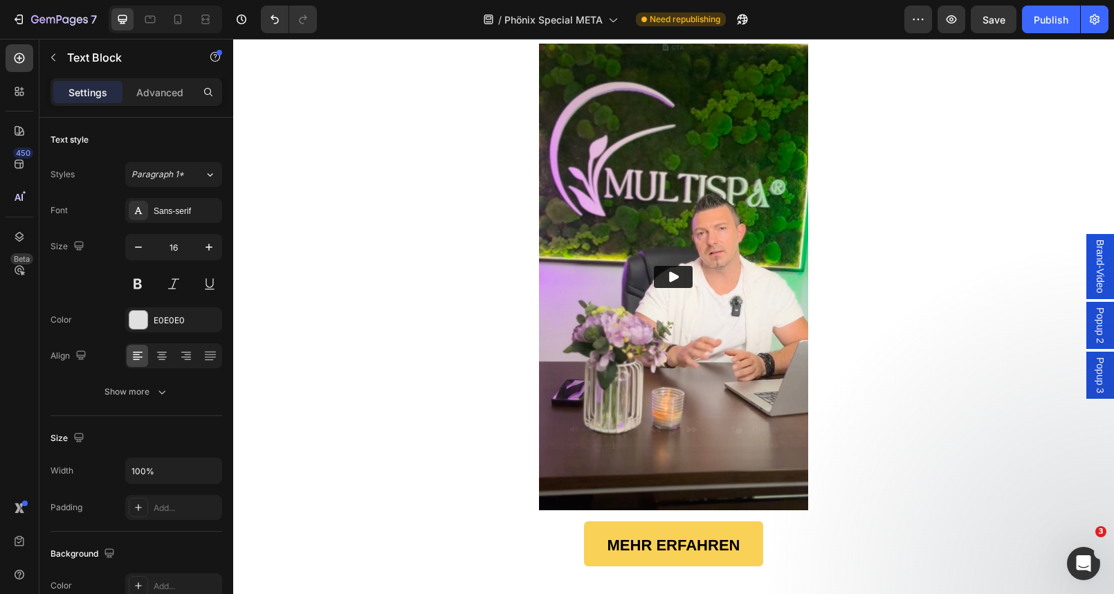
scroll to position [339, 0]
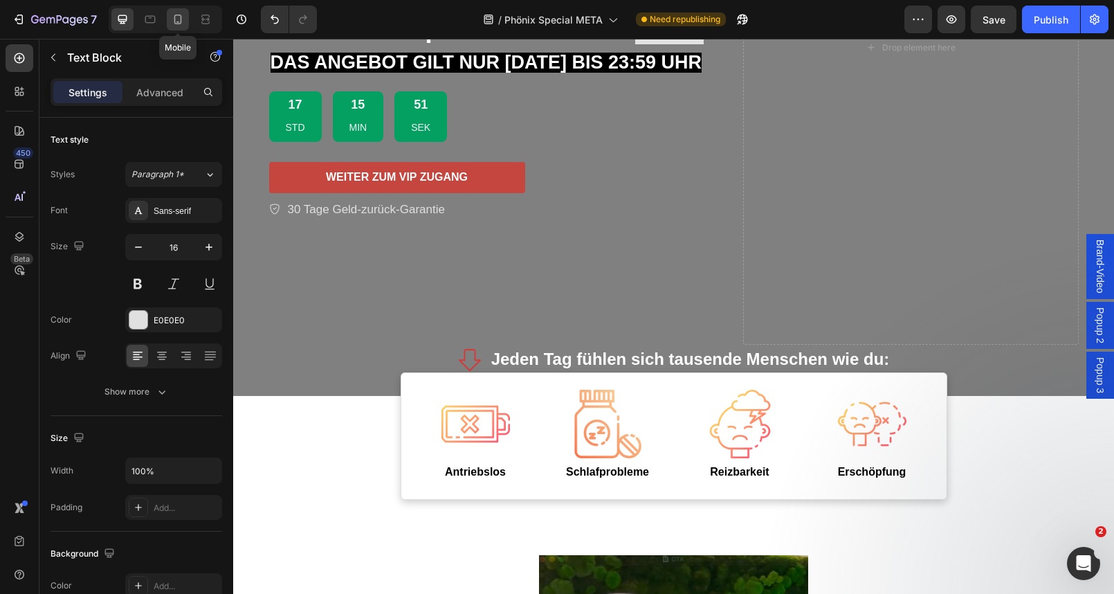
click at [174, 20] on icon at bounding box center [178, 20] width 8 height 10
type input "14"
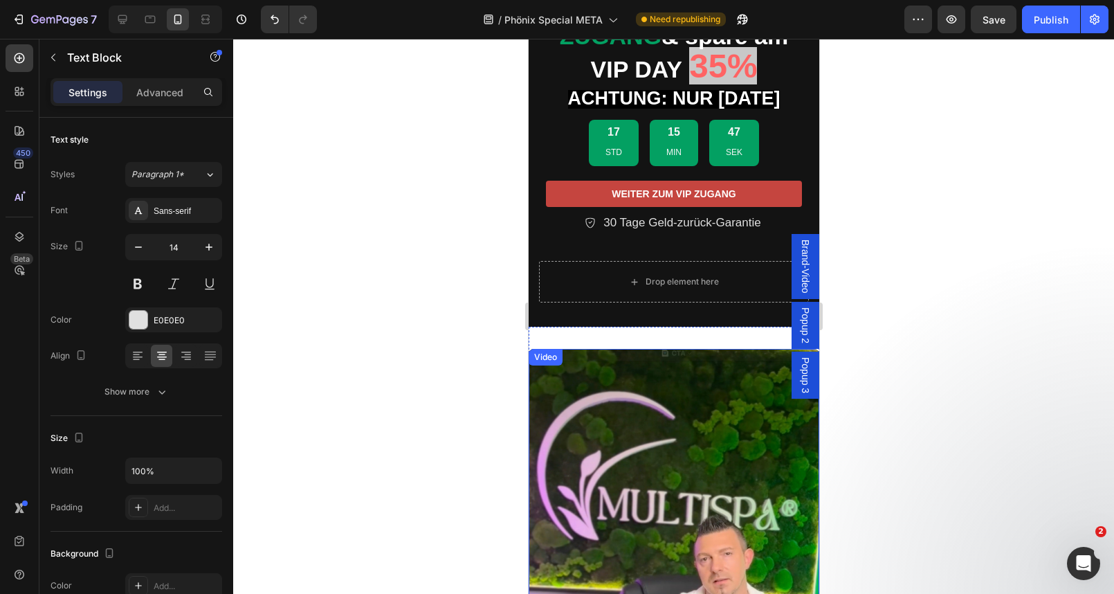
scroll to position [161, 0]
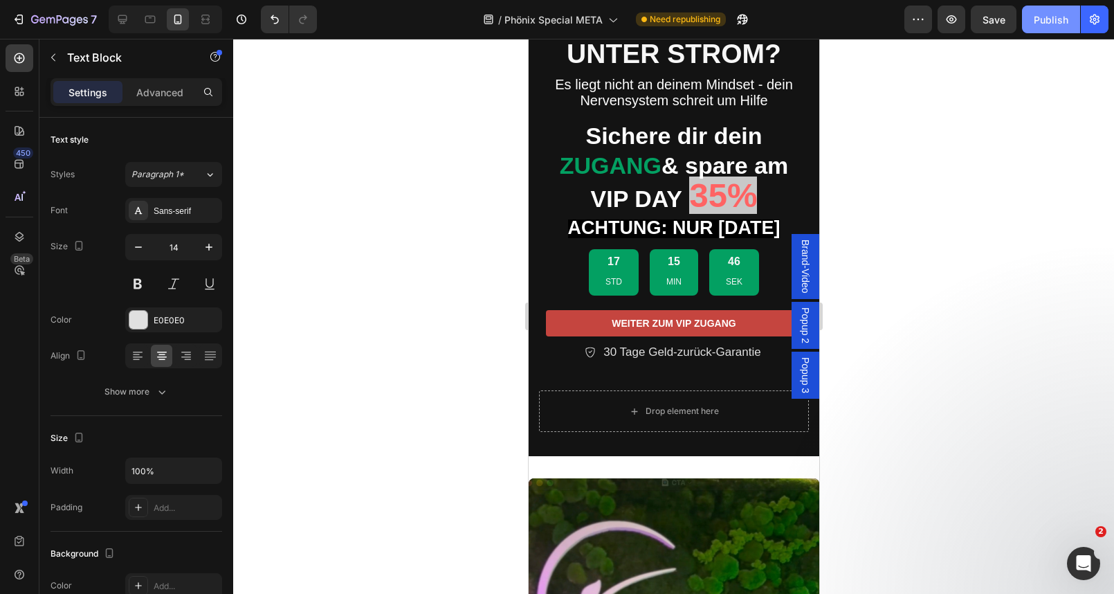
click at [1058, 31] on button "Publish" at bounding box center [1051, 20] width 58 height 28
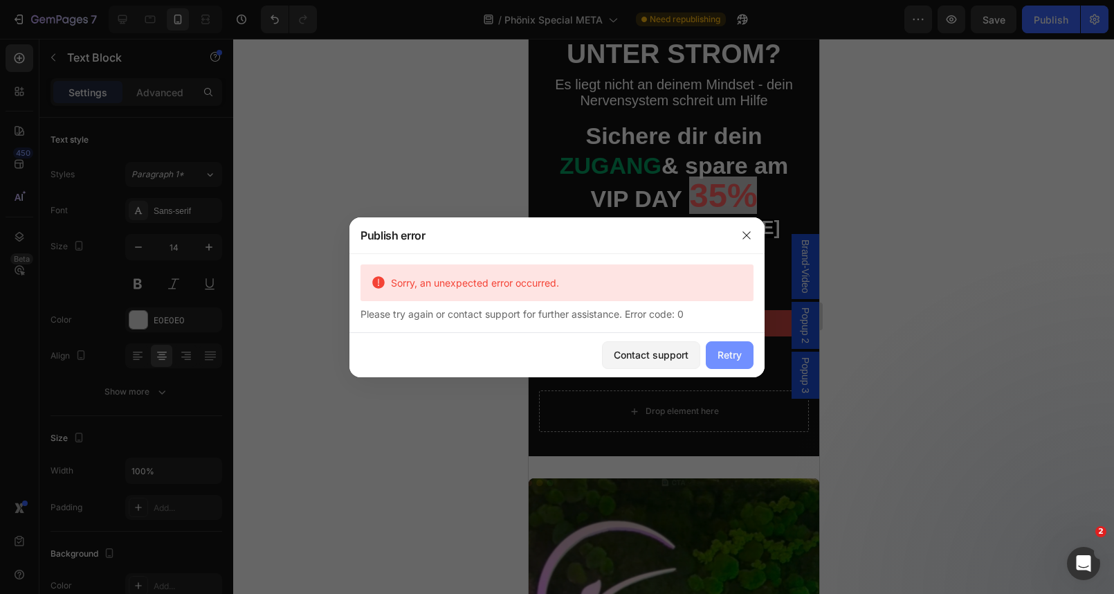
click at [743, 363] on button "Retry" at bounding box center [730, 355] width 48 height 28
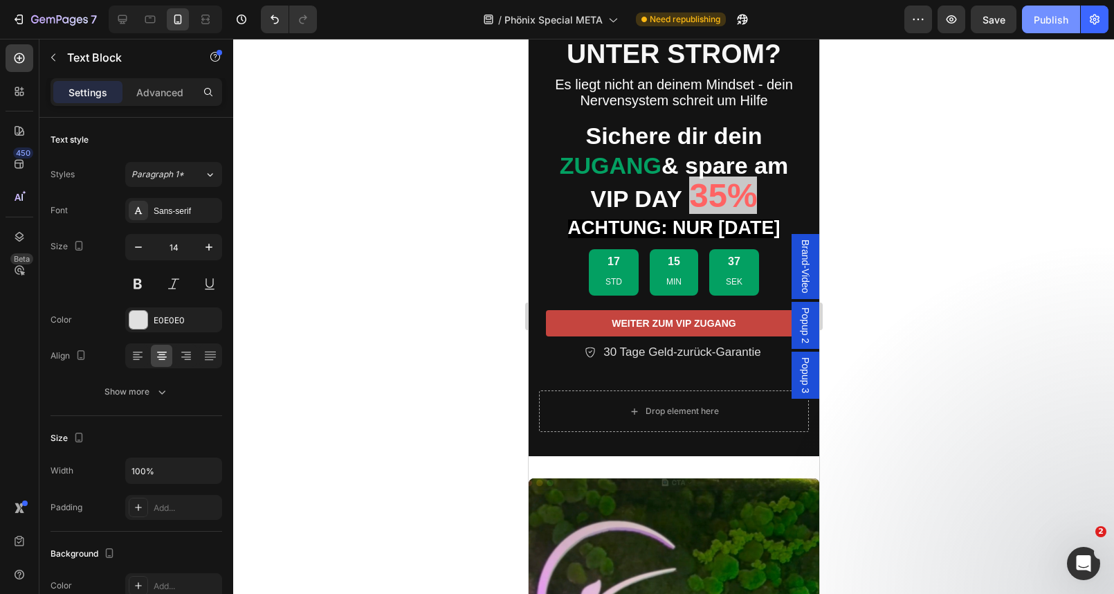
click at [1052, 20] on div "Publish" at bounding box center [1051, 19] width 35 height 15
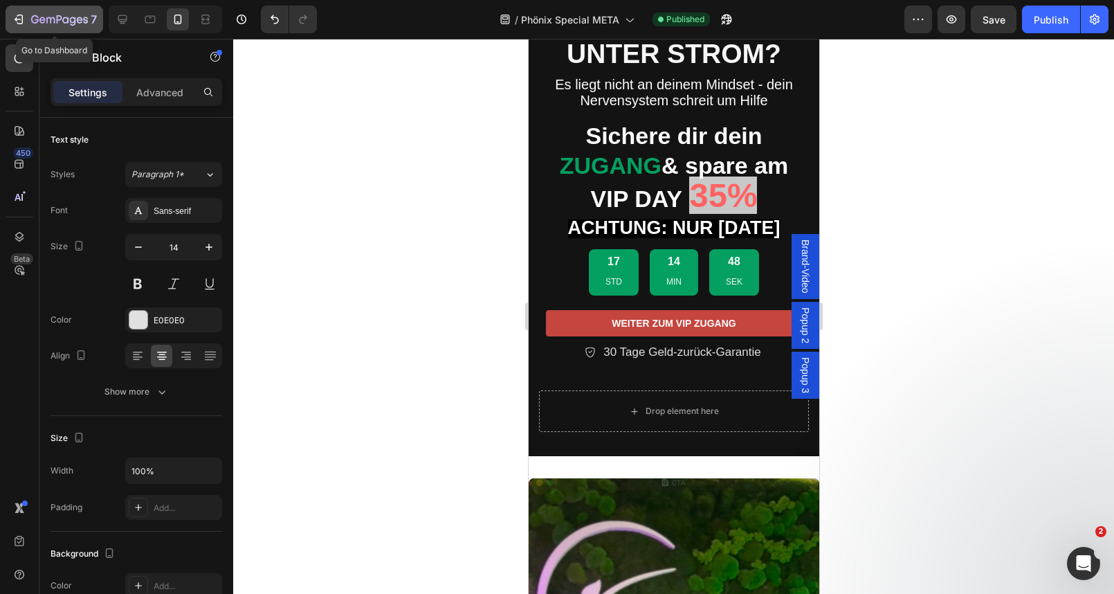
click at [36, 21] on icon "button" at bounding box center [59, 21] width 57 height 12
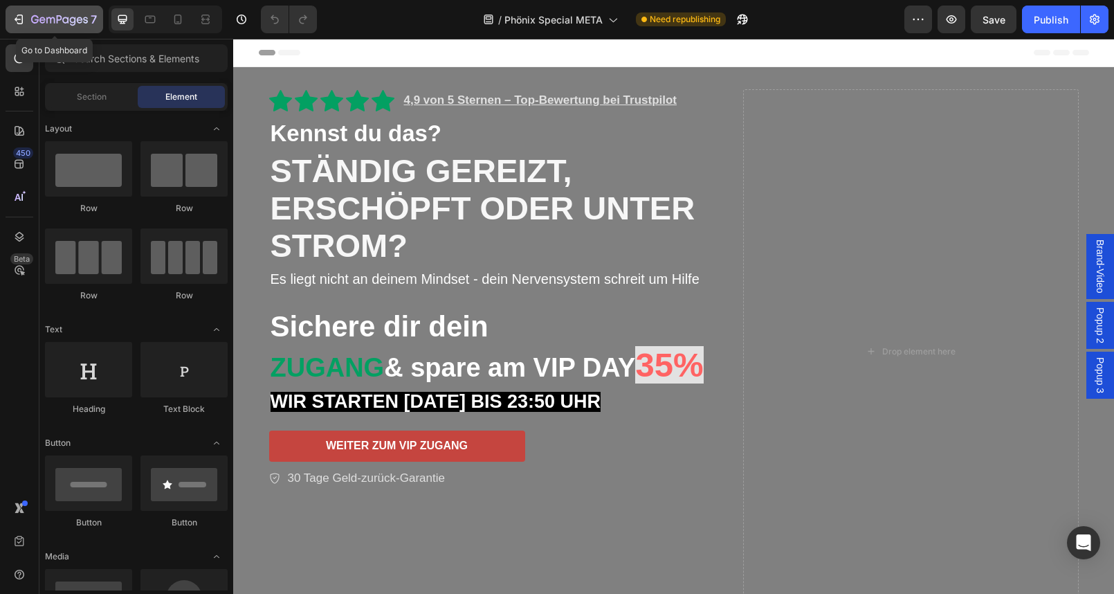
click at [45, 21] on icon "button" at bounding box center [59, 21] width 57 height 12
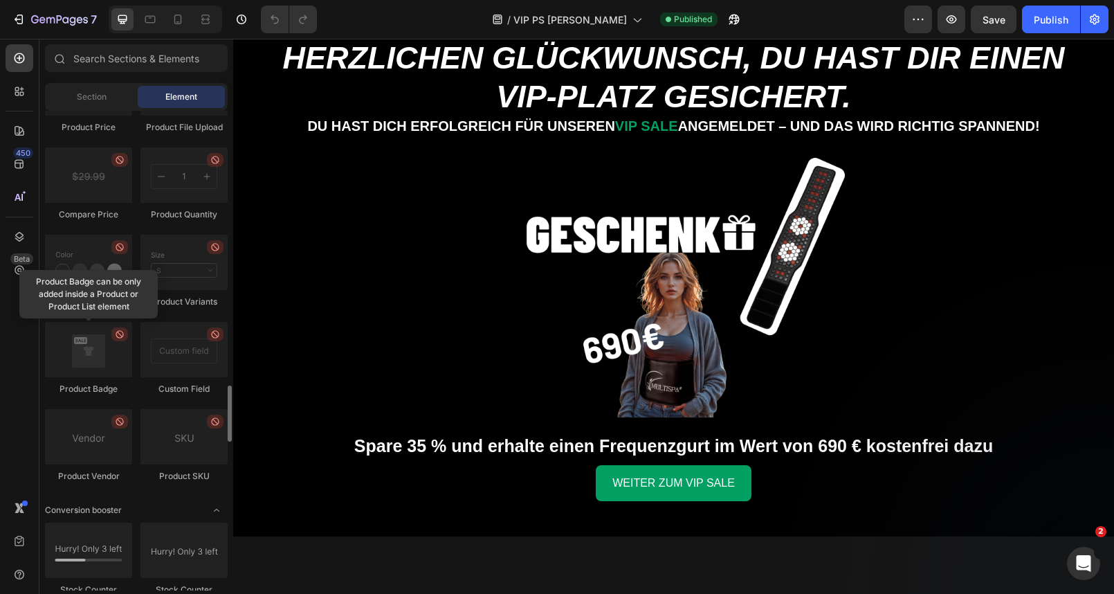
scroll to position [2364, 0]
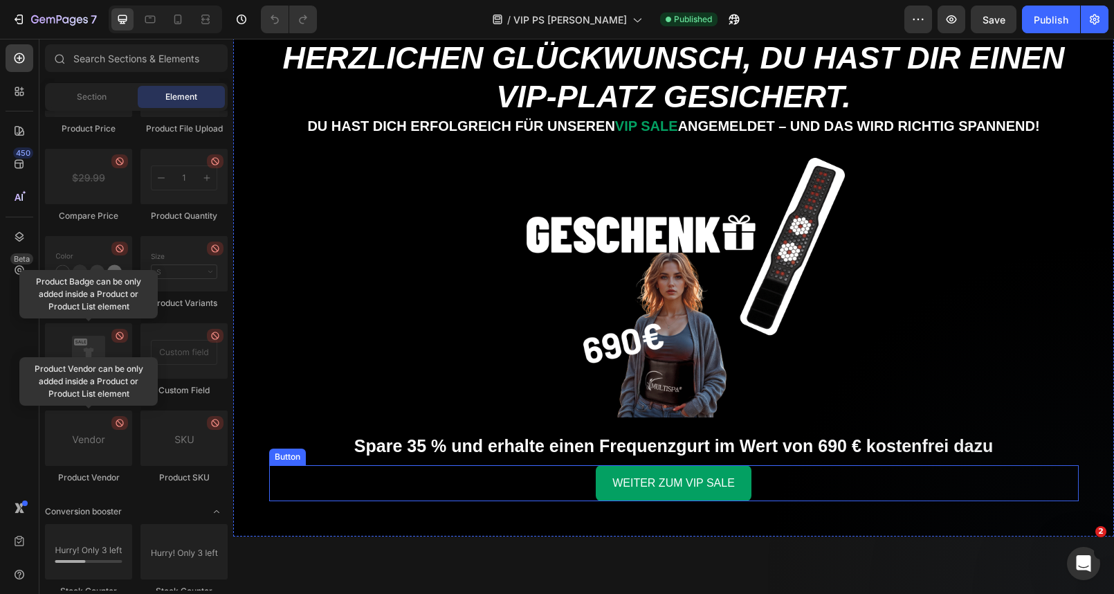
click at [772, 478] on div "WEITER ZUM VIP SALE Button" at bounding box center [673, 483] width 809 height 37
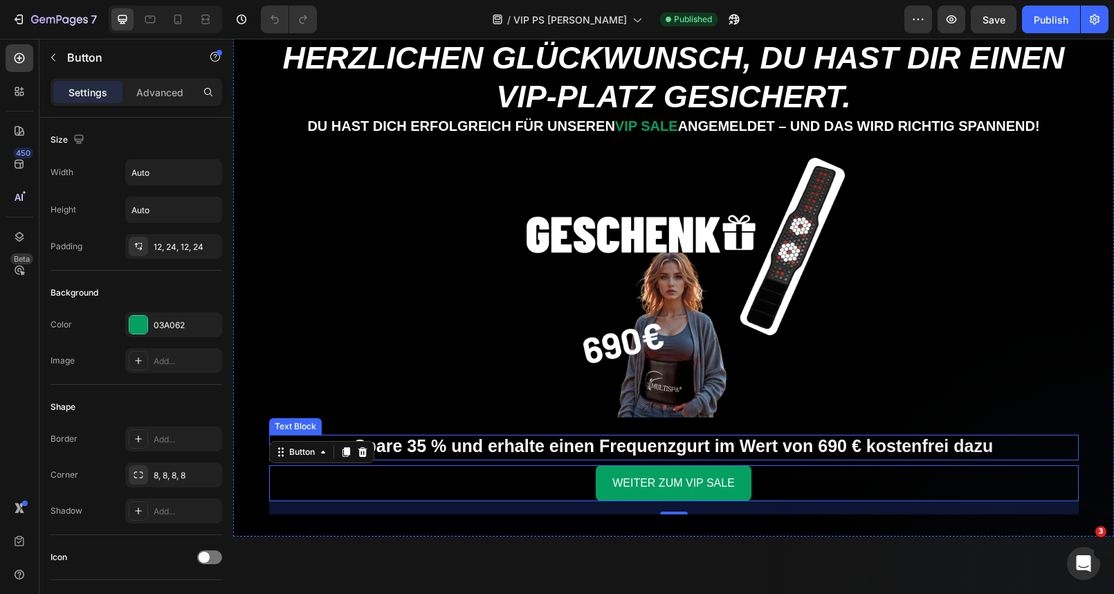
click at [701, 447] on strong "Spare 35 % und erhalte einen Frequenzgurt im Wert von 690 € kostenfrei dazu" at bounding box center [673, 445] width 639 height 19
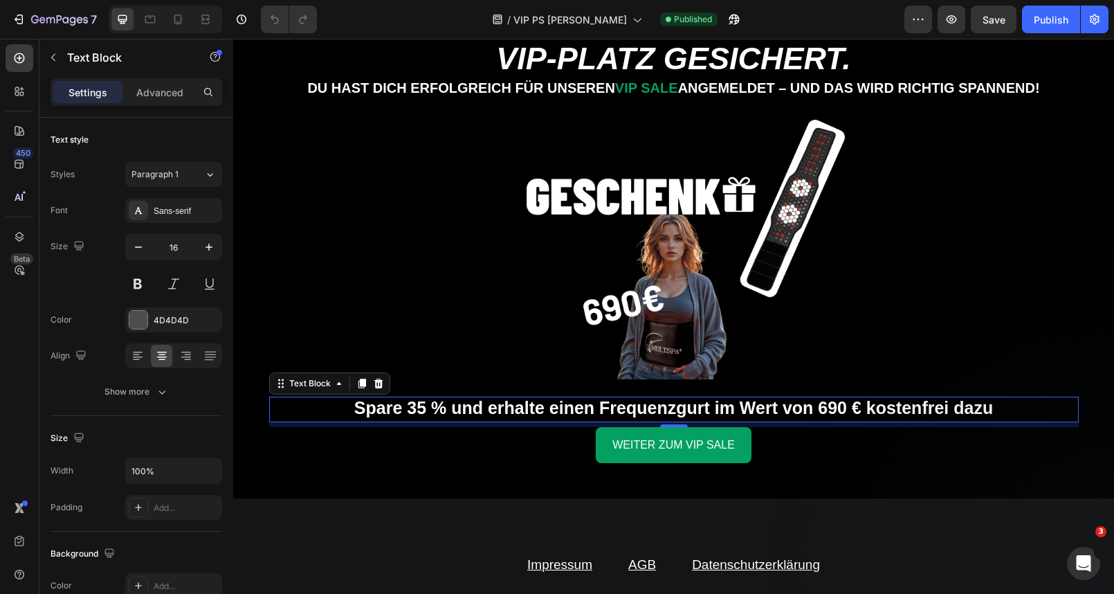
scroll to position [105, 0]
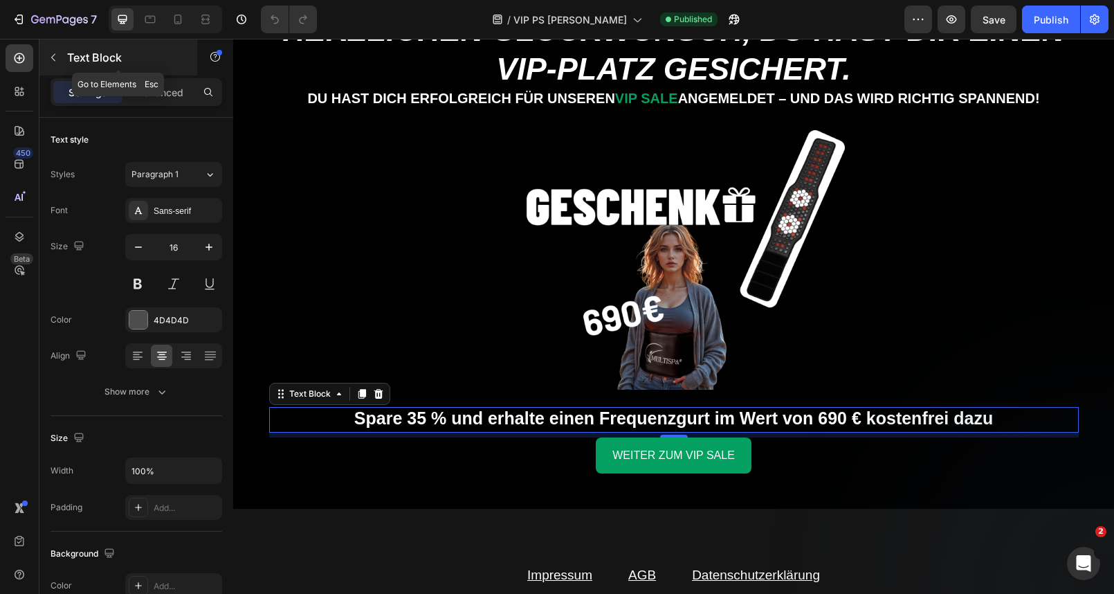
click at [56, 59] on icon "button" at bounding box center [53, 57] width 11 height 11
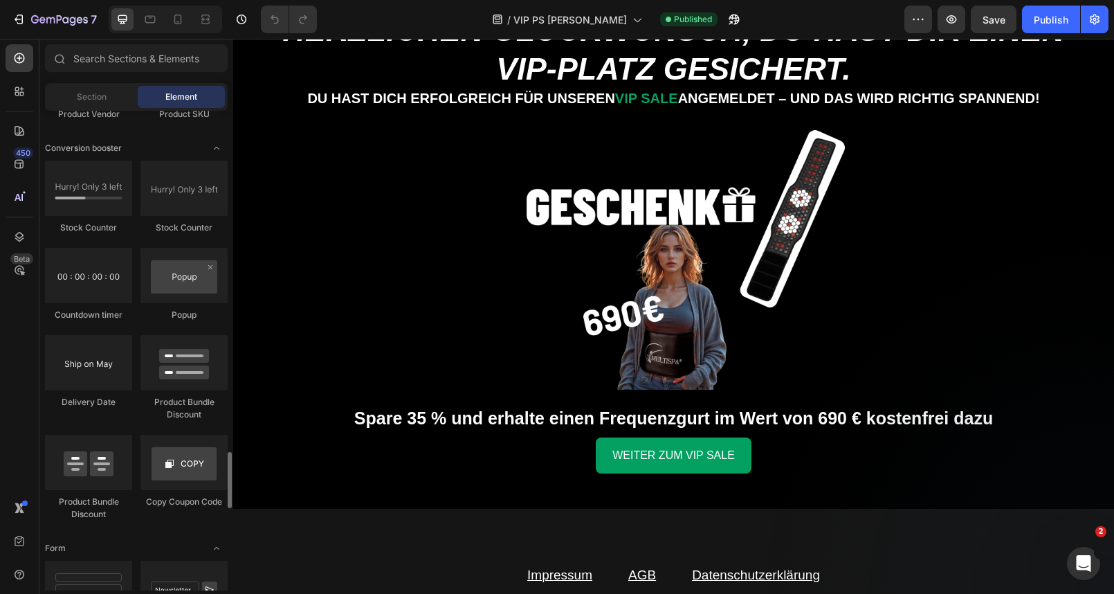
scroll to position [2722, 0]
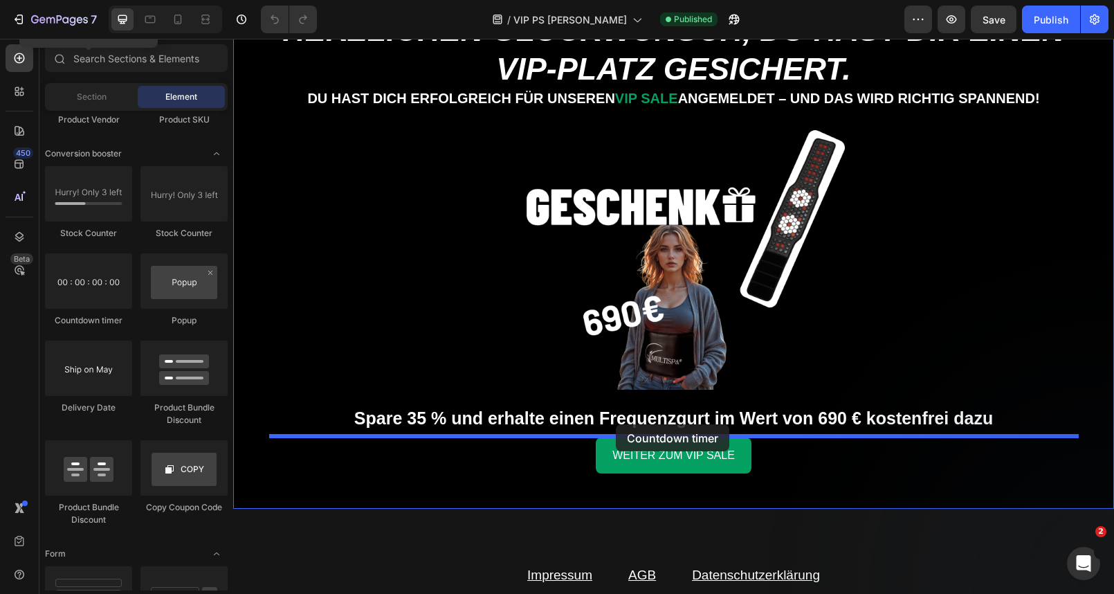
drag, startPoint x: 327, startPoint y: 317, endPoint x: 616, endPoint y: 424, distance: 307.8
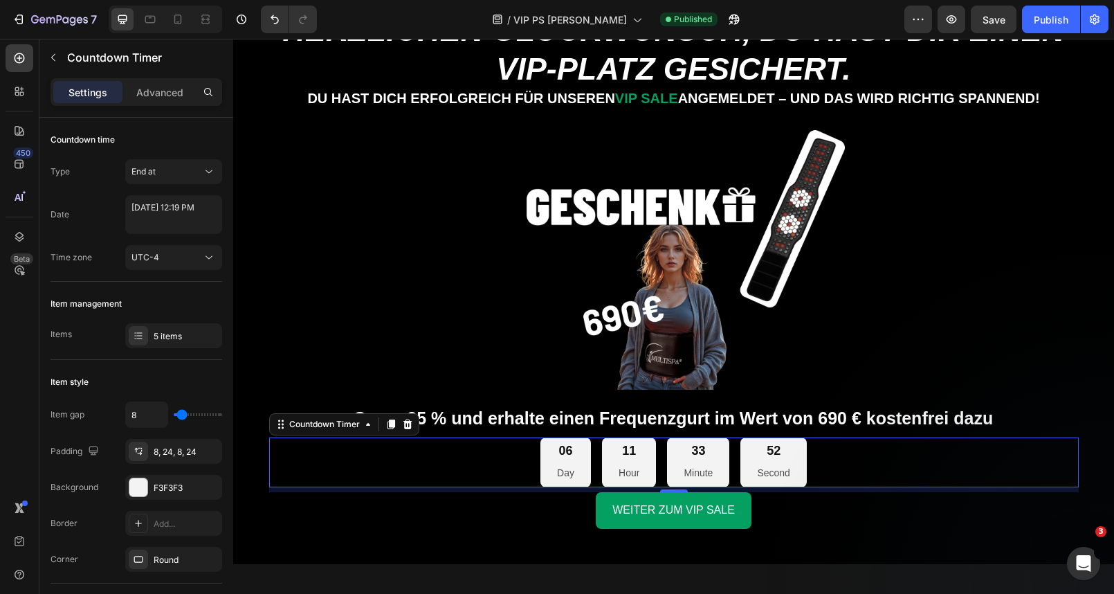
click at [568, 470] on p "Day" at bounding box center [565, 472] width 17 height 17
click at [163, 257] on div "UTC-4" at bounding box center [166, 257] width 71 height 12
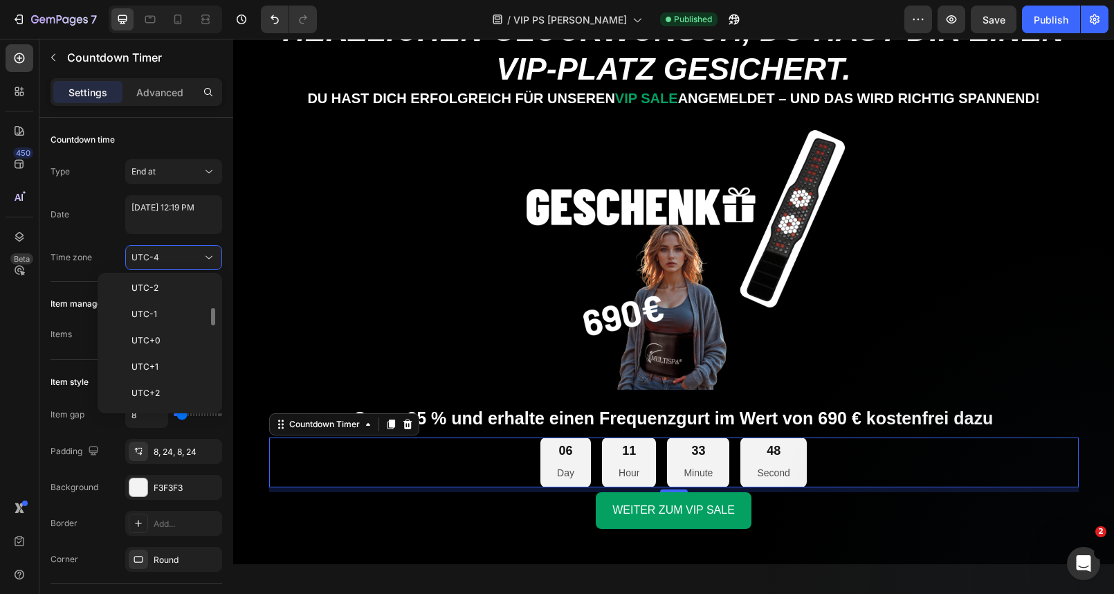
scroll to position [327, 0]
click at [176, 387] on p "UTC+2" at bounding box center [167, 385] width 73 height 12
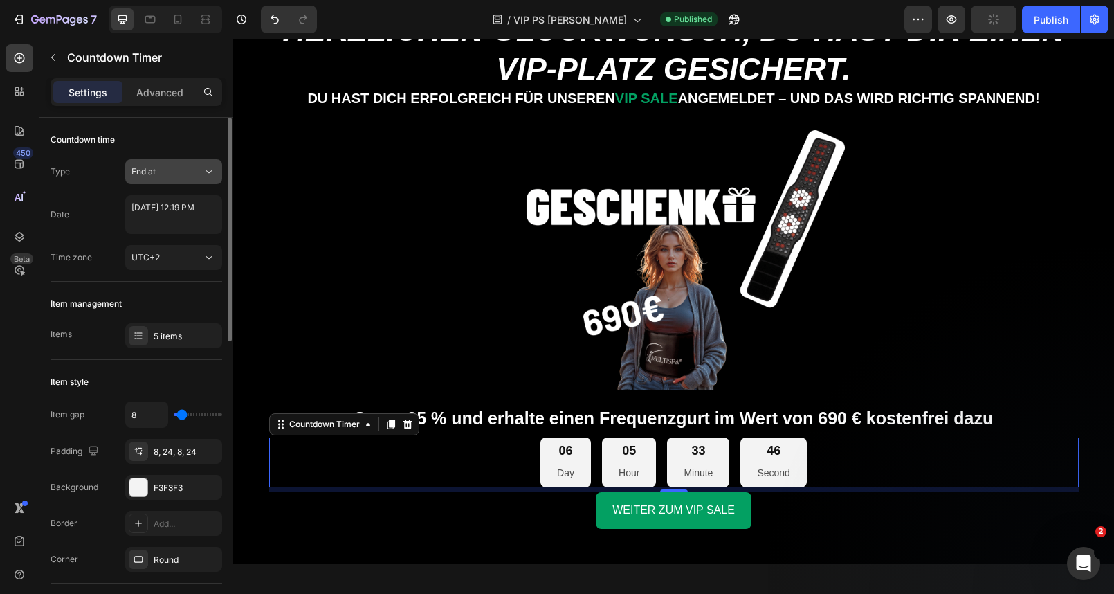
click at [181, 164] on button "End at" at bounding box center [173, 171] width 97 height 25
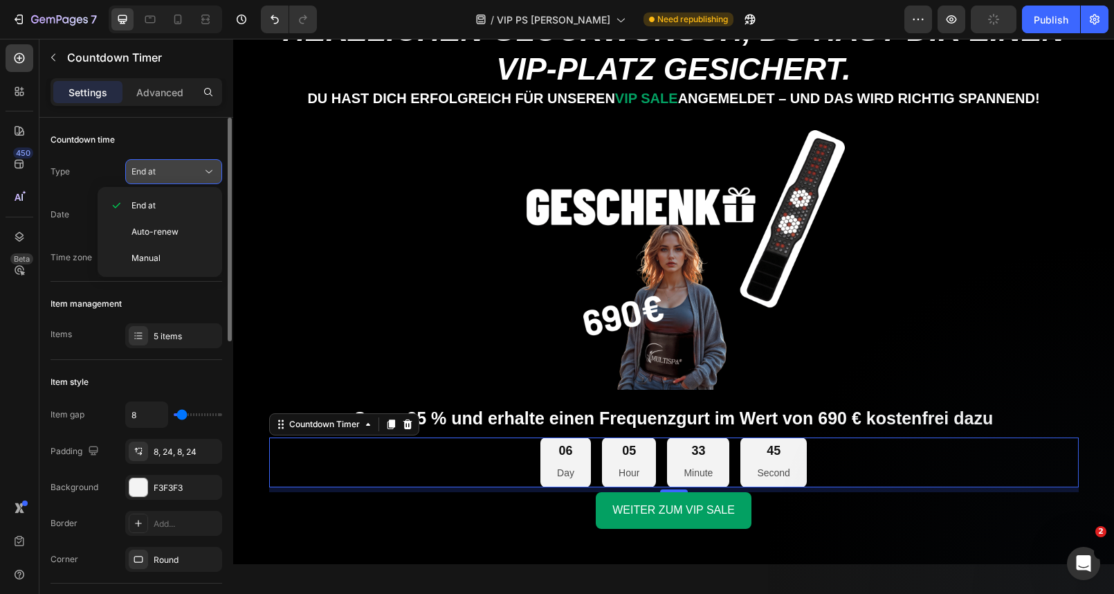
click at [181, 164] on button "End at" at bounding box center [173, 171] width 97 height 25
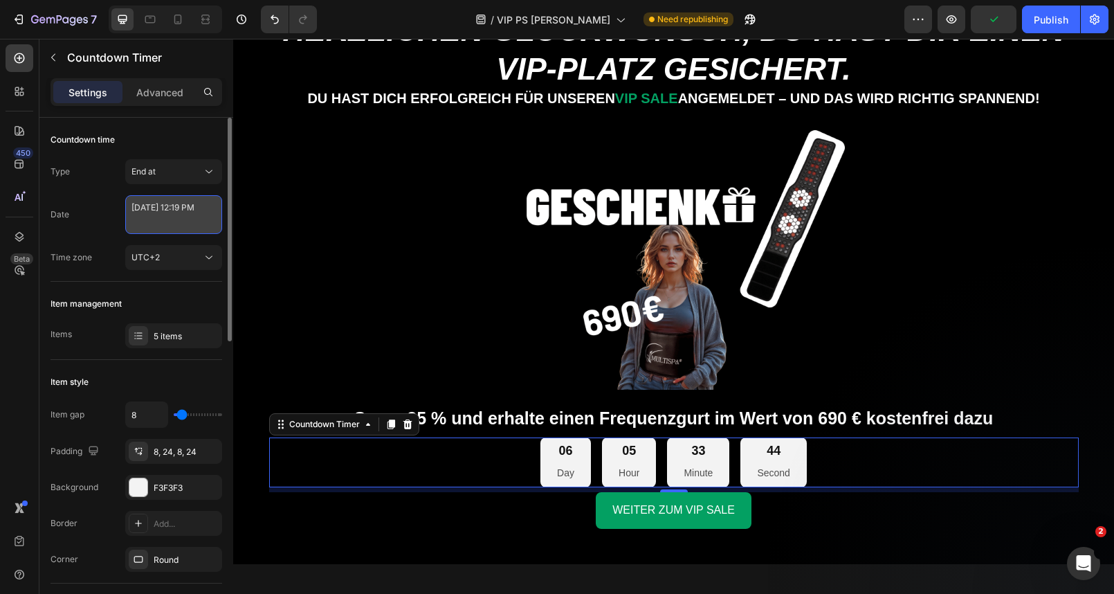
click at [165, 206] on textarea "[DATE] 12:19 PM" at bounding box center [173, 214] width 97 height 39
select select "19"
select select "false"
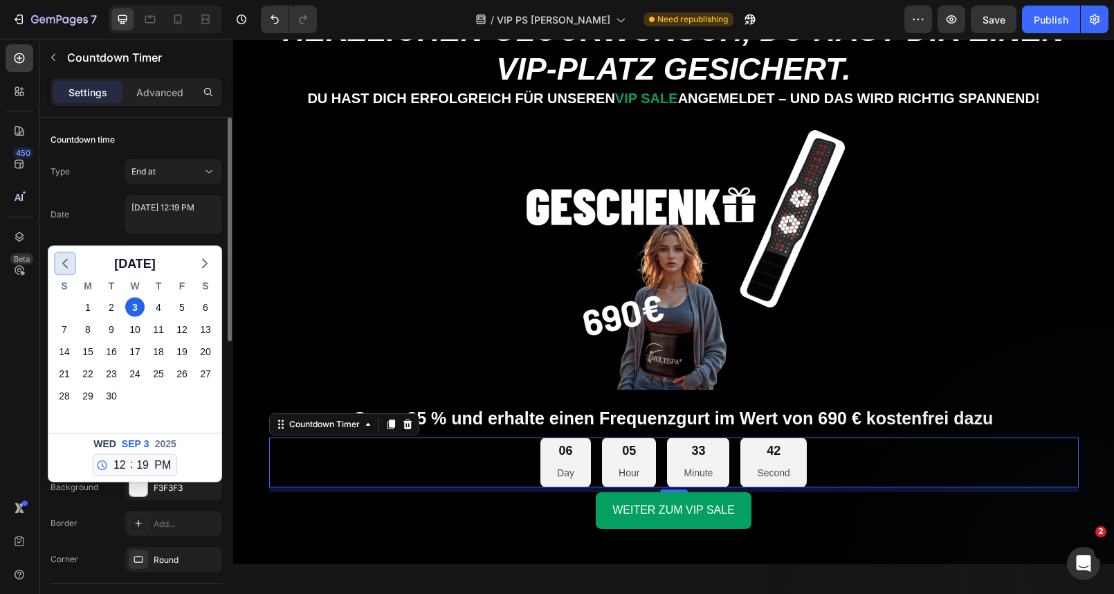
click at [67, 253] on button "button" at bounding box center [64, 263] width 19 height 21
click at [158, 401] on div "28" at bounding box center [158, 395] width 19 height 19
type textarea "[DATE] 12:19 PM"
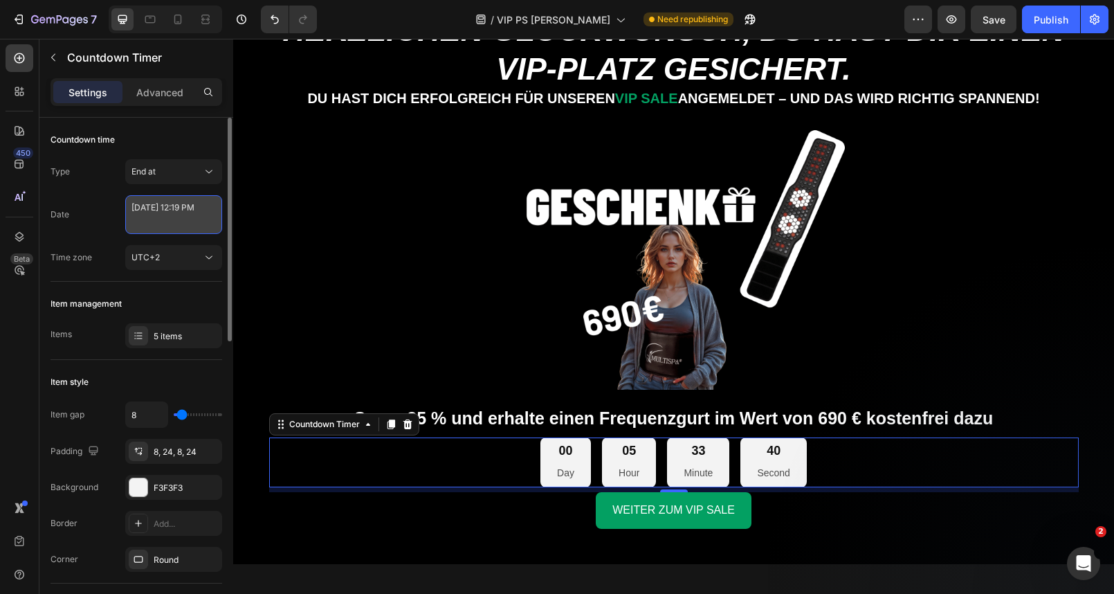
click at [166, 221] on textarea "[DATE] 12:19 PM" at bounding box center [173, 214] width 97 height 39
select select "19"
select select "false"
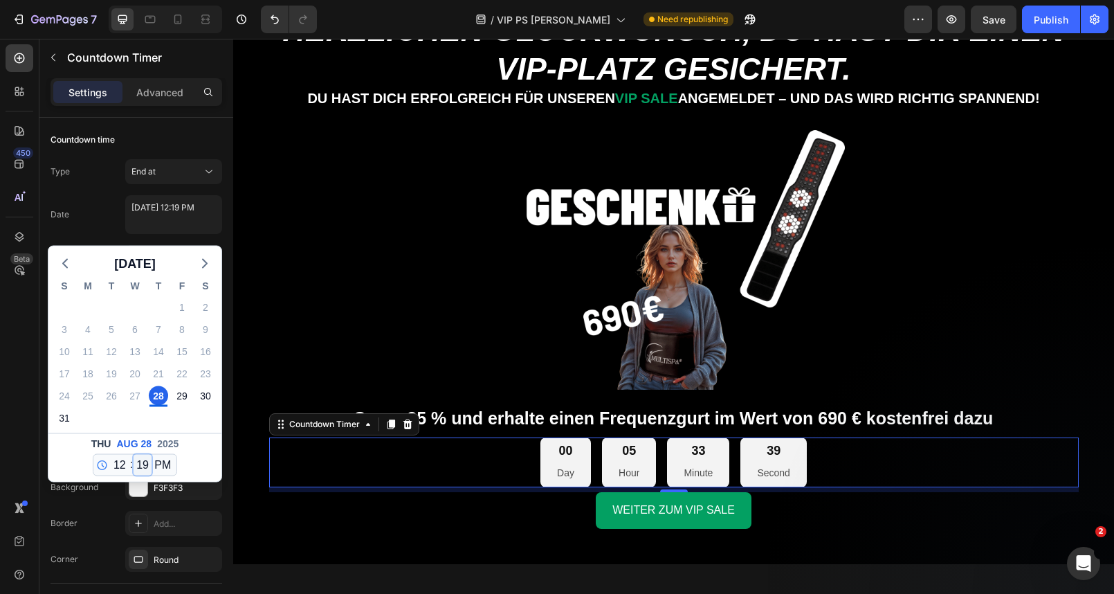
click at [140, 466] on select "00 01 02 03 04 05 06 07 08 09 10 11 12 13 14 15 16 17 18 19 20 21 22 23 24 25 2…" at bounding box center [143, 465] width 18 height 21
select select "59"
type textarea "[DATE] 12:59 PM"
click at [212, 466] on div "[DATE] 12 1 2 3 4 5 6 7 8 9 10 11 : 00 01 02 03 04 05 06 07 08 09 10 11 12 13 1…" at bounding box center [134, 457] width 173 height 48
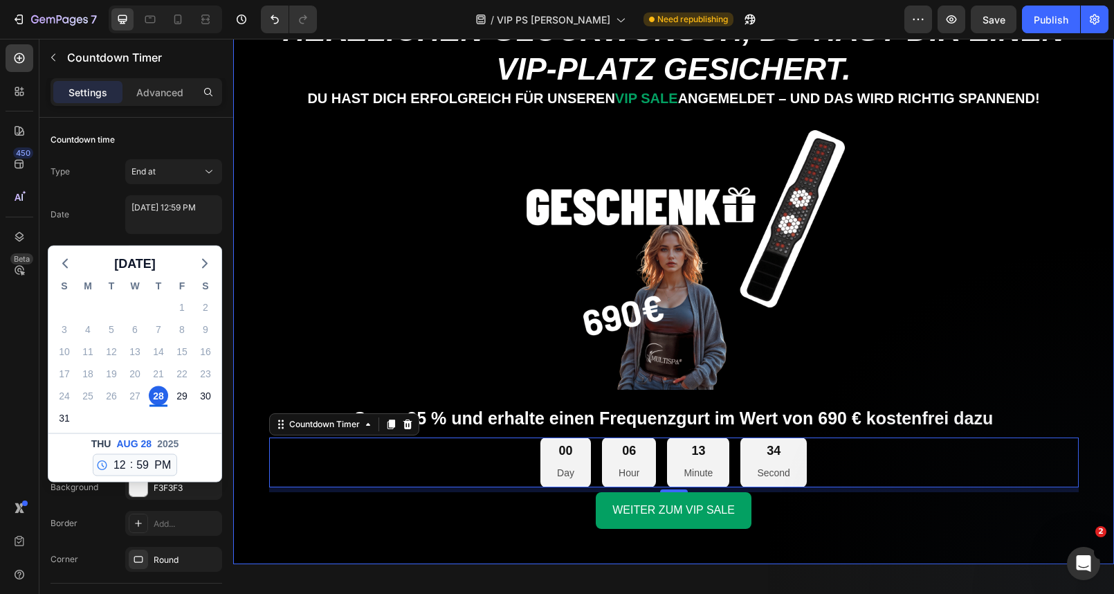
click at [336, 446] on div "00 Day 06 Hour 13 Minute 34 Second" at bounding box center [673, 462] width 809 height 51
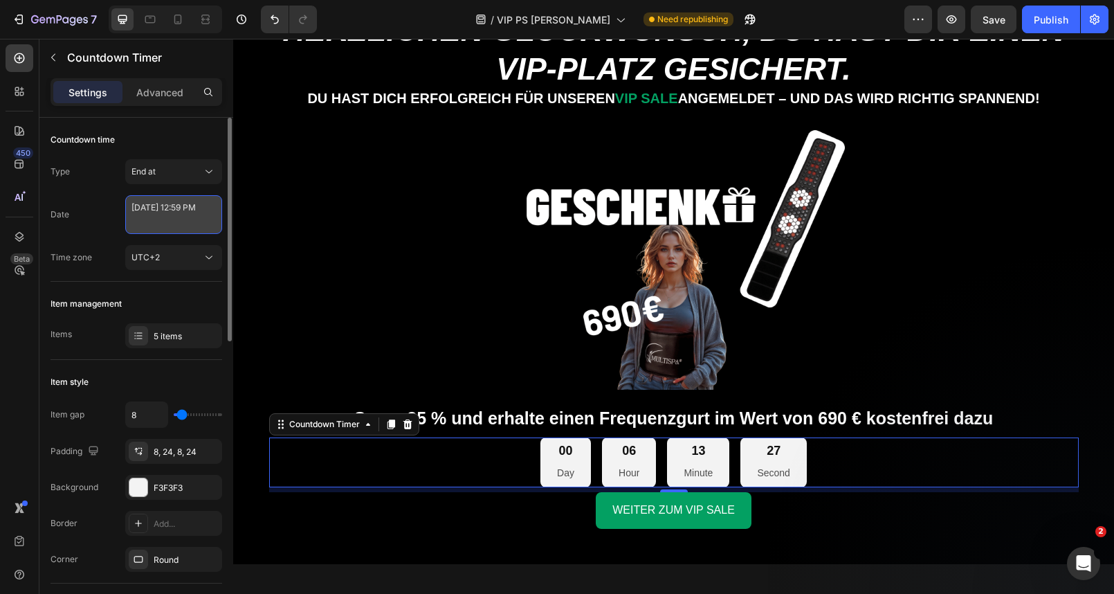
select select "59"
select select "false"
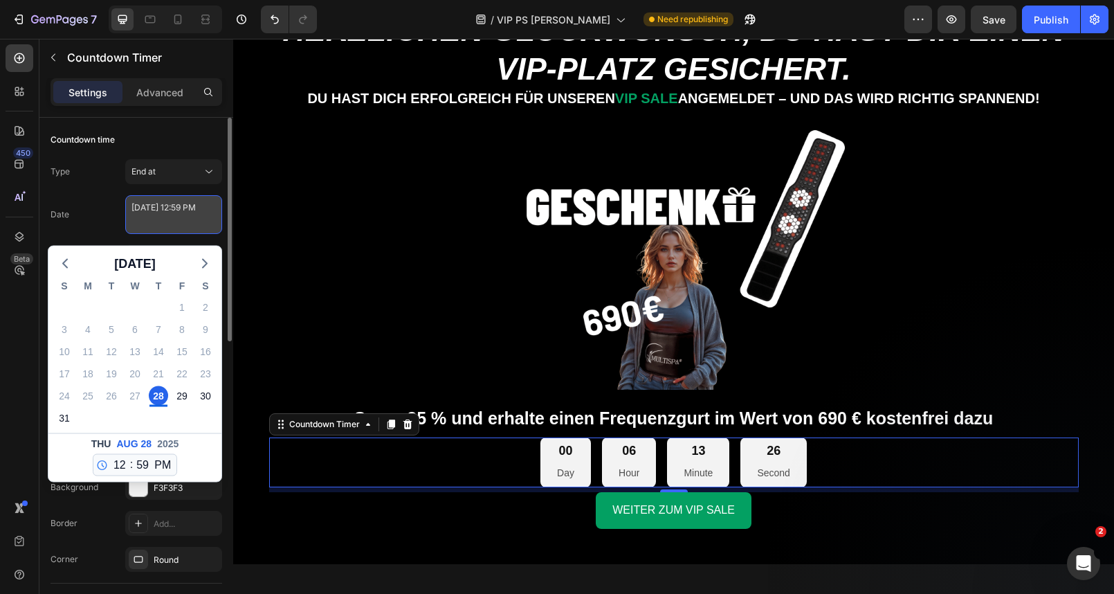
click at [187, 221] on textarea "[DATE] 12:59 PM" at bounding box center [173, 214] width 97 height 39
click at [158, 394] on div "28" at bounding box center [158, 395] width 19 height 19
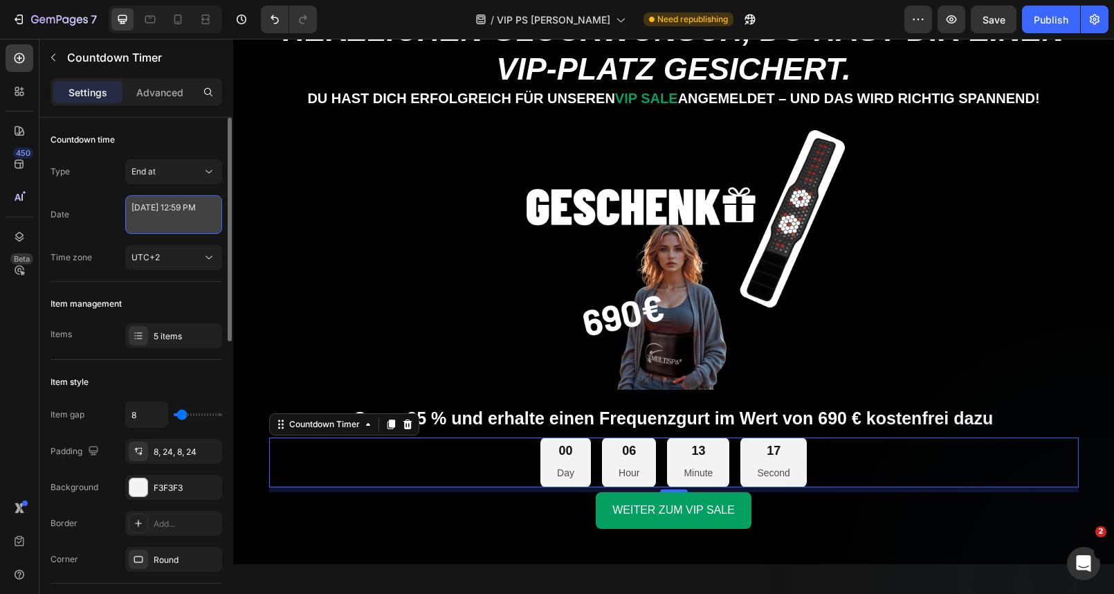
click at [203, 217] on textarea "[DATE] 12:59 PM" at bounding box center [173, 214] width 97 height 39
select select "59"
select select "false"
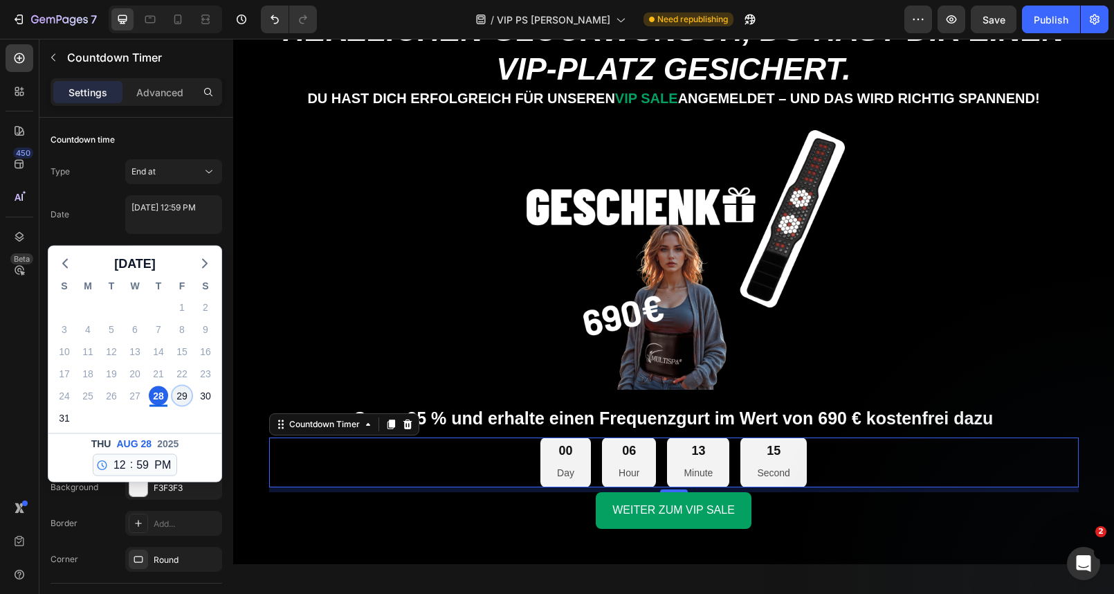
click at [181, 394] on div "29" at bounding box center [181, 395] width 19 height 19
type textarea "[DATE] 12:59 PM"
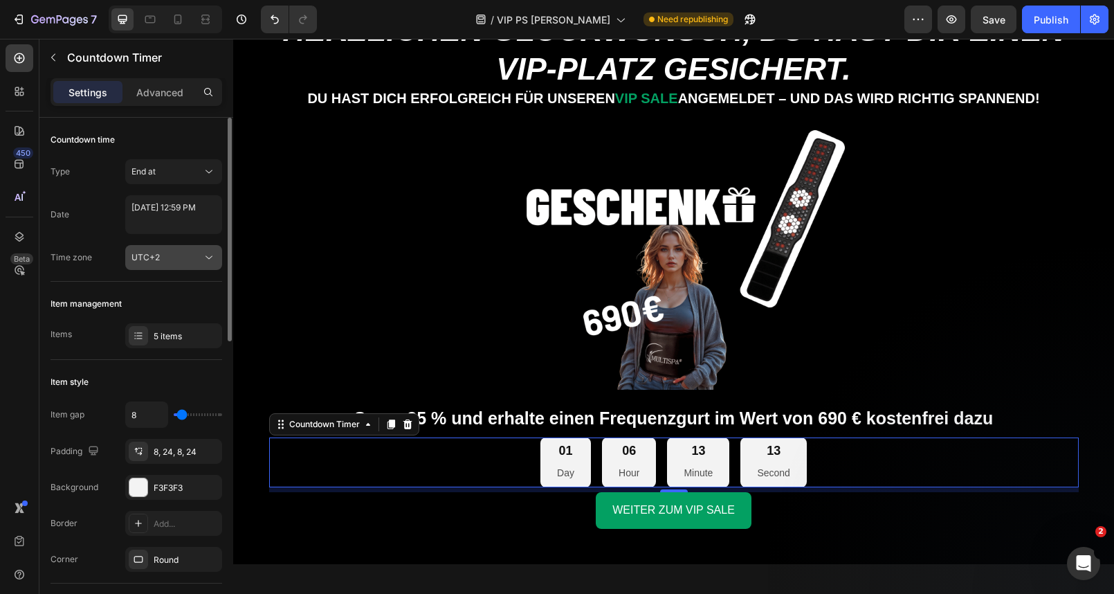
click at [200, 262] on div "UTC+2" at bounding box center [166, 257] width 71 height 12
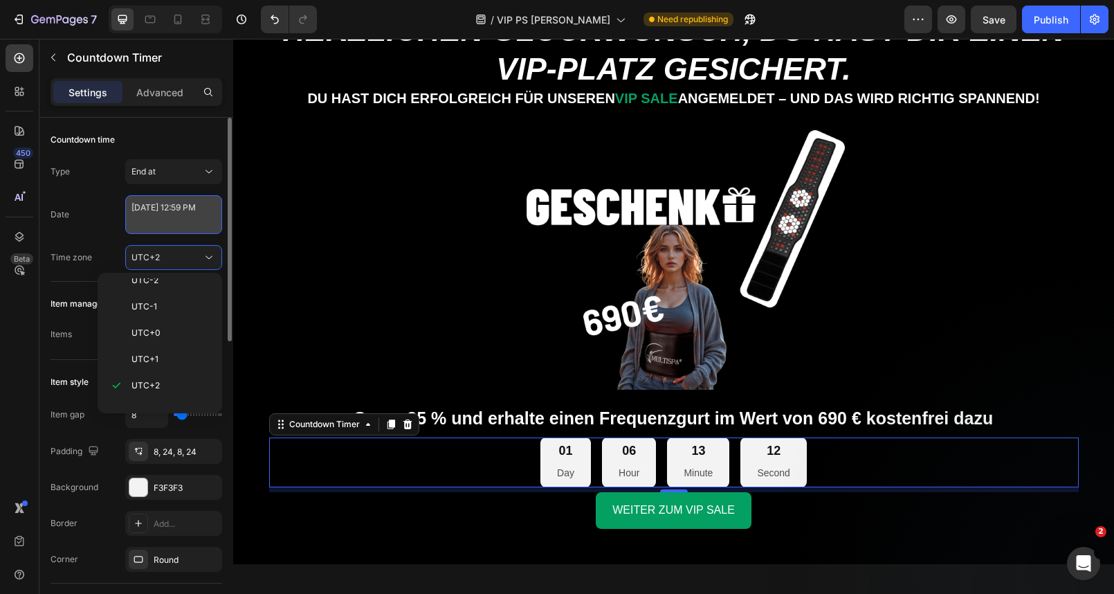
click at [199, 222] on textarea "[DATE] 12:59 PM" at bounding box center [173, 214] width 97 height 39
select select "59"
select select "false"
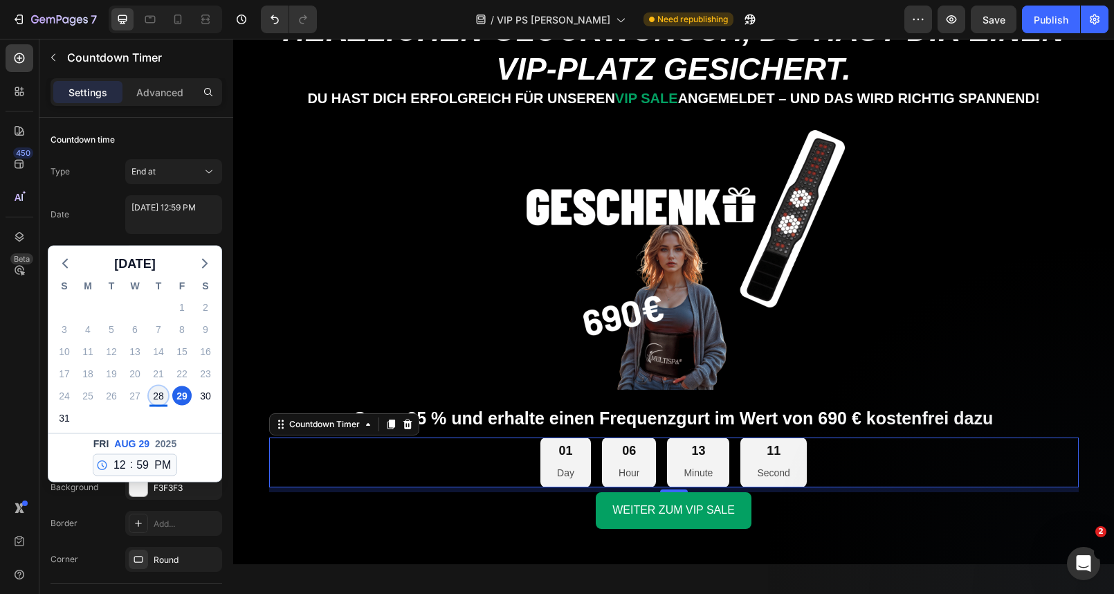
click at [160, 396] on div "28" at bounding box center [158, 395] width 19 height 19
type textarea "[DATE] 12:59 PM"
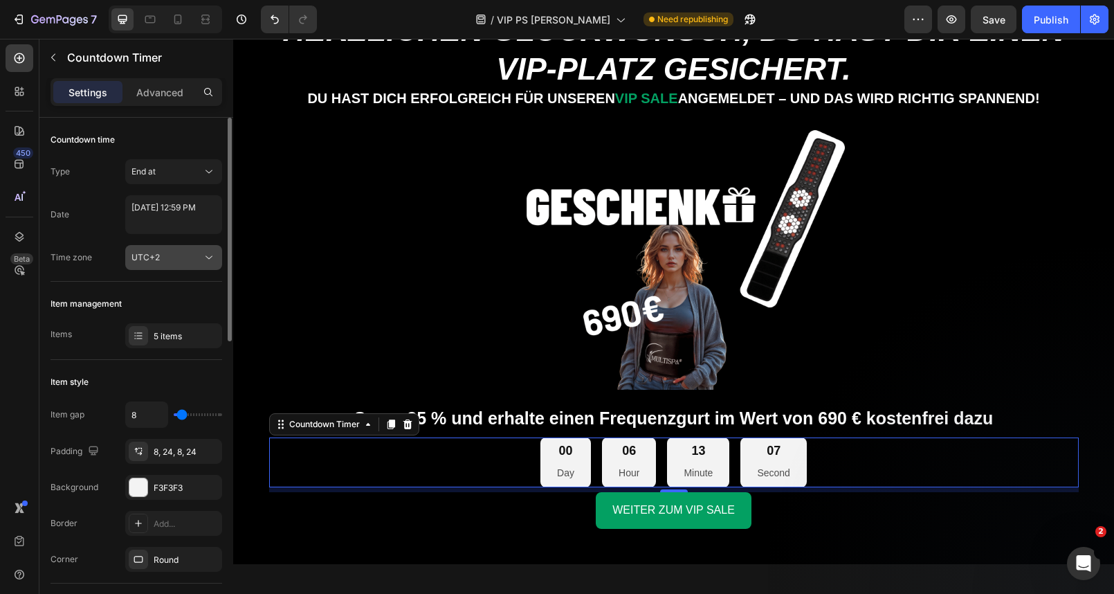
click at [187, 252] on div "UTC+2" at bounding box center [166, 257] width 71 height 12
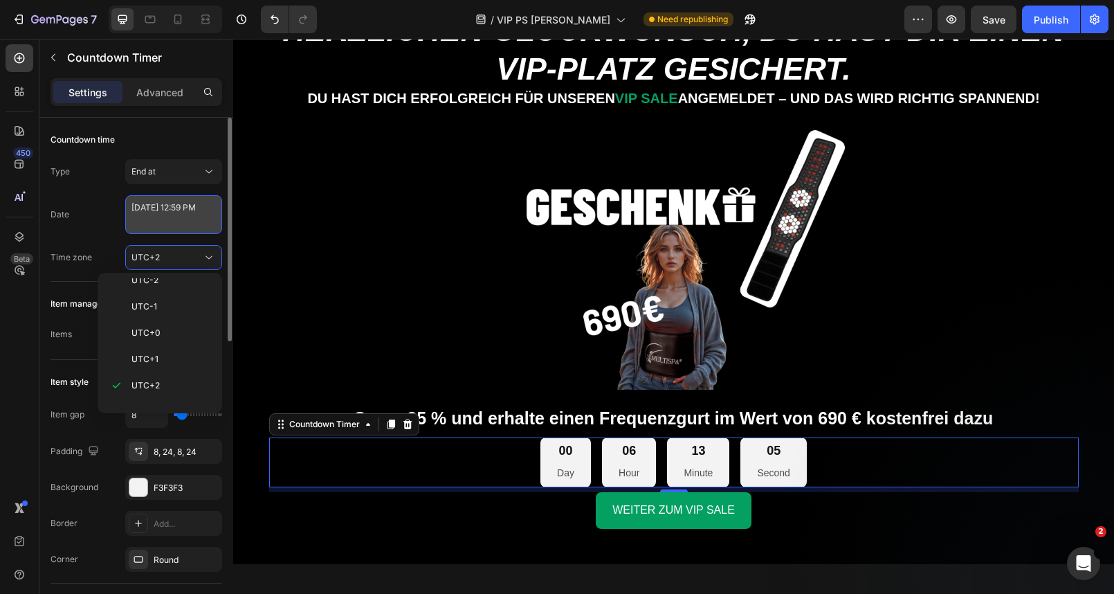
click at [192, 227] on textarea "[DATE] 12:59 PM" at bounding box center [173, 214] width 97 height 39
select select "59"
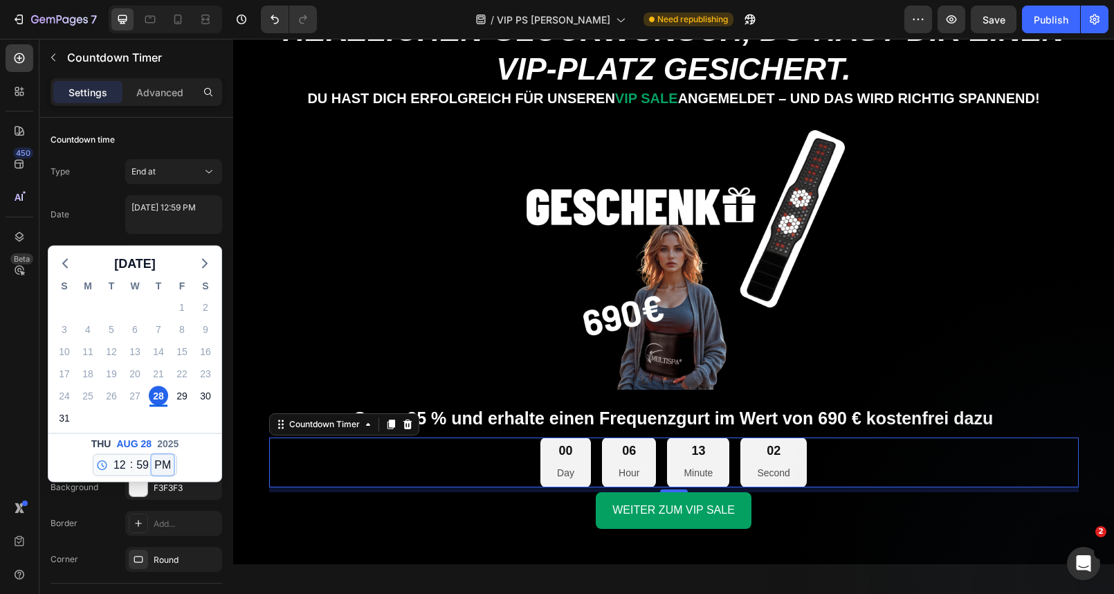
click at [165, 469] on select "AM PM" at bounding box center [163, 465] width 22 height 21
select select "true"
type textarea "[DATE] 12:59 AM"
select select "0"
click at [166, 466] on select "AM PM" at bounding box center [163, 465] width 22 height 21
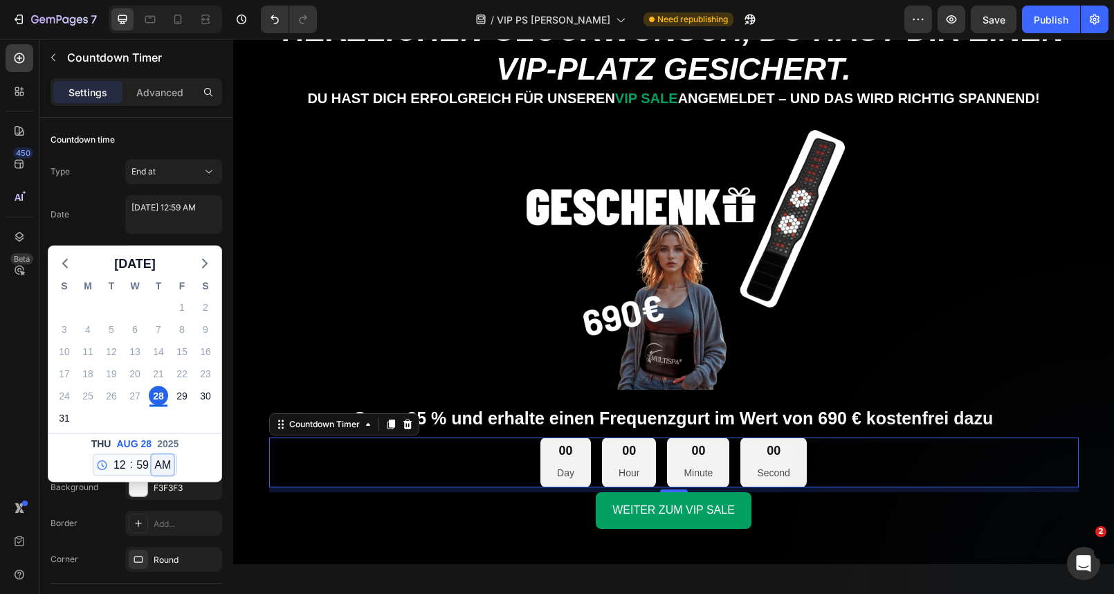
select select "false"
type textarea "[DATE] 12:59 PM"
click at [98, 468] on icon at bounding box center [102, 464] width 9 height 9
click at [118, 466] on select "12 1 2 3 4 5 6 7 8 9 10 11" at bounding box center [120, 465] width 18 height 21
select select "23"
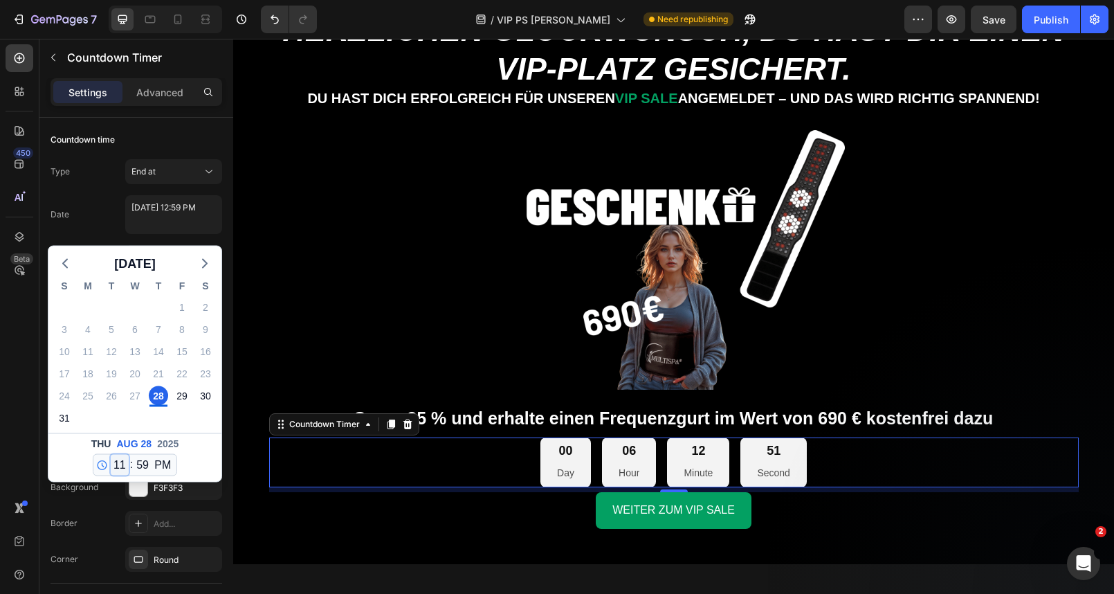
type textarea "[DATE] 11:59 PM"
click at [105, 217] on div "Date [DATE] 11:59 PM [DATE] S M T W T F S 27 28 29 30 31 1 2 3 4 5 6 7 8 9 10 1…" at bounding box center [137, 214] width 172 height 39
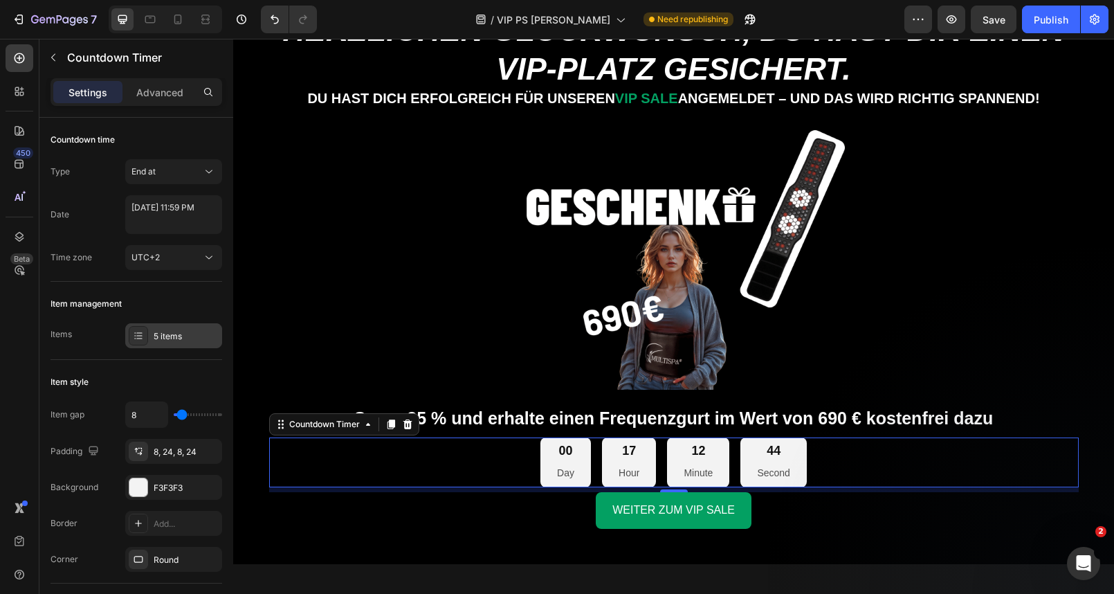
click at [177, 332] on div "5 items" at bounding box center [186, 336] width 65 height 12
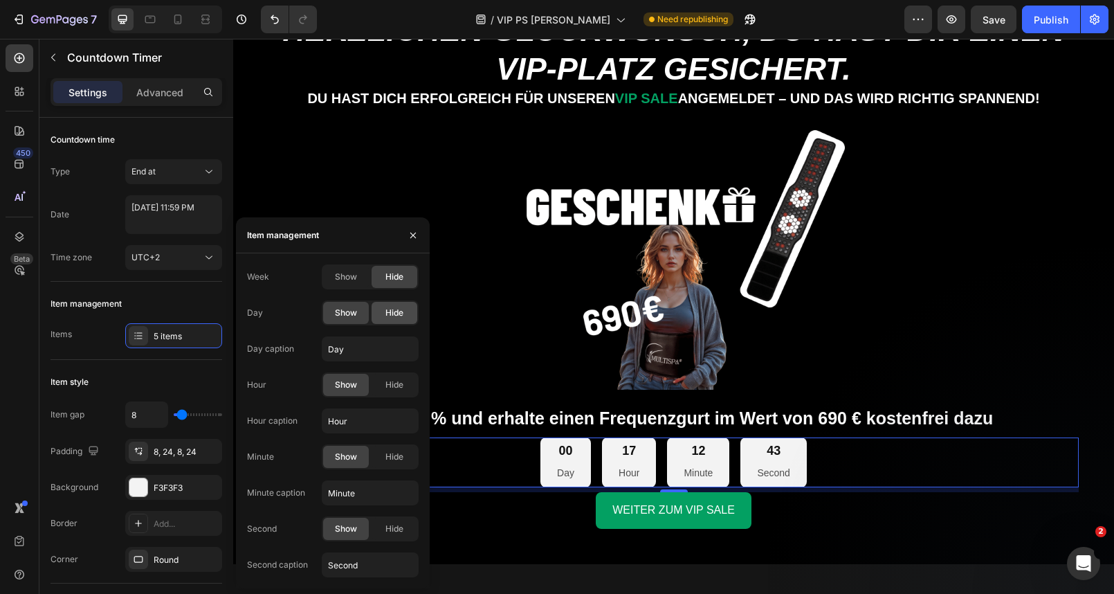
click at [399, 315] on span "Hide" at bounding box center [394, 312] width 18 height 12
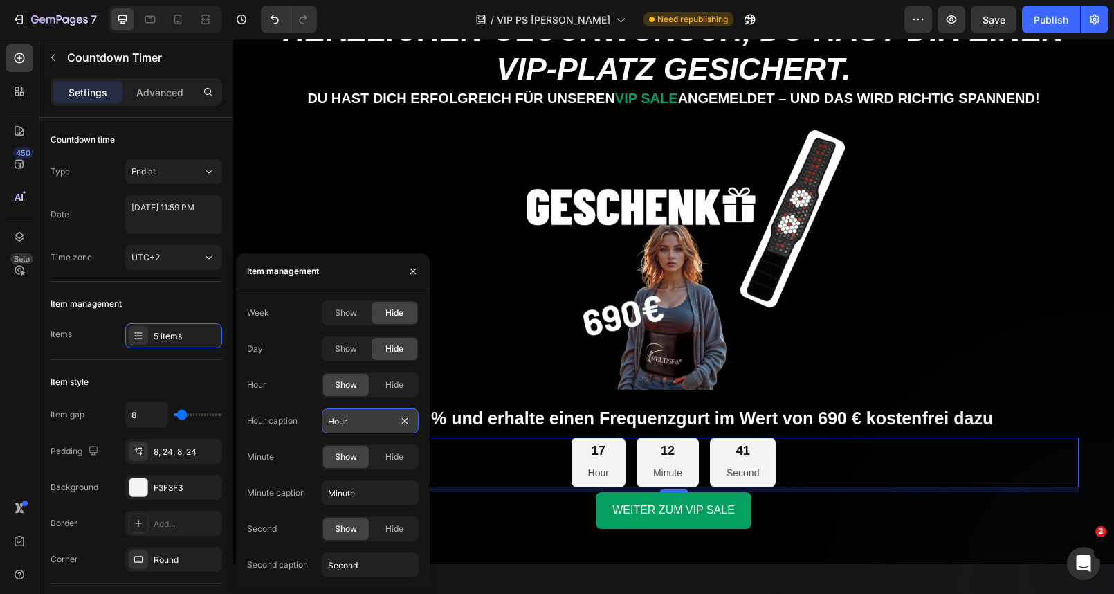
click at [351, 419] on input "Hour" at bounding box center [370, 420] width 97 height 25
type input "STD"
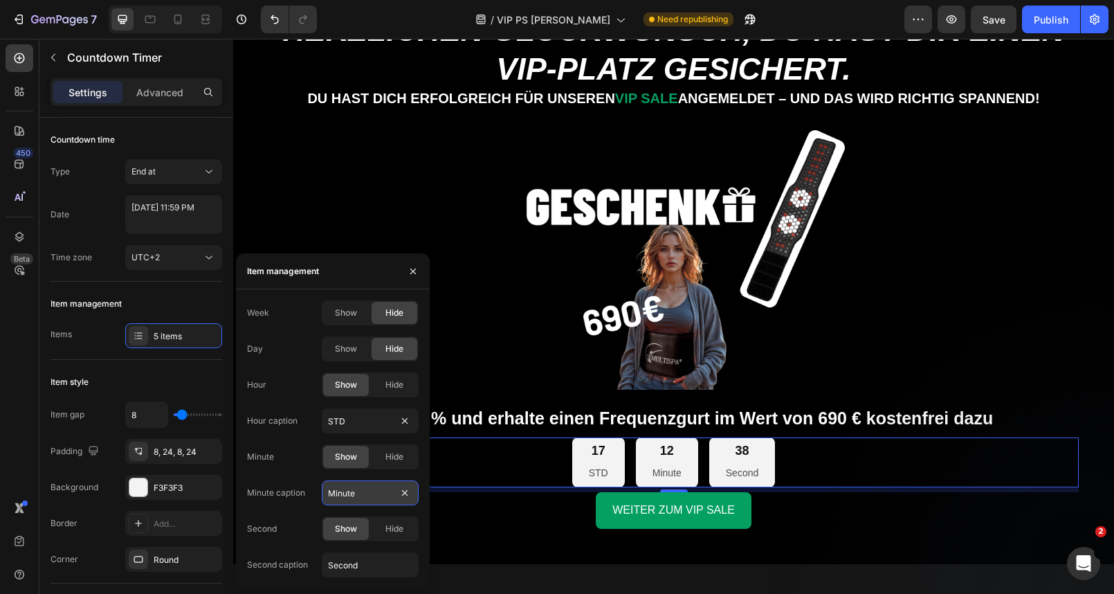
click at [349, 499] on input "Minute" at bounding box center [370, 492] width 97 height 25
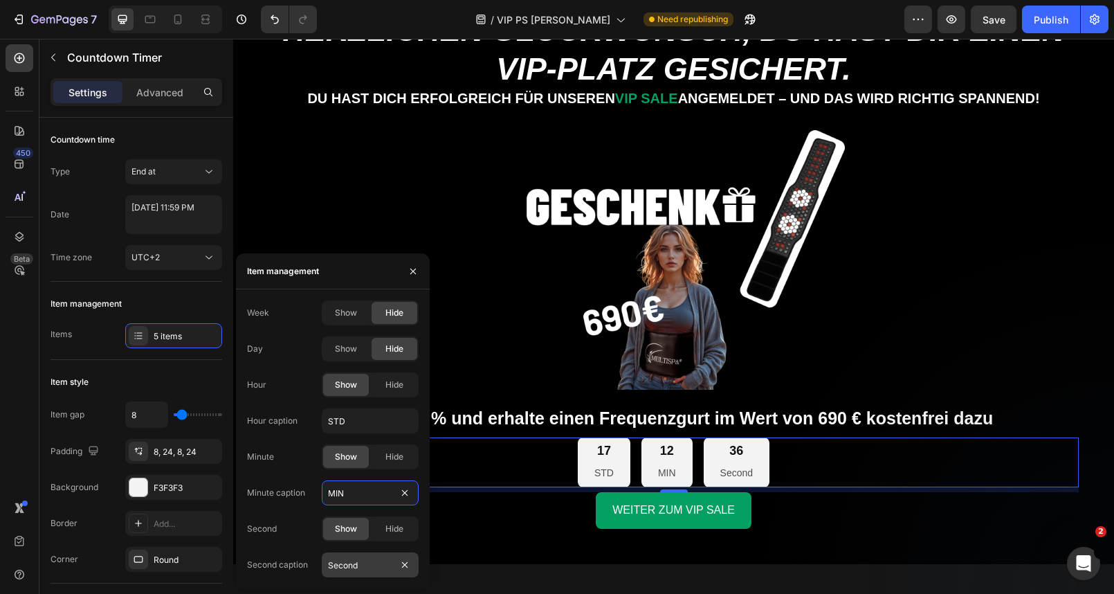
type input "MIN"
click at [358, 562] on input "Second" at bounding box center [370, 564] width 97 height 25
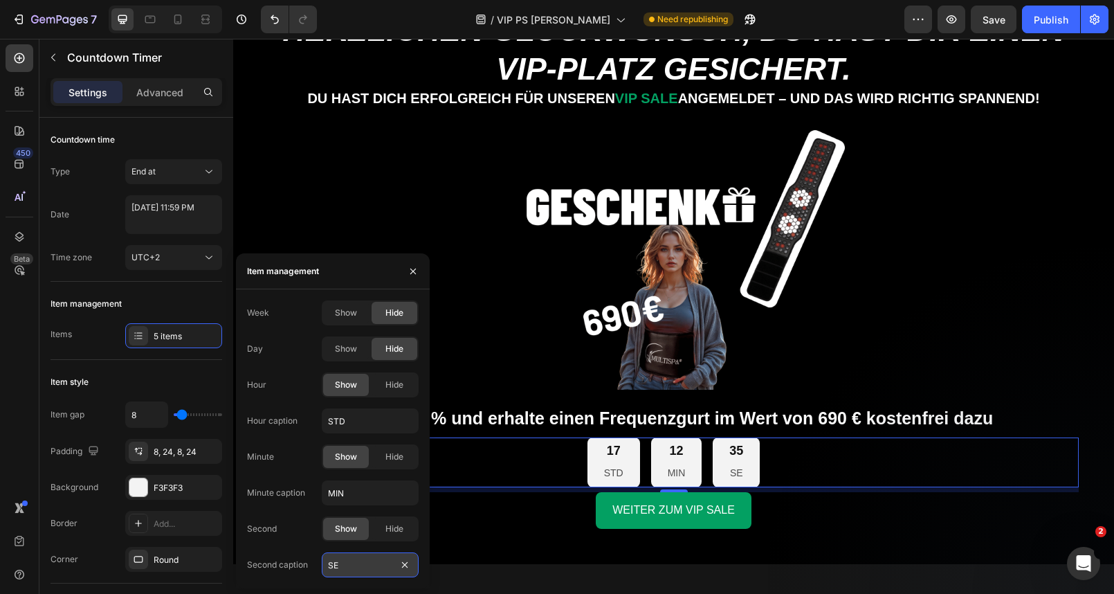
type input "SEK"
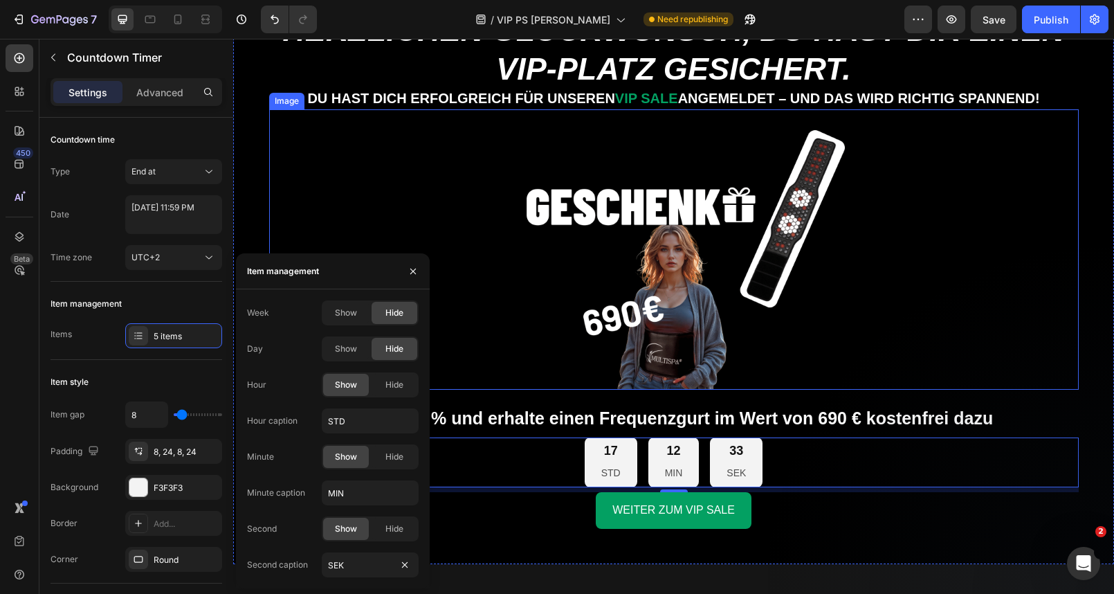
click at [493, 347] on img at bounding box center [673, 249] width 405 height 280
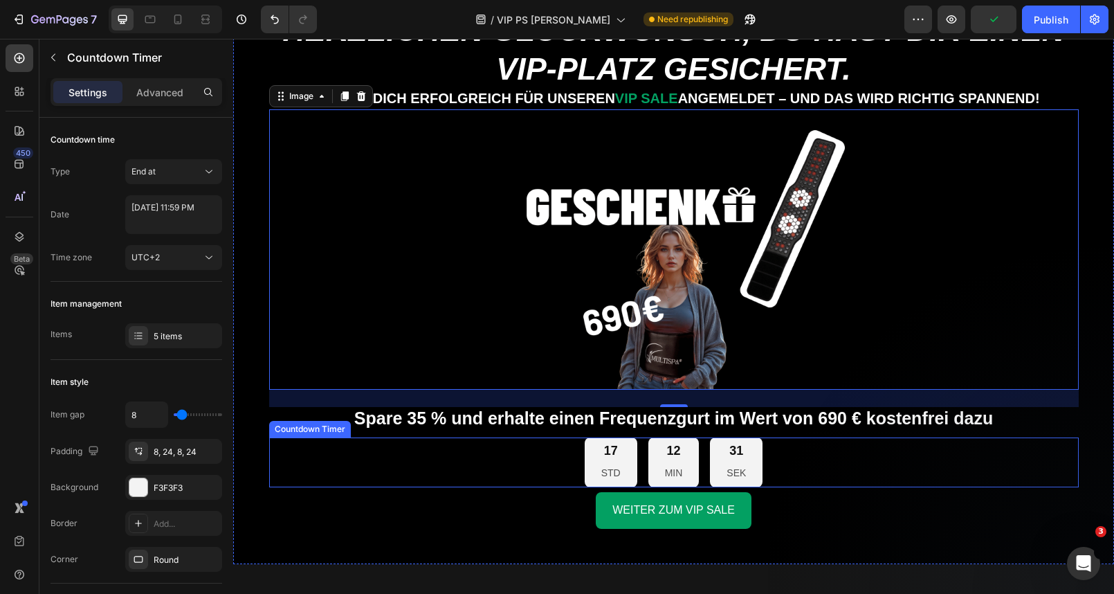
click at [559, 481] on div "17 STD 12 MIN 31 SEK" at bounding box center [673, 462] width 809 height 51
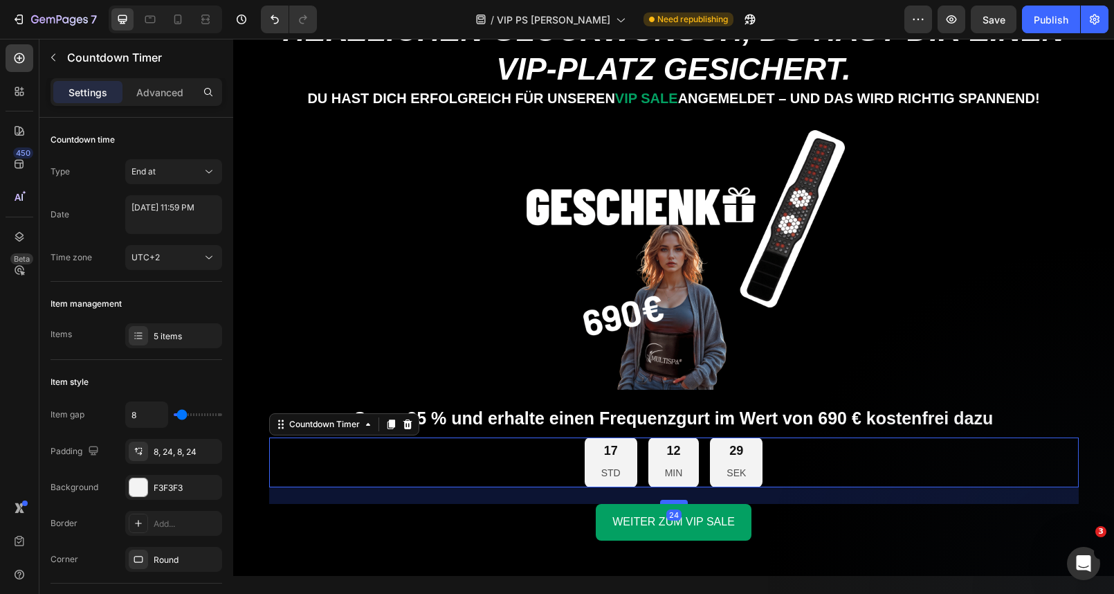
drag, startPoint x: 675, startPoint y: 489, endPoint x: 675, endPoint y: 503, distance: 13.8
click at [675, 503] on div at bounding box center [674, 501] width 28 height 4
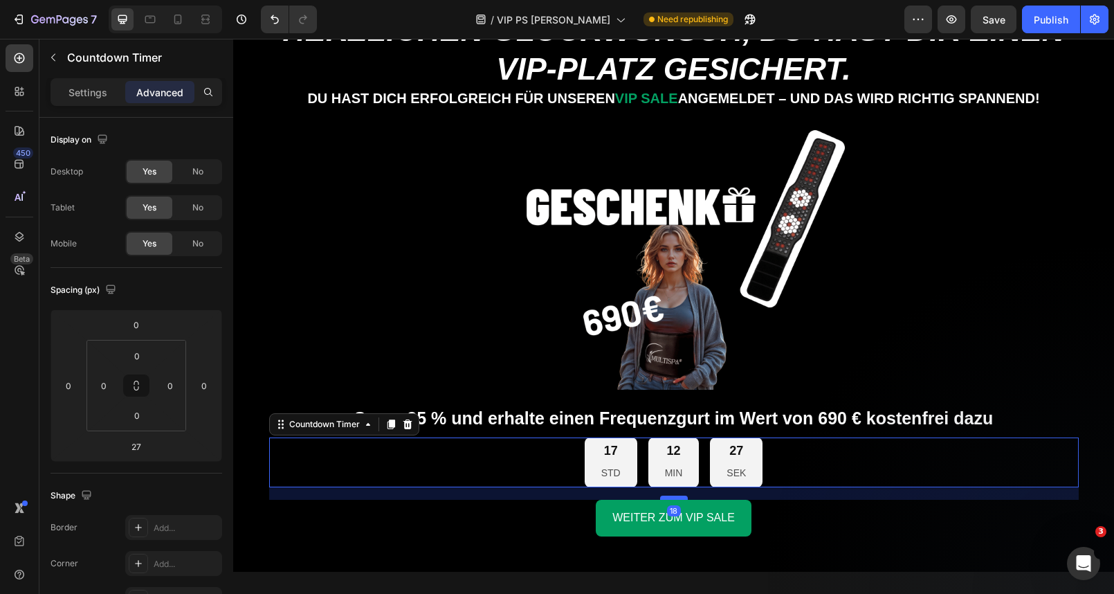
click at [675, 497] on div at bounding box center [674, 497] width 28 height 4
type input "18"
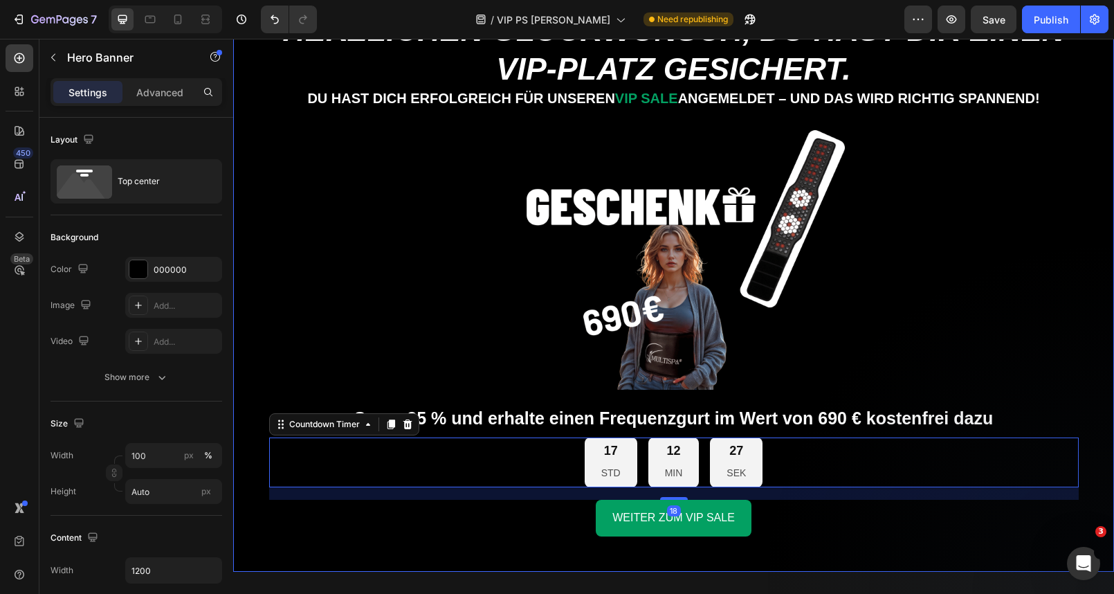
click at [502, 540] on div "WEITER ZUM VIP SALE Button" at bounding box center [673, 524] width 809 height 50
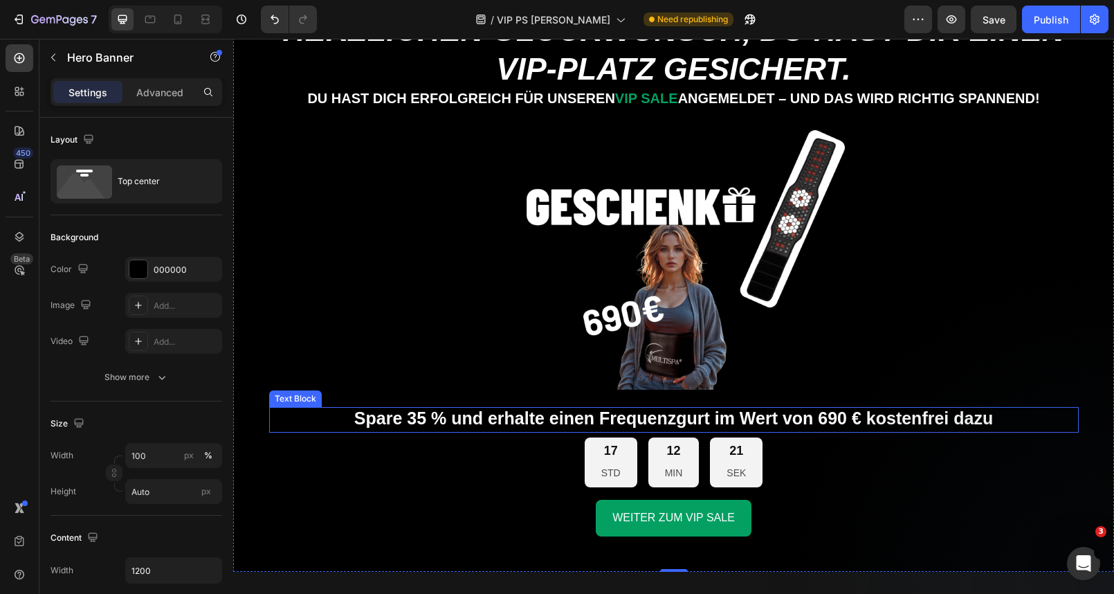
click at [648, 419] on strong "Spare 35 % und erhalte einen Frequenzgurt im Wert von 690 € kostenfrei dazu" at bounding box center [673, 417] width 639 height 19
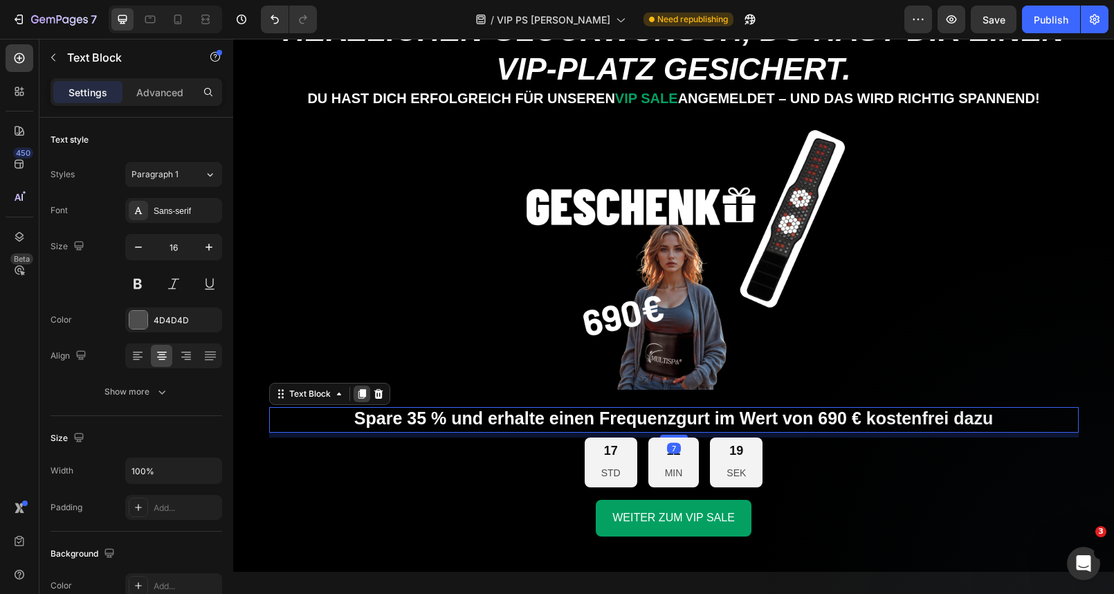
click at [361, 396] on icon at bounding box center [362, 394] width 8 height 10
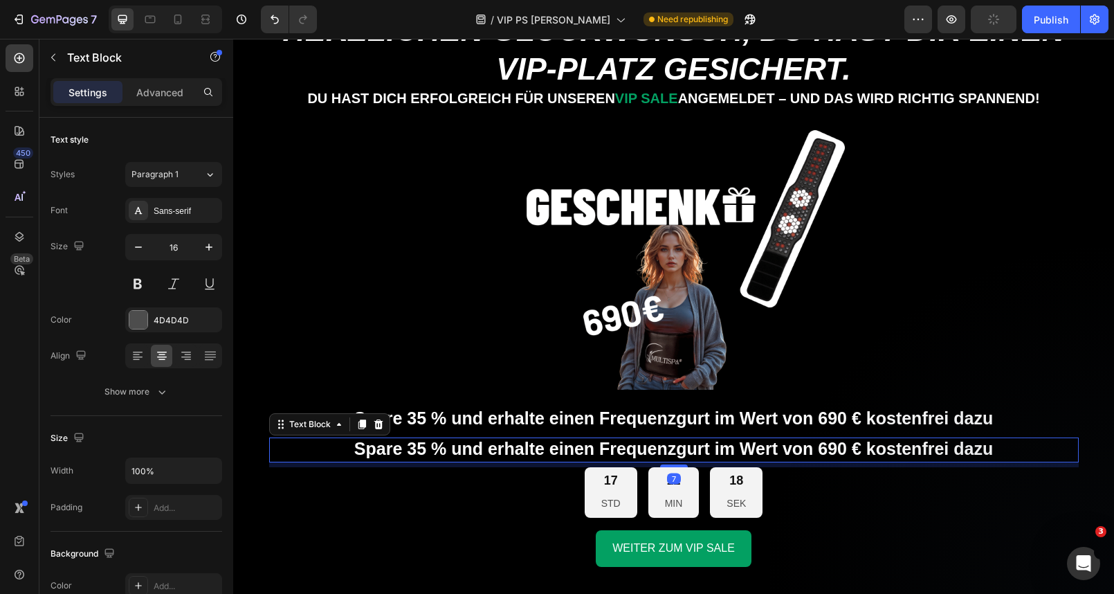
click at [585, 452] on strong "Spare 35 % und erhalte einen Frequenzgurt im Wert von 690 € kostenfrei dazu" at bounding box center [673, 448] width 639 height 19
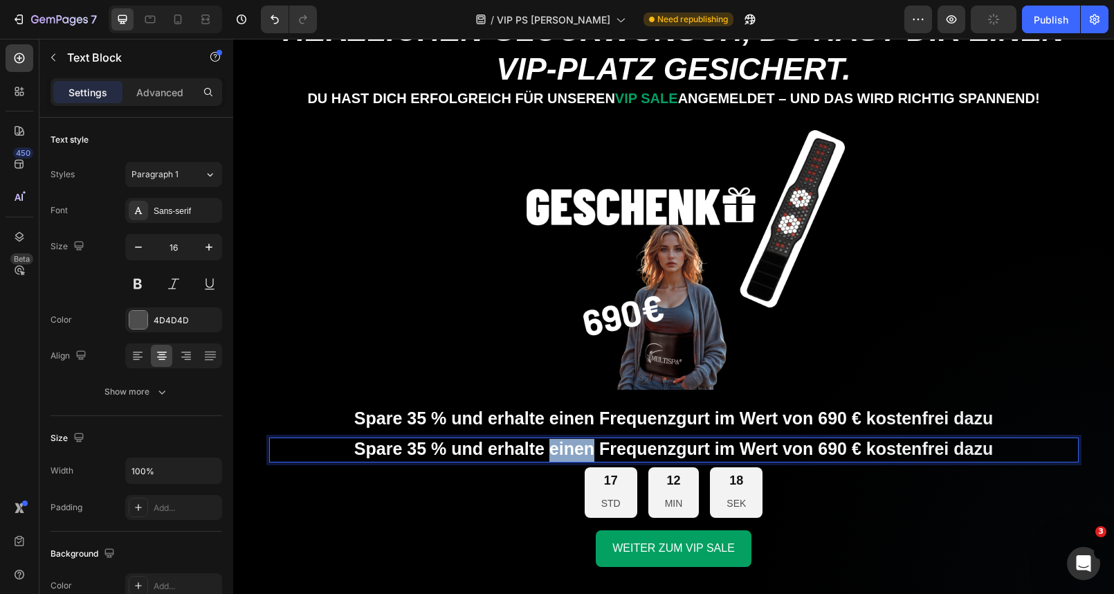
click at [585, 452] on strong "Spare 35 % und erhalte einen Frequenzgurt im Wert von 690 € kostenfrei dazu" at bounding box center [673, 448] width 639 height 19
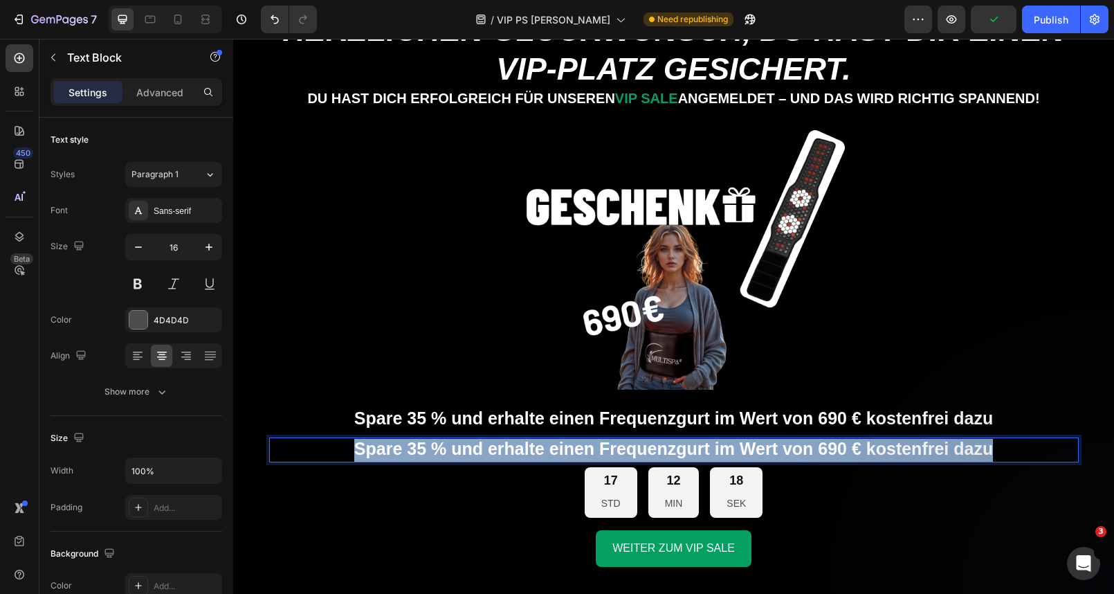
click at [585, 452] on strong "Spare 35 % und erhalte einen Frequenzgurt im Wert von 690 € kostenfrei dazu" at bounding box center [673, 448] width 639 height 19
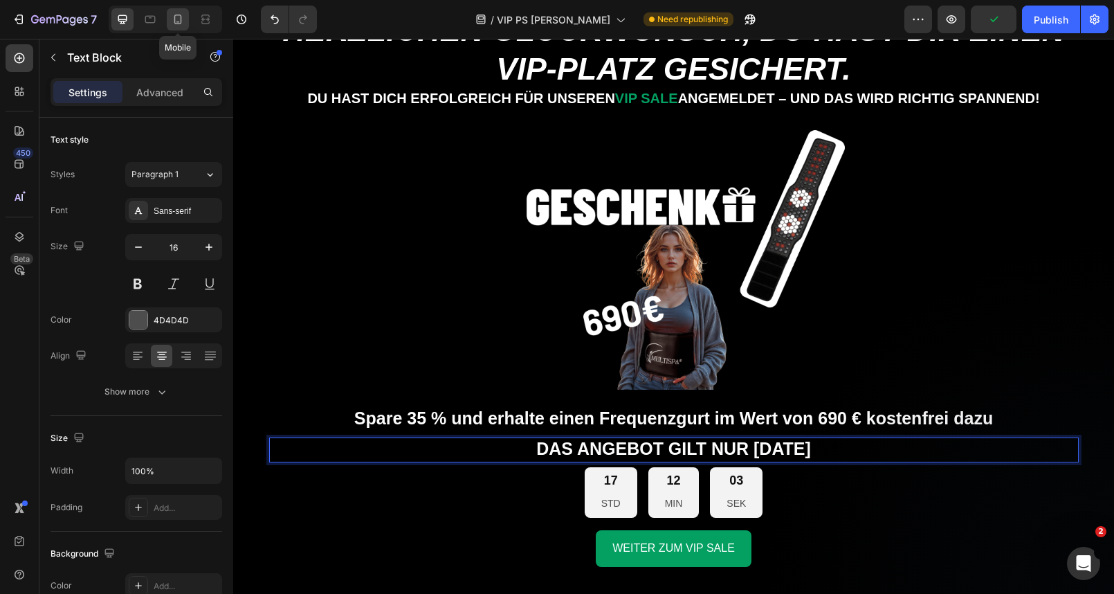
click at [172, 22] on icon at bounding box center [178, 19] width 14 height 14
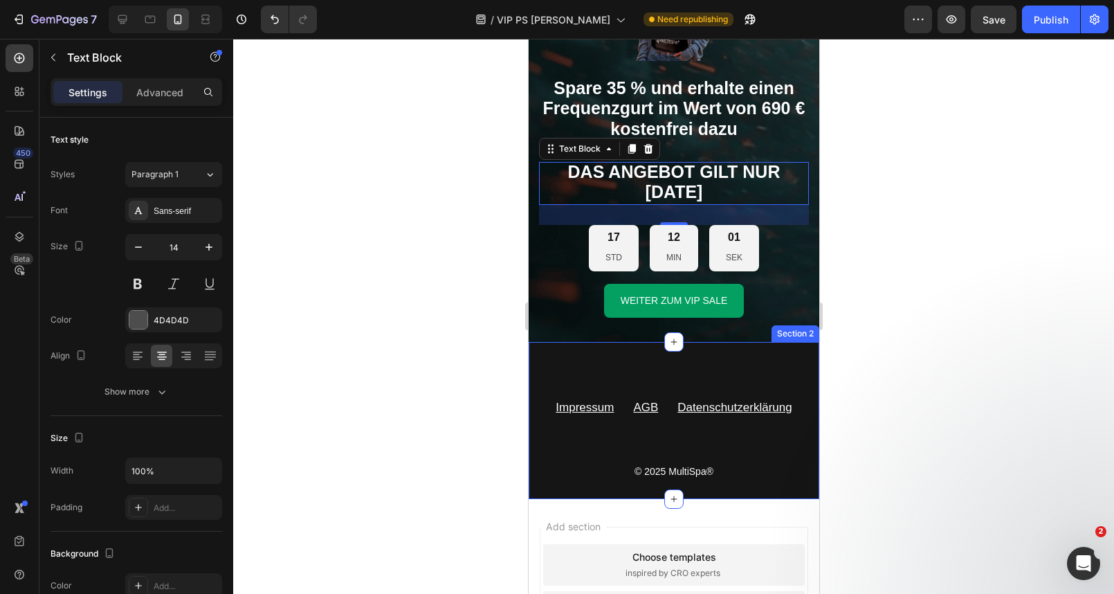
scroll to position [455, 0]
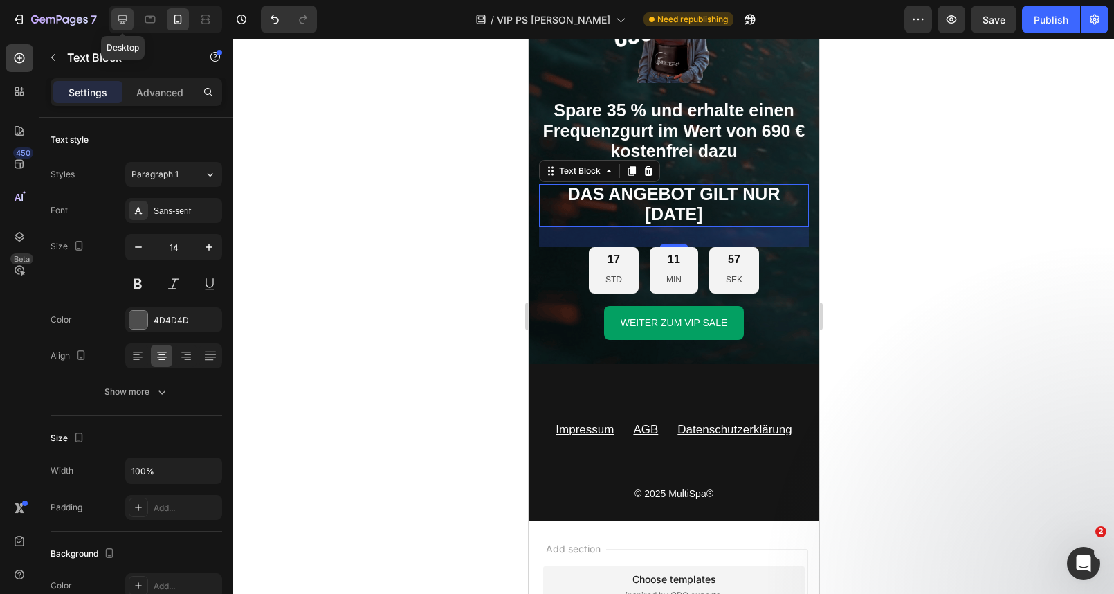
click at [125, 22] on icon at bounding box center [123, 19] width 14 height 14
type input "16"
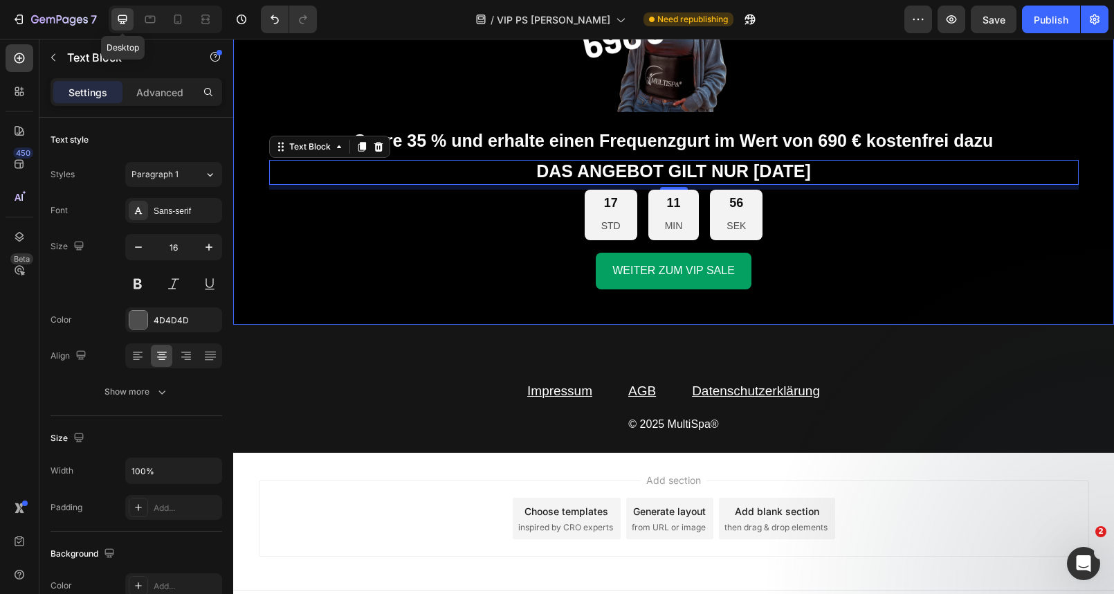
scroll to position [405, 0]
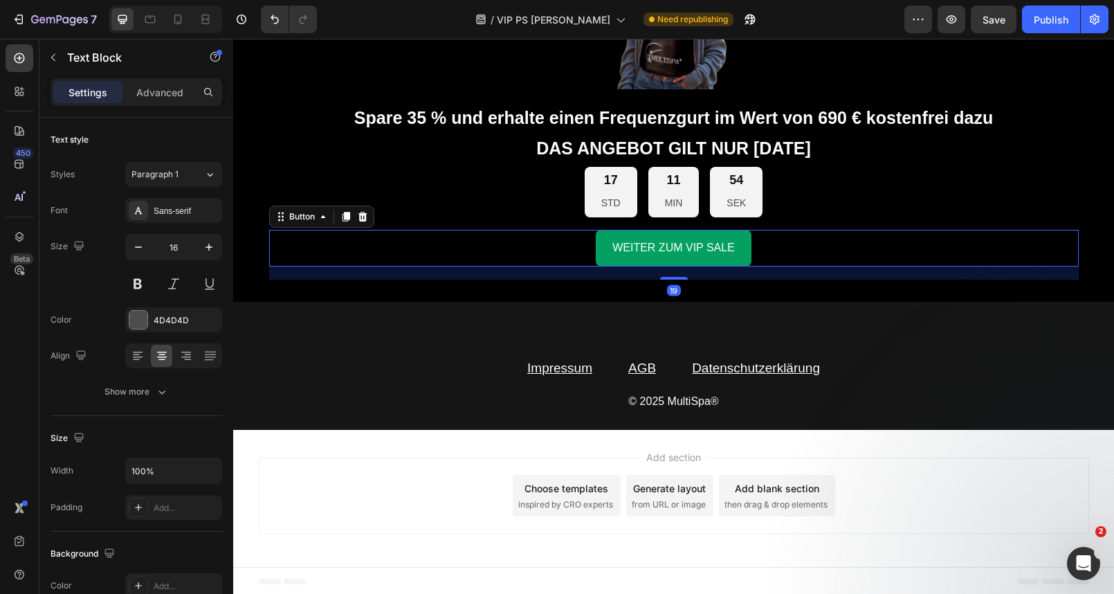
click at [594, 238] on div "WEITER ZUM VIP SALE Button 19" at bounding box center [673, 248] width 809 height 37
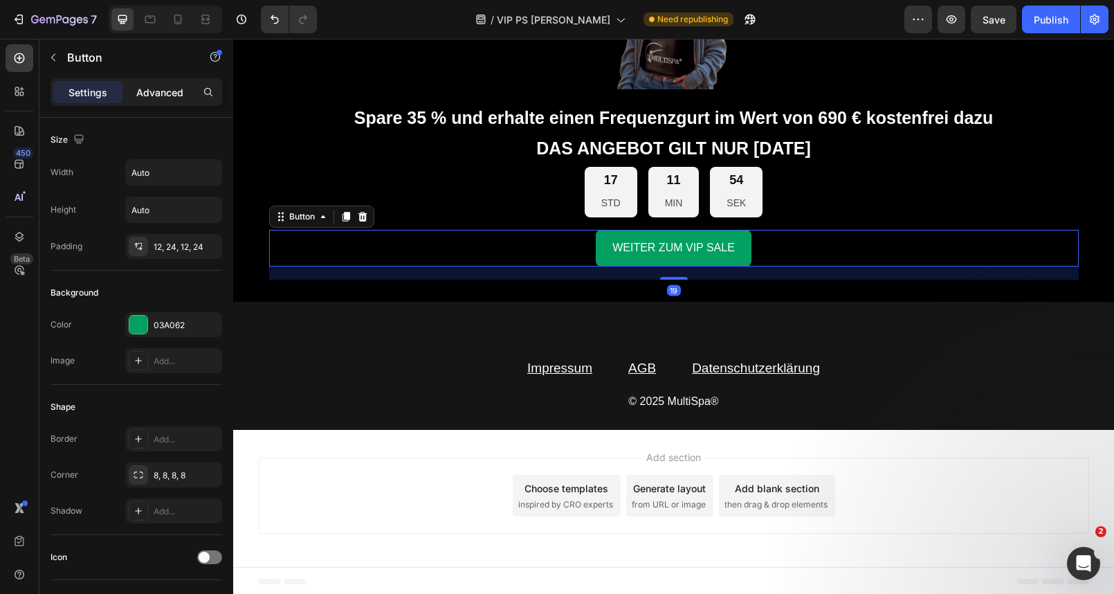
click at [170, 89] on p "Advanced" at bounding box center [159, 92] width 47 height 15
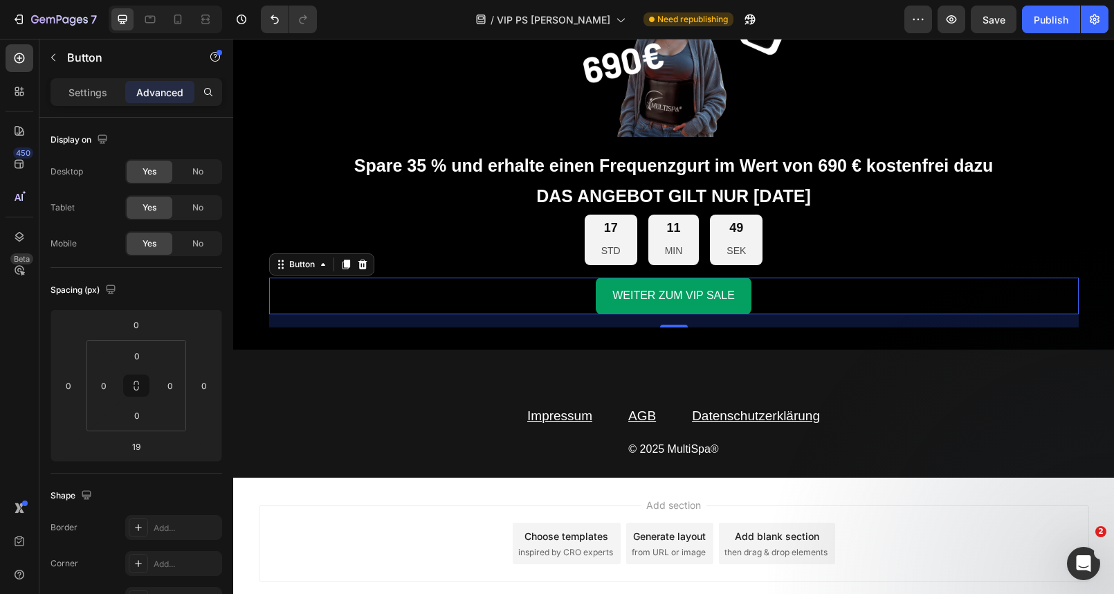
scroll to position [352, 0]
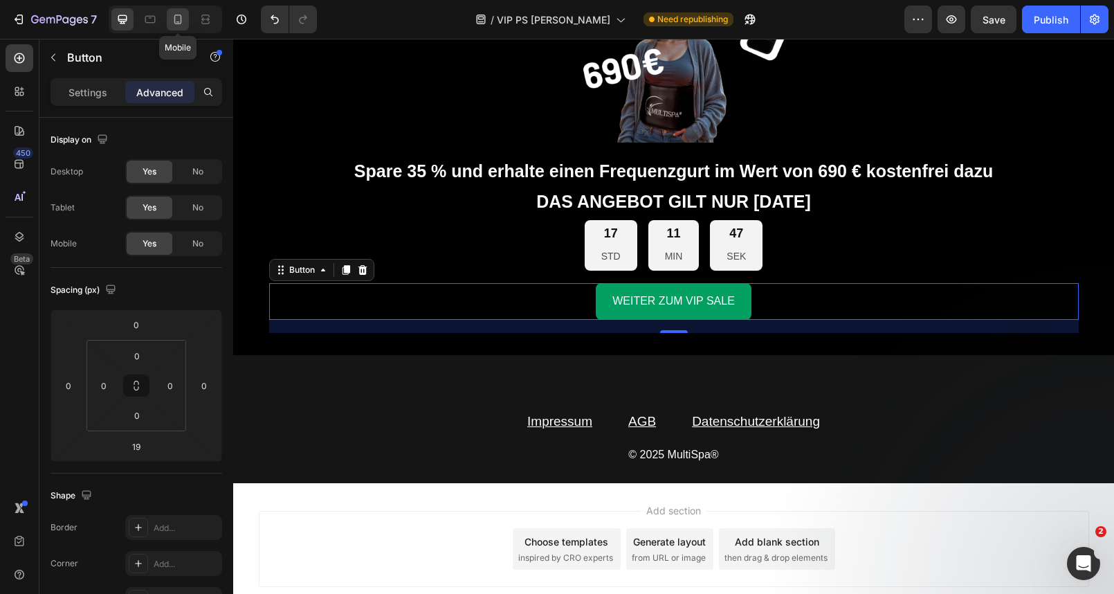
click at [179, 22] on icon at bounding box center [178, 19] width 14 height 14
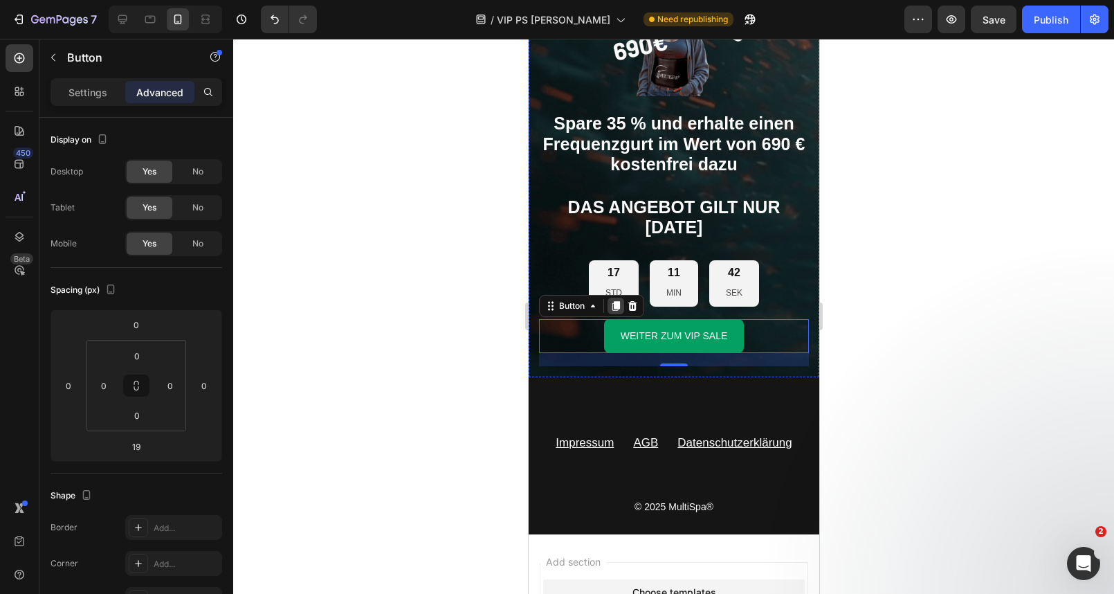
scroll to position [450, 0]
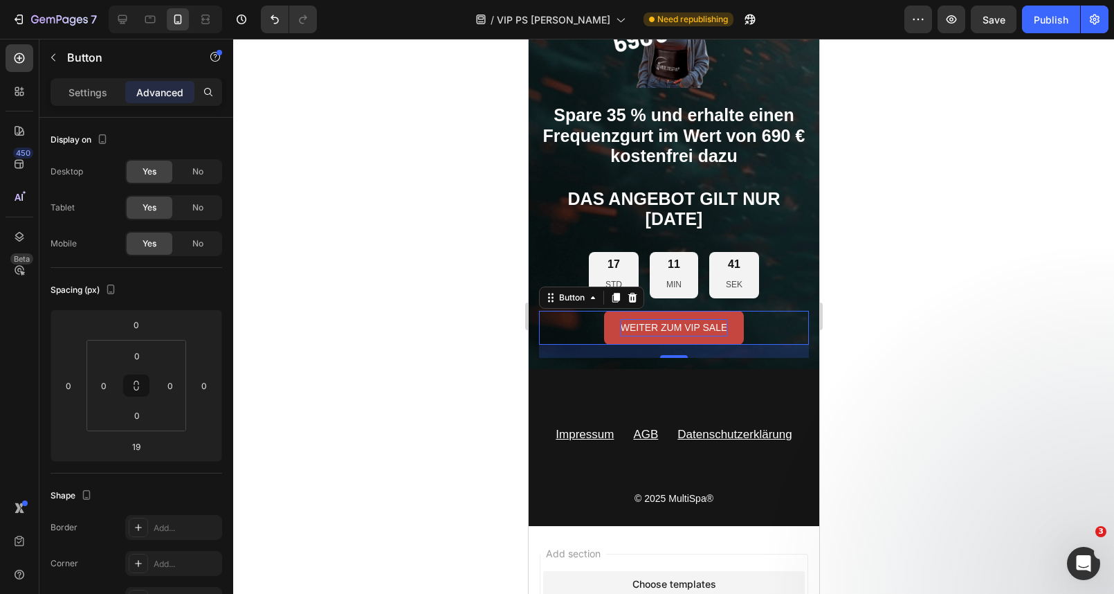
click at [632, 328] on p "WEITER ZUM VIP SALE" at bounding box center [673, 327] width 107 height 17
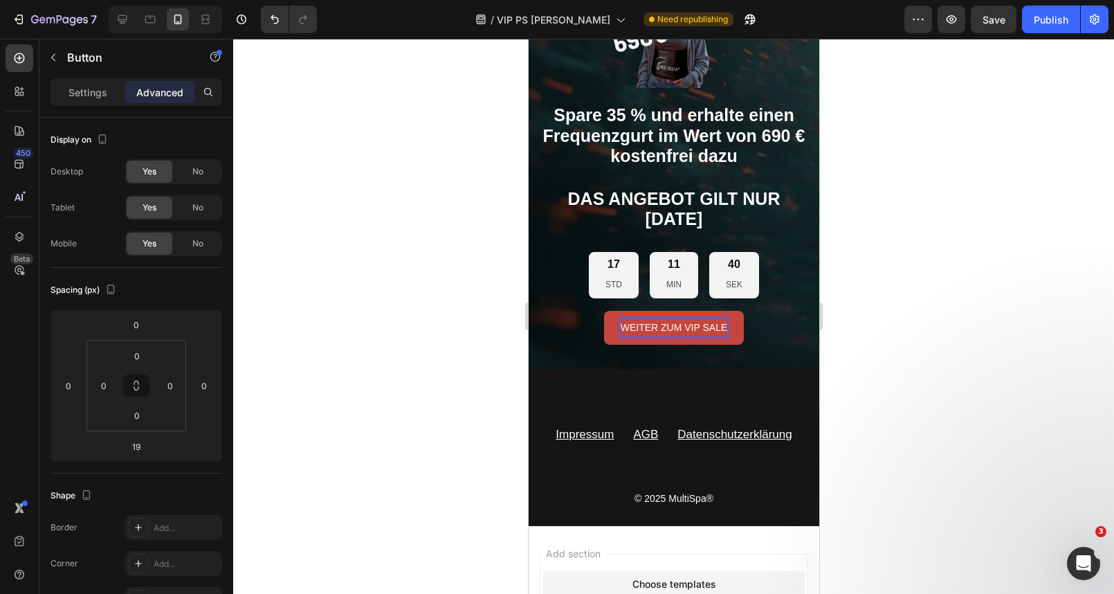
click at [614, 327] on link "WEITER ZUM VIP SALE" at bounding box center [673, 328] width 140 height 34
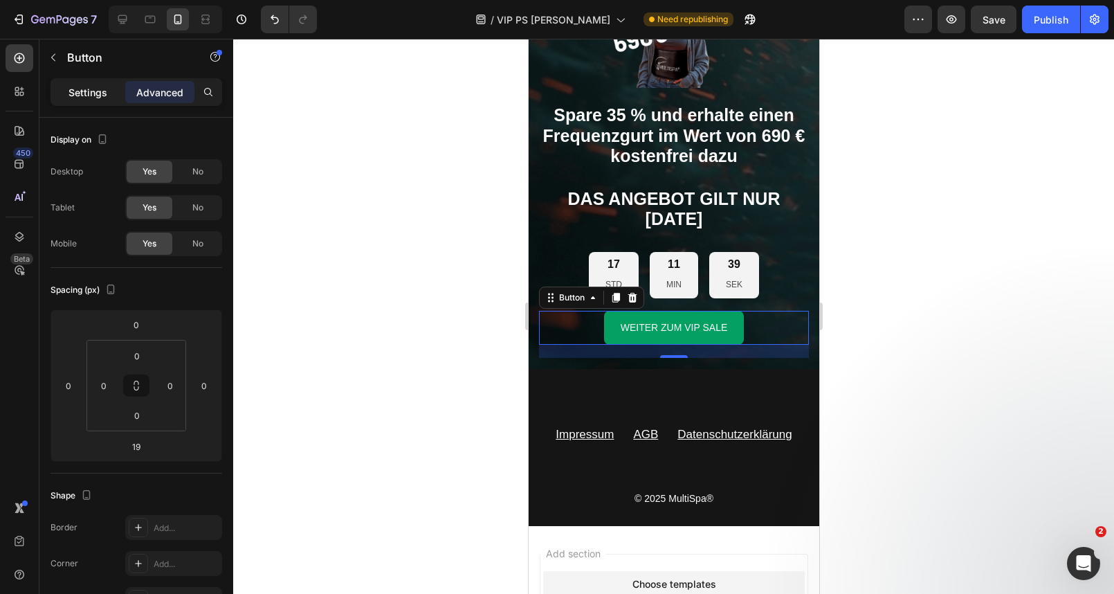
click at [90, 100] on div "Settings" at bounding box center [87, 92] width 69 height 22
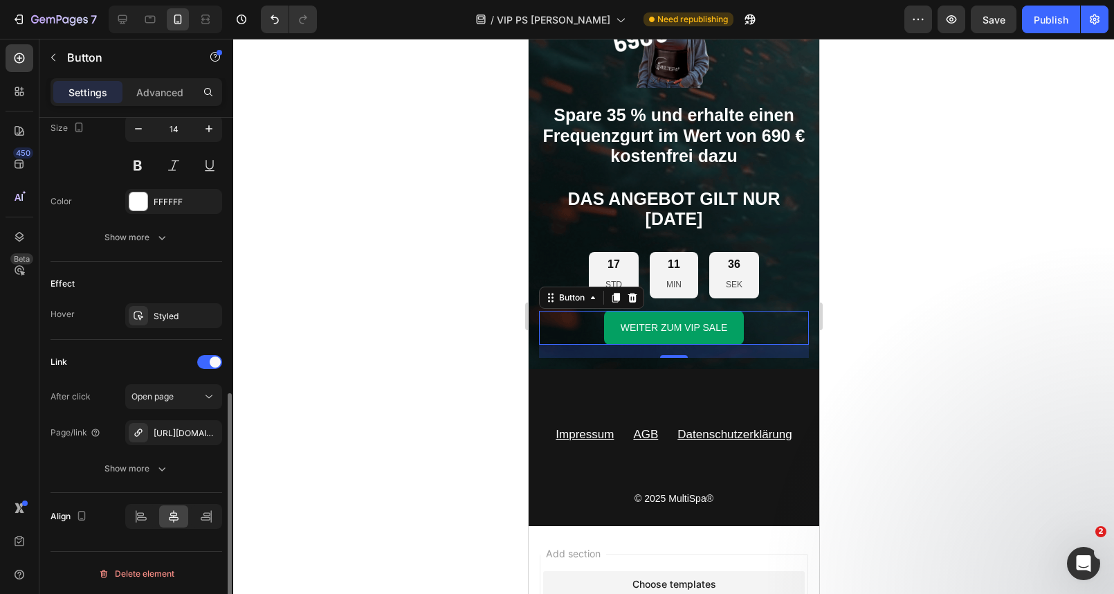
scroll to position [585, 0]
click at [172, 434] on div "[URL][DOMAIN_NAME]" at bounding box center [174, 431] width 40 height 12
click at [333, 110] on div at bounding box center [673, 316] width 881 height 555
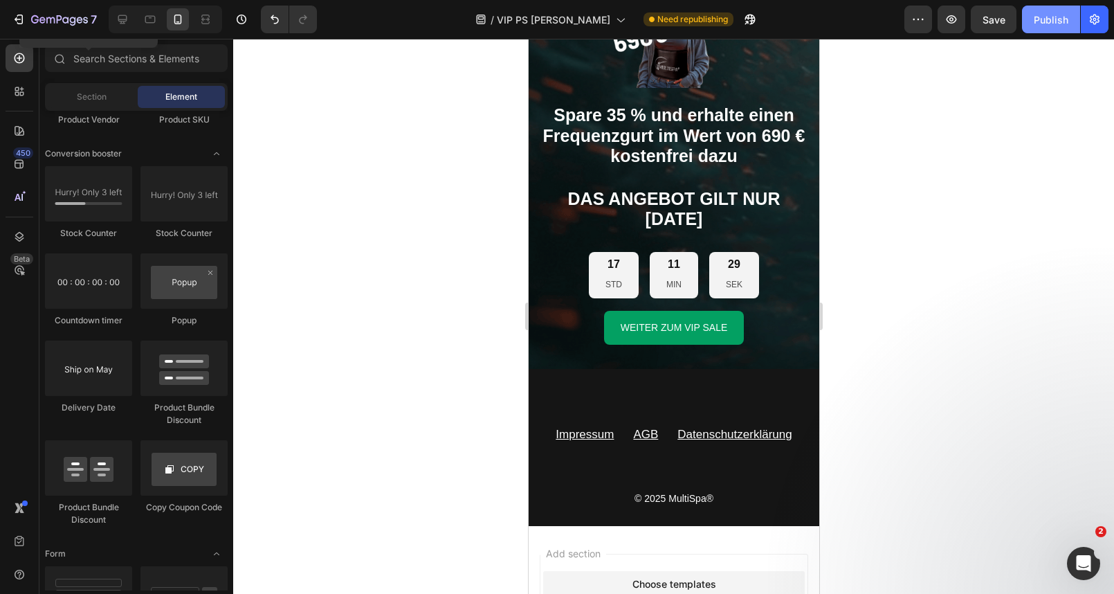
click at [1058, 24] on div "Publish" at bounding box center [1051, 19] width 35 height 15
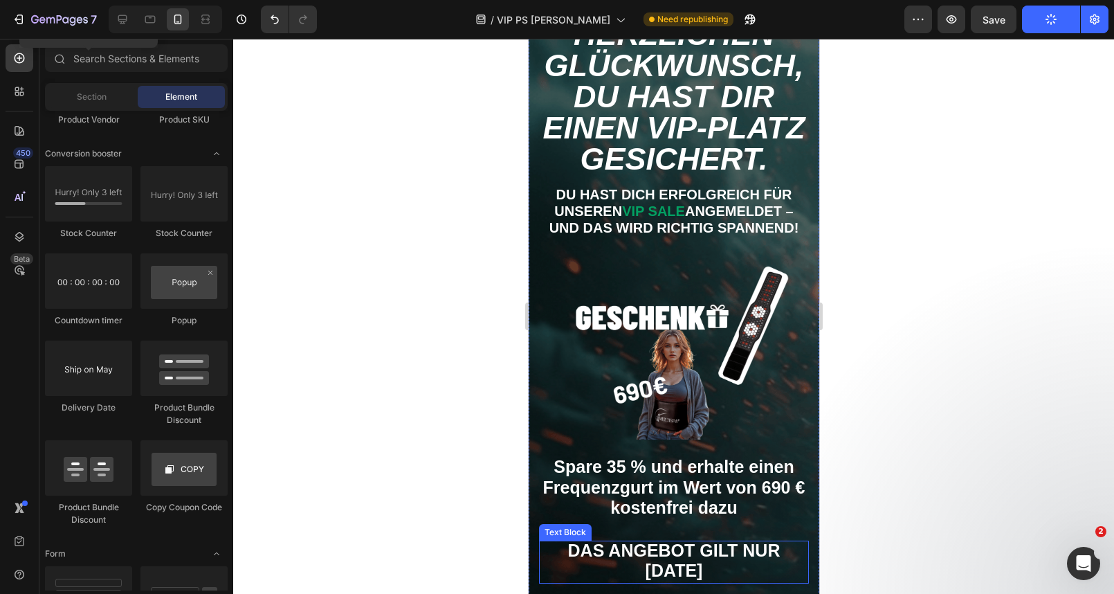
scroll to position [94, 0]
